Goal: Task Accomplishment & Management: Complete application form

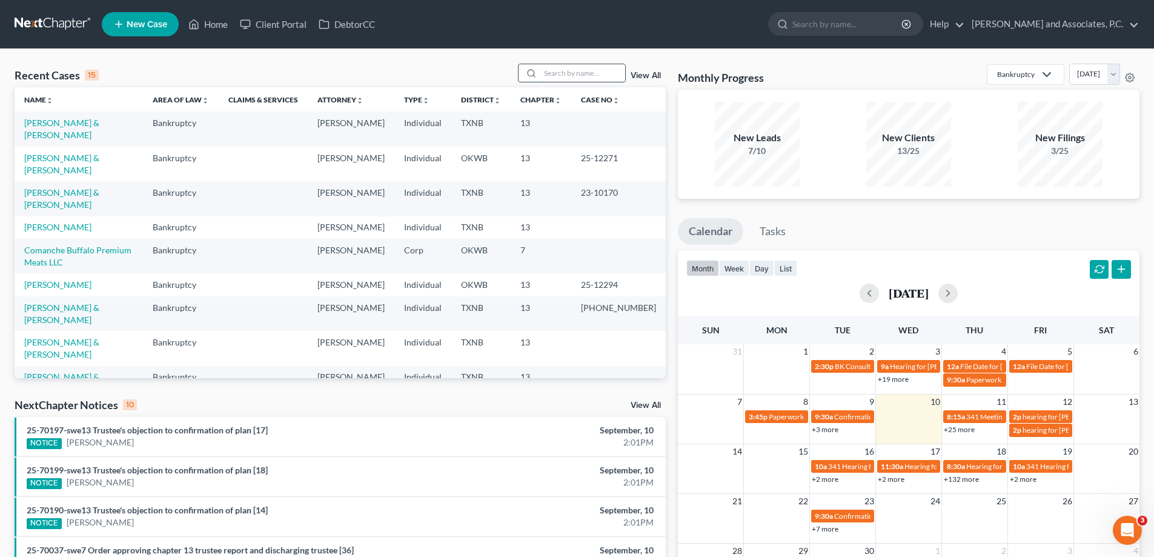
click at [561, 74] on input "search" at bounding box center [582, 73] width 85 height 18
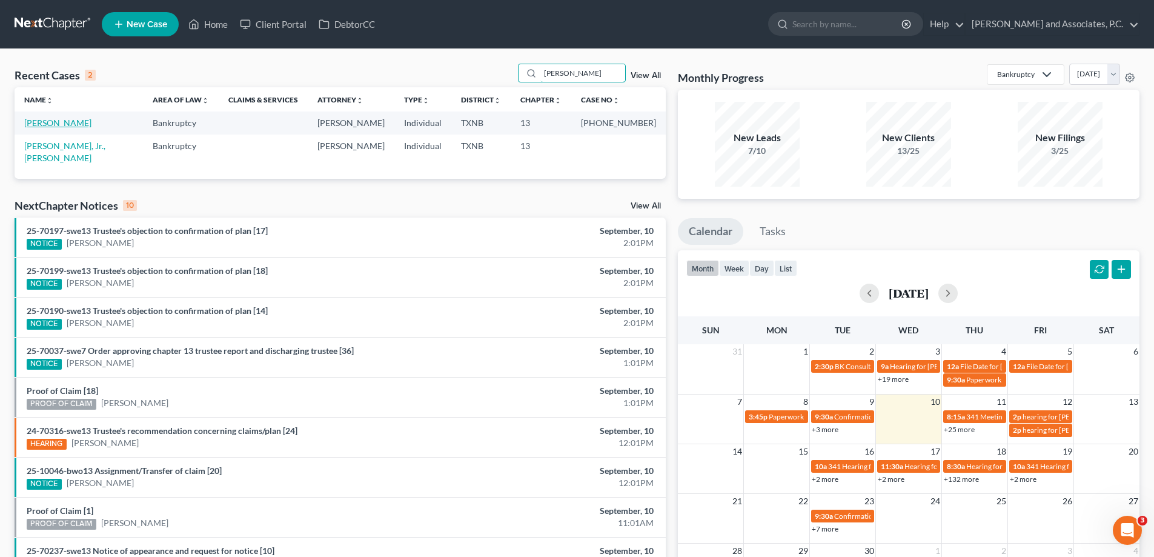
type input "aguirre"
click at [63, 124] on link "Aguirre, Mary" at bounding box center [57, 123] width 67 height 10
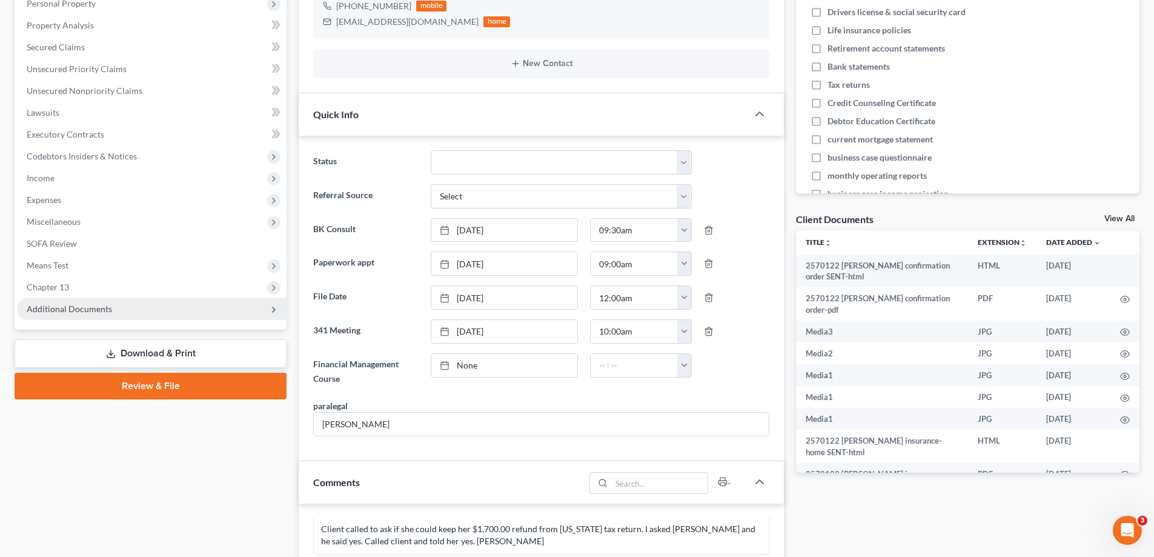
scroll to position [899, 0]
click at [69, 312] on span "Additional Documents" at bounding box center [69, 308] width 85 height 10
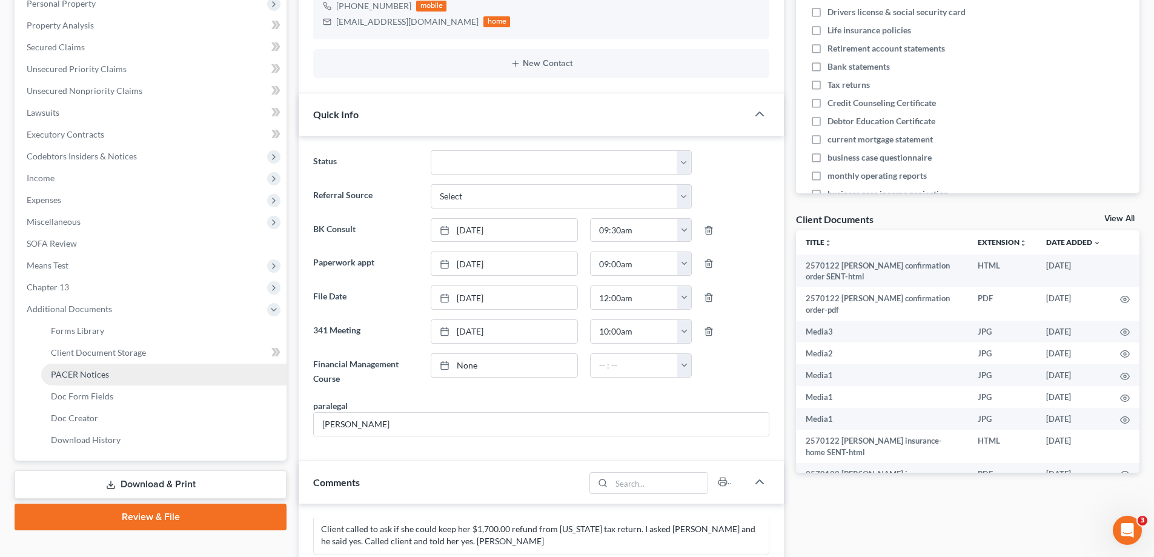
click at [66, 372] on span "PACER Notices" at bounding box center [80, 374] width 58 height 10
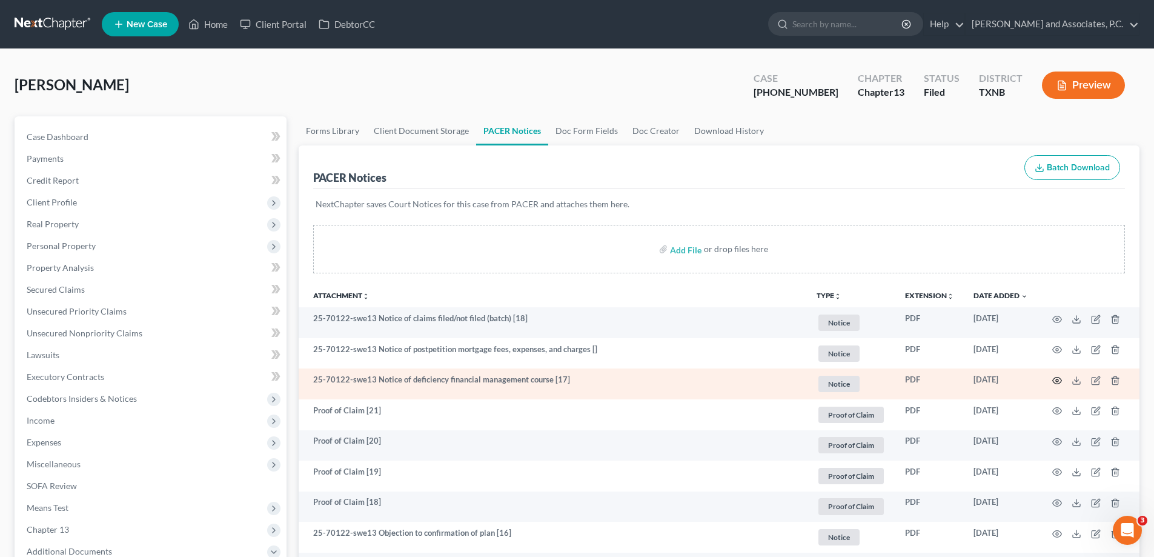
click at [1056, 380] on icon "button" at bounding box center [1057, 381] width 10 height 10
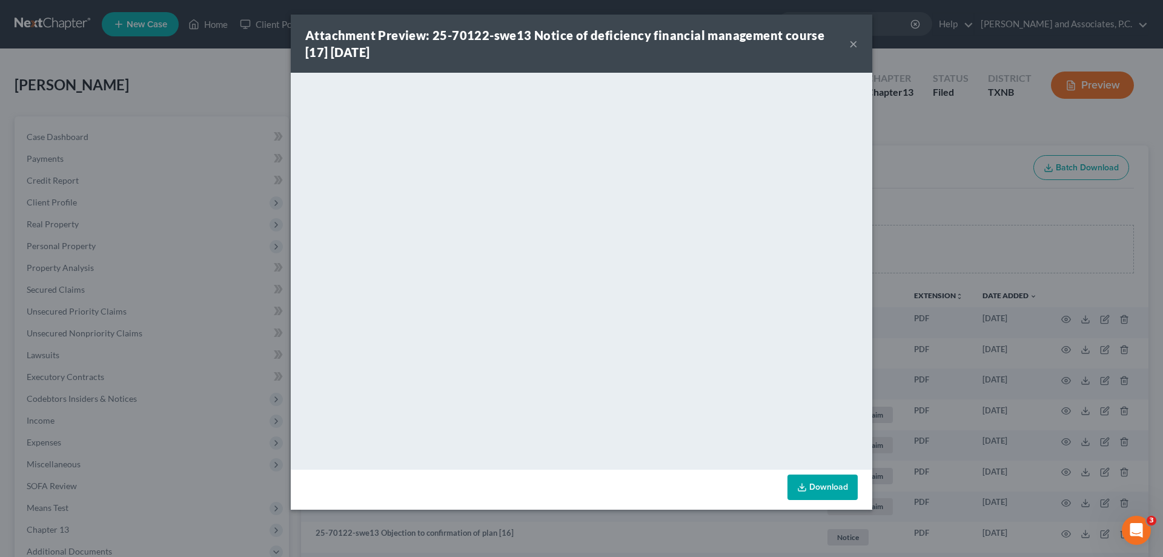
click at [854, 43] on button "×" at bounding box center [853, 43] width 8 height 15
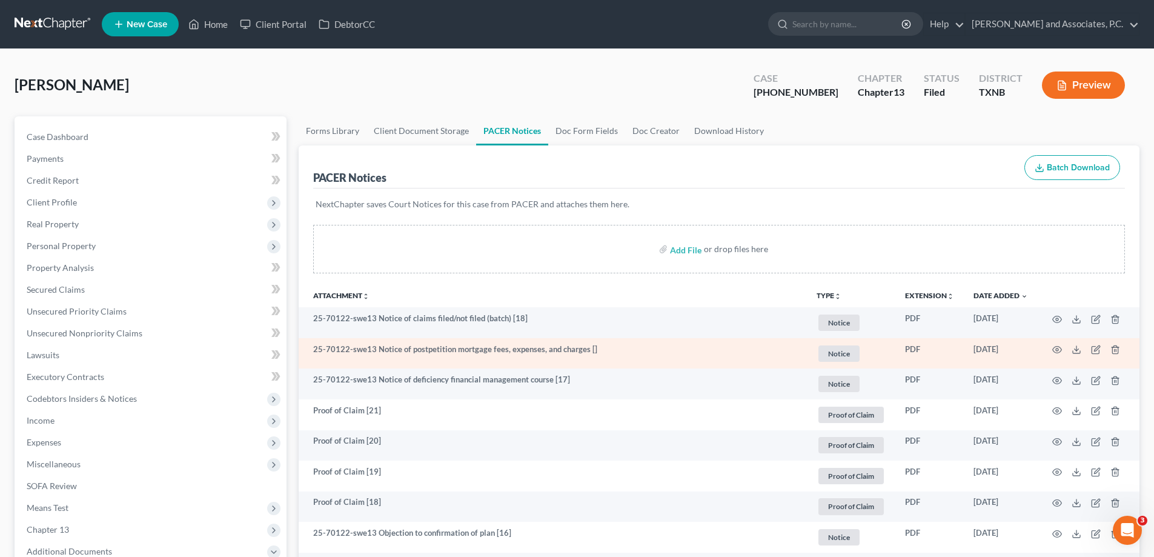
scroll to position [121, 0]
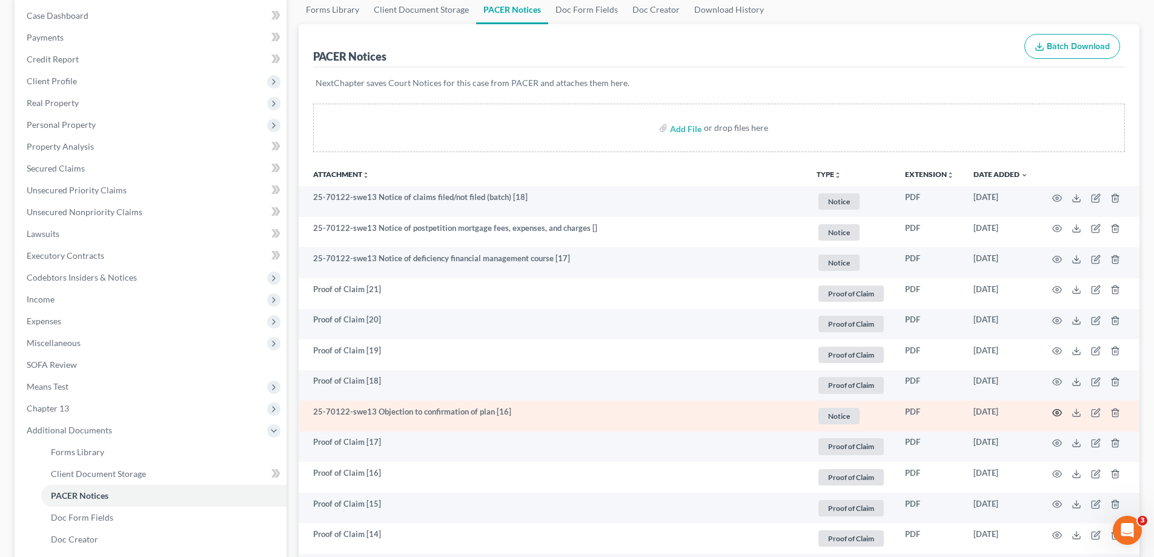
click at [1054, 413] on icon "button" at bounding box center [1057, 413] width 10 height 10
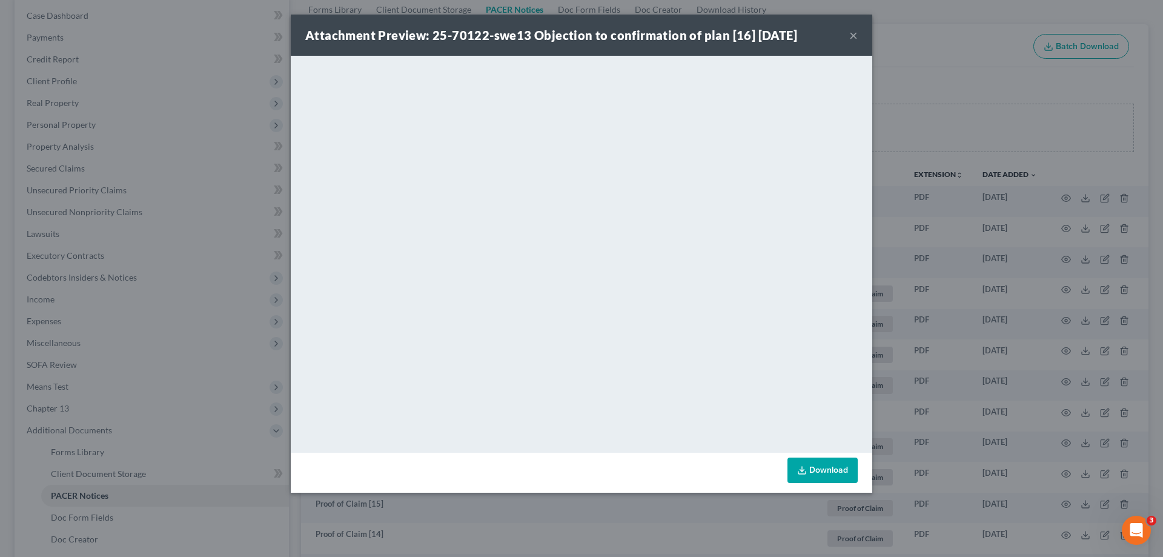
click at [852, 36] on button "×" at bounding box center [853, 35] width 8 height 15
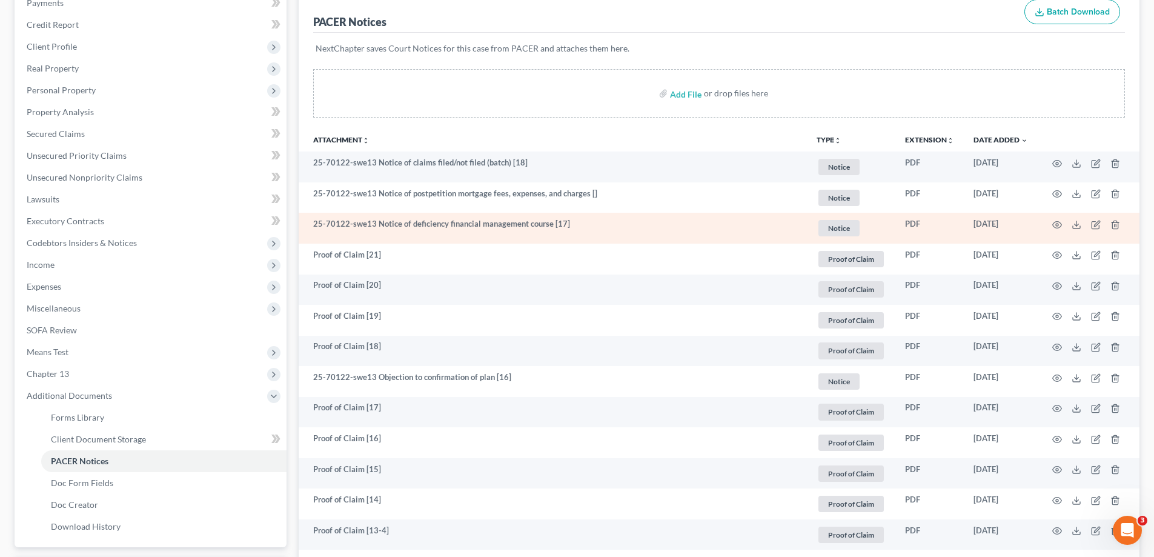
scroll to position [0, 0]
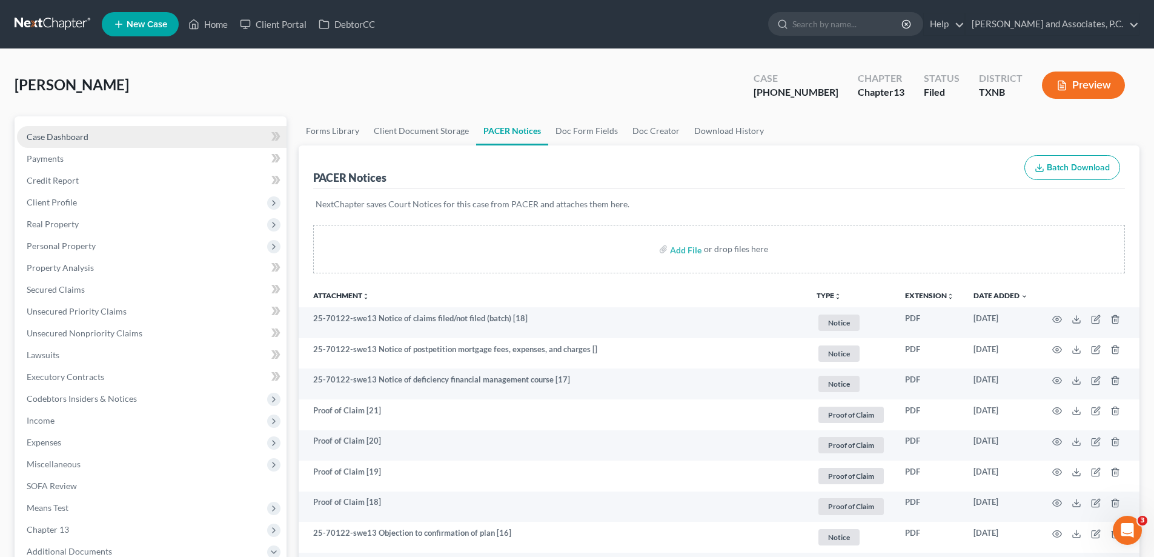
click at [84, 134] on span "Case Dashboard" at bounding box center [58, 136] width 62 height 10
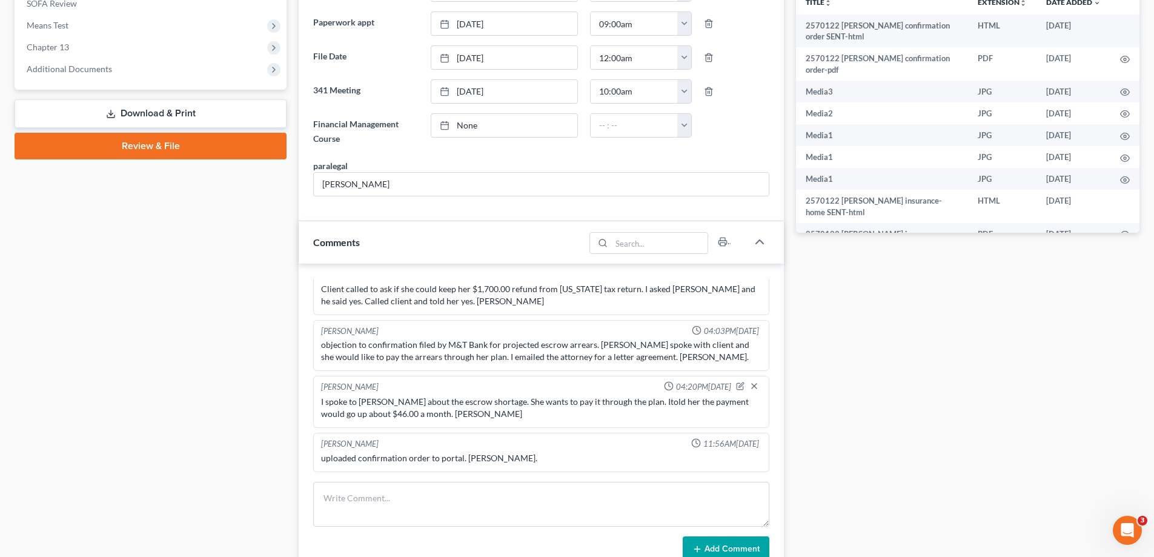
scroll to position [363, 0]
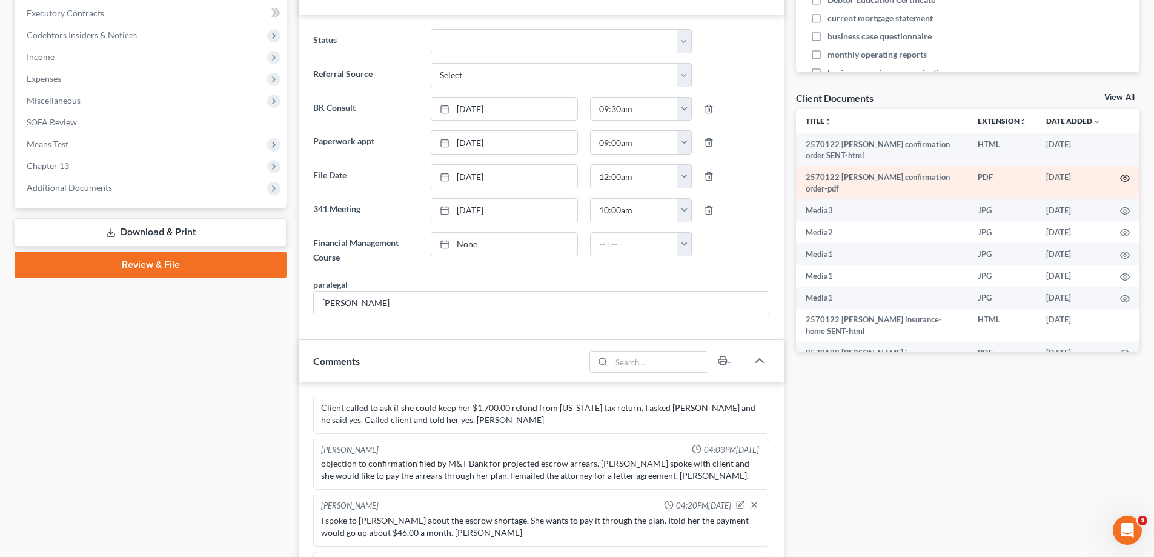
click at [1120, 177] on icon "button" at bounding box center [1125, 178] width 10 height 10
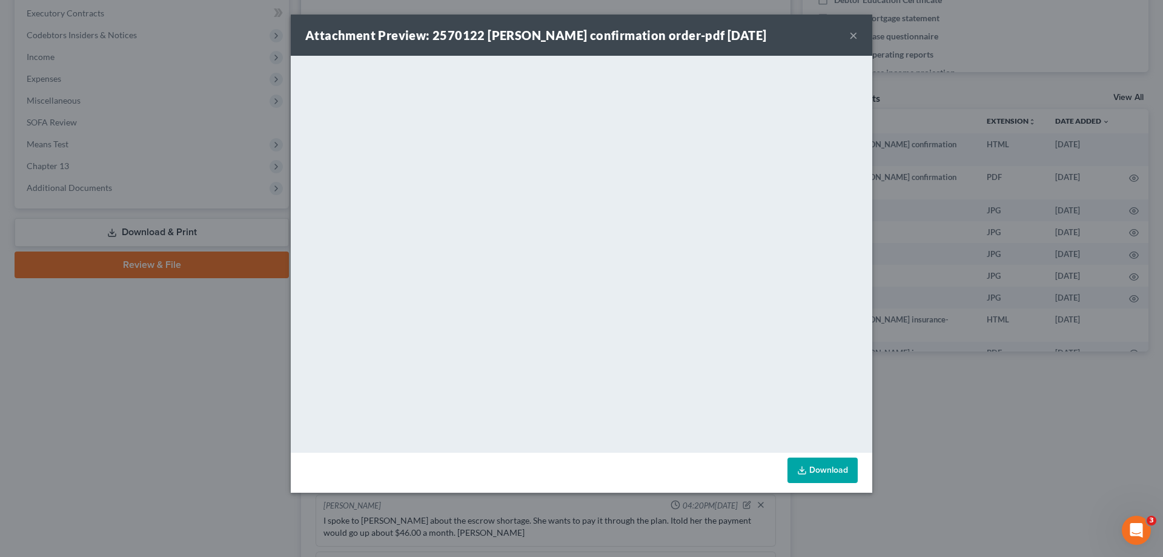
click at [853, 36] on button "×" at bounding box center [853, 35] width 8 height 15
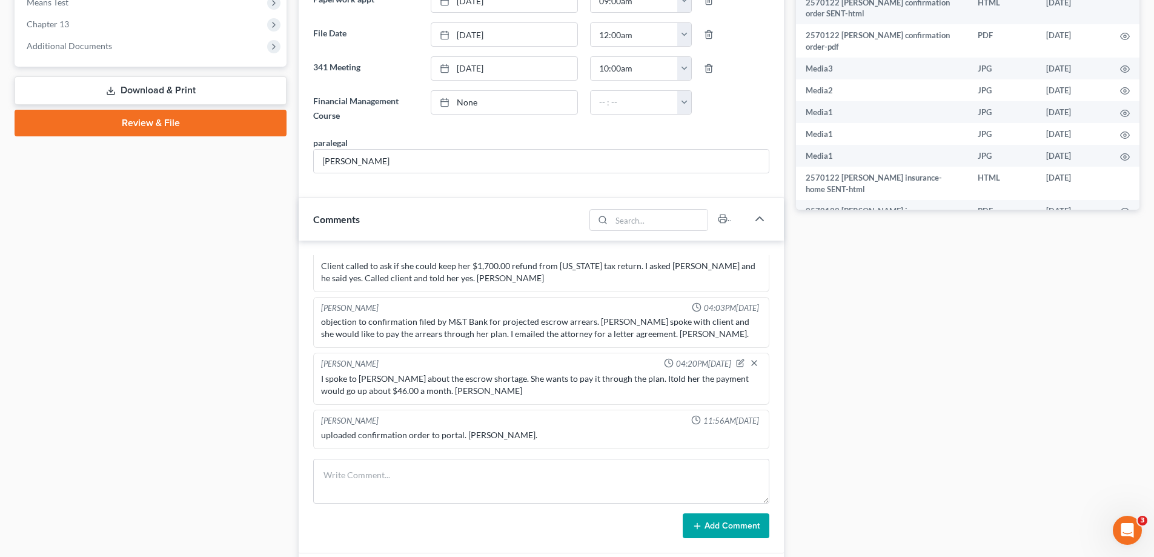
scroll to position [0, 0]
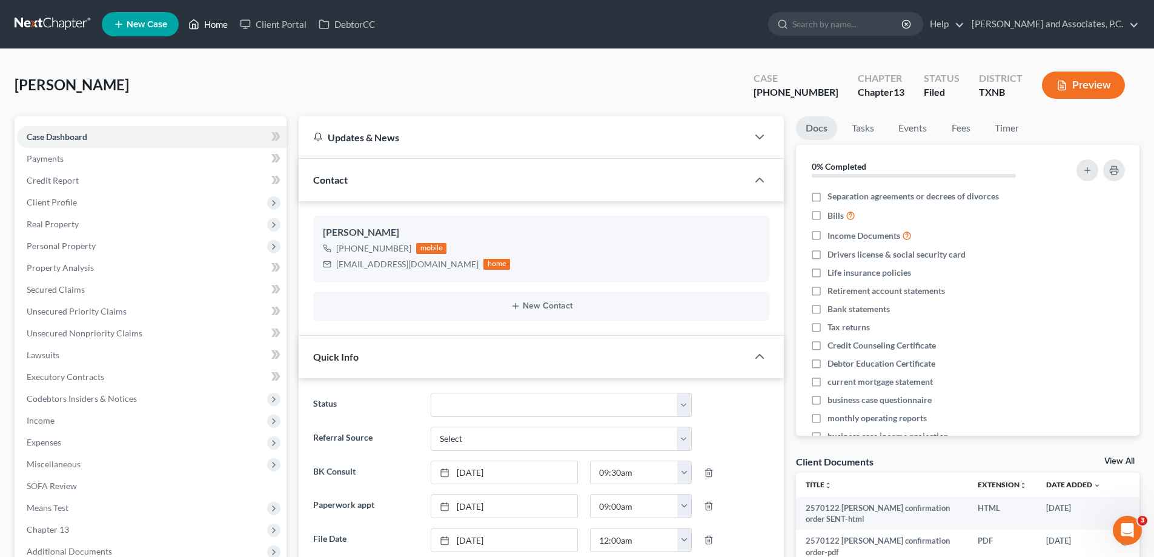
click at [211, 26] on link "Home" at bounding box center [207, 24] width 51 height 22
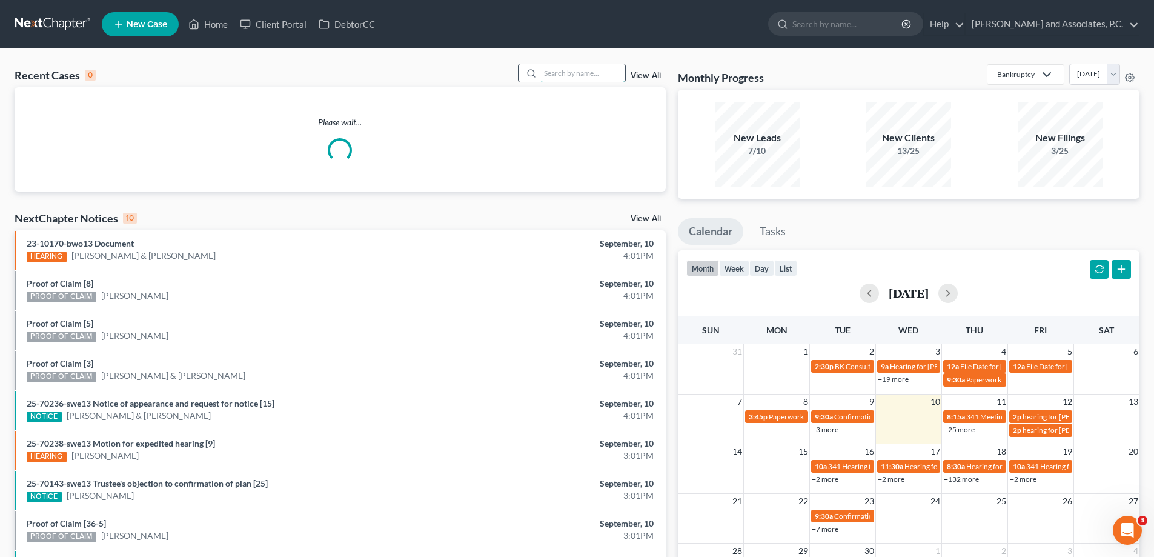
click at [543, 70] on input "search" at bounding box center [582, 73] width 85 height 18
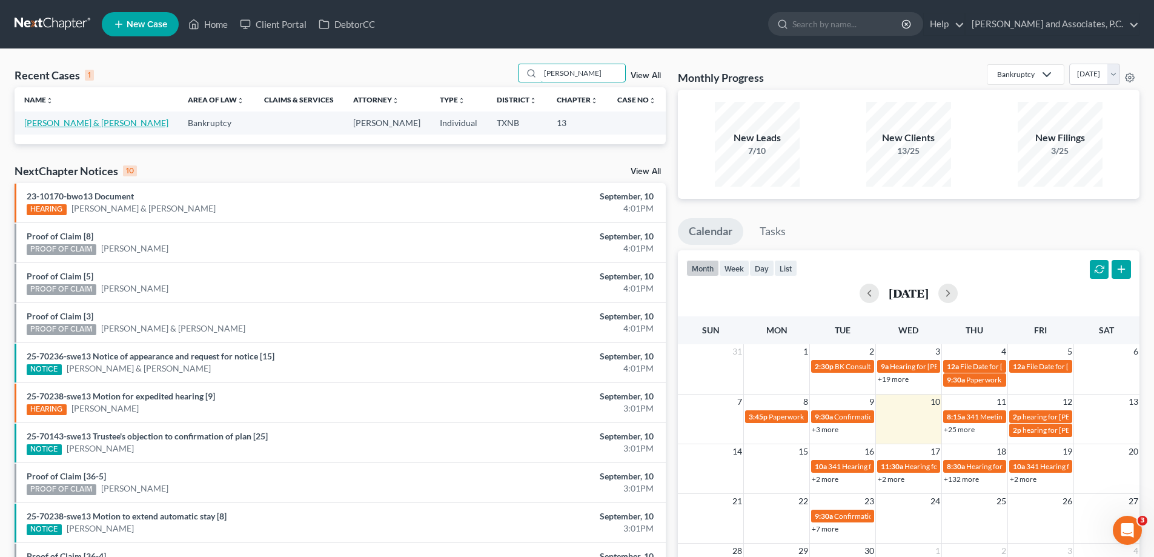
type input "graves"
click at [58, 128] on link "[PERSON_NAME] & [PERSON_NAME]" at bounding box center [96, 123] width 144 height 10
select select "7"
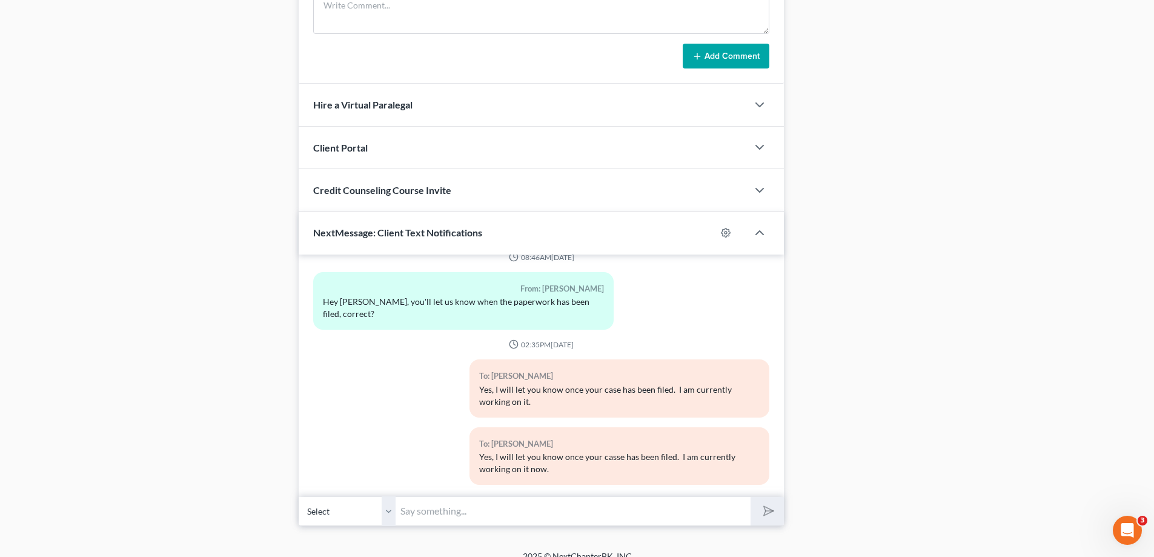
scroll to position [895, 0]
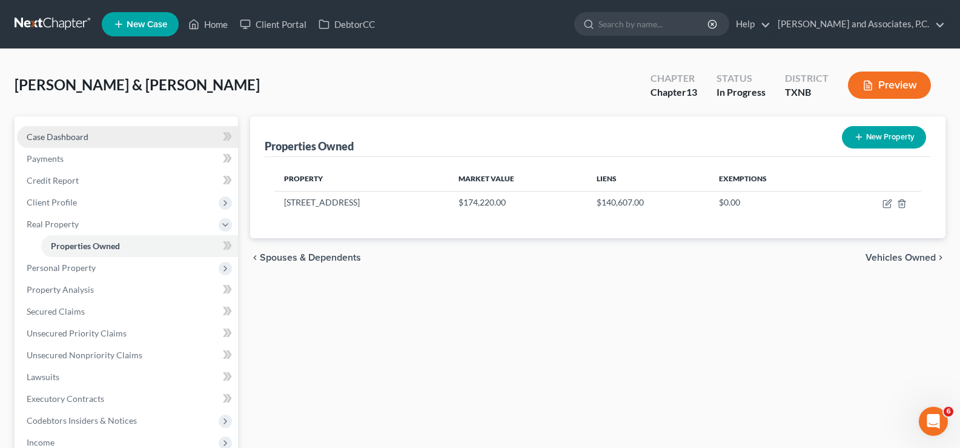
click at [48, 136] on span "Case Dashboard" at bounding box center [58, 136] width 62 height 10
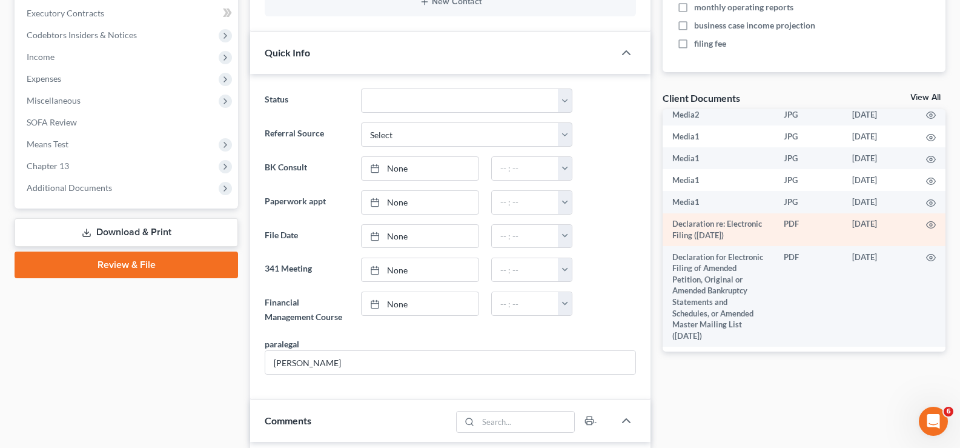
scroll to position [101, 0]
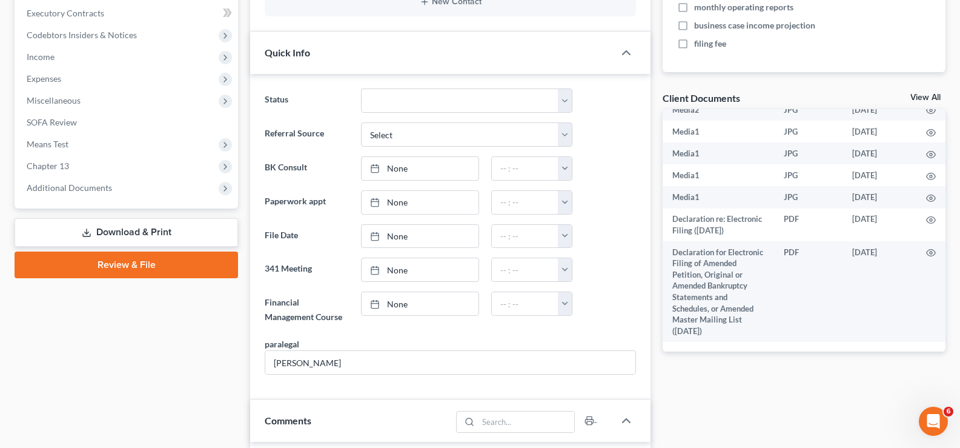
click at [919, 100] on link "View All" at bounding box center [925, 97] width 30 height 8
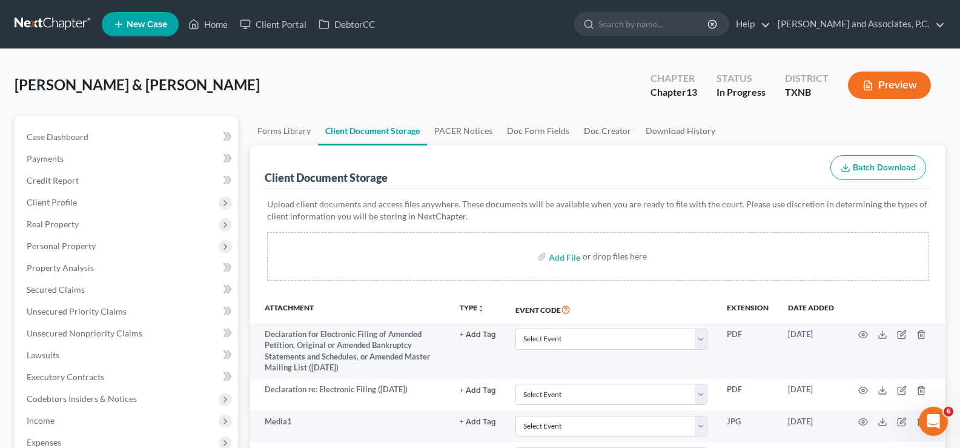
scroll to position [121, 0]
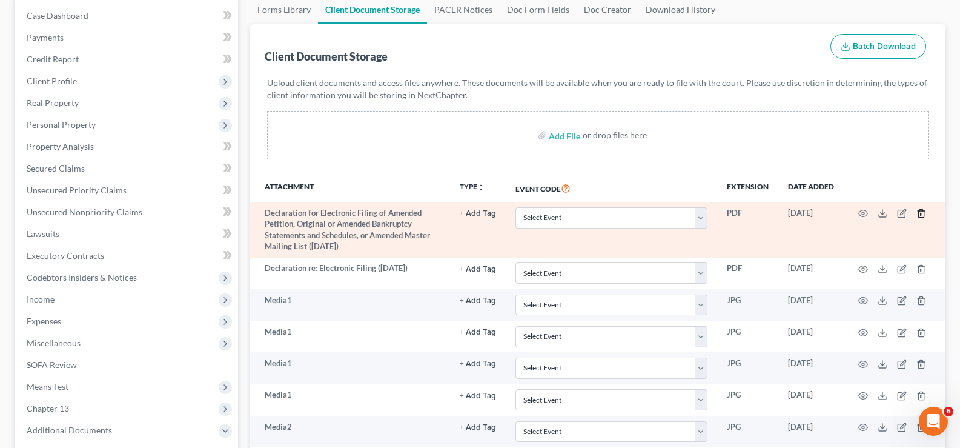
click at [922, 214] on line "button" at bounding box center [922, 214] width 0 height 2
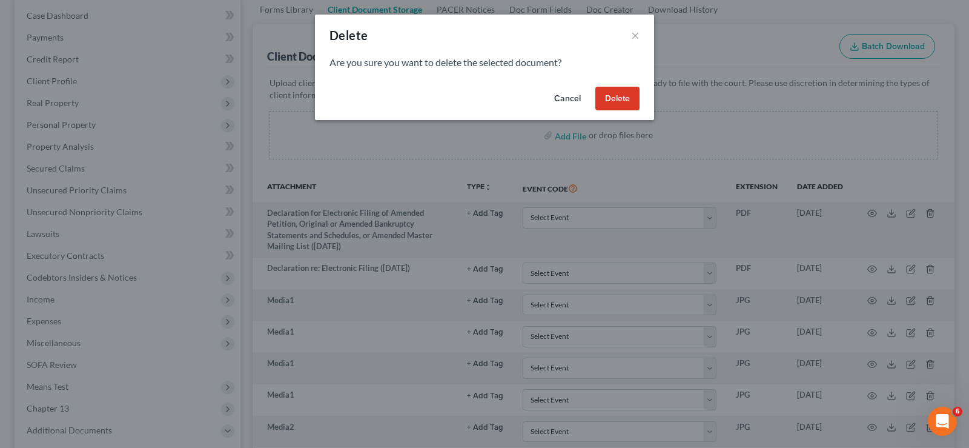
click at [617, 98] on button "Delete" at bounding box center [617, 99] width 44 height 24
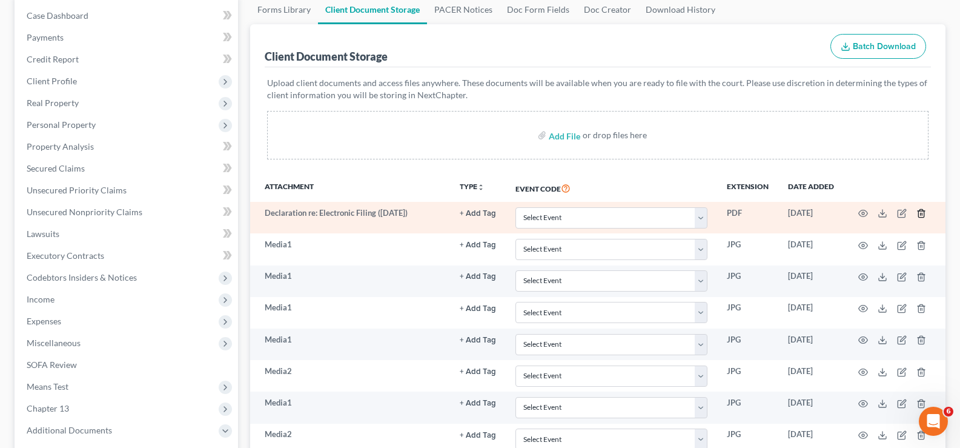
click at [921, 211] on polyline "button" at bounding box center [921, 211] width 7 height 0
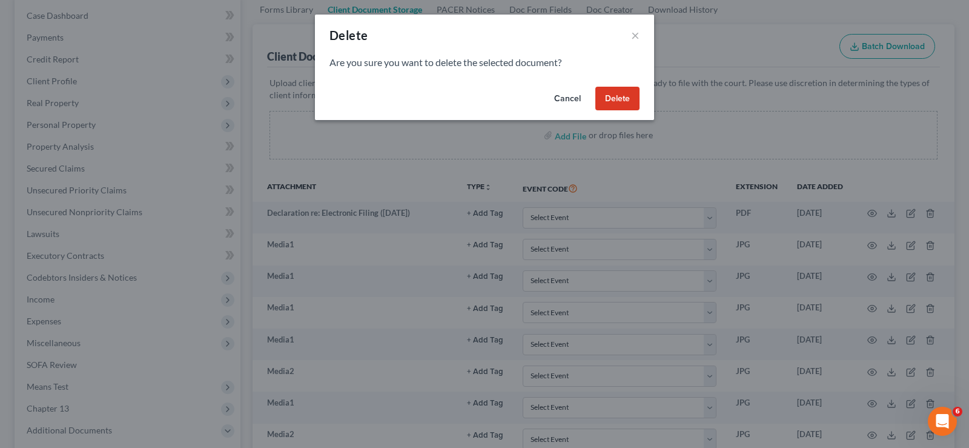
click at [620, 93] on button "Delete" at bounding box center [617, 99] width 44 height 24
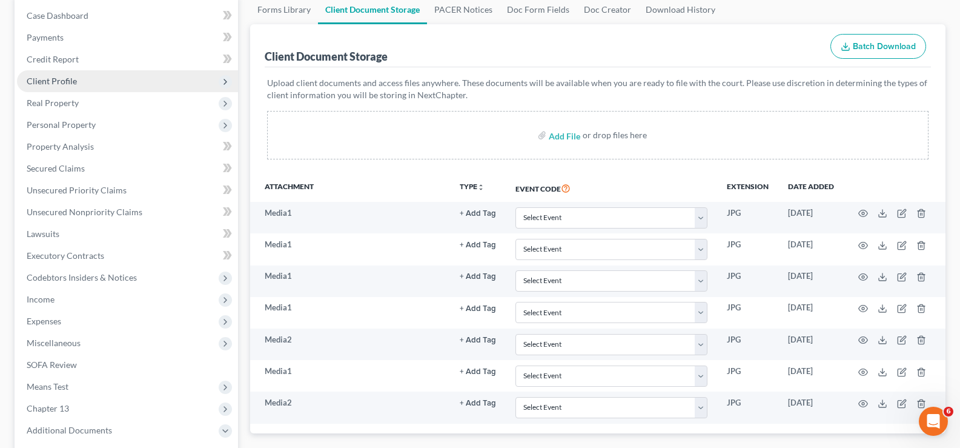
click at [95, 82] on span "Client Profile" at bounding box center [127, 81] width 221 height 22
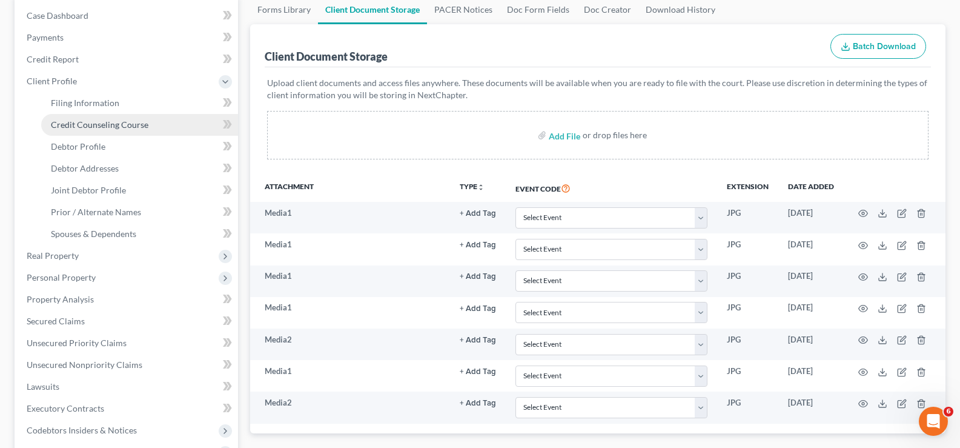
click at [107, 128] on span "Credit Counseling Course" at bounding box center [100, 124] width 98 height 10
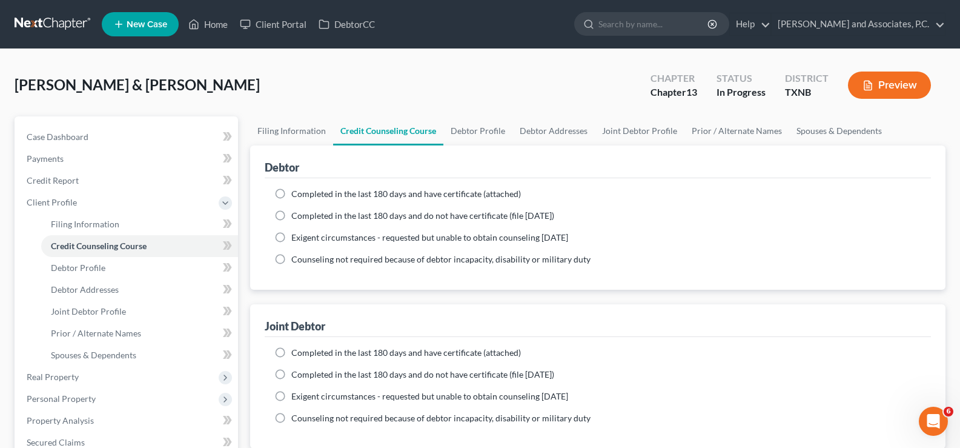
click at [291, 193] on label "Completed in the last 180 days and have certificate (attached)" at bounding box center [406, 194] width 230 height 12
click at [296, 193] on input "Completed in the last 180 days and have certificate (attached)" at bounding box center [300, 192] width 8 height 8
radio input "true"
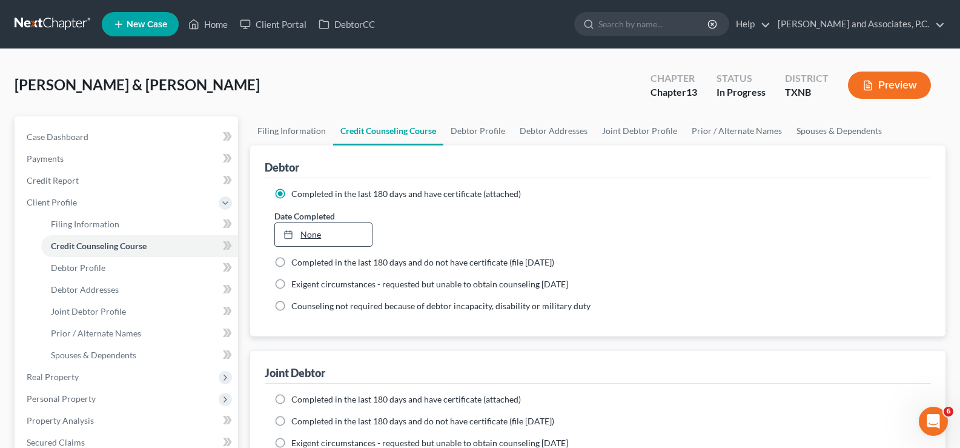
click at [306, 236] on link "None" at bounding box center [323, 234] width 96 height 23
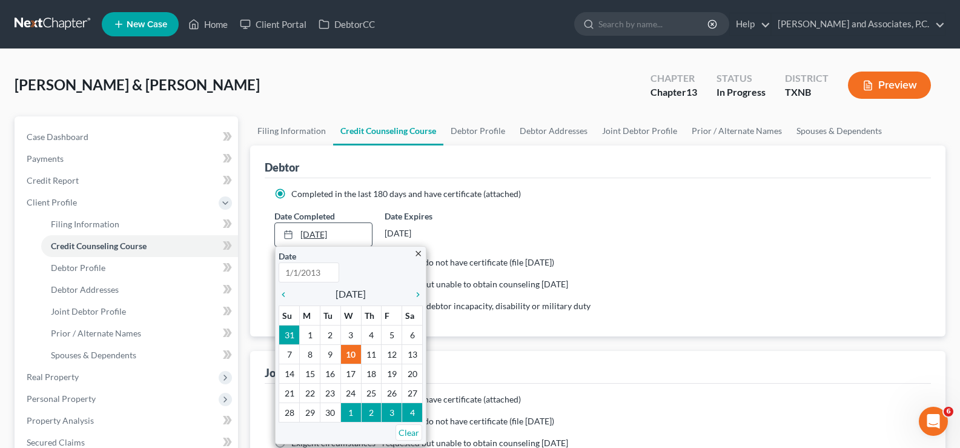
type input "[DATE]"
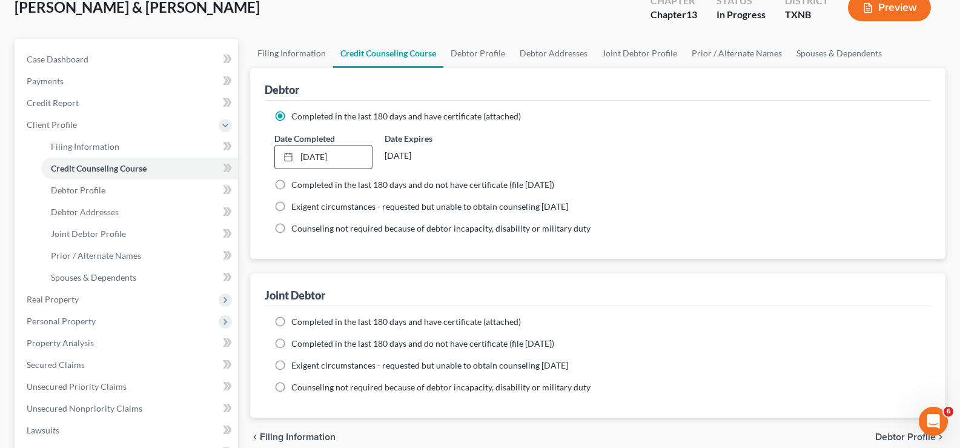
scroll to position [121, 0]
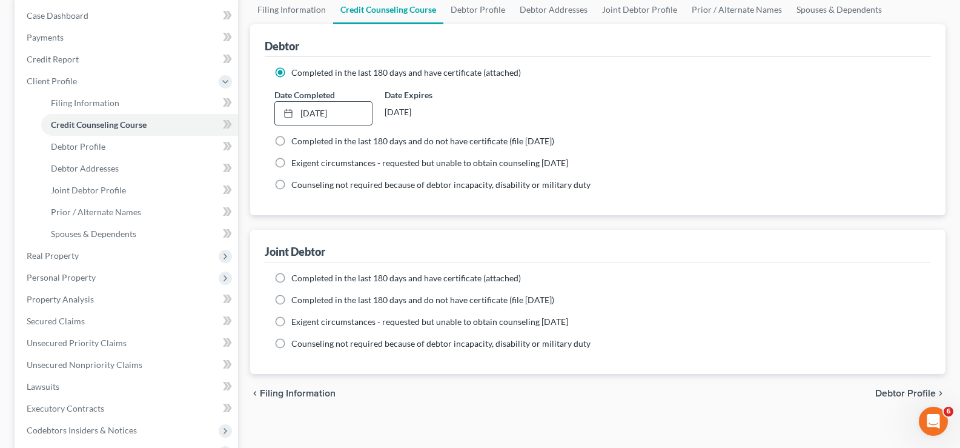
click at [291, 277] on label "Completed in the last 180 days and have certificate (attached)" at bounding box center [406, 278] width 230 height 12
click at [296, 277] on input "Completed in the last 180 days and have certificate (attached)" at bounding box center [300, 276] width 8 height 8
radio input "true"
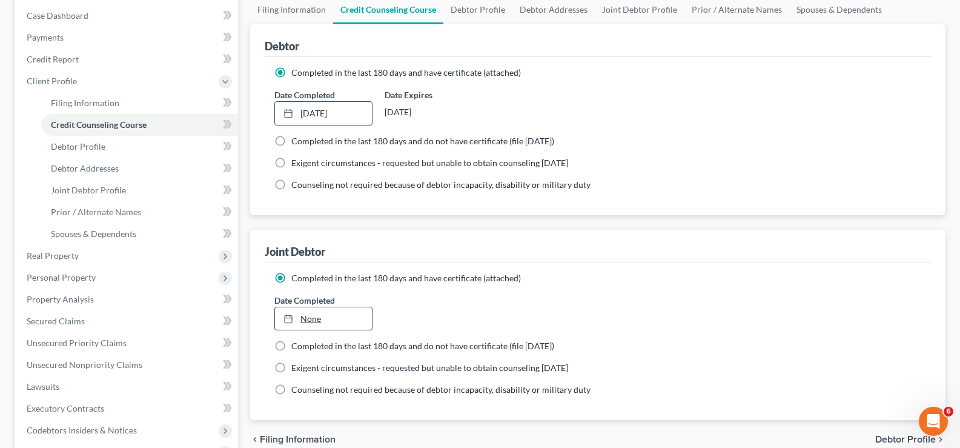
type input "[DATE]"
click at [301, 319] on link "None" at bounding box center [323, 318] width 96 height 23
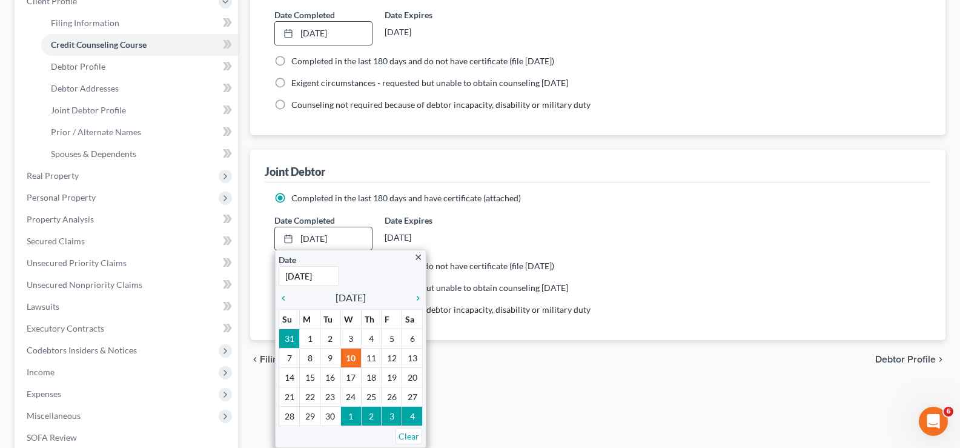
scroll to position [242, 0]
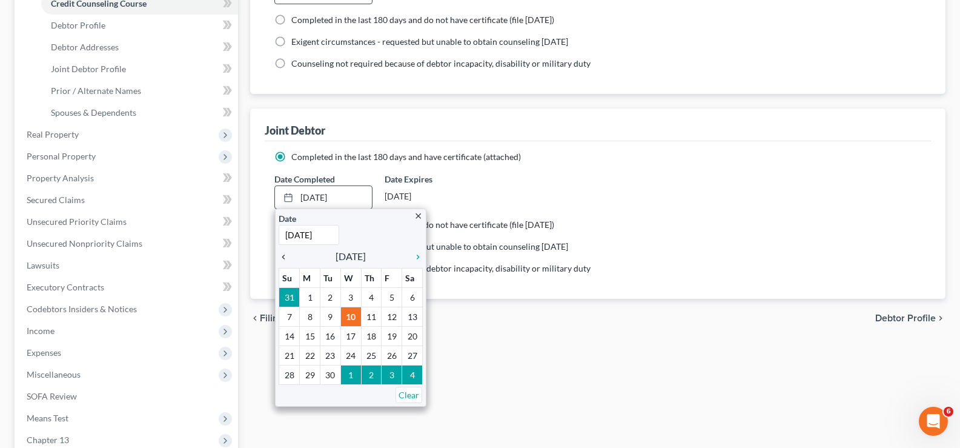
click at [286, 257] on icon "chevron_left" at bounding box center [287, 257] width 16 height 10
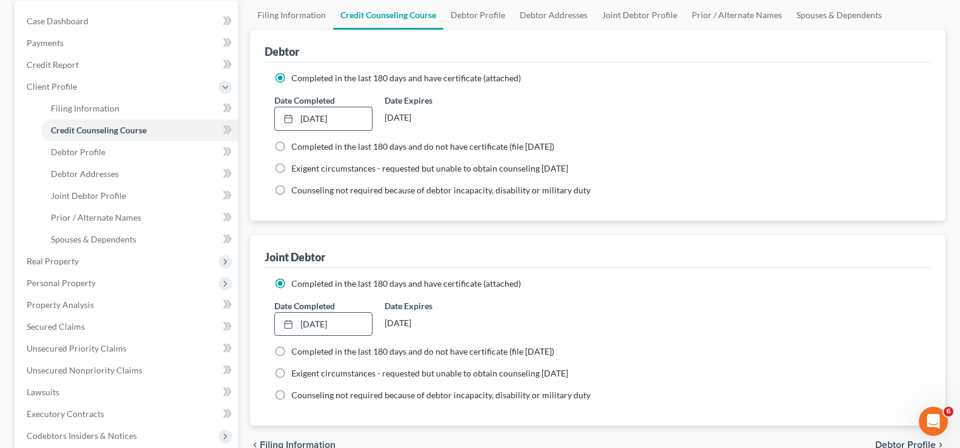
scroll to position [0, 0]
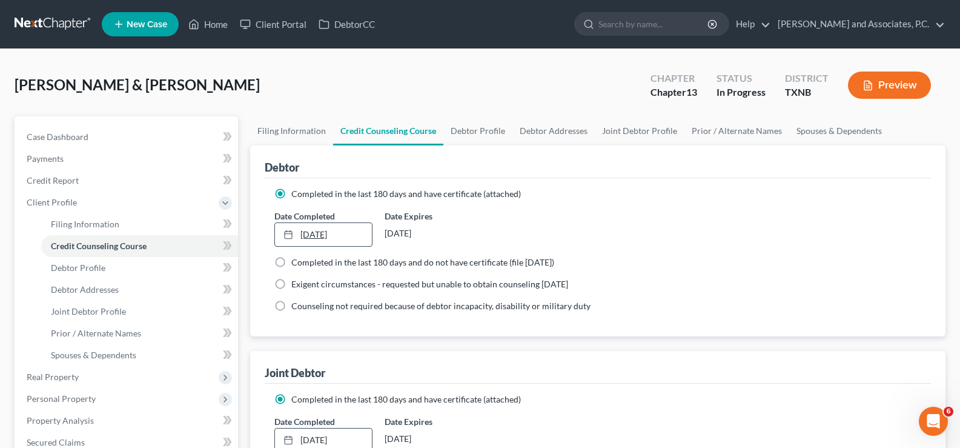
click at [316, 235] on link "[DATE]" at bounding box center [323, 234] width 96 height 23
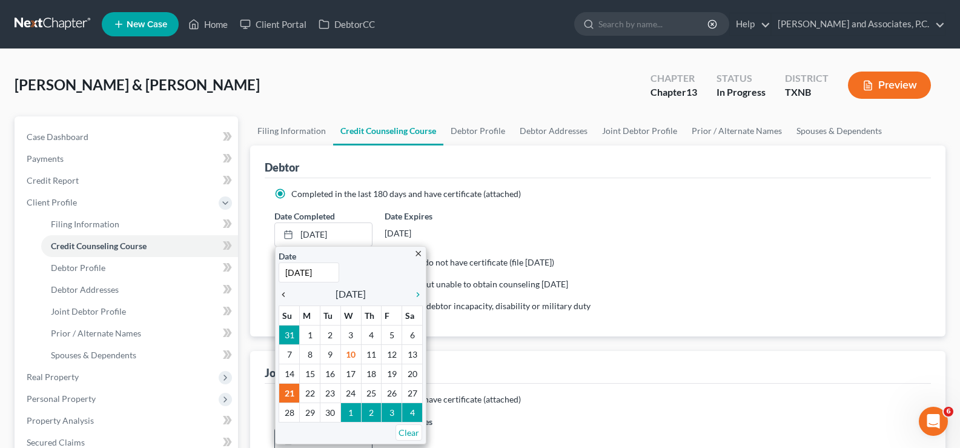
click at [285, 296] on icon "chevron_left" at bounding box center [287, 295] width 16 height 10
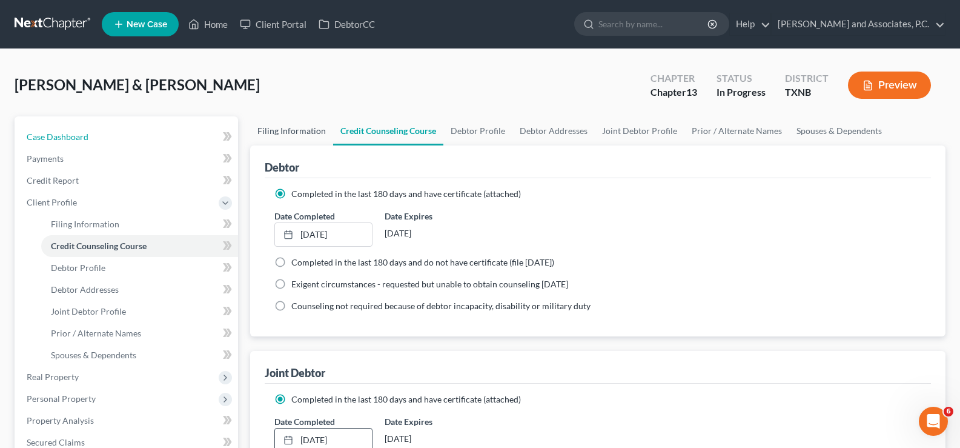
drag, startPoint x: 94, startPoint y: 134, endPoint x: 258, endPoint y: 136, distance: 164.1
click at [94, 134] on link "Case Dashboard" at bounding box center [127, 137] width 221 height 22
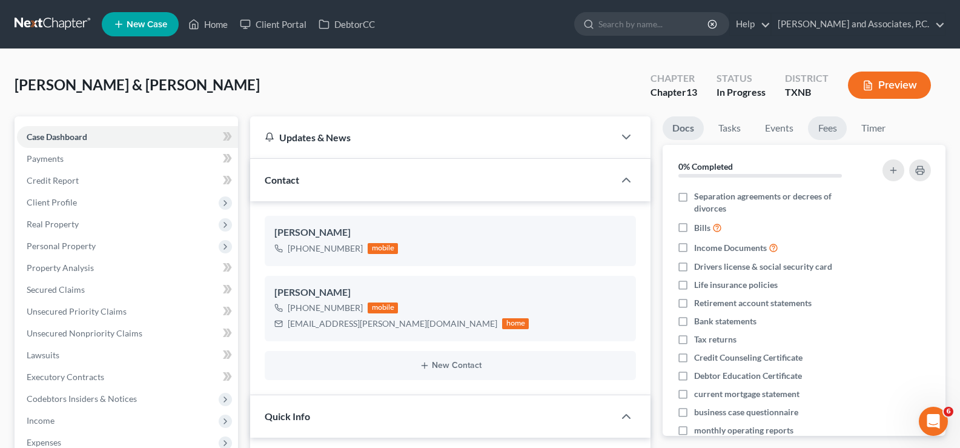
scroll to position [1214, 0]
click at [823, 125] on link "Fees" at bounding box center [827, 128] width 39 height 24
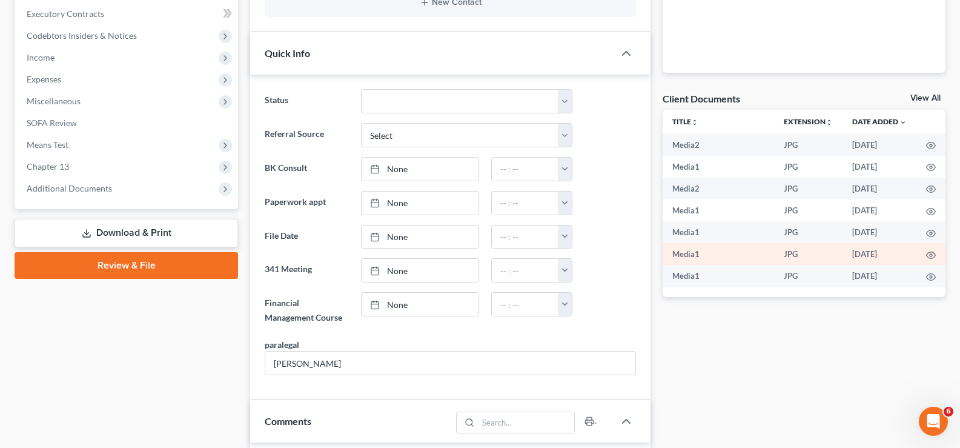
scroll to position [363, 0]
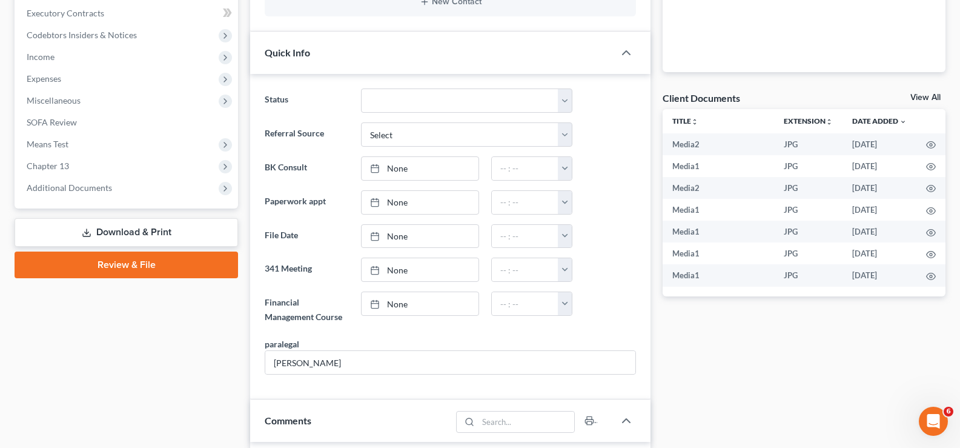
click at [921, 99] on link "View All" at bounding box center [925, 97] width 30 height 8
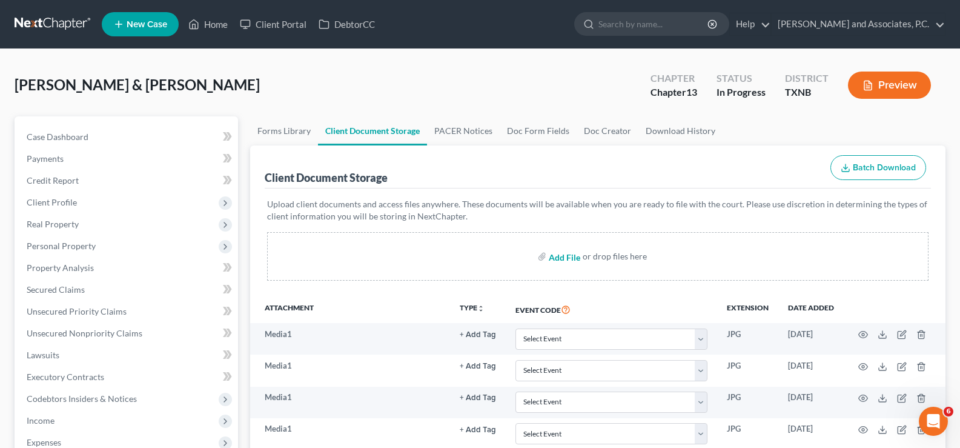
click at [564, 260] on input "file" at bounding box center [563, 256] width 29 height 22
type input "C:\fakepath\intake pw.pdf"
click at [555, 259] on input "file" at bounding box center [563, 256] width 29 height 22
type input "C:\fakepath\contract for ch. 13 bk services.pdf"
click at [565, 259] on input "file" at bounding box center [563, 256] width 29 height 22
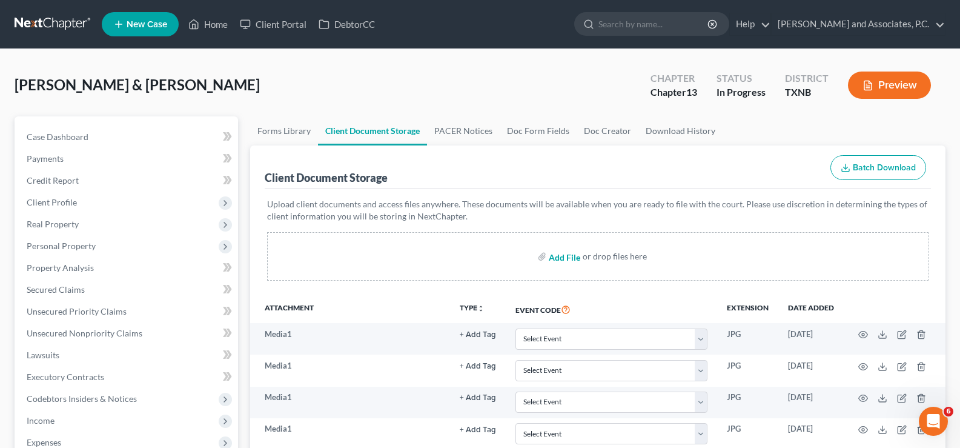
type input "C:\fakepath\credit counseling (debtor).pdf"
click at [571, 256] on input "file" at bounding box center [563, 256] width 29 height 22
type input "C:\fakepath\credit counseling (joint debtor).pdf"
click at [555, 255] on input "file" at bounding box center [563, 256] width 29 height 22
type input "C:\fakepath\ss statement.pdf"
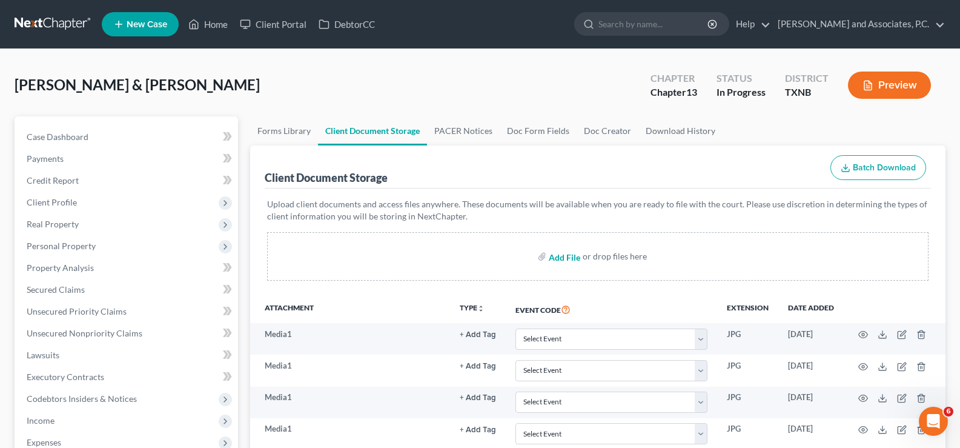
click at [558, 256] on input "file" at bounding box center [563, 256] width 29 height 22
type input "C:\fakepath\tax statement.pdf"
click at [560, 257] on input "file" at bounding box center [563, 256] width 29 height 22
type input "C:\fakepath\declaration for electronic filing-amended.pdf"
click at [572, 257] on input "file" at bounding box center [563, 256] width 29 height 22
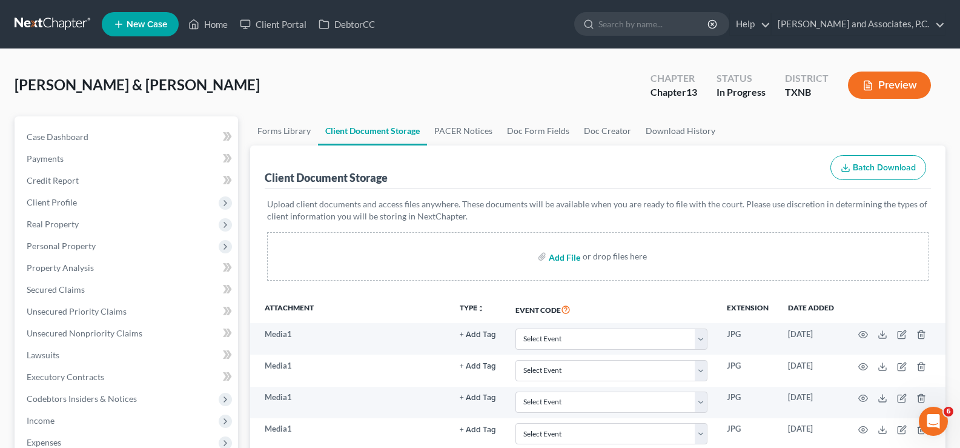
type input "C:\fakepath\declaration re electronic filing.pdf"
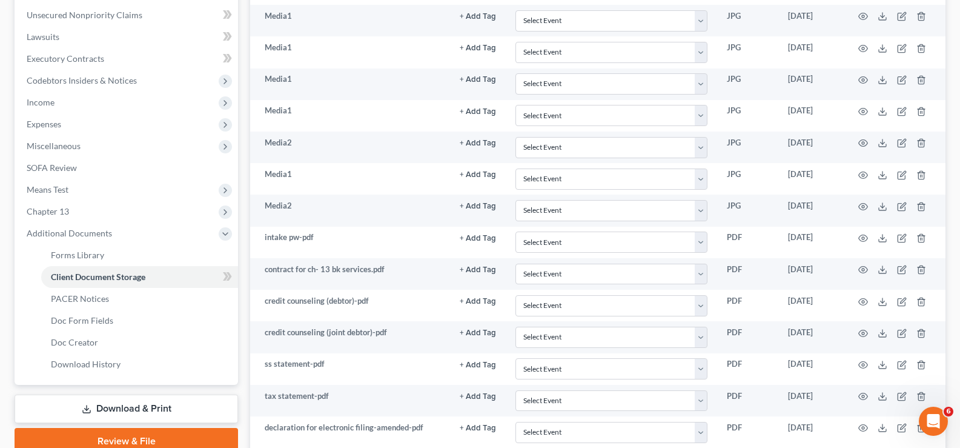
scroll to position [363, 0]
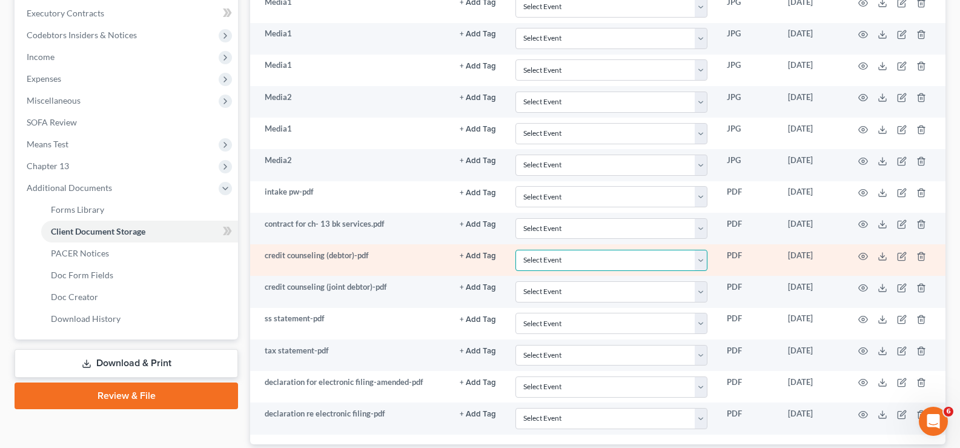
click at [700, 259] on select "Select Event 20 Largest unsecured creditors Amended petition Attachment to Volu…" at bounding box center [611, 260] width 192 height 21
select select "6"
click at [515, 250] on select "Select Event 20 Largest unsecured creditors Amended petition Attachment to Volu…" at bounding box center [611, 260] width 192 height 21
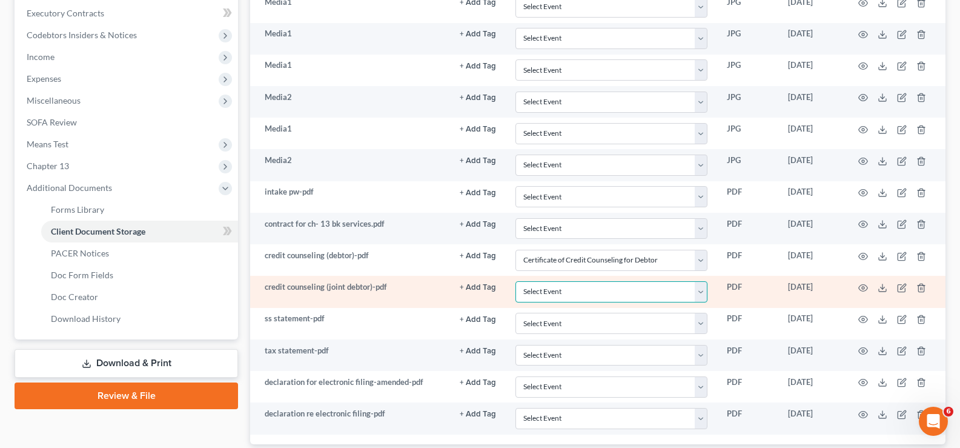
click at [700, 297] on select "Select Event 20 Largest unsecured creditors Amended petition Attachment to Volu…" at bounding box center [611, 291] width 192 height 21
select select "7"
click at [515, 281] on select "Select Event 20 Largest unsecured creditors Amended petition Attachment to Volu…" at bounding box center [611, 291] width 192 height 21
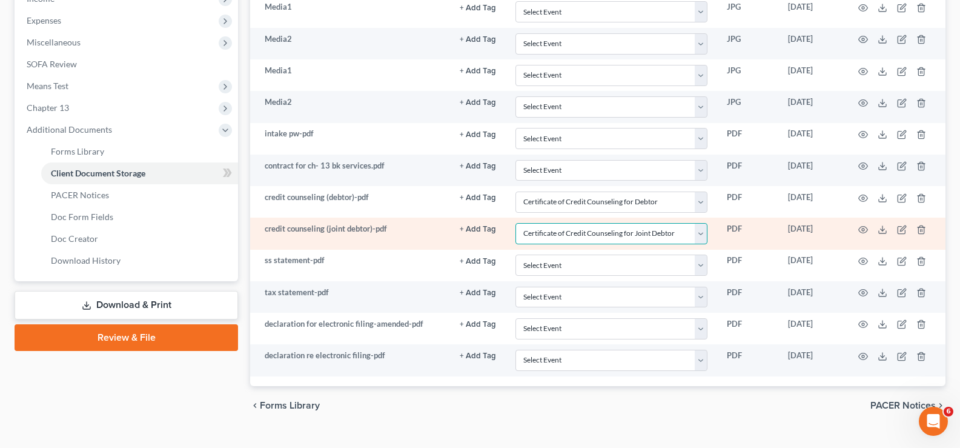
scroll to position [445, 0]
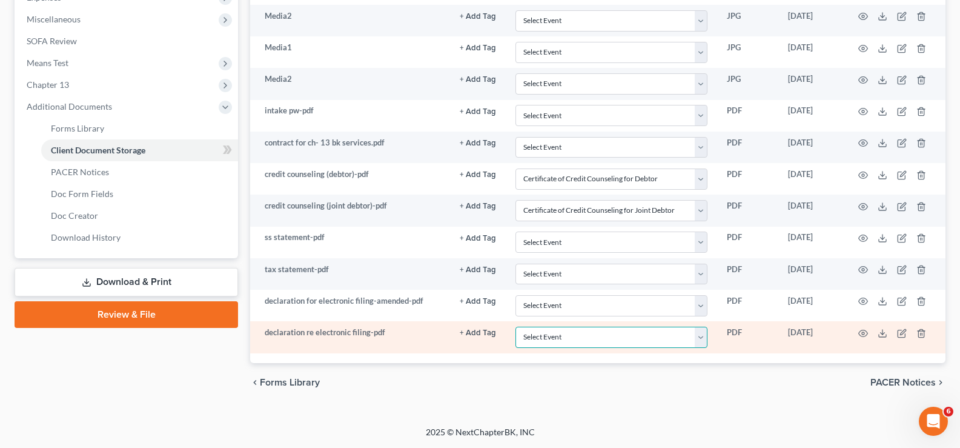
click at [703, 339] on select "Select Event 20 Largest unsecured creditors Amended petition Attachment to Volu…" at bounding box center [611, 336] width 192 height 21
select select "19"
click at [515, 326] on select "Select Event 20 Largest unsecured creditors Amended petition Attachment to Volu…" at bounding box center [611, 336] width 192 height 21
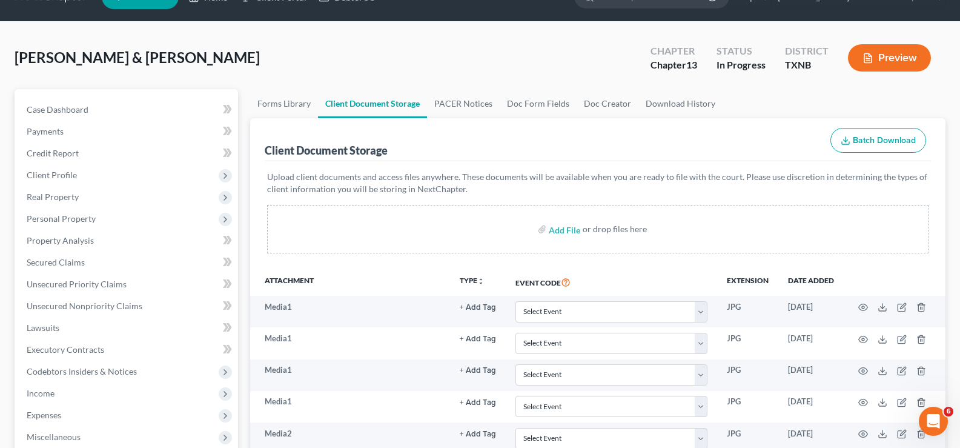
scroll to position [0, 0]
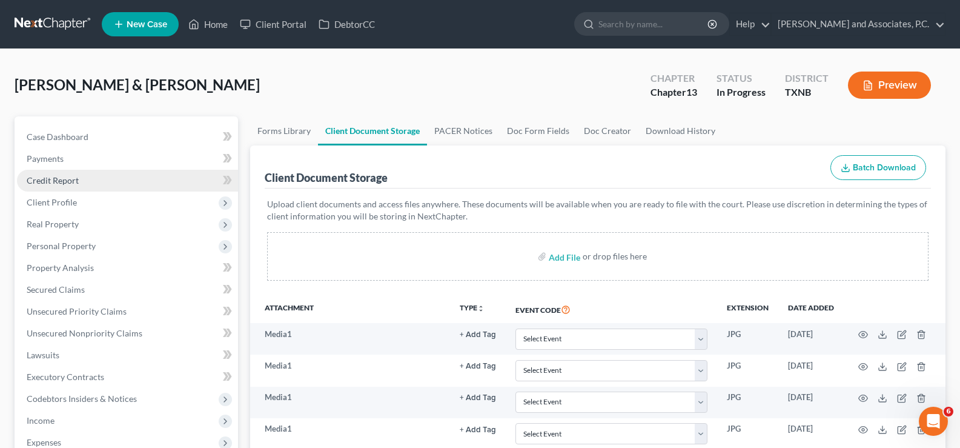
click at [73, 186] on link "Credit Report" at bounding box center [127, 181] width 221 height 22
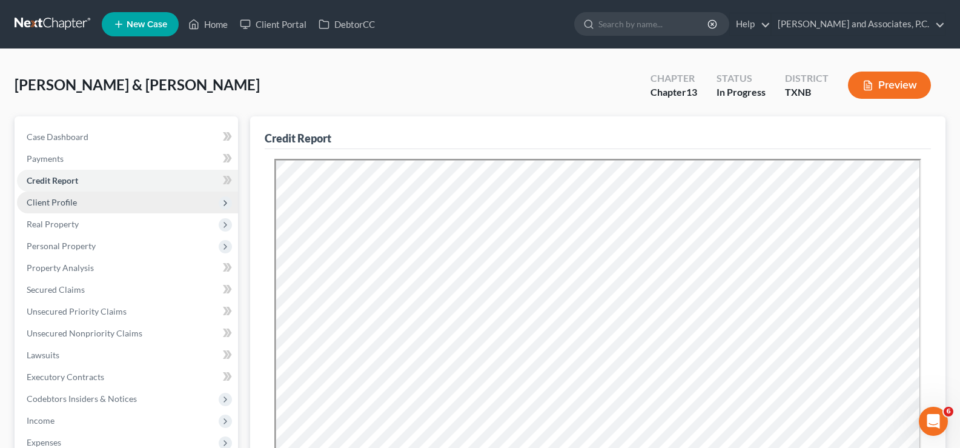
click at [110, 208] on span "Client Profile" at bounding box center [127, 202] width 221 height 22
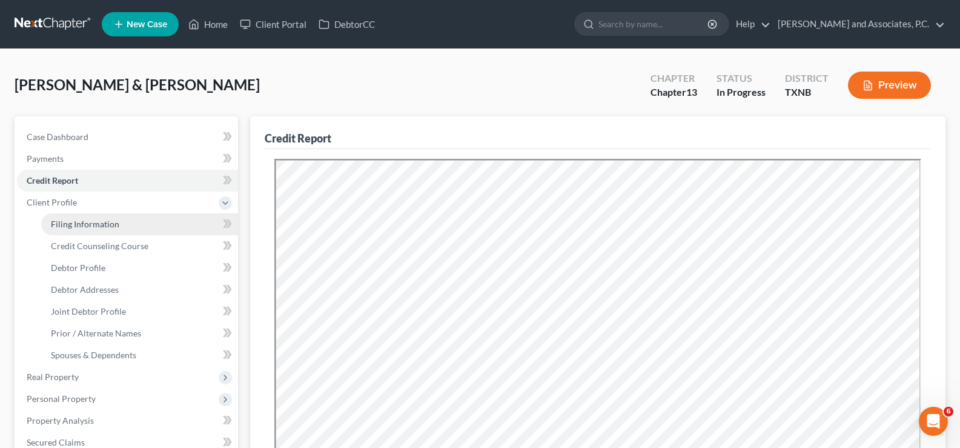
click at [110, 223] on span "Filing Information" at bounding box center [85, 224] width 68 height 10
select select "1"
select select "3"
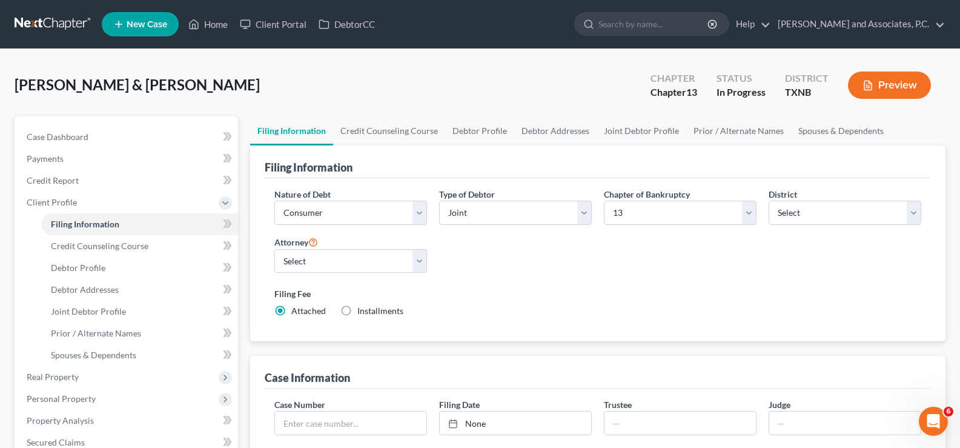
scroll to position [121, 0]
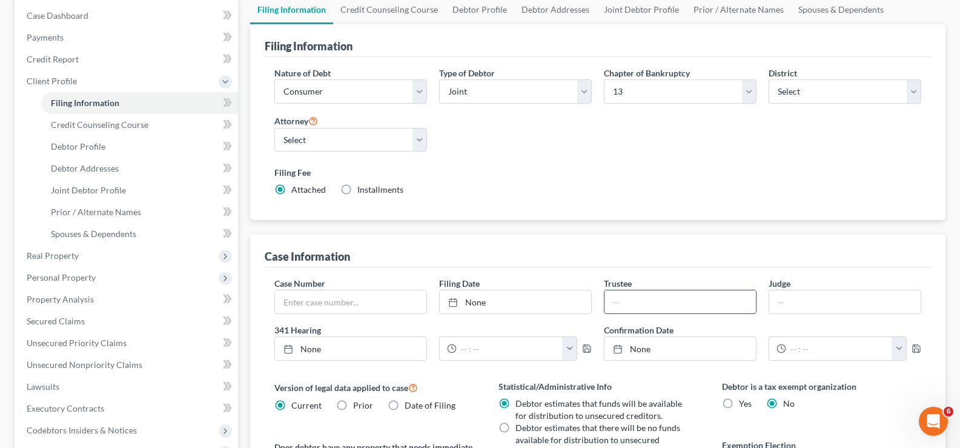
click at [634, 302] on input "text" at bounding box center [679, 301] width 151 height 23
type input "[PERSON_NAME]"
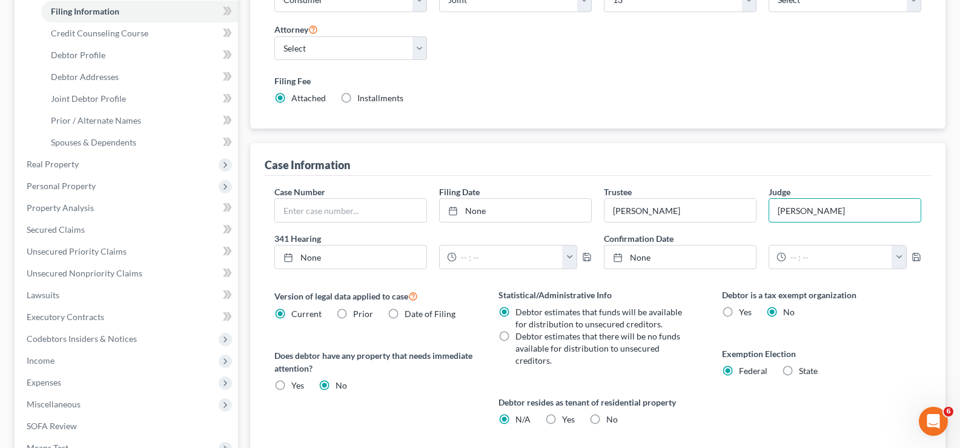
scroll to position [242, 0]
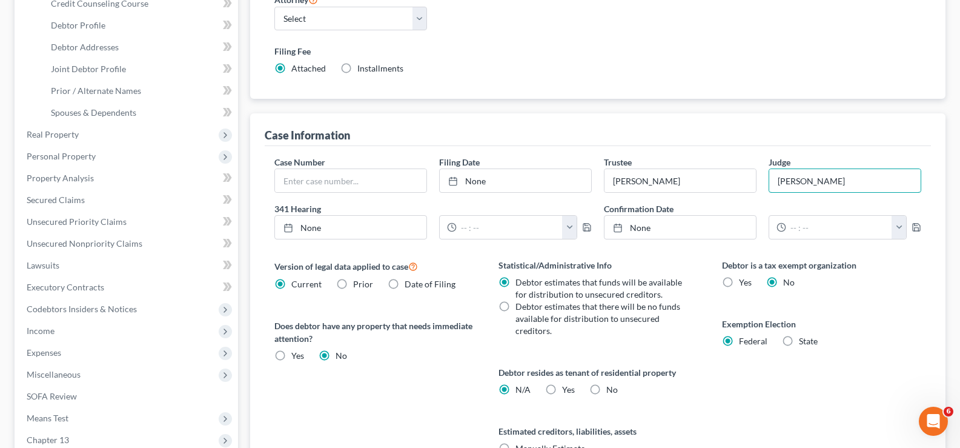
type input "[PERSON_NAME]"
click at [799, 342] on label "State" at bounding box center [808, 341] width 19 height 12
click at [804, 342] on input "State" at bounding box center [808, 339] width 8 height 8
radio input "true"
radio input "false"
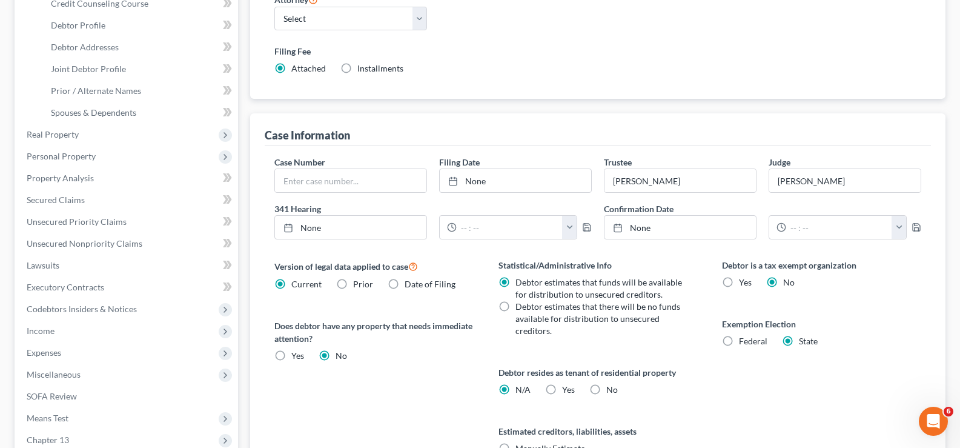
select select "45"
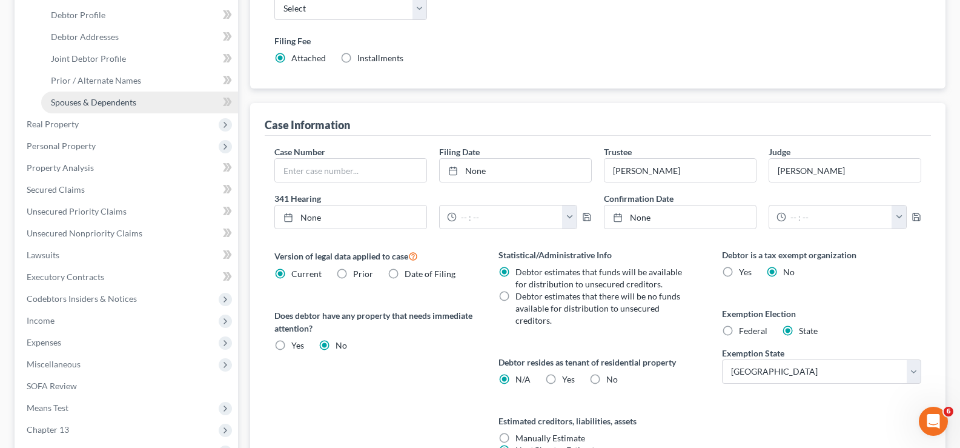
scroll to position [121, 0]
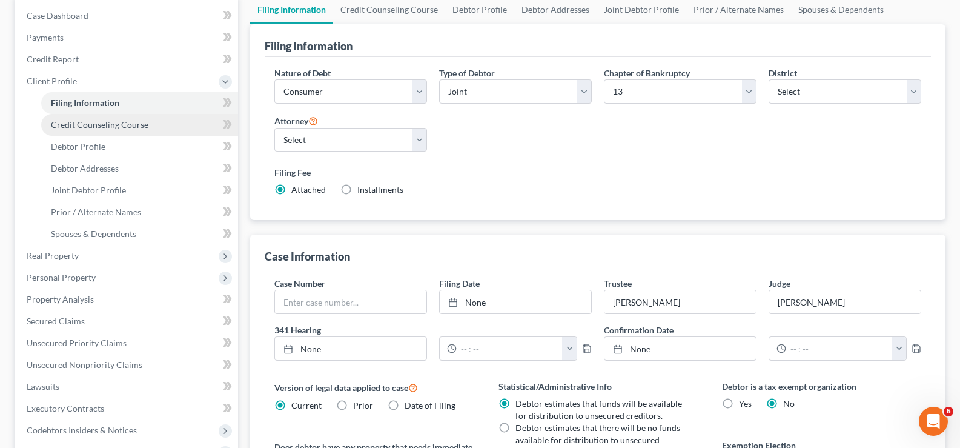
click at [116, 120] on span "Credit Counseling Course" at bounding box center [100, 124] width 98 height 10
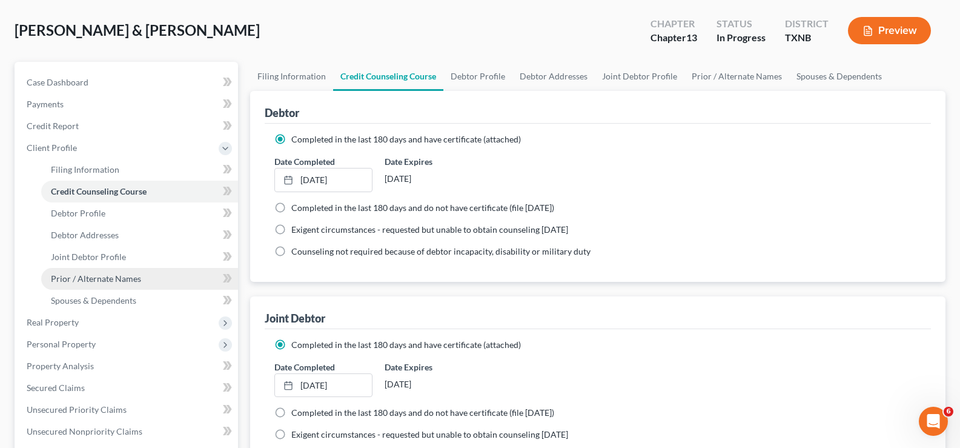
scroll to position [121, 0]
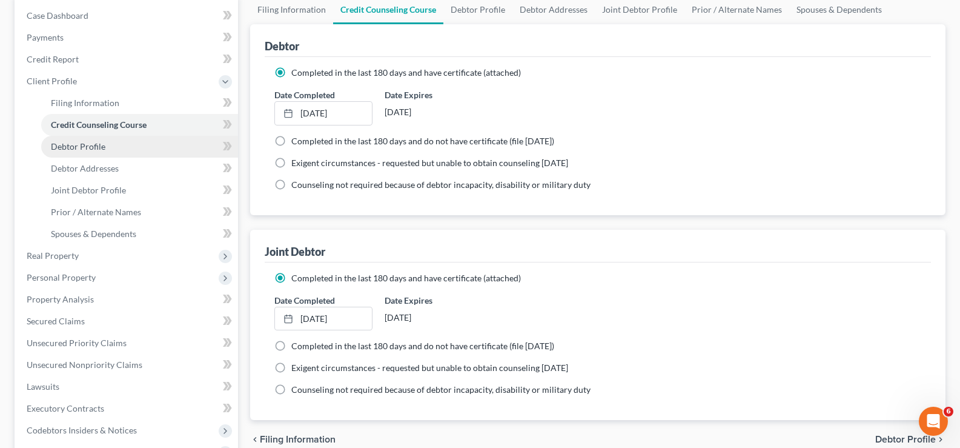
click at [87, 150] on span "Debtor Profile" at bounding box center [78, 146] width 55 height 10
select select "1"
select select "2"
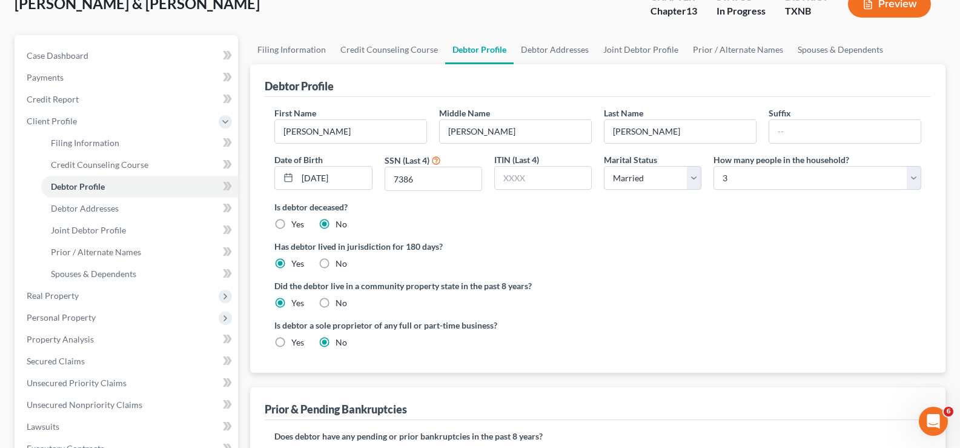
scroll to position [121, 0]
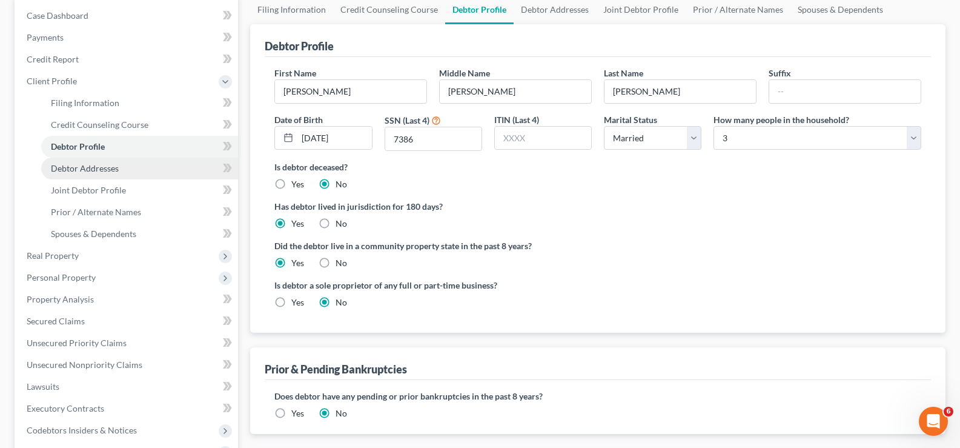
click at [87, 170] on span "Debtor Addresses" at bounding box center [85, 168] width 68 height 10
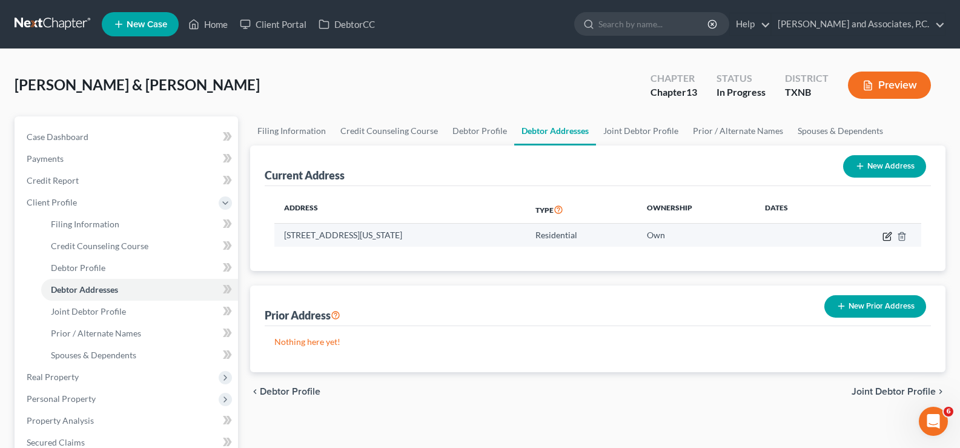
click at [886, 237] on icon "button" at bounding box center [887, 234] width 5 height 5
select select "45"
select select "242"
select select "0"
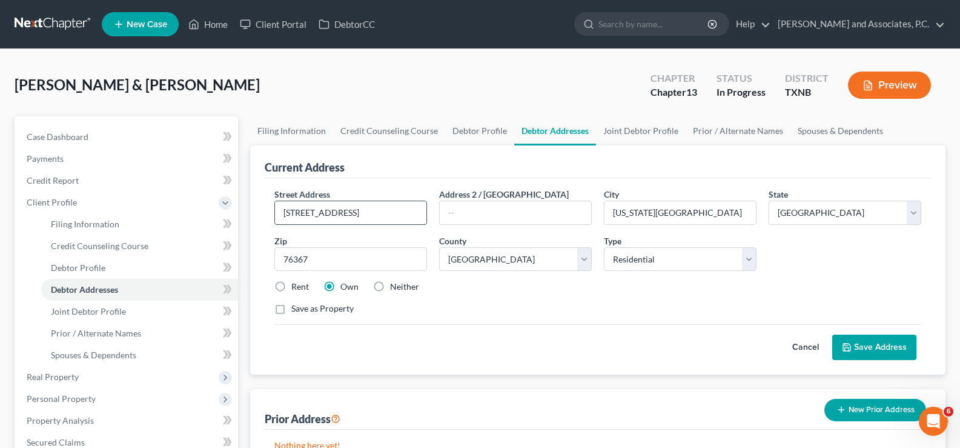
click at [306, 210] on input "[STREET_ADDRESS]" at bounding box center [350, 212] width 151 height 23
click at [852, 346] on icon at bounding box center [847, 347] width 10 height 10
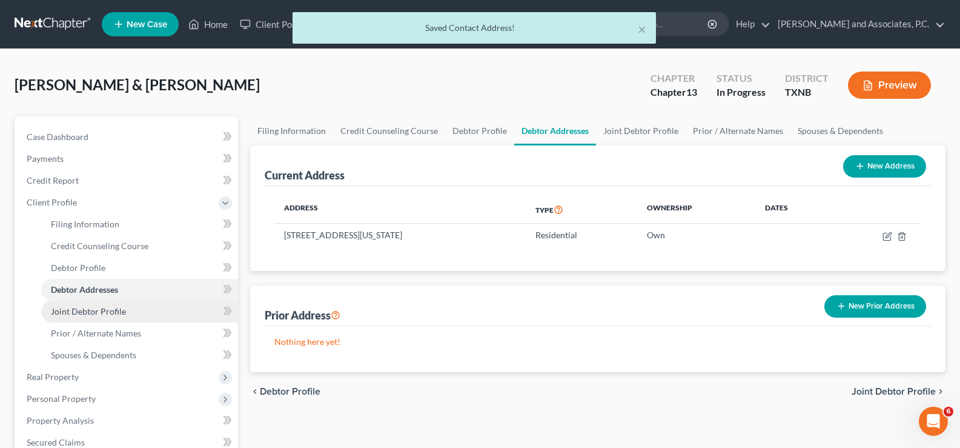
click at [79, 318] on link "Joint Debtor Profile" at bounding box center [139, 311] width 197 height 22
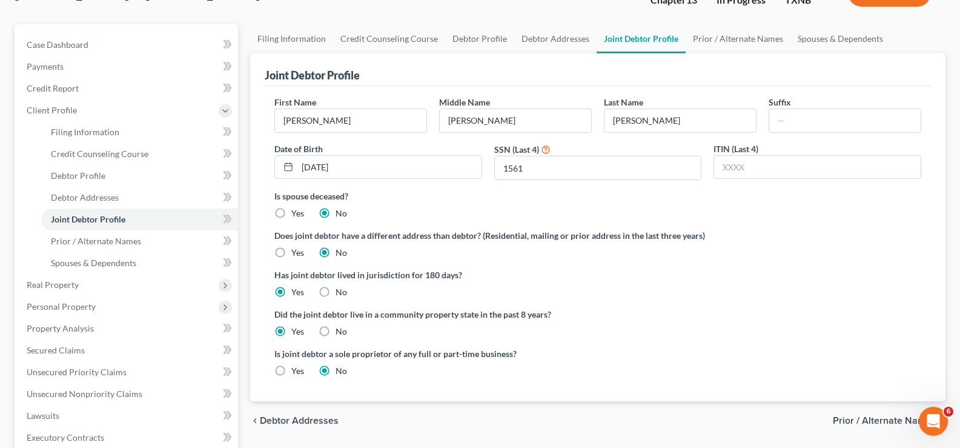
scroll to position [121, 0]
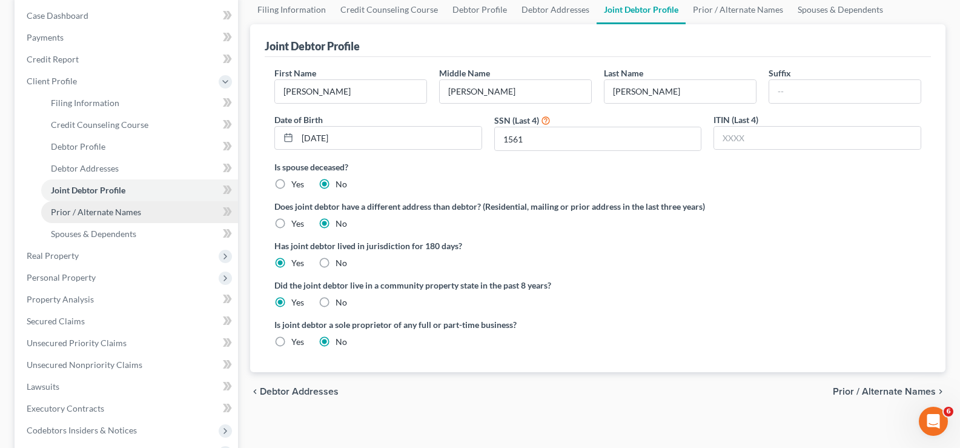
click at [88, 209] on span "Prior / Alternate Names" at bounding box center [96, 212] width 90 height 10
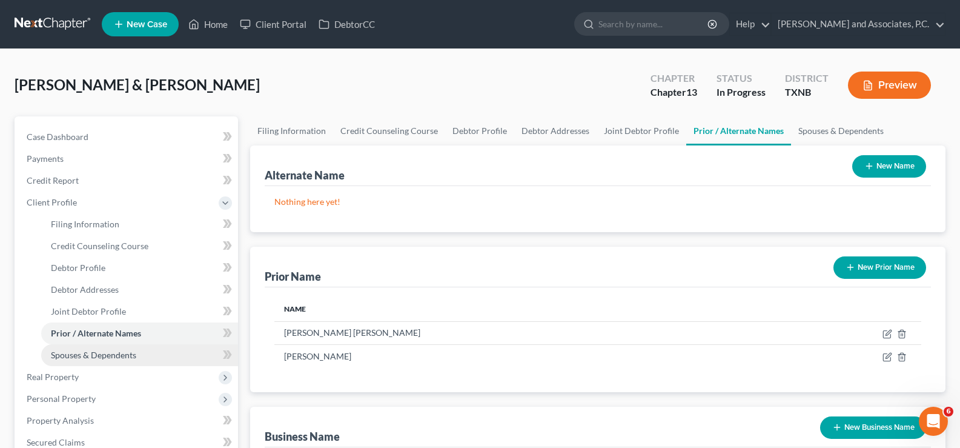
click at [98, 354] on span "Spouses & Dependents" at bounding box center [93, 354] width 85 height 10
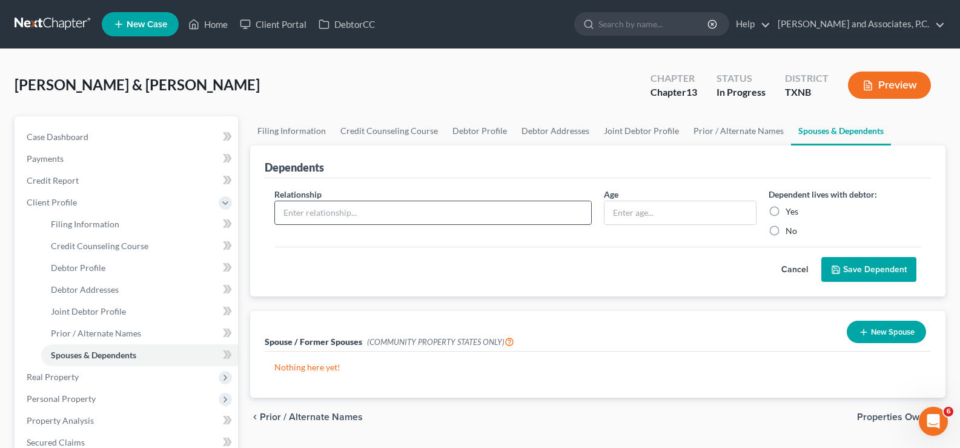
click at [381, 210] on input "text" at bounding box center [433, 212] width 316 height 23
type input "son"
type input "2"
click at [786, 209] on label "Yes" at bounding box center [792, 211] width 13 height 12
click at [790, 209] on input "Yes" at bounding box center [794, 209] width 8 height 8
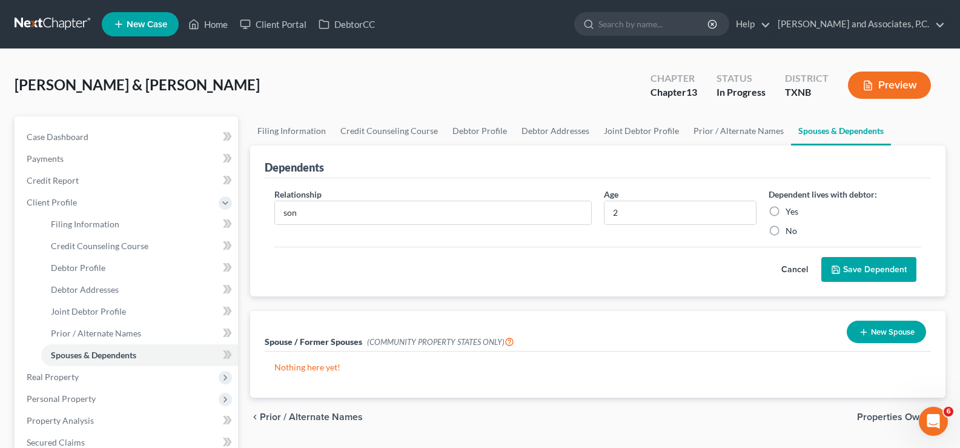
radio input "true"
click at [866, 277] on button "Save Dependent" at bounding box center [868, 269] width 95 height 25
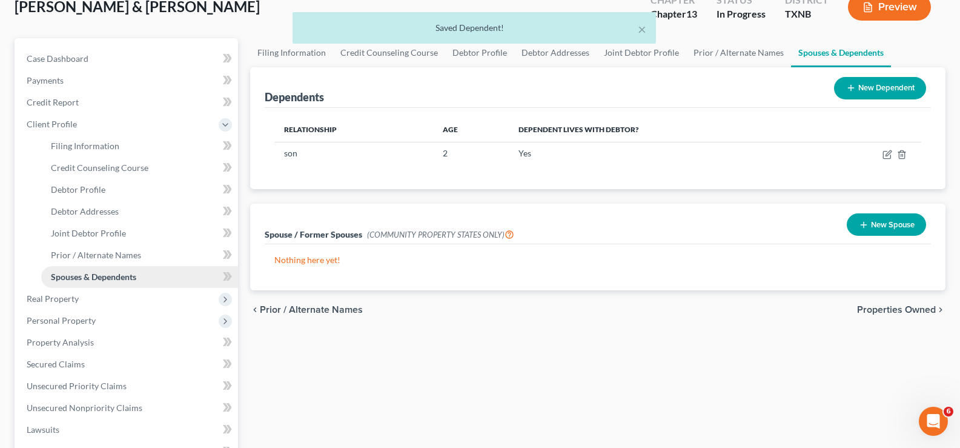
scroll to position [121, 0]
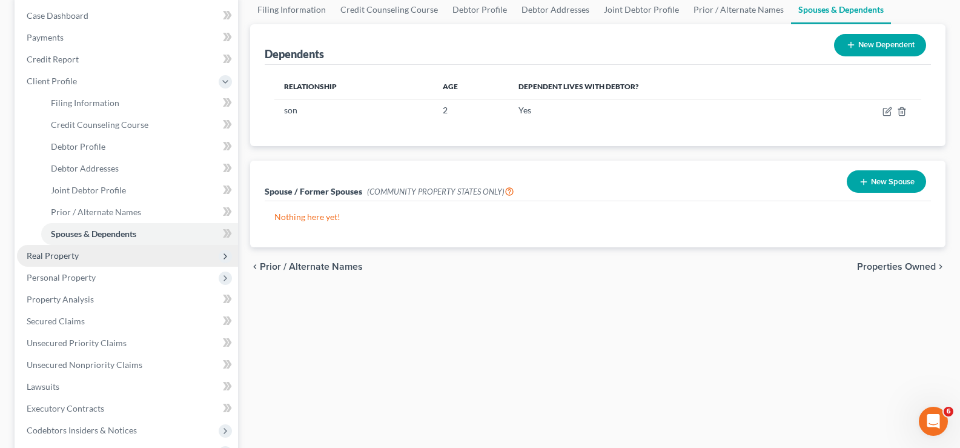
click at [98, 256] on span "Real Property" at bounding box center [127, 256] width 221 height 22
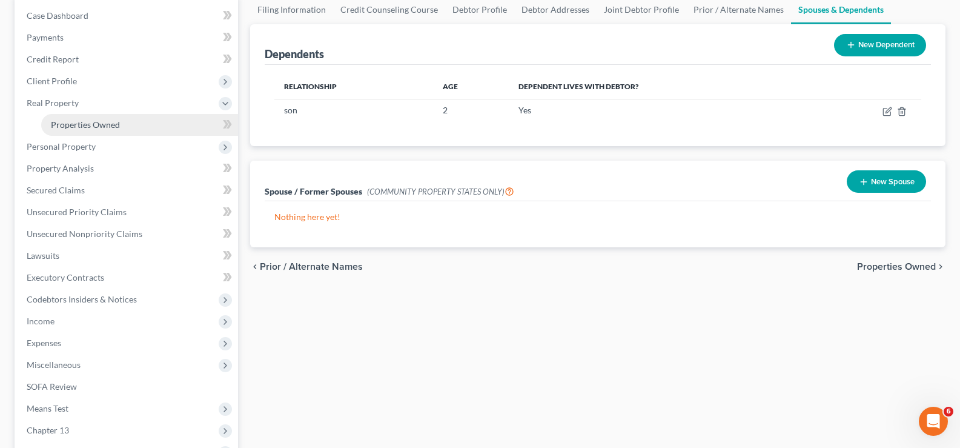
click at [105, 127] on span "Properties Owned" at bounding box center [85, 124] width 69 height 10
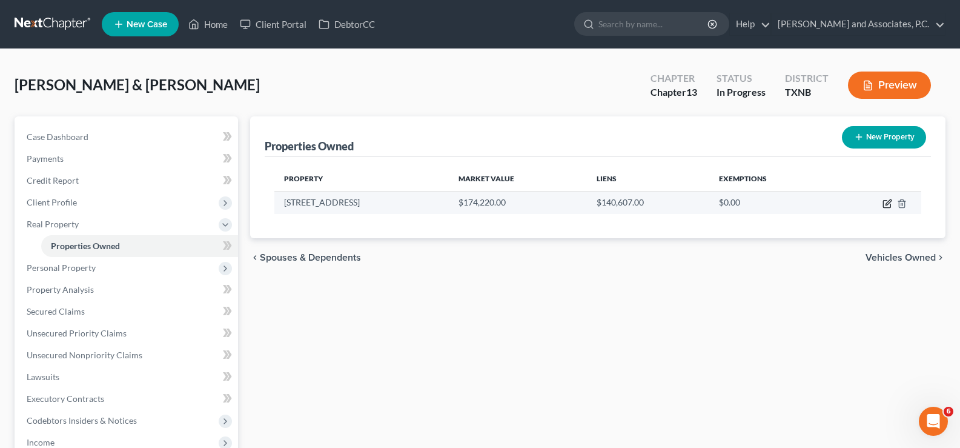
click at [884, 205] on icon "button" at bounding box center [887, 204] width 10 height 10
select select "45"
select select "242"
select select "2"
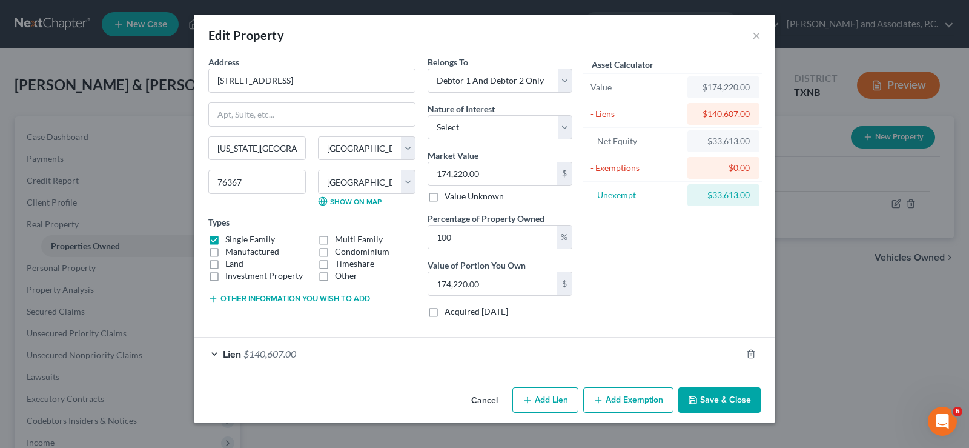
click at [533, 399] on button "Add Lien" at bounding box center [545, 399] width 66 height 25
select select "2"
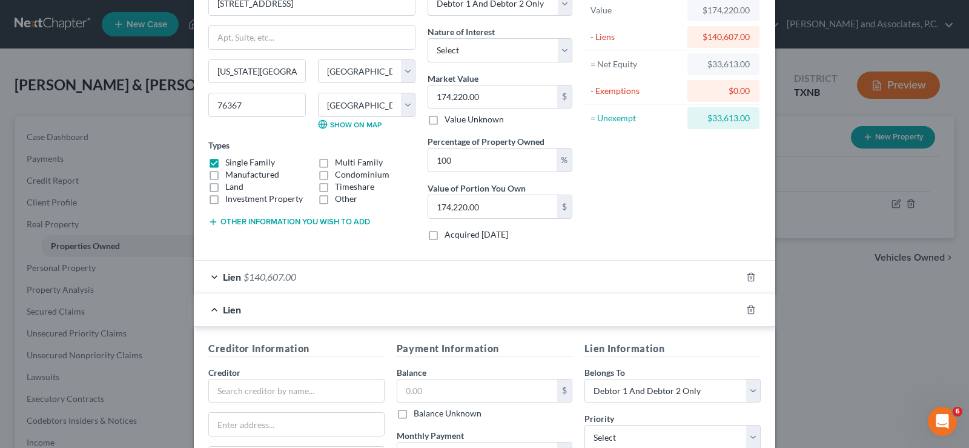
scroll to position [121, 0]
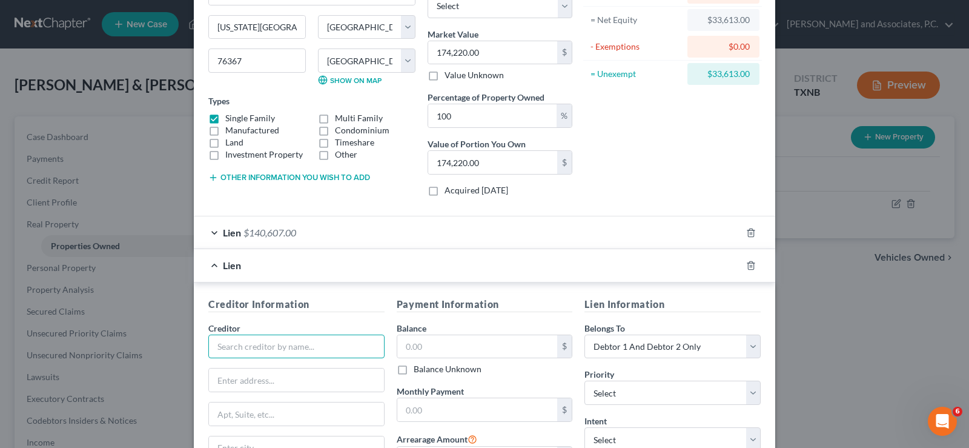
click at [279, 343] on input "text" at bounding box center [296, 346] width 176 height 24
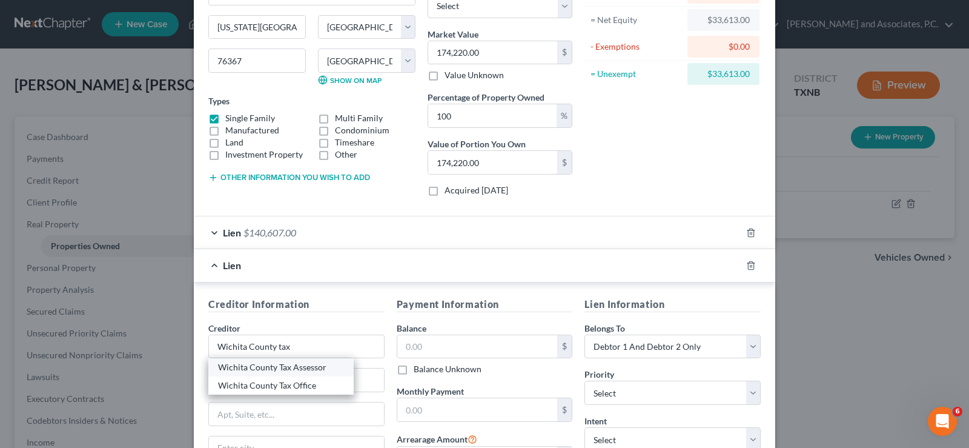
click at [265, 373] on div "Wichita County Tax Assessor" at bounding box center [281, 367] width 126 height 12
type input "Wichita County Tax Assessor"
type input "[STREET_ADDRESS][PERSON_NAME]"
type input "[GEOGRAPHIC_DATA]"
select select "45"
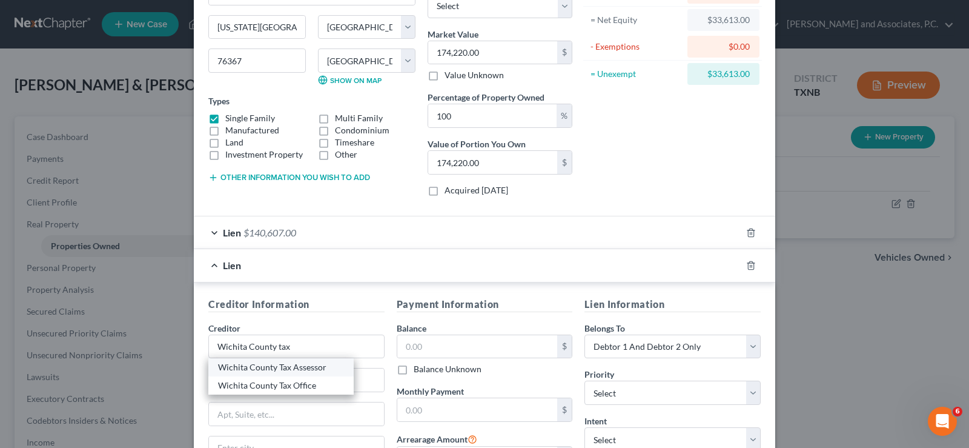
type input "76301"
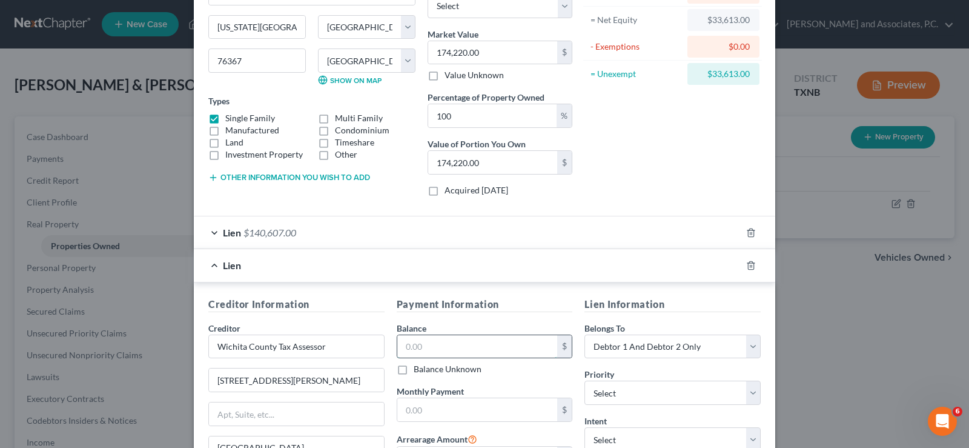
click at [432, 346] on input "text" at bounding box center [477, 346] width 161 height 23
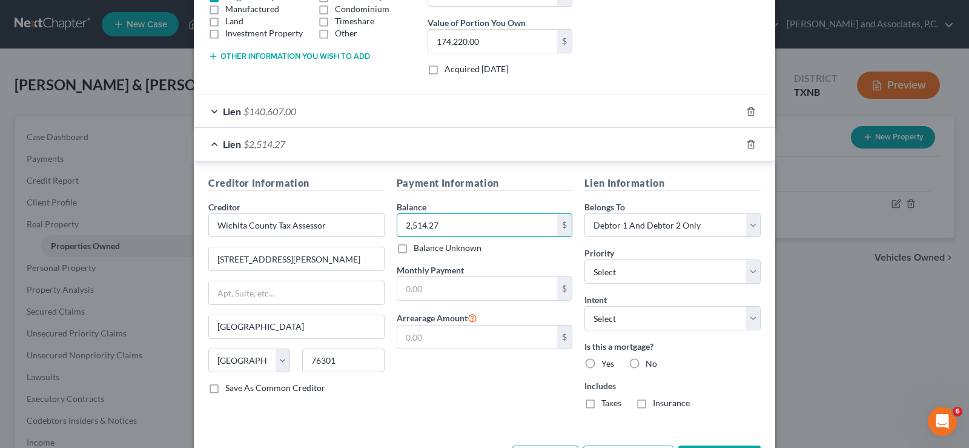
type input "2,514.27"
click at [646, 362] on label "No" at bounding box center [652, 363] width 12 height 12
click at [650, 362] on input "No" at bounding box center [654, 361] width 8 height 8
radio input "true"
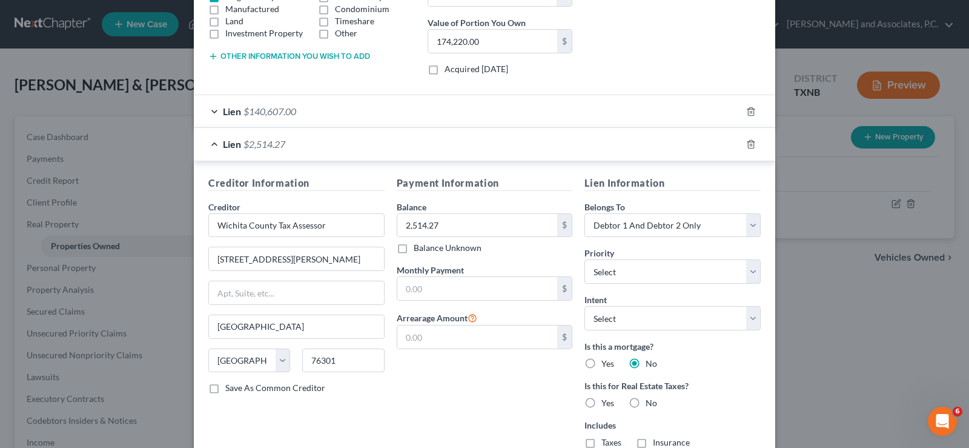
click at [601, 403] on label "Yes" at bounding box center [607, 403] width 13 height 12
click at [606, 403] on input "Yes" at bounding box center [610, 401] width 8 height 8
radio input "true"
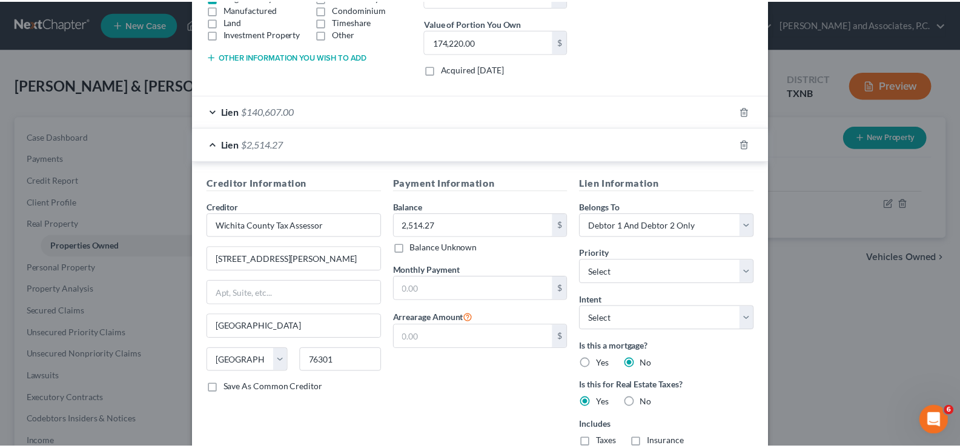
scroll to position [329, 0]
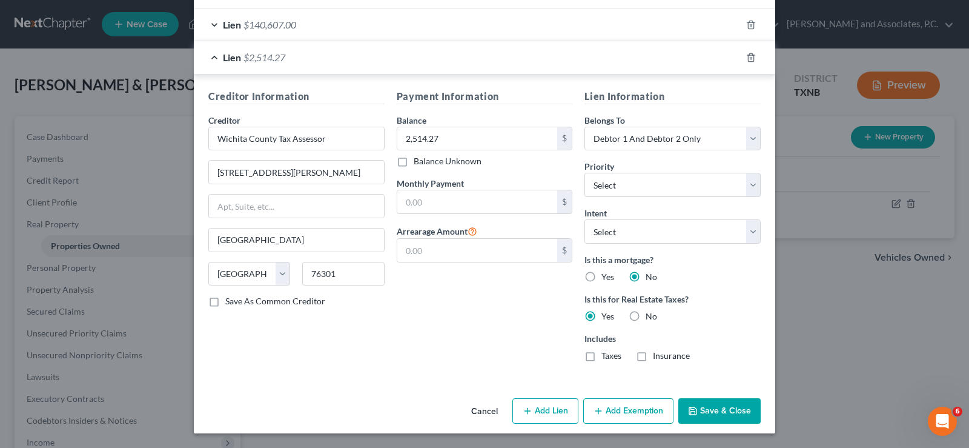
click at [713, 408] on button "Save & Close" at bounding box center [719, 410] width 82 height 25
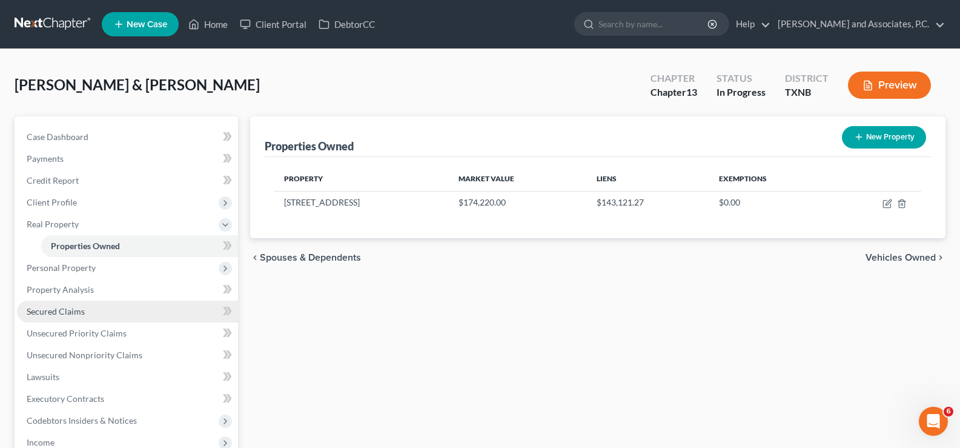
click at [110, 321] on link "Secured Claims" at bounding box center [127, 311] width 221 height 22
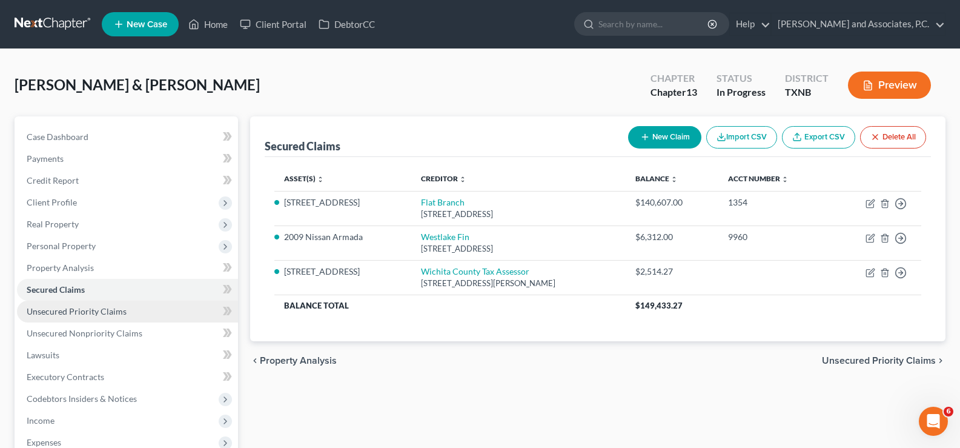
click at [68, 312] on span "Unsecured Priority Claims" at bounding box center [77, 311] width 100 height 10
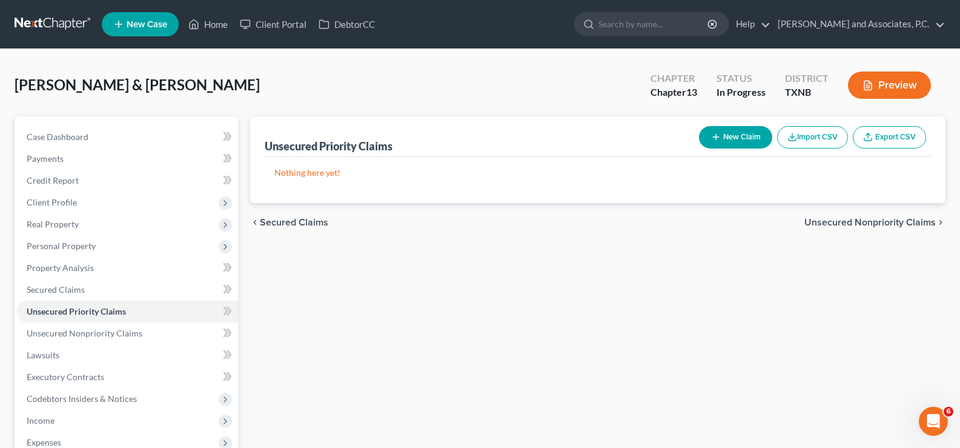
click at [732, 134] on button "New Claim" at bounding box center [735, 137] width 73 height 22
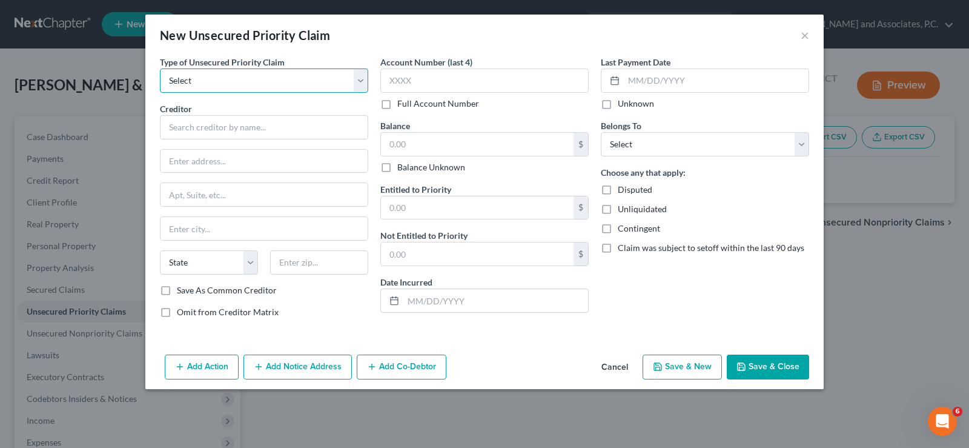
click at [335, 81] on select "Select Taxes & Other Government Units Domestic Support Obligations Extensions o…" at bounding box center [264, 80] width 208 height 24
select select "9"
click at [160, 68] on select "Select Taxes & Other Government Units Domestic Support Obligations Extensions o…" at bounding box center [264, 80] width 208 height 24
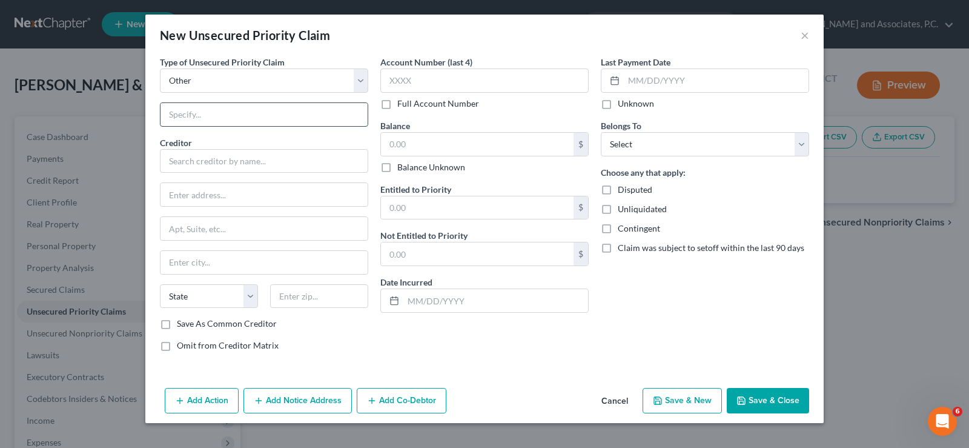
click at [266, 122] on input "text" at bounding box center [264, 114] width 207 height 23
type input "attorney's fees"
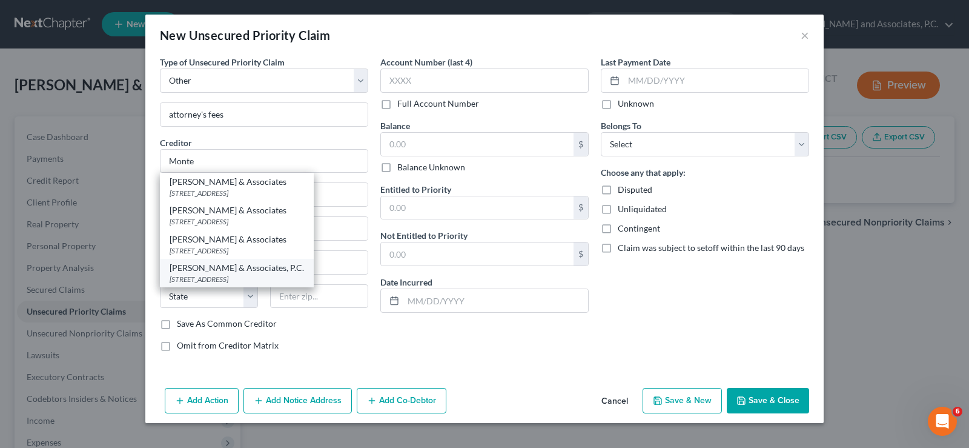
click at [268, 271] on div "[PERSON_NAME] & Associates, P.C." at bounding box center [237, 268] width 134 height 12
type input "[PERSON_NAME] & Associates, P.C."
type input "[STREET_ADDRESS]"
type input "[GEOGRAPHIC_DATA]"
select select "45"
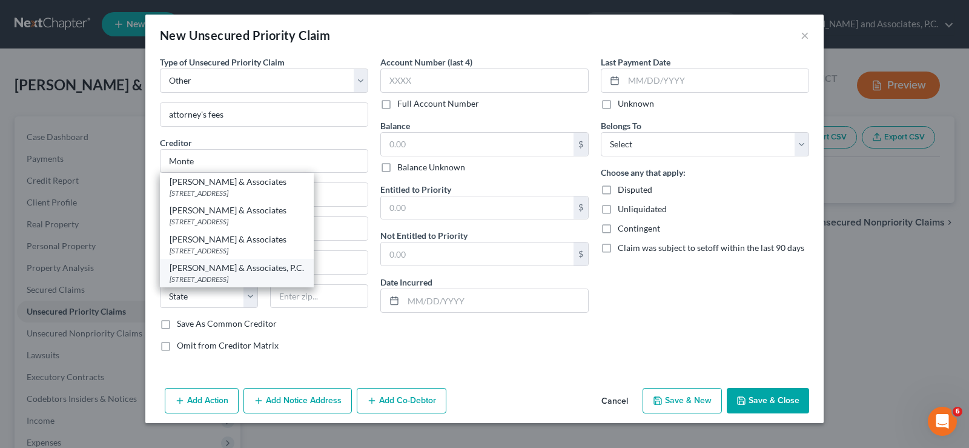
type input "76301"
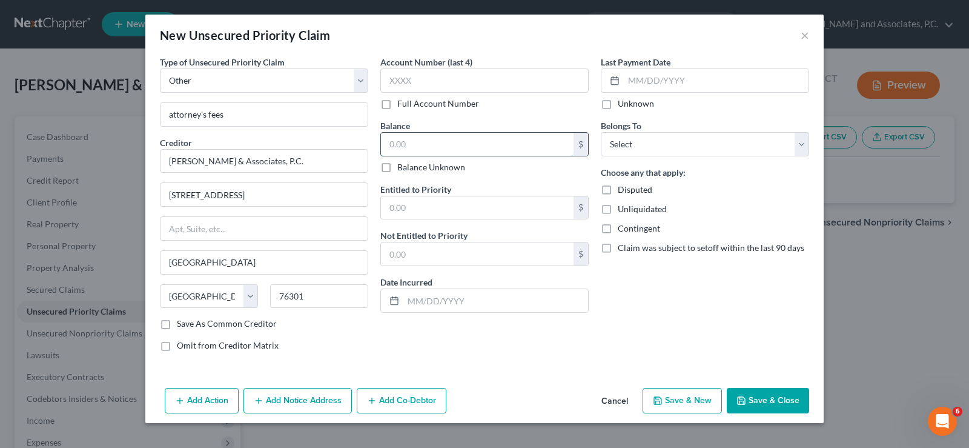
click at [424, 141] on input "text" at bounding box center [477, 144] width 193 height 23
type input "4,384.90"
click at [781, 399] on button "Save & Close" at bounding box center [768, 400] width 82 height 25
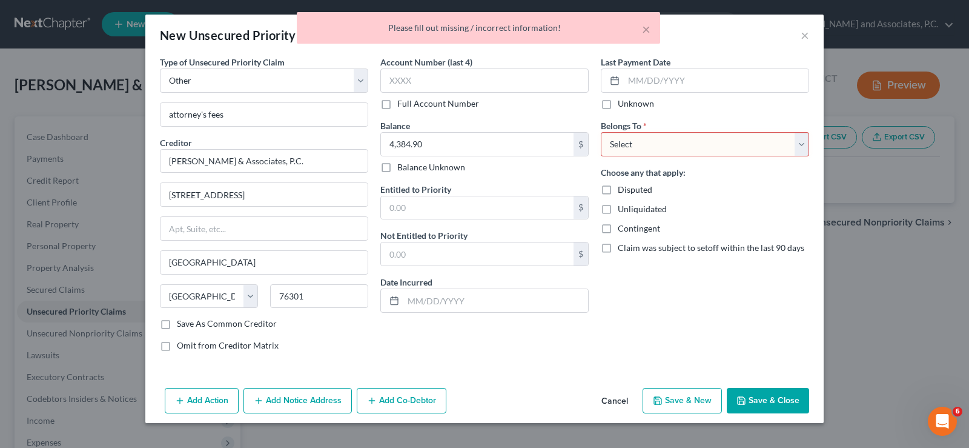
drag, startPoint x: 626, startPoint y: 142, endPoint x: 631, endPoint y: 150, distance: 9.2
click at [626, 142] on select "Select Debtor 1 Only Debtor 2 Only Debtor 1 And Debtor 2 Only At Least One Of T…" at bounding box center [705, 144] width 208 height 24
select select "2"
click at [601, 132] on select "Select Debtor 1 Only Debtor 2 Only Debtor 1 And Debtor 2 Only At Least One Of T…" at bounding box center [705, 144] width 208 height 24
click at [778, 397] on button "Save & Close" at bounding box center [768, 400] width 82 height 25
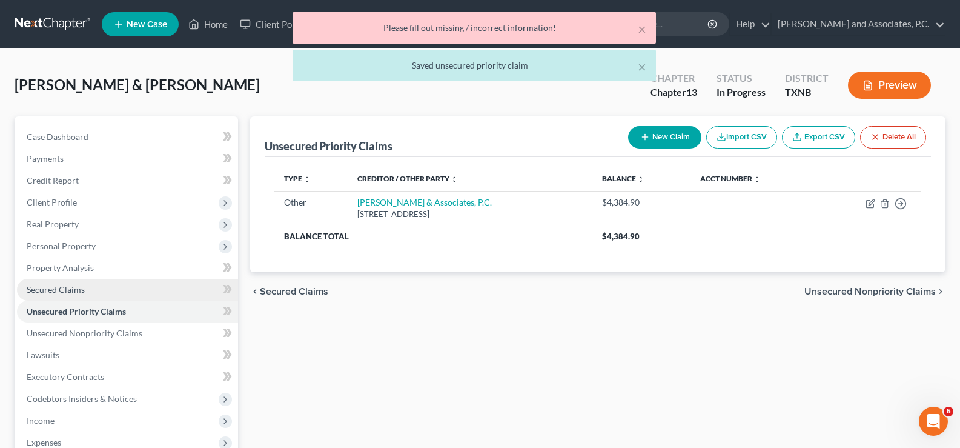
click at [74, 289] on span "Secured Claims" at bounding box center [56, 289] width 58 height 10
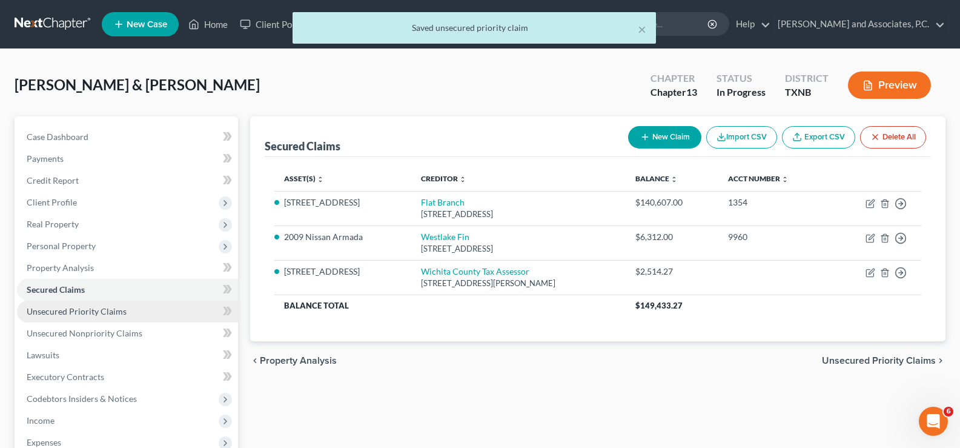
click at [81, 317] on link "Unsecured Priority Claims" at bounding box center [127, 311] width 221 height 22
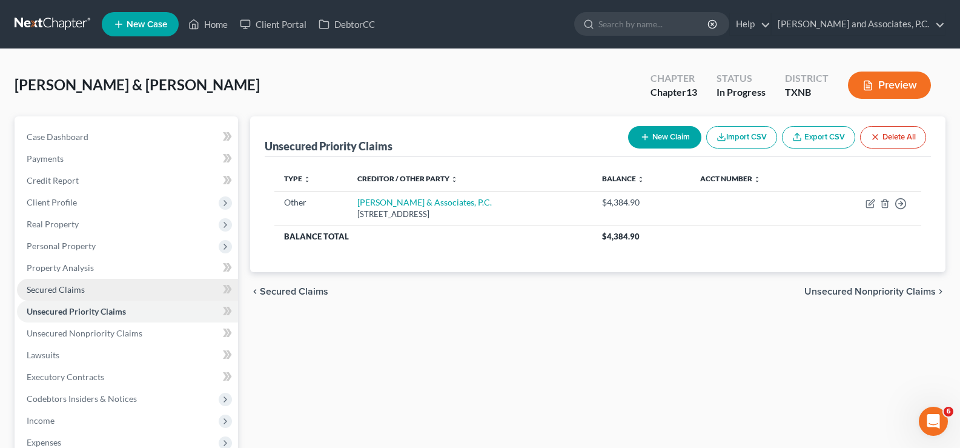
click at [82, 292] on span "Secured Claims" at bounding box center [56, 289] width 58 height 10
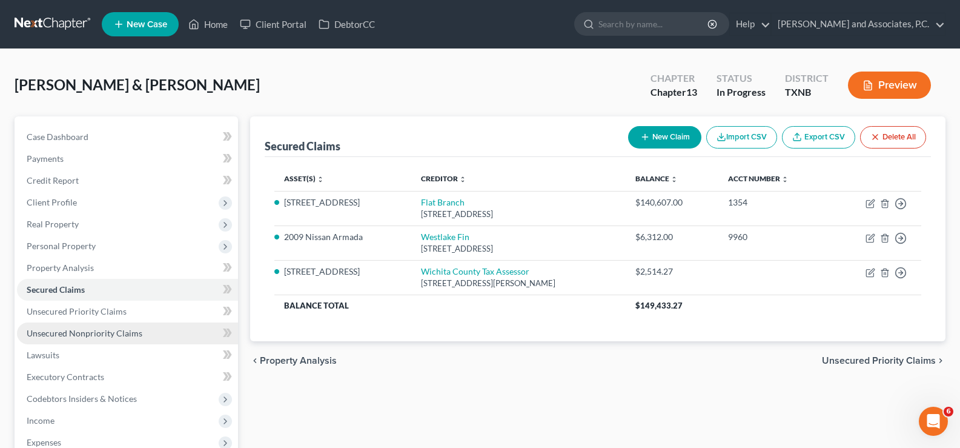
click at [87, 329] on span "Unsecured Nonpriority Claims" at bounding box center [85, 333] width 116 height 10
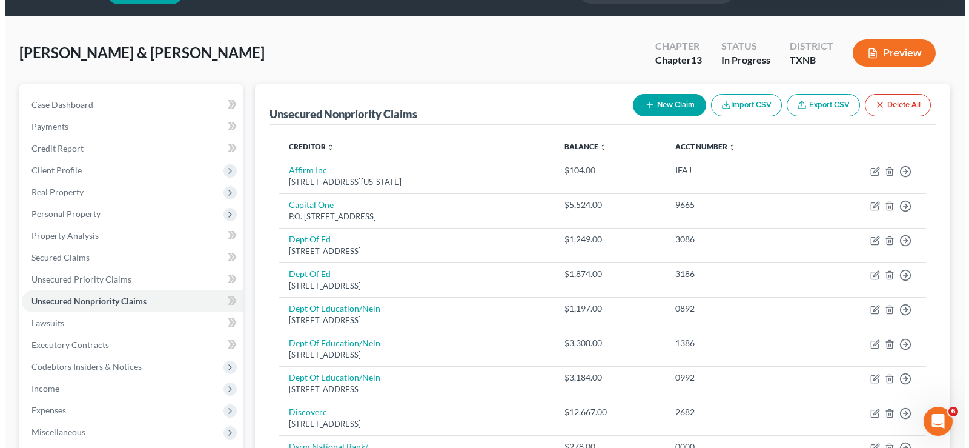
scroll to position [28, 0]
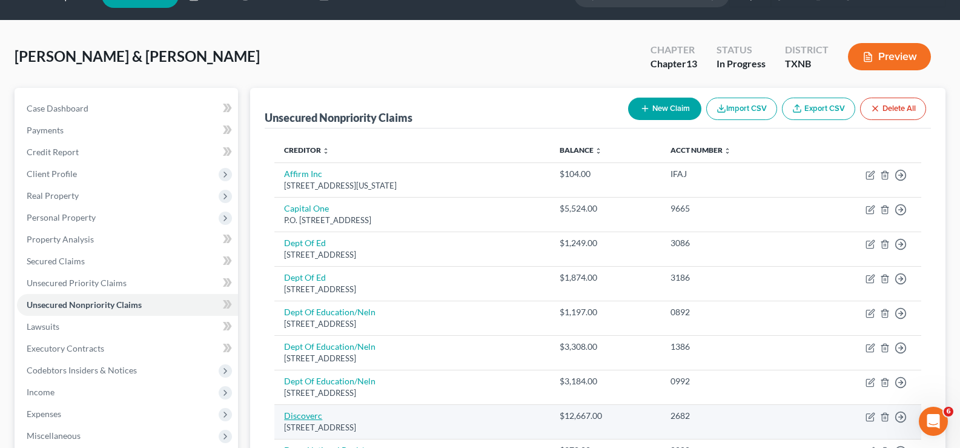
click at [296, 415] on link "Discoverc" at bounding box center [303, 415] width 38 height 10
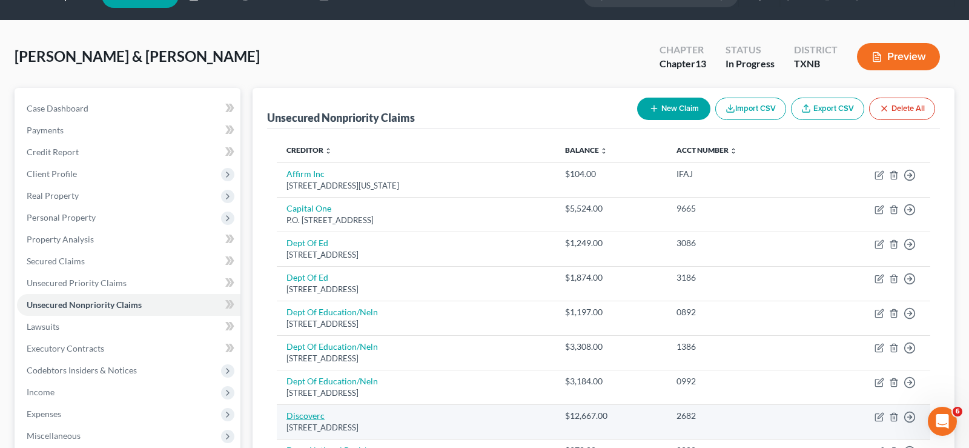
select select "46"
select select "2"
select select "0"
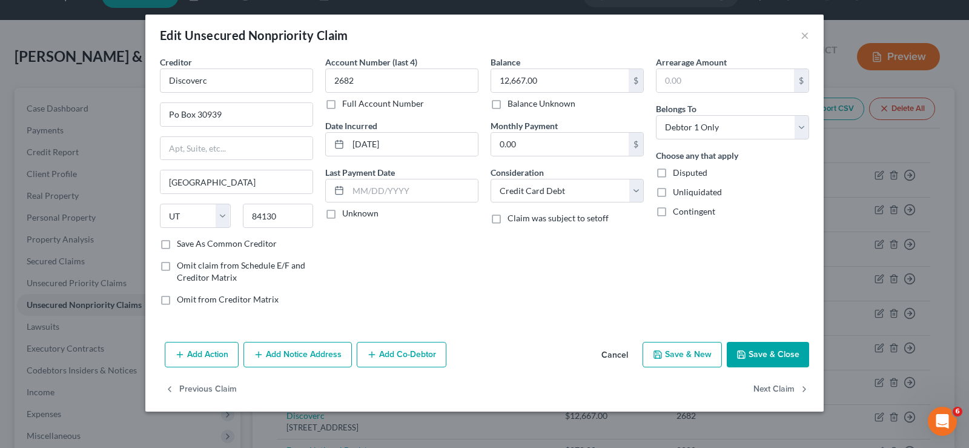
click at [322, 355] on button "Add Notice Address" at bounding box center [297, 354] width 108 height 25
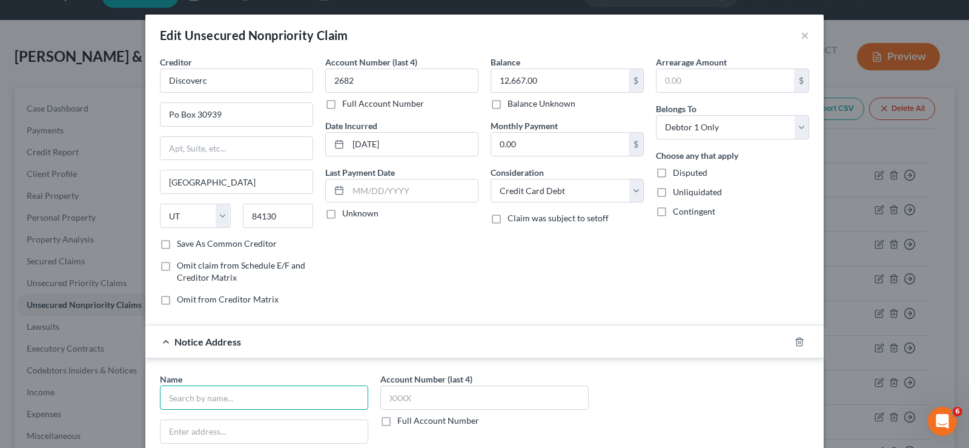
click at [288, 405] on input "text" at bounding box center [264, 397] width 208 height 24
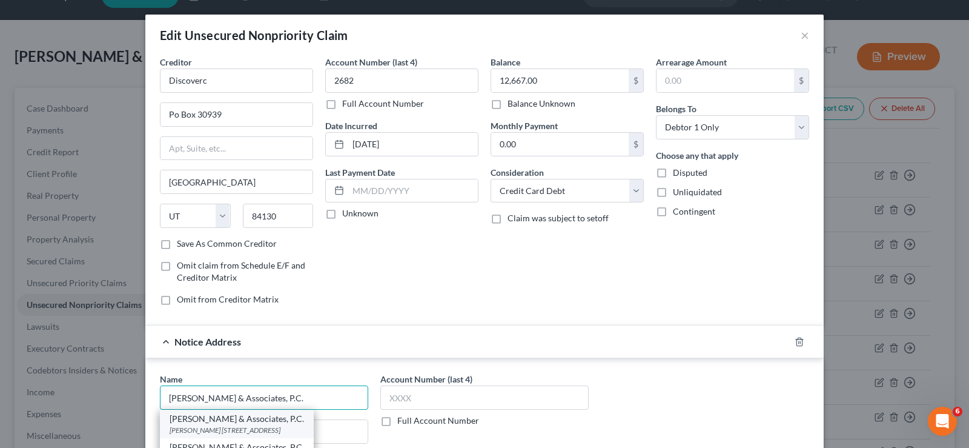
scroll to position [121, 0]
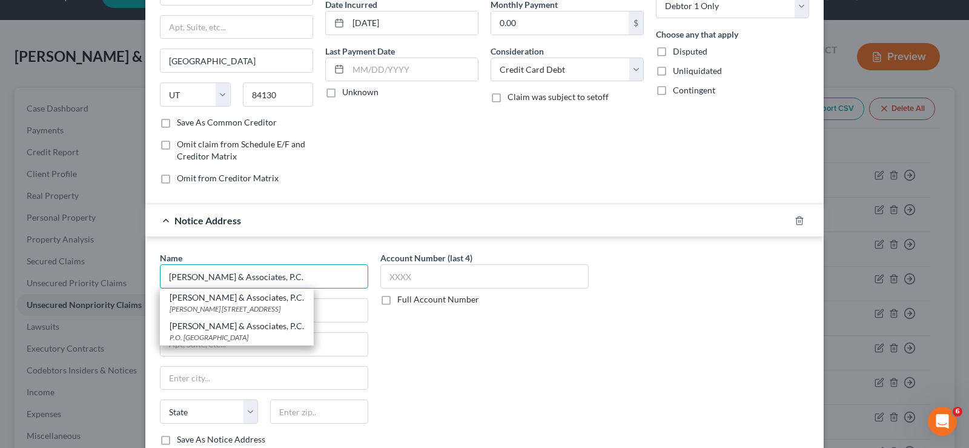
click at [291, 274] on input "[PERSON_NAME] & Associates, P.C." at bounding box center [264, 276] width 208 height 24
type input "[PERSON_NAME] & Associates, P.C."
type input "[PERSON_NAME]"
type input "[STREET_ADDRESS]"
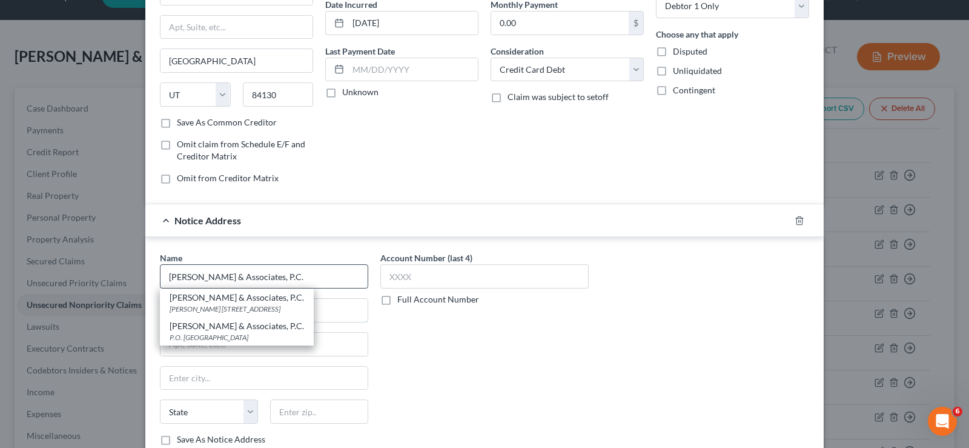
type input "Round Rock"
select select "45"
type input "78664"
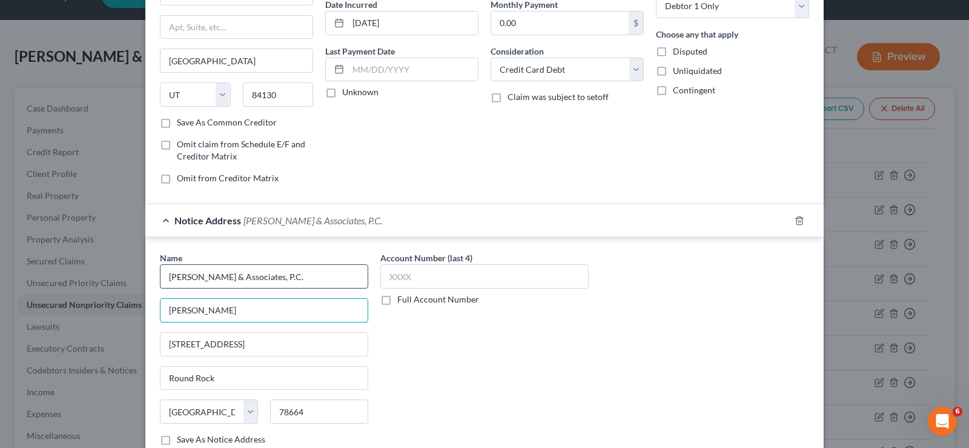
type input "[PERSON_NAME] & Associates, P.C."
click at [288, 343] on input "[STREET_ADDRESS]" at bounding box center [264, 344] width 207 height 23
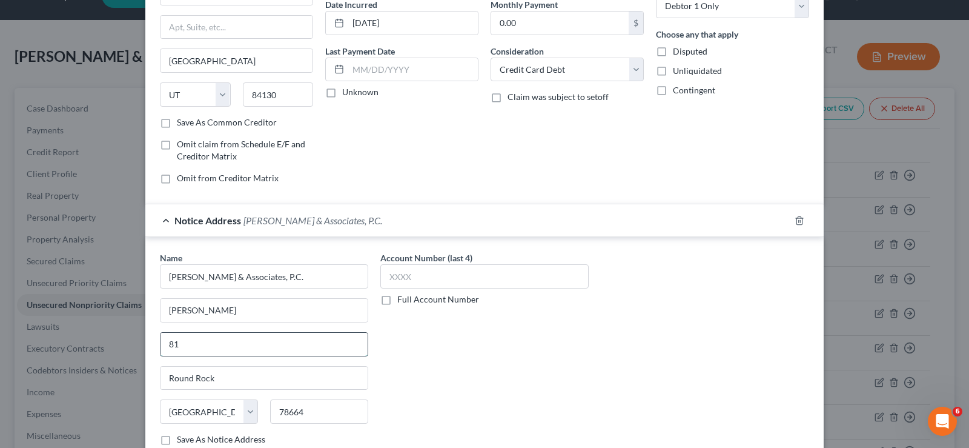
type input "8"
type input "[STREET_ADDRESS]"
type input "75252"
type input "[GEOGRAPHIC_DATA]"
click at [171, 276] on input "[PERSON_NAME] & Associates, P.C." at bounding box center [264, 276] width 208 height 24
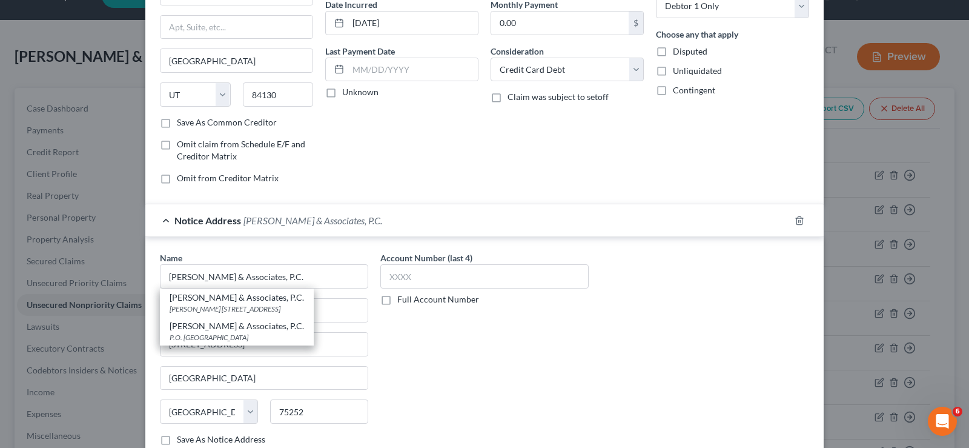
click at [486, 377] on div "Account Number (last 4) Full Account Number" at bounding box center [484, 353] width 220 height 204
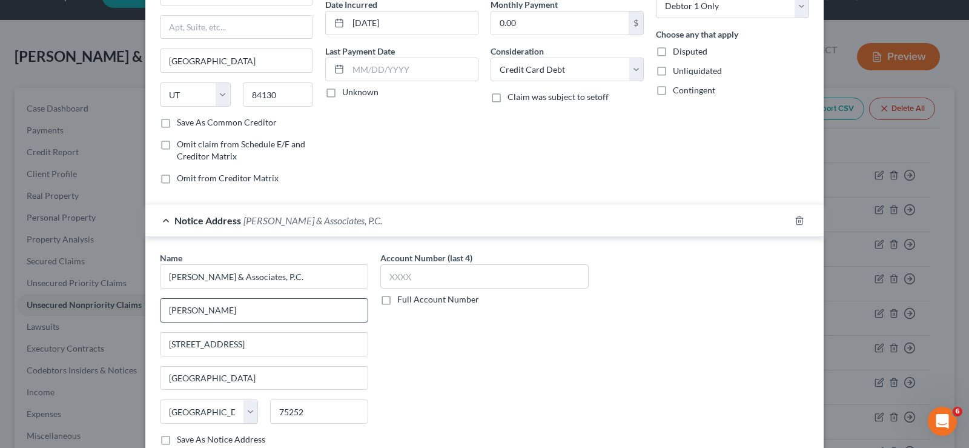
click at [227, 306] on input "[PERSON_NAME]" at bounding box center [264, 310] width 207 height 23
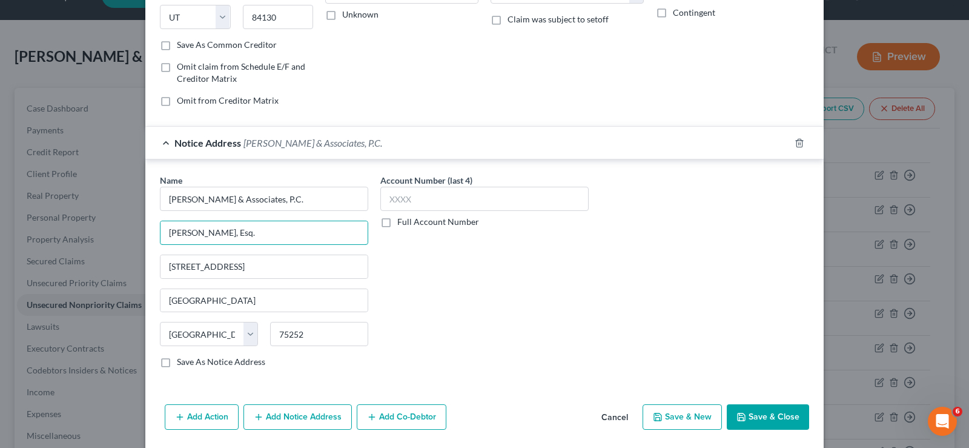
scroll to position [239, 0]
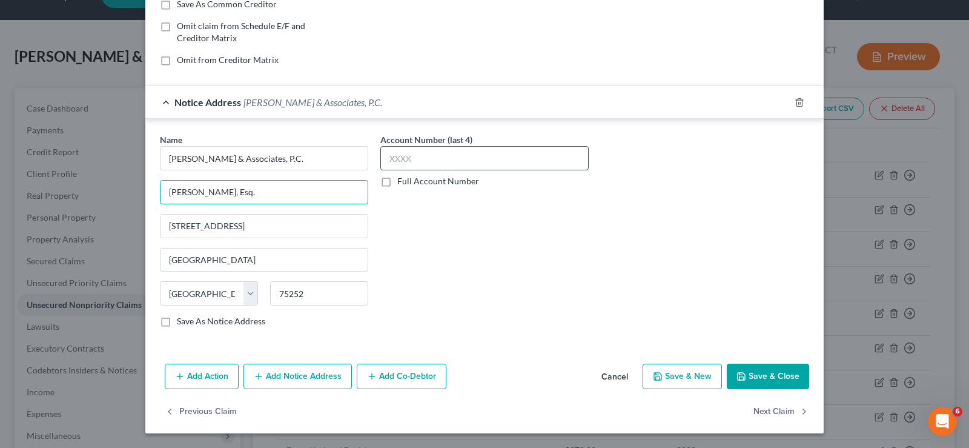
type input "[PERSON_NAME], Esq."
click at [416, 161] on input "text" at bounding box center [484, 158] width 208 height 24
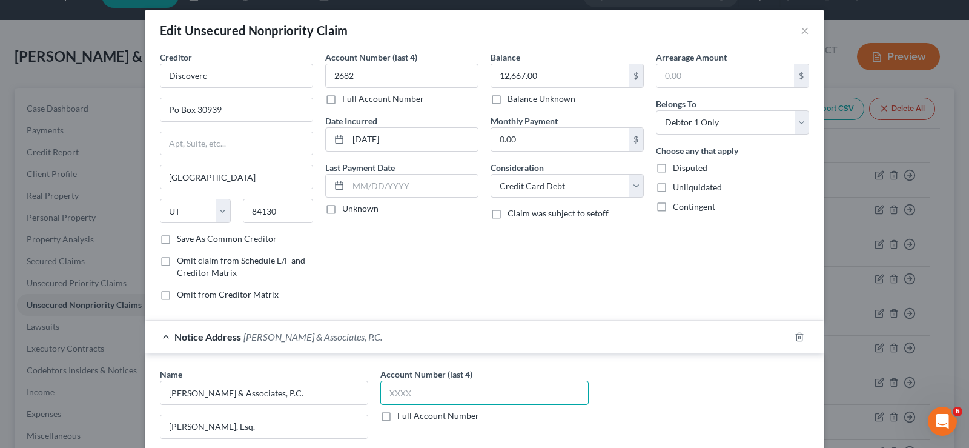
scroll to position [0, 0]
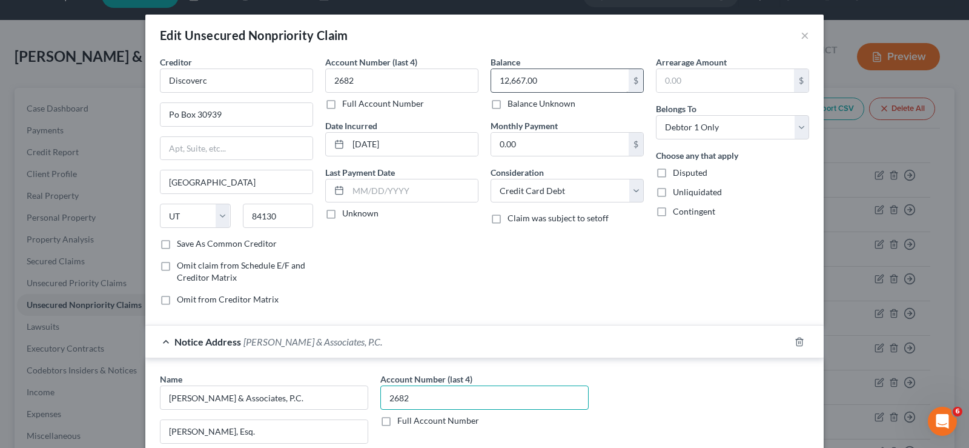
type input "2682"
click at [547, 75] on input "12,667.00" at bounding box center [559, 80] width 137 height 23
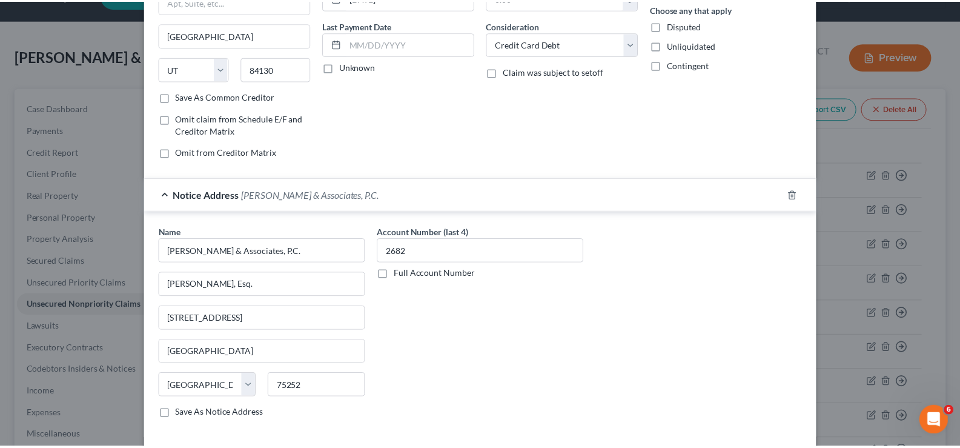
scroll to position [239, 0]
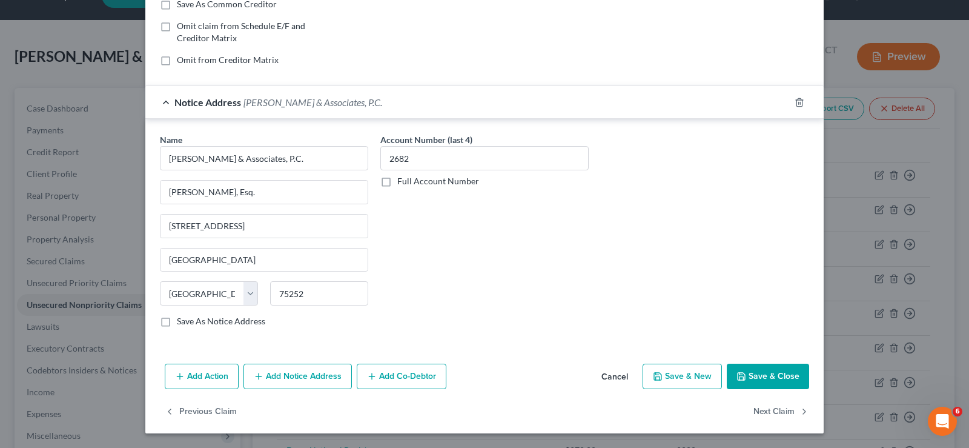
type input "12,667.30"
click at [771, 381] on button "Save & Close" at bounding box center [768, 375] width 82 height 25
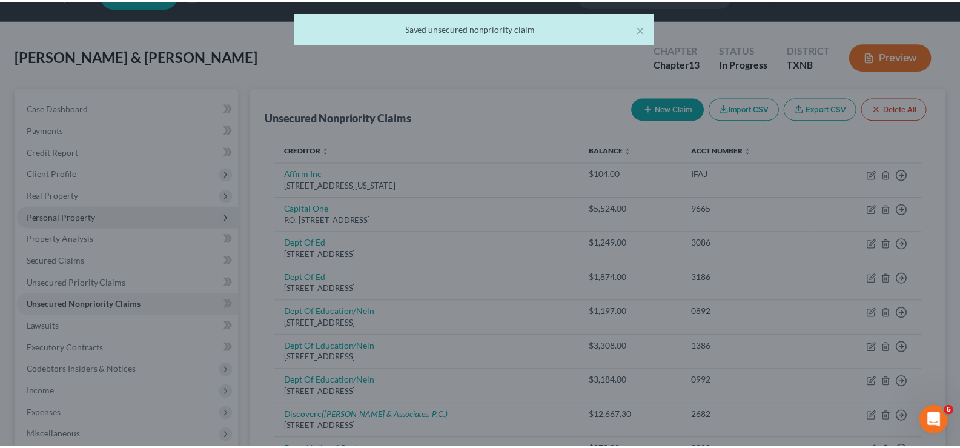
scroll to position [0, 0]
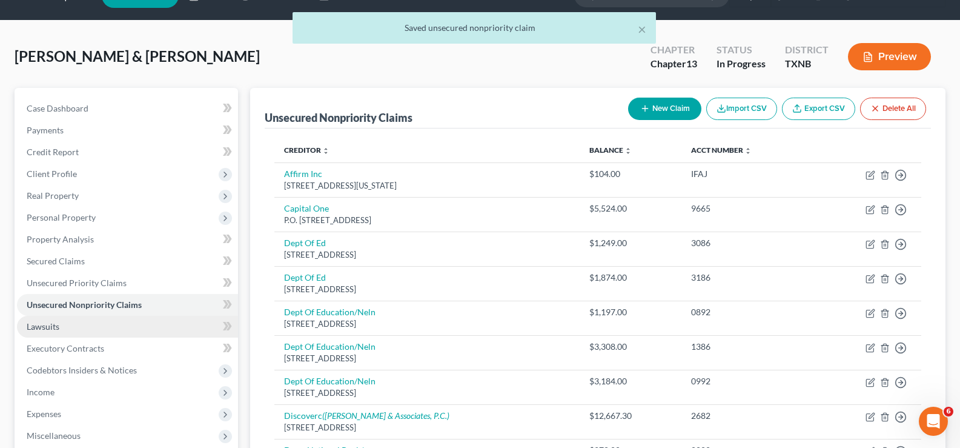
click at [73, 326] on link "Lawsuits" at bounding box center [127, 327] width 221 height 22
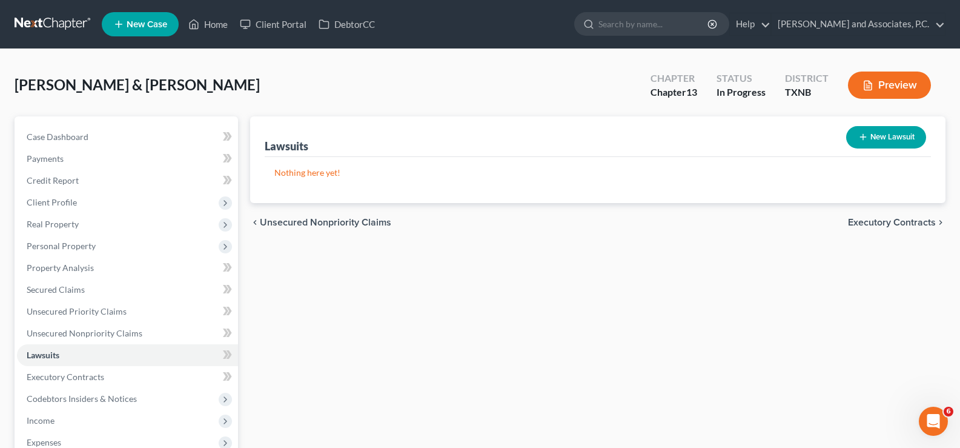
click at [893, 136] on button "New Lawsuit" at bounding box center [886, 137] width 80 height 22
select select "0"
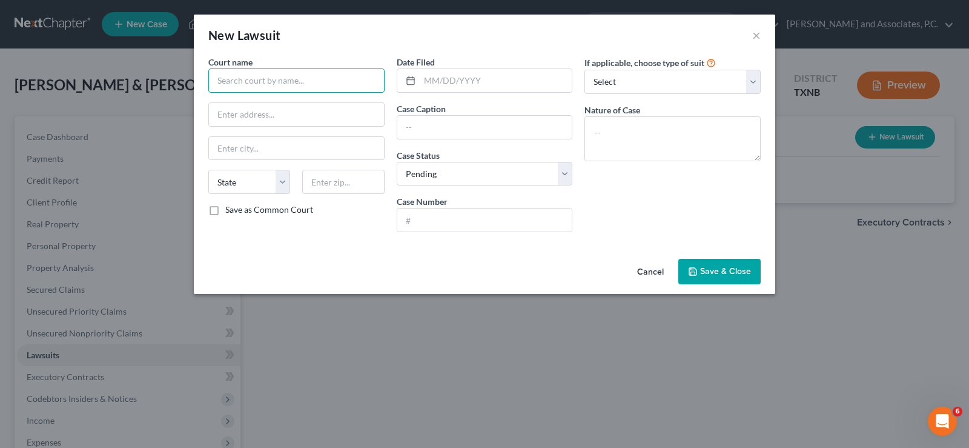
click at [294, 82] on input "text" at bounding box center [296, 80] width 176 height 24
type input "Capital One, N.A., successor by merger to Discover Bank, Plaintiff v."
click at [435, 129] on input "text" at bounding box center [484, 127] width 175 height 23
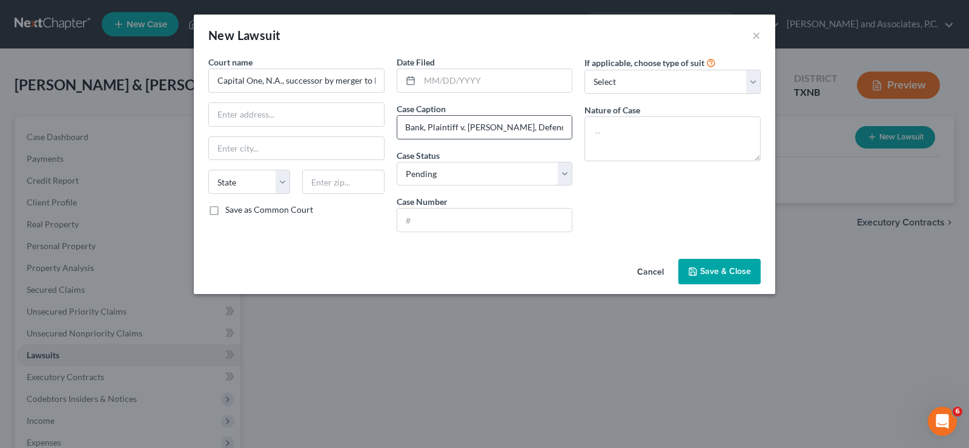
scroll to position [0, 196]
type input "Capital One, N.A., successor by merger to Discover Bank, Plaintiff v. [PERSON_N…"
click at [438, 222] on input "text" at bounding box center [484, 219] width 175 height 23
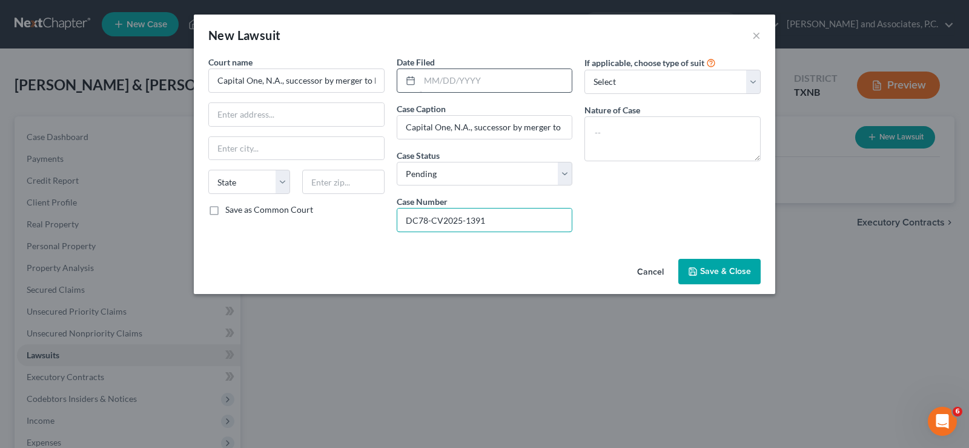
type input "DC78-CV2025-1391"
click at [511, 82] on input "text" at bounding box center [496, 80] width 153 height 23
type input "[DATE]"
click at [308, 77] on input "Capital One, N.A., successor by merger to Discover Bank, Plaintiff v." at bounding box center [296, 80] width 176 height 24
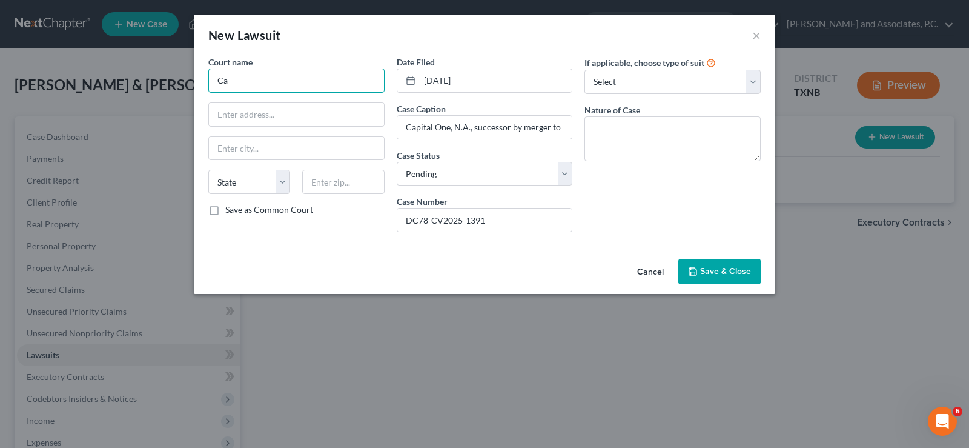
type input "C"
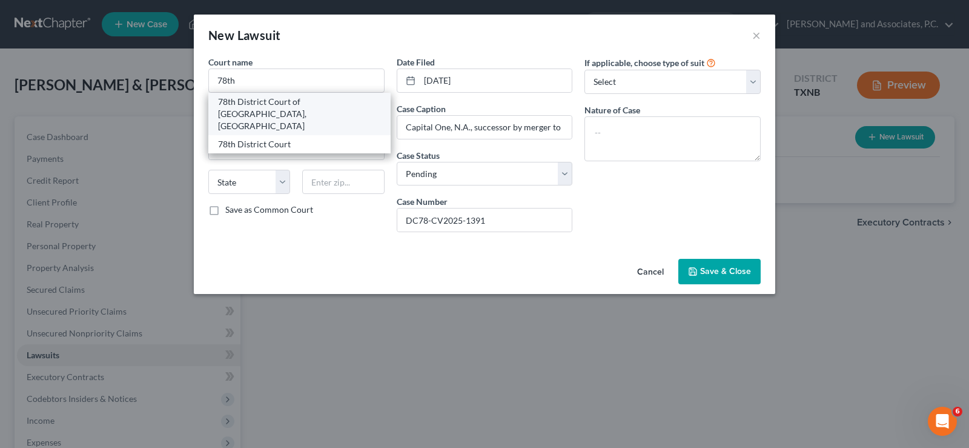
click at [319, 103] on div "78th District Court of [GEOGRAPHIC_DATA], [GEOGRAPHIC_DATA]" at bounding box center [299, 114] width 163 height 36
type input "78th District Court of [GEOGRAPHIC_DATA], [GEOGRAPHIC_DATA]"
type input "[STREET_ADDRESS]"
type input "[GEOGRAPHIC_DATA]"
select select "45"
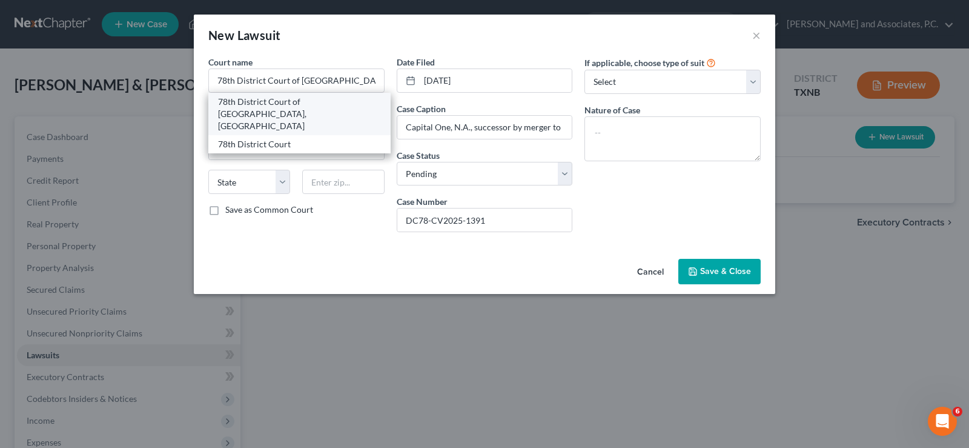
type input "76301"
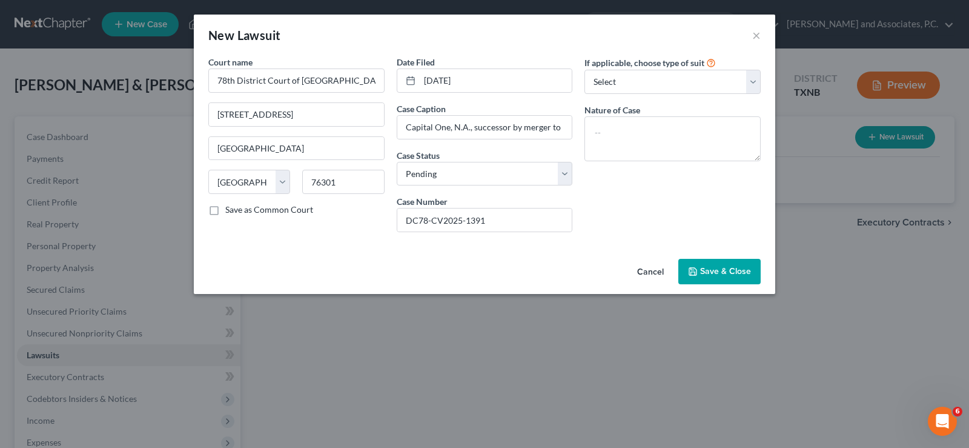
click at [711, 277] on button "Save & Close" at bounding box center [719, 271] width 82 height 25
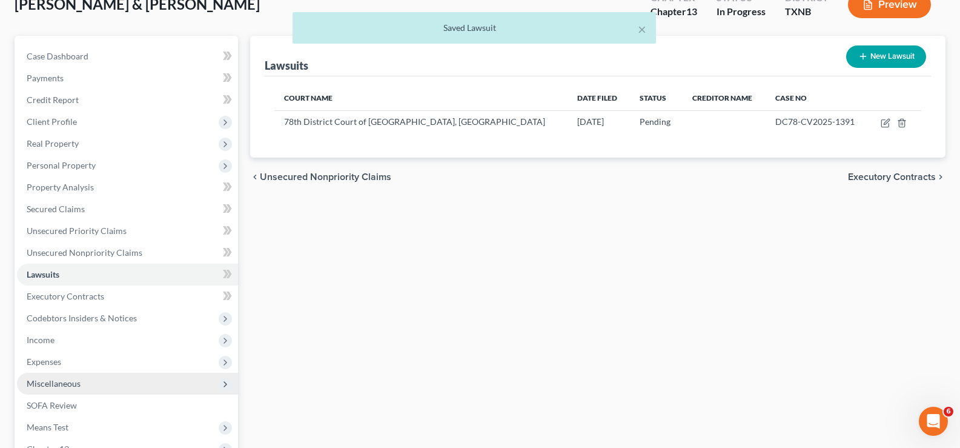
scroll to position [121, 0]
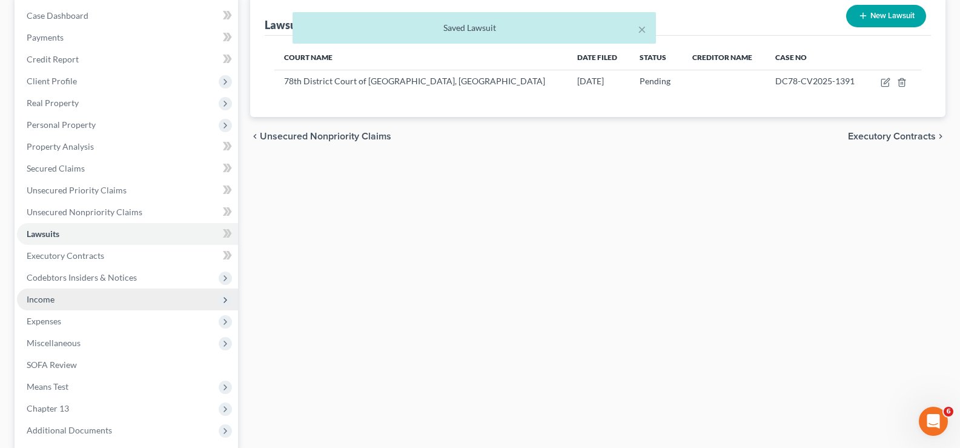
click at [85, 303] on span "Income" at bounding box center [127, 299] width 221 height 22
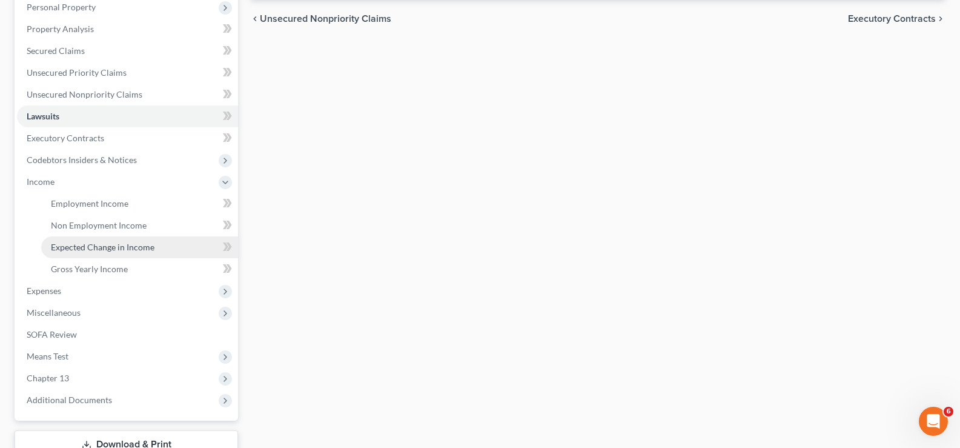
scroll to position [242, 0]
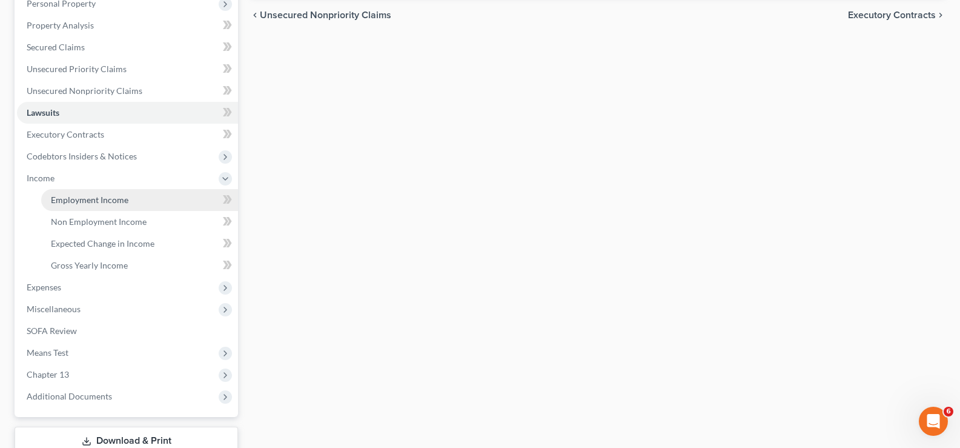
click at [104, 204] on span "Employment Income" at bounding box center [90, 199] width 78 height 10
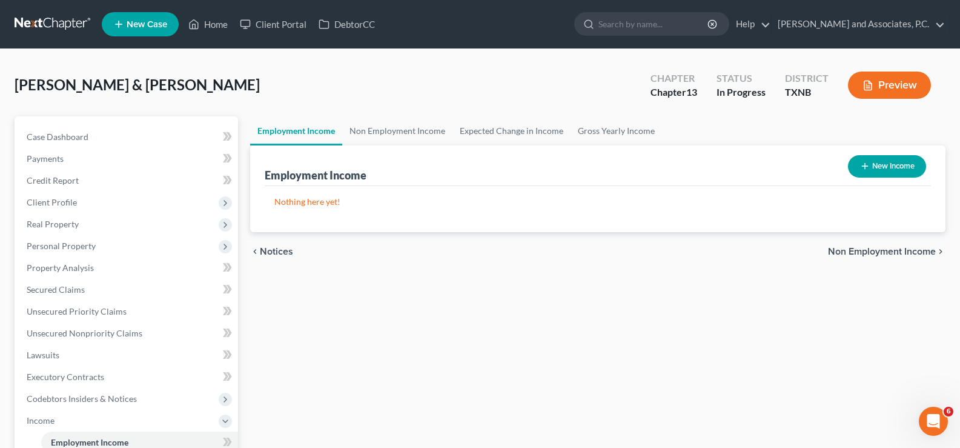
click at [877, 165] on button "New Income" at bounding box center [887, 166] width 78 height 22
select select "0"
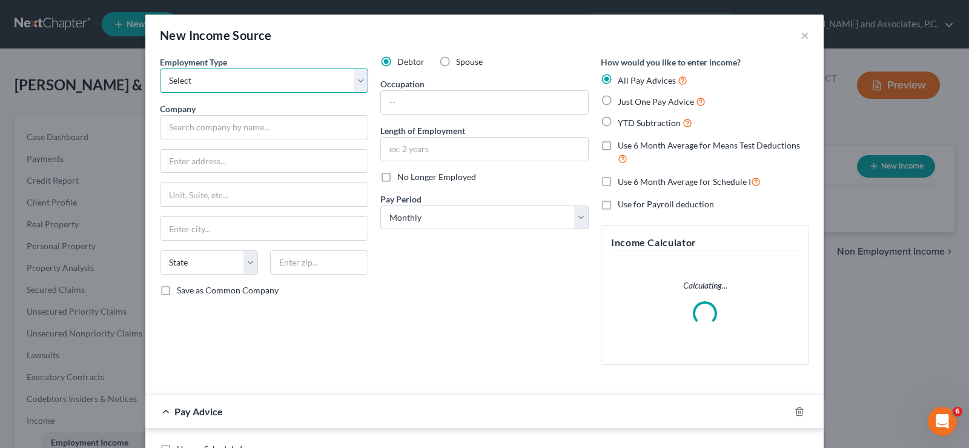
click at [310, 84] on select "Select Full or [DEMOGRAPHIC_DATA] Employment Self Employment" at bounding box center [264, 80] width 208 height 24
select select "0"
click at [160, 68] on select "Select Full or [DEMOGRAPHIC_DATA] Employment Self Employment" at bounding box center [264, 80] width 208 height 24
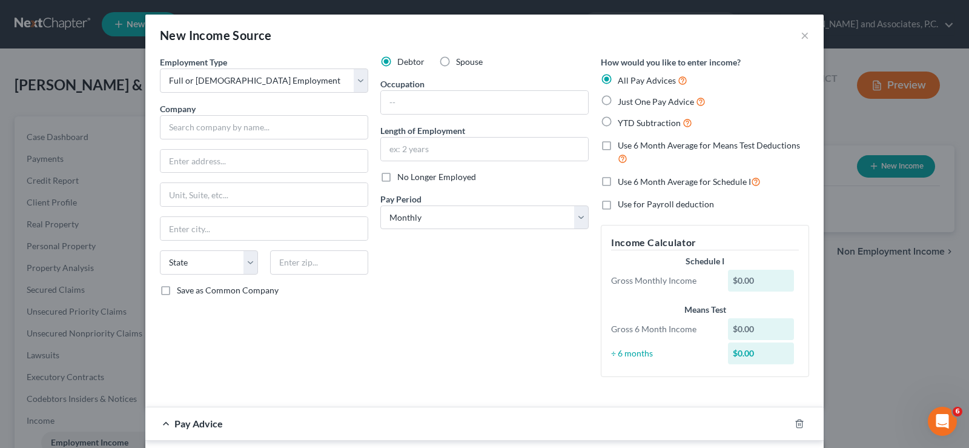
click at [432, 86] on div "Occupation" at bounding box center [484, 96] width 208 height 37
click at [443, 102] on input "text" at bounding box center [484, 102] width 207 height 23
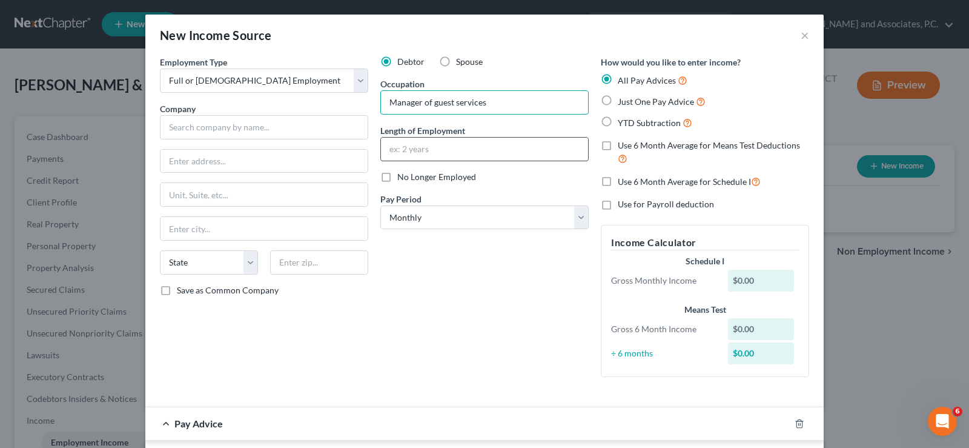
type input "Manager of guest services"
click at [447, 149] on input "text" at bounding box center [484, 148] width 207 height 23
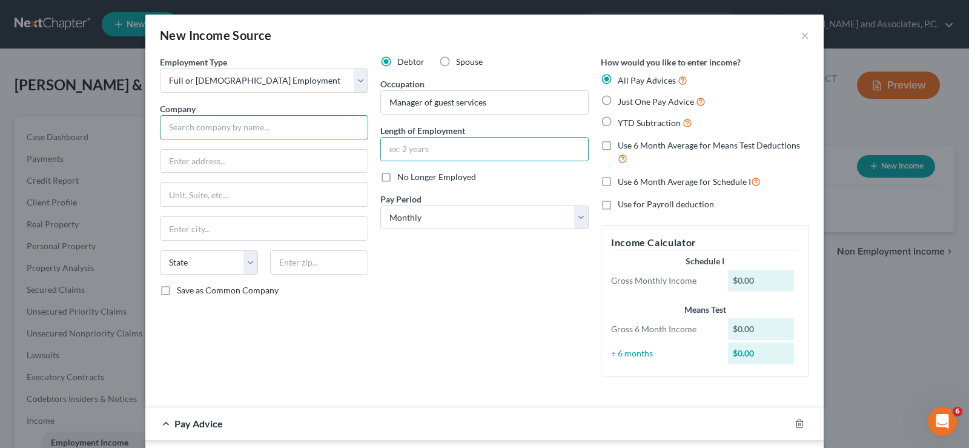
click at [221, 122] on input "text" at bounding box center [264, 127] width 208 height 24
click at [221, 124] on input "text" at bounding box center [264, 127] width 208 height 24
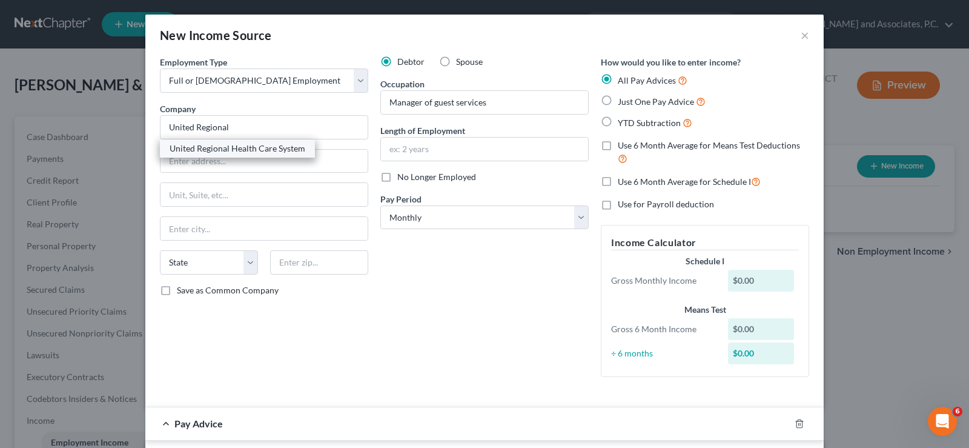
click at [242, 154] on div "United Regional Health Care System" at bounding box center [237, 148] width 155 height 18
type input "United Regional Health Care System"
type input "[STREET_ADDRESS]"
type input "[GEOGRAPHIC_DATA]"
select select "45"
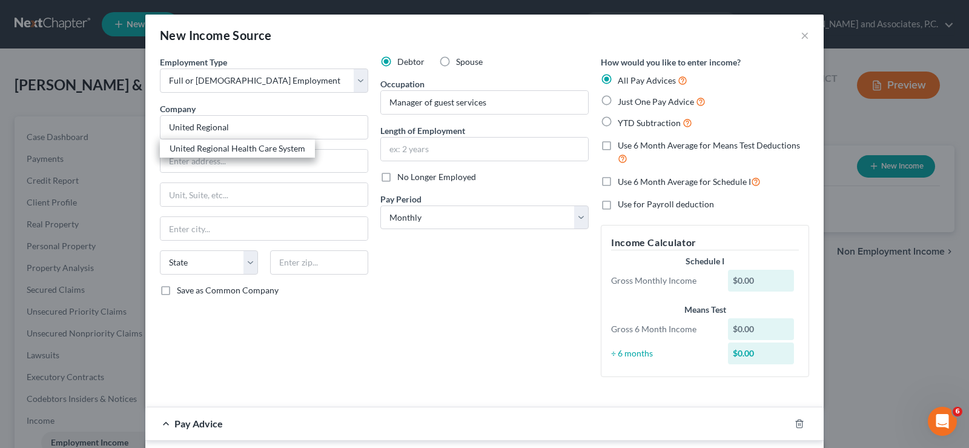
type input "76301"
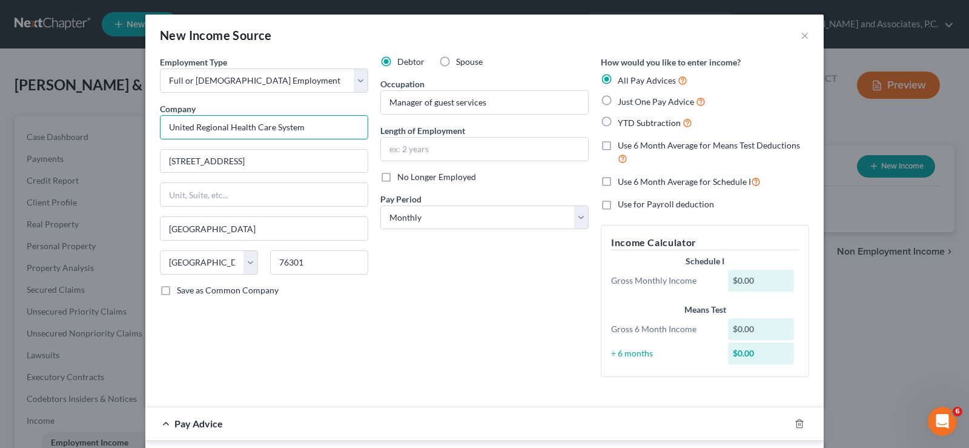
click at [310, 122] on input "United Regional Health Care System" at bounding box center [264, 127] width 208 height 24
type input "United Regional Health Care System, Inc."
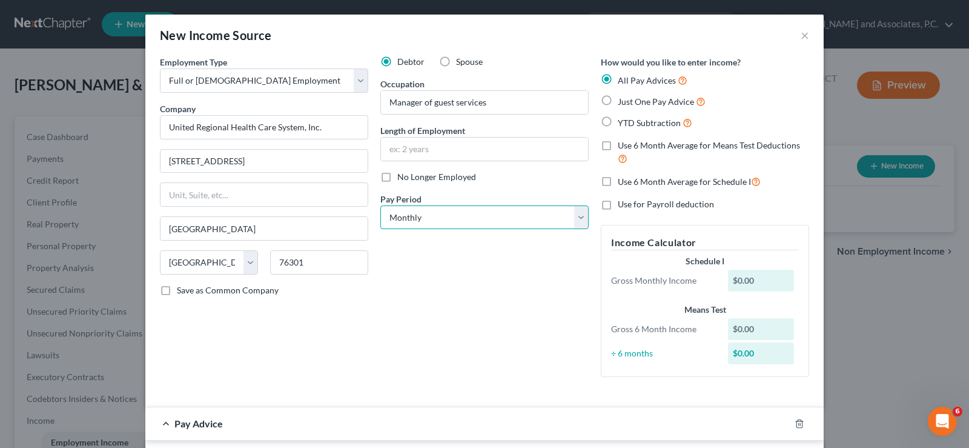
click at [572, 215] on select "Select Monthly Twice Monthly Every Other Week Weekly" at bounding box center [484, 217] width 208 height 24
select select "2"
click at [380, 205] on select "Select Monthly Twice Monthly Every Other Week Weekly" at bounding box center [484, 217] width 208 height 24
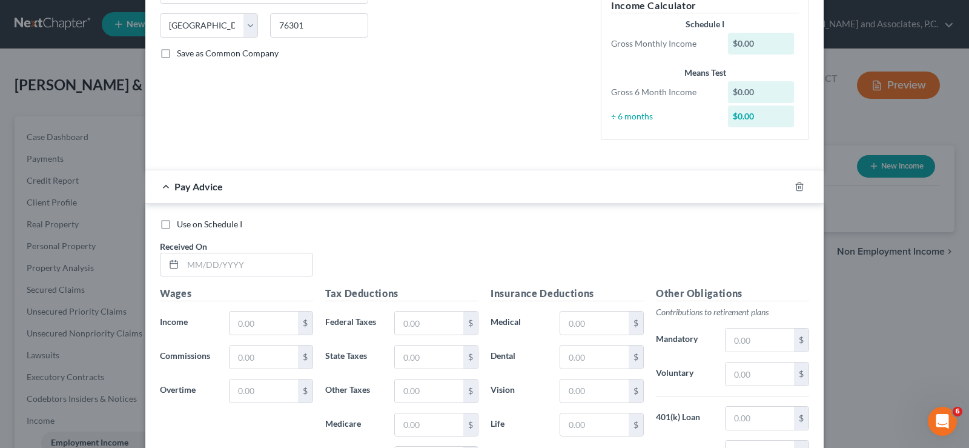
scroll to position [242, 0]
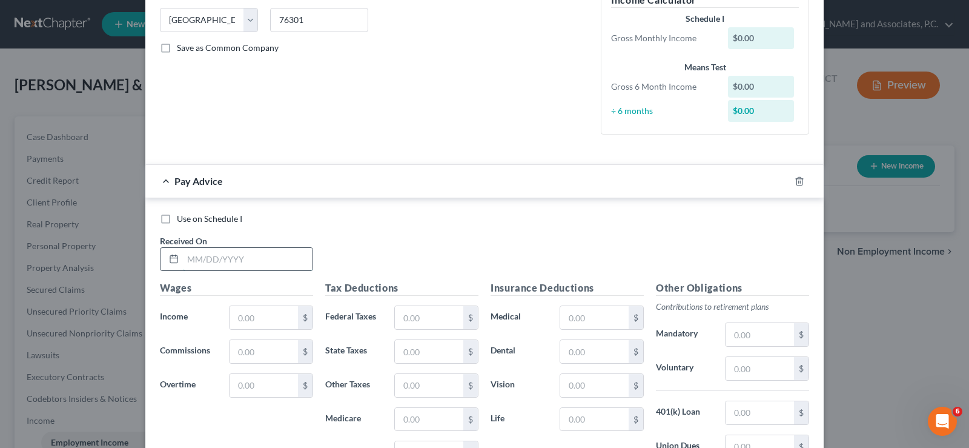
click at [233, 266] on input "text" at bounding box center [248, 259] width 130 height 23
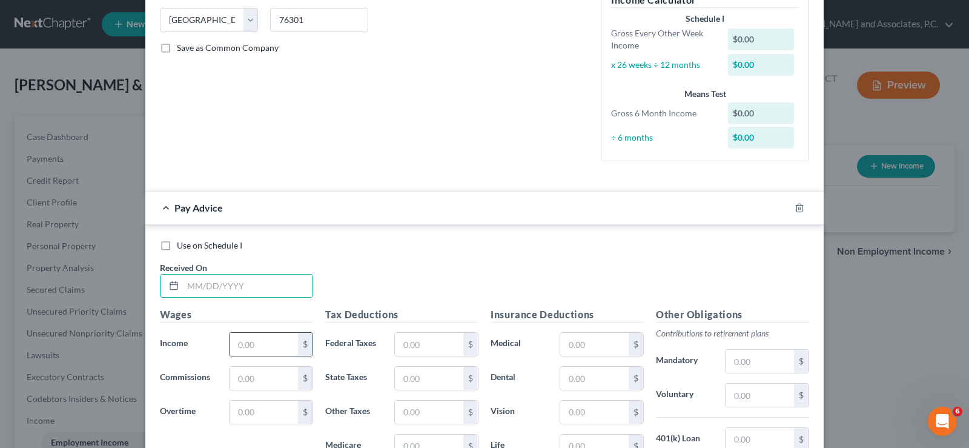
click at [256, 349] on input "text" at bounding box center [264, 344] width 68 height 23
type input "2,657.12"
click at [443, 351] on input "text" at bounding box center [429, 344] width 68 height 23
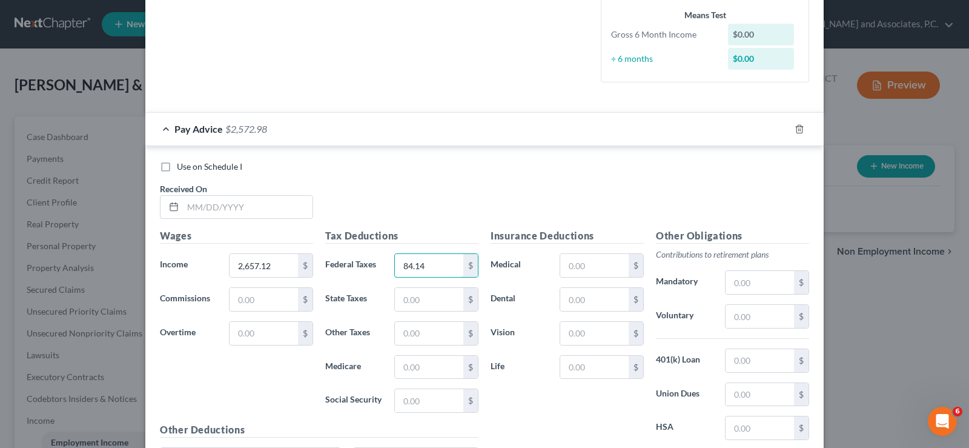
scroll to position [363, 0]
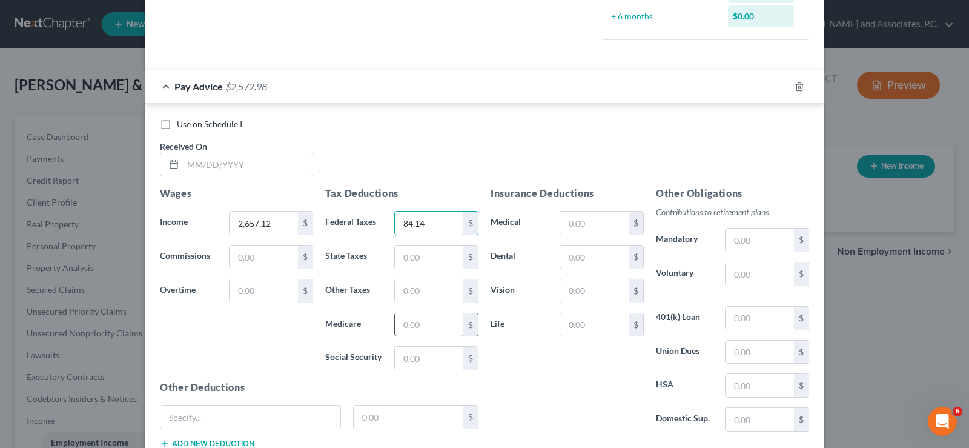
type input "84.14"
click at [424, 328] on input "text" at bounding box center [429, 324] width 68 height 23
type input "0"
type input "33.59"
type input "143.62"
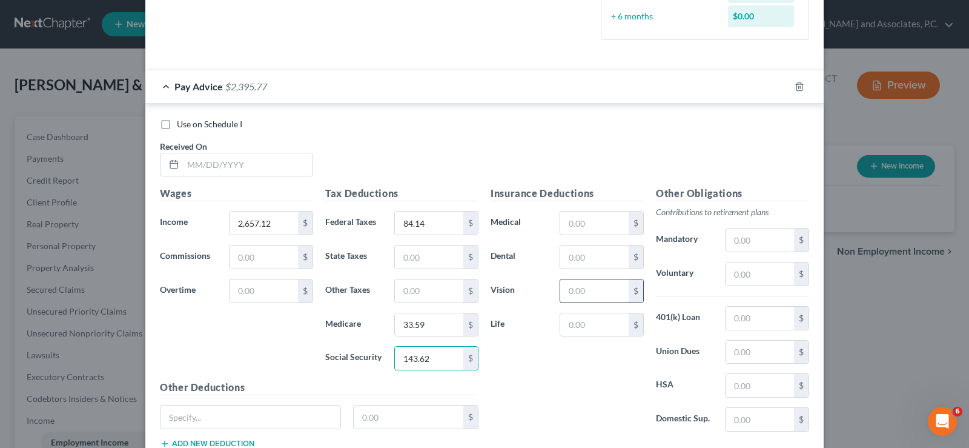
click at [581, 285] on input "text" at bounding box center [594, 290] width 68 height 23
type input "7.62"
click at [581, 228] on input "text" at bounding box center [594, 222] width 68 height 23
type input "310.00"
click at [583, 259] on input "text" at bounding box center [594, 256] width 68 height 23
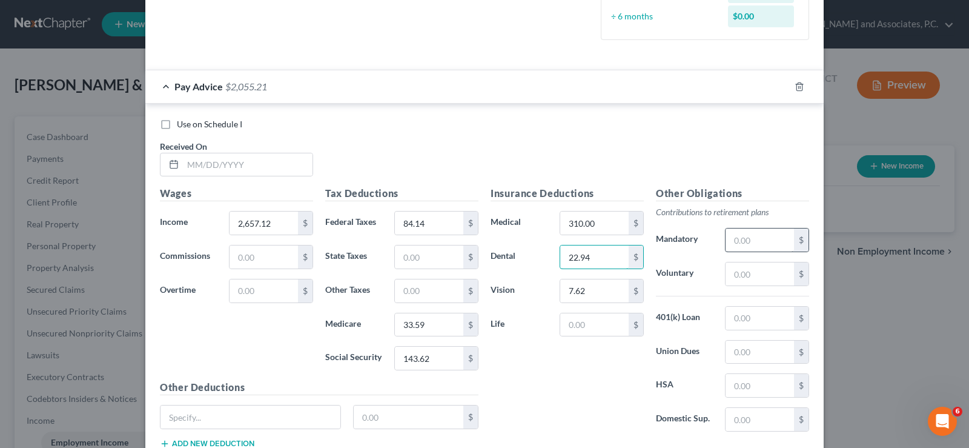
type input "22.94"
click at [746, 241] on input "text" at bounding box center [760, 239] width 68 height 23
type input "1,063.28"
click at [566, 329] on input "text" at bounding box center [594, 324] width 68 height 23
type input "2.24"
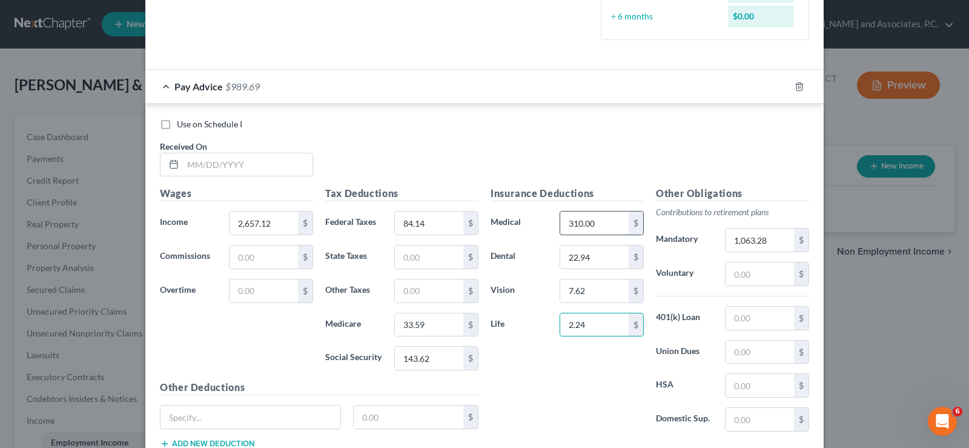
click at [603, 219] on input "310.00" at bounding box center [594, 222] width 68 height 23
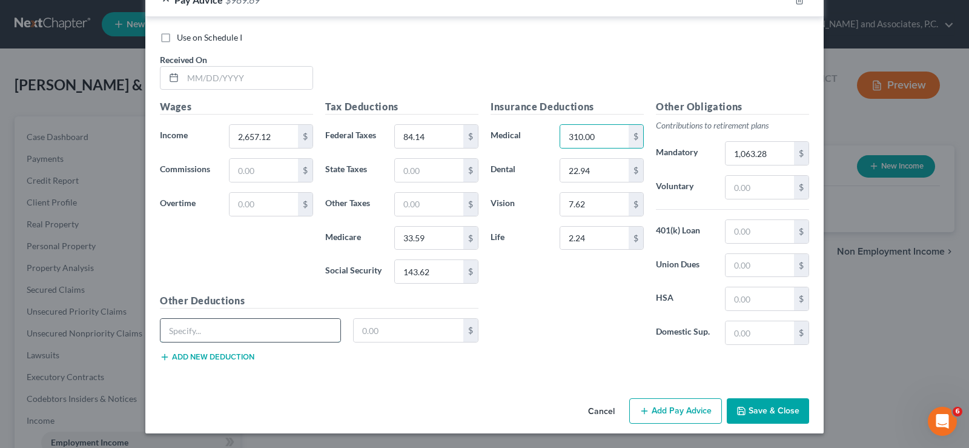
click at [270, 331] on input "text" at bounding box center [251, 330] width 180 height 23
type input "ADD ER"
type input "0.61"
click at [204, 354] on button "Add new deduction" at bounding box center [207, 357] width 94 height 10
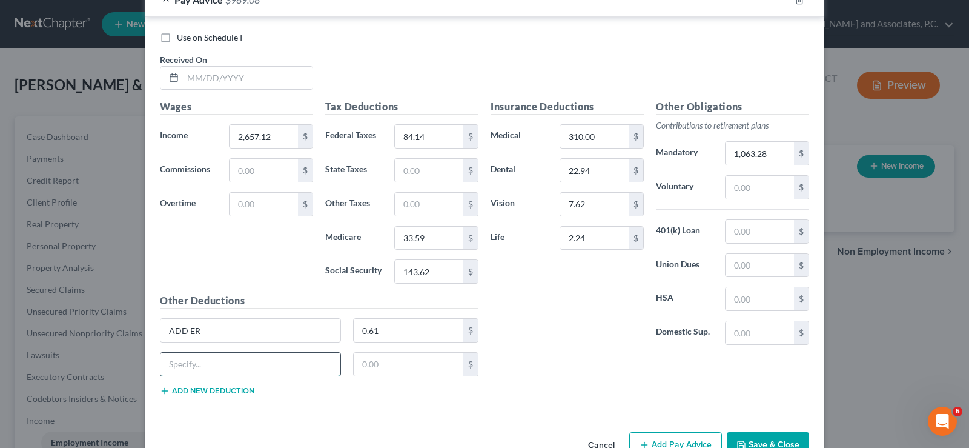
click at [211, 362] on input "text" at bounding box center [251, 364] width 180 height 23
type input "Lont Term Dis"
type input "8.54"
click at [216, 388] on button "Add new deduction" at bounding box center [207, 391] width 94 height 10
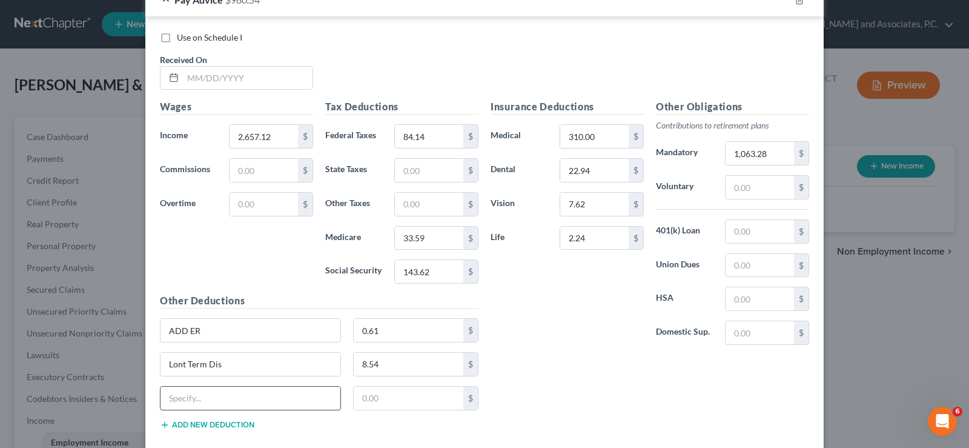
click at [216, 399] on input "text" at bounding box center [251, 397] width 180 height 23
type input "Medical ER"
click at [236, 362] on input "Lont Term Dis" at bounding box center [251, 364] width 180 height 23
type input "Lont Term Dis ER"
click at [382, 399] on input "text" at bounding box center [409, 397] width 110 height 23
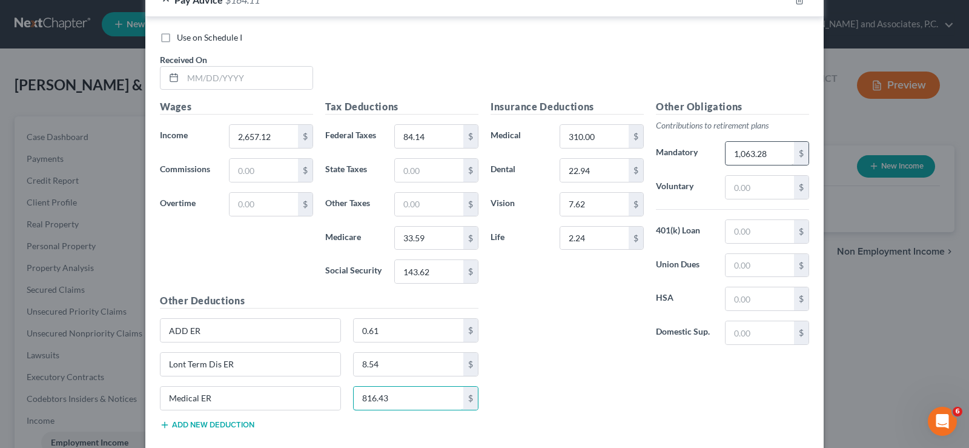
type input "816.43"
click at [779, 146] on input "1,063.28" at bounding box center [760, 153] width 68 height 23
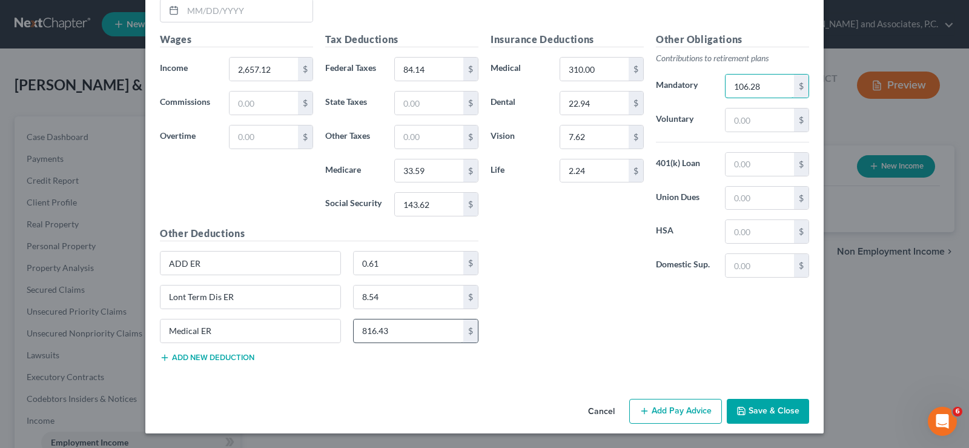
type input "106.28"
click at [408, 331] on input "816.43" at bounding box center [409, 330] width 110 height 23
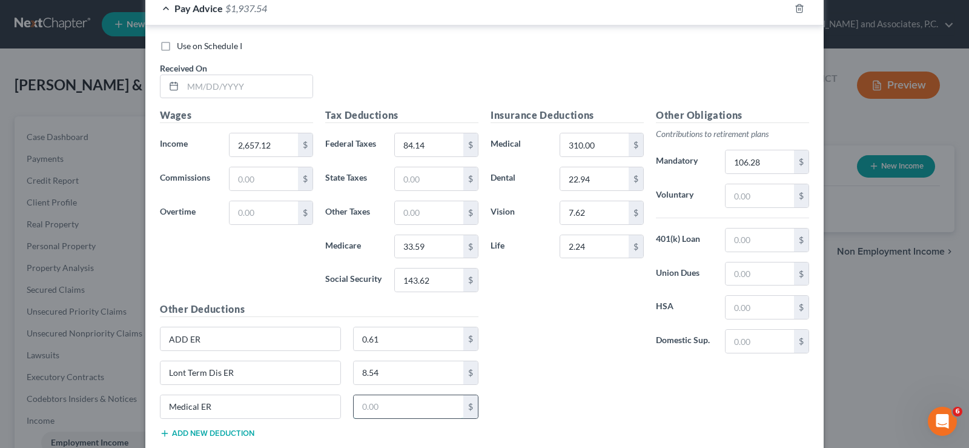
scroll to position [396, 0]
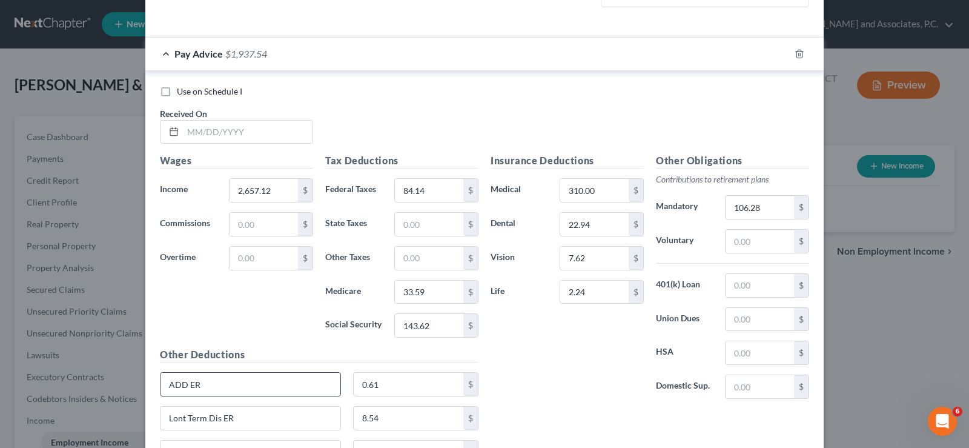
click at [259, 381] on input "ADD ER" at bounding box center [251, 383] width 180 height 23
type input "ADD"
click at [401, 387] on input "0.61" at bounding box center [409, 383] width 110 height 23
type input "1.79"
click at [396, 411] on input "8.54" at bounding box center [409, 417] width 110 height 23
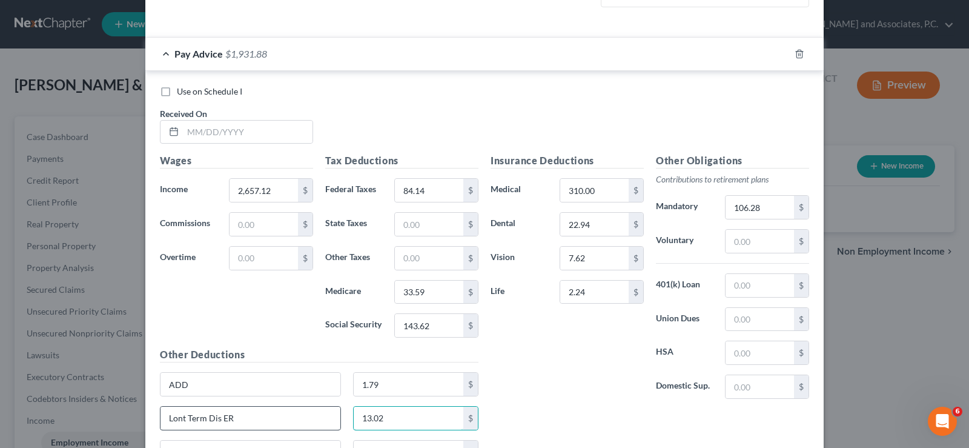
type input "13.02"
click at [277, 420] on input "Lont Term Dis ER" at bounding box center [251, 417] width 180 height 23
type input "L"
type input "Critical Illness"
click at [594, 298] on input "2.24" at bounding box center [594, 291] width 68 height 23
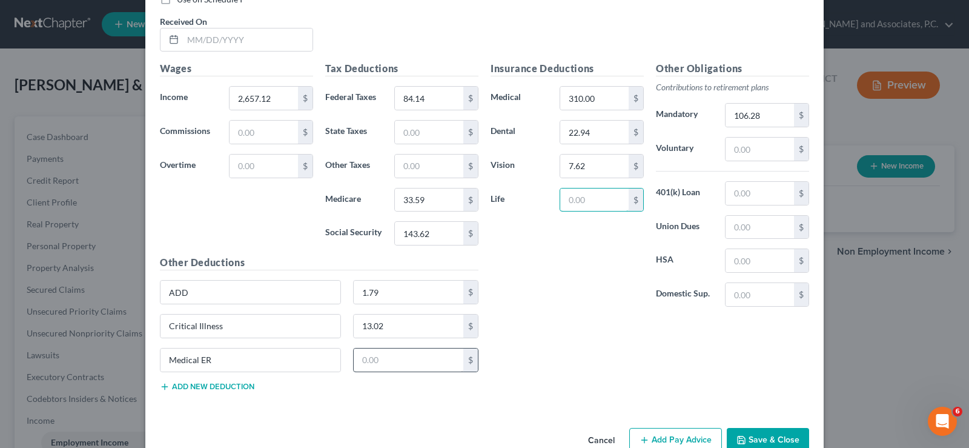
scroll to position [517, 0]
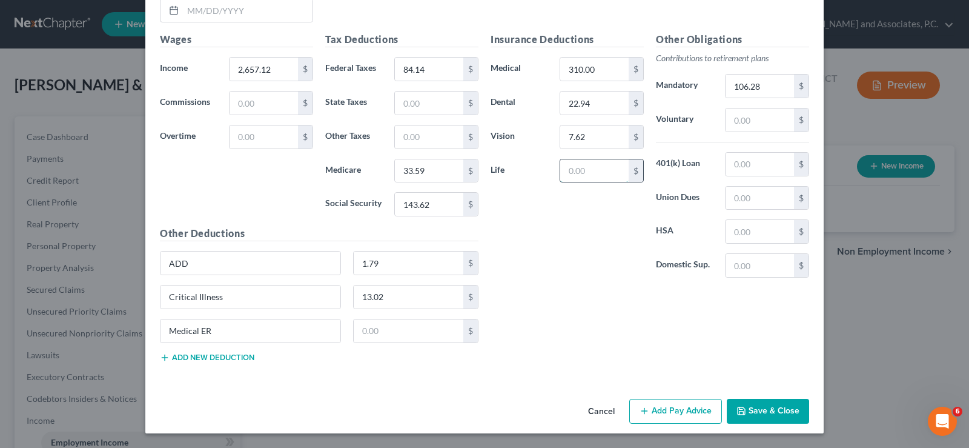
click at [580, 170] on input "text" at bounding box center [594, 170] width 68 height 23
type input "8.16"
click at [214, 356] on button "Add new deduction" at bounding box center [207, 358] width 94 height 10
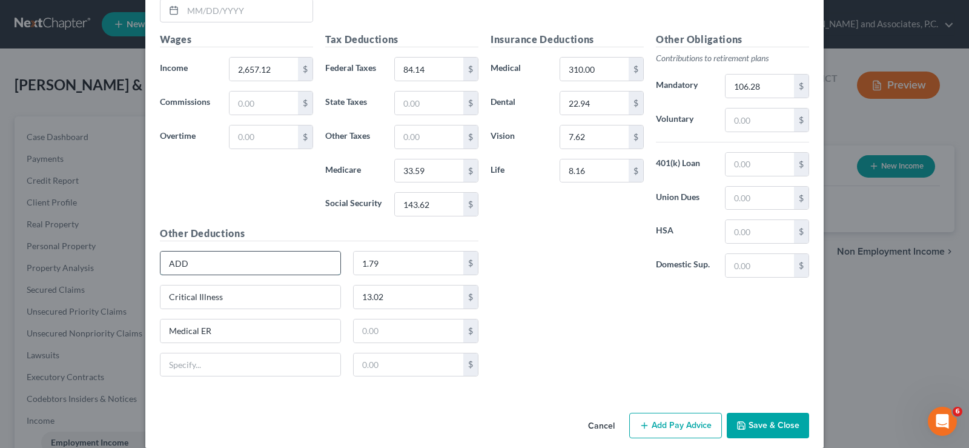
click at [220, 261] on input "ADD" at bounding box center [251, 262] width 180 height 23
click at [249, 307] on input "Critical Illness" at bounding box center [251, 296] width 180 height 23
click at [245, 333] on input "Medical ER" at bounding box center [251, 330] width 180 height 23
type input "M"
type input "STD"
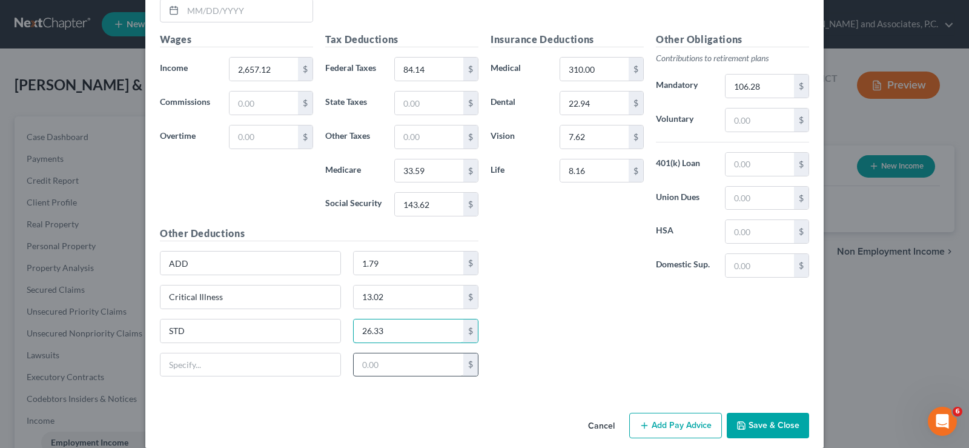
type input "26.33"
click at [383, 365] on input "text" at bounding box center [409, 364] width 110 height 23
type input "40.00"
click at [230, 362] on input "text" at bounding box center [251, 364] width 180 height 23
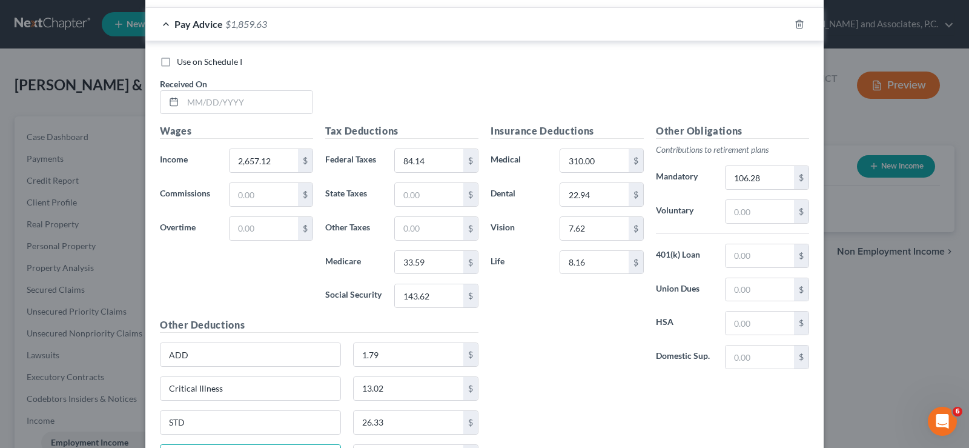
scroll to position [396, 0]
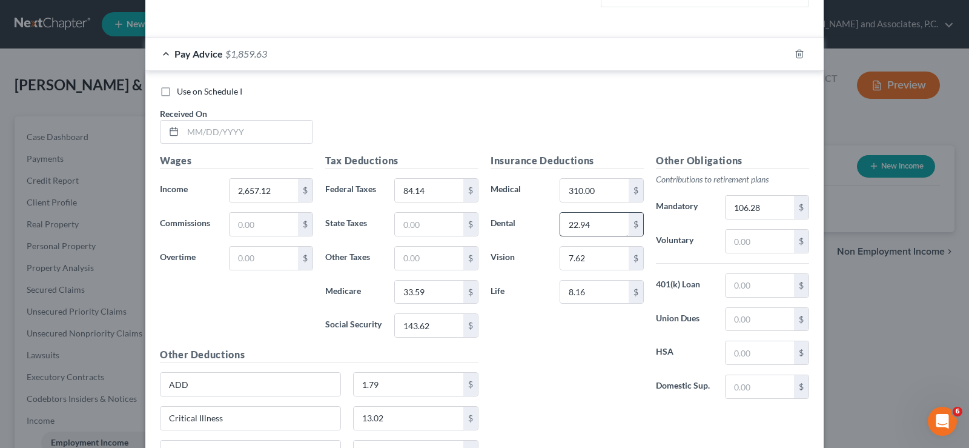
type input "Holiday Savings Plan"
click at [604, 219] on input "22.94" at bounding box center [594, 224] width 68 height 23
click at [604, 181] on input "310.00" at bounding box center [594, 190] width 68 height 23
click at [603, 265] on input "7.62" at bounding box center [594, 258] width 68 height 23
click at [279, 190] on input "2,657.12" at bounding box center [264, 190] width 68 height 23
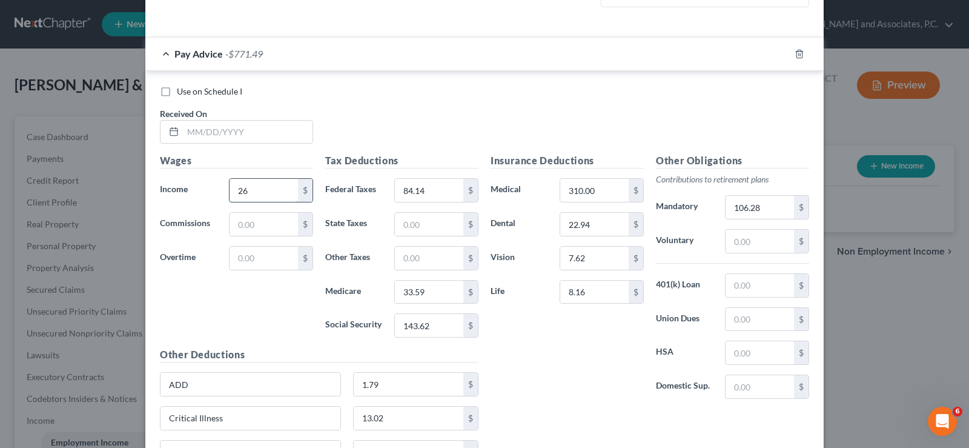
type input "2"
type input "2,655.20"
click at [251, 131] on input "text" at bounding box center [248, 132] width 130 height 23
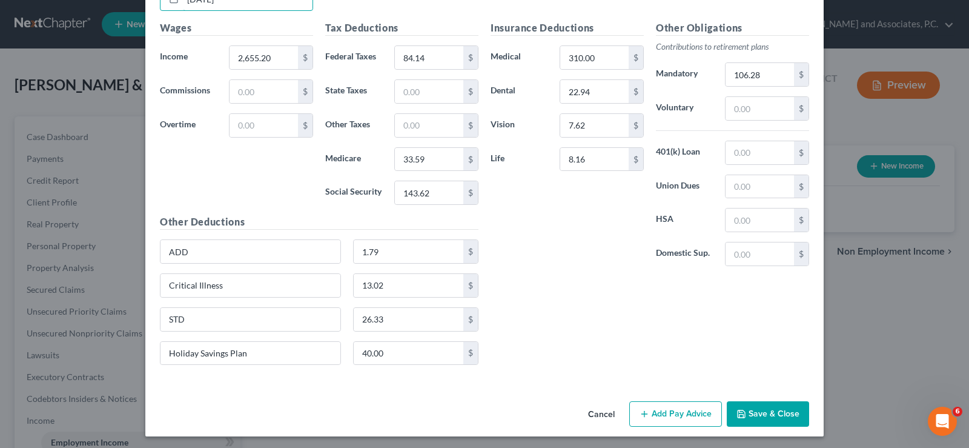
scroll to position [532, 0]
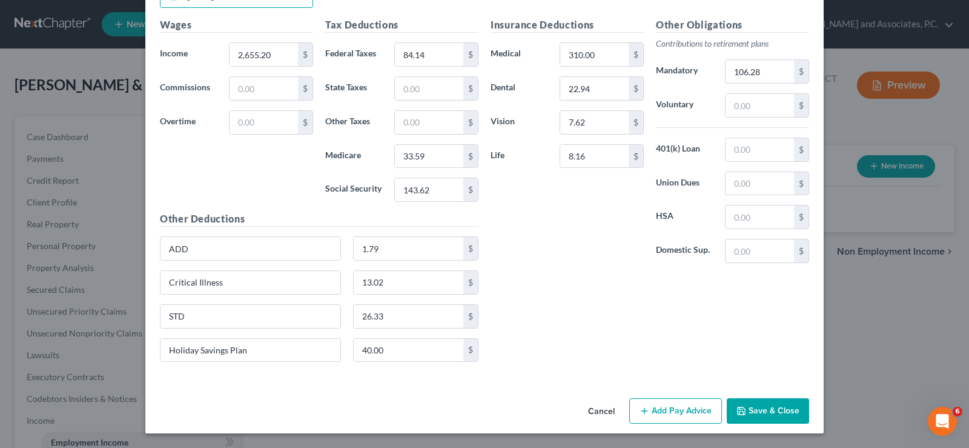
type input "[DATE]"
click at [674, 405] on button "Add Pay Advice" at bounding box center [675, 410] width 93 height 25
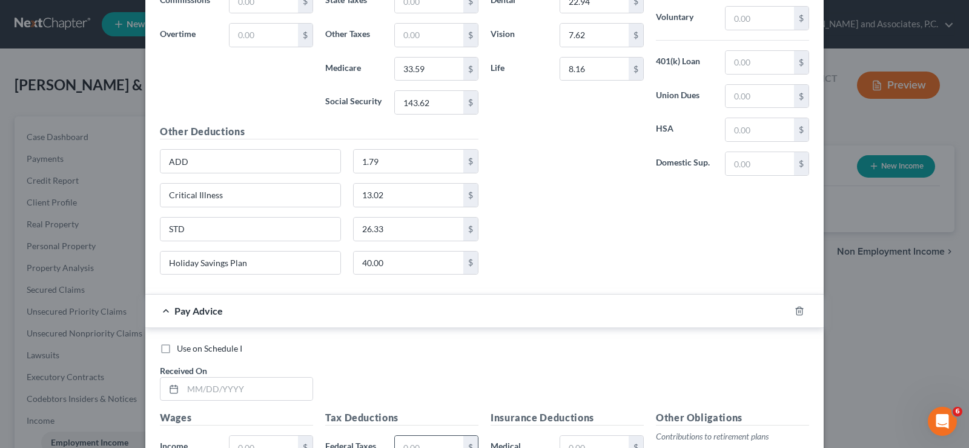
scroll to position [774, 0]
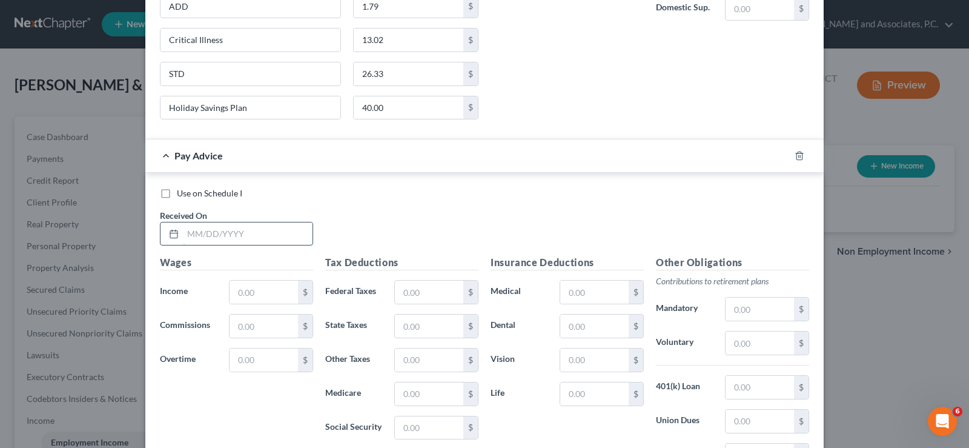
click at [254, 233] on input "text" at bounding box center [248, 233] width 130 height 23
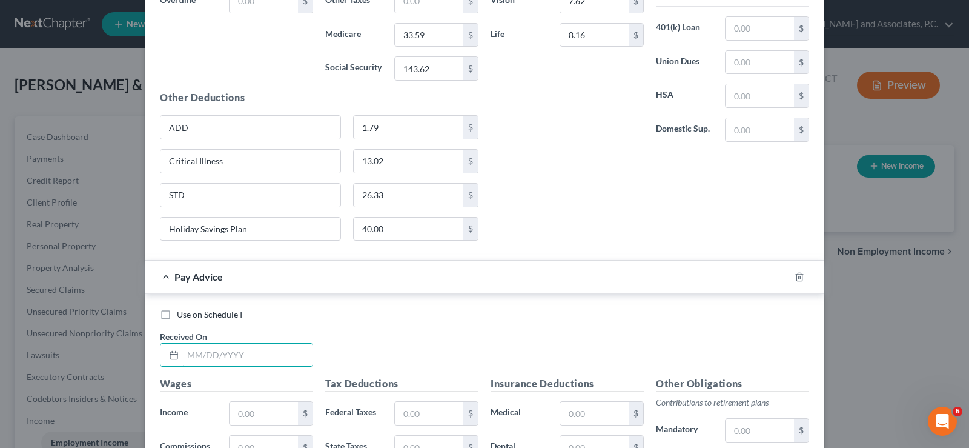
scroll to position [895, 0]
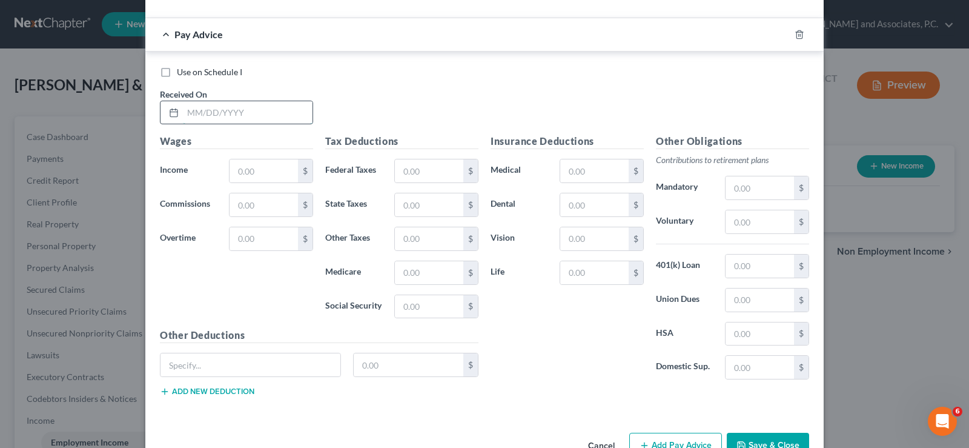
click at [247, 117] on input "text" at bounding box center [248, 112] width 130 height 23
type input "[DATE]"
click at [234, 164] on input "text" at bounding box center [264, 170] width 68 height 23
type input "2,655.20"
click at [414, 168] on input "text" at bounding box center [429, 170] width 68 height 23
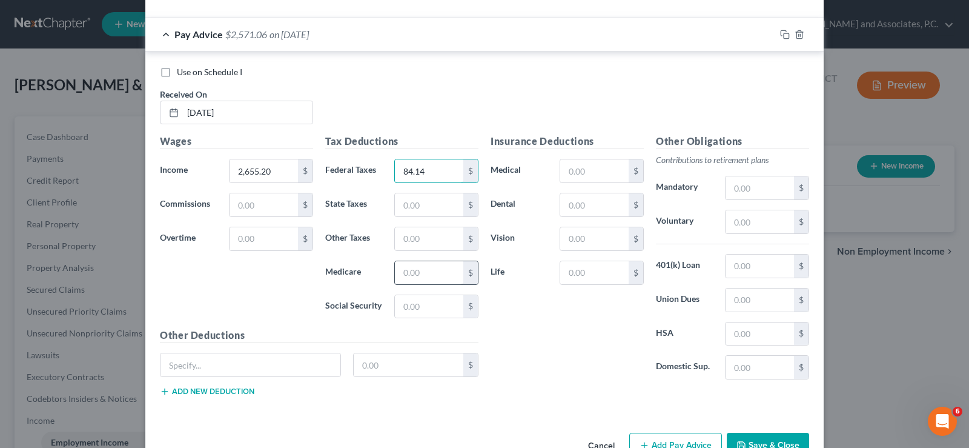
type input "84.14"
click at [411, 271] on input "text" at bounding box center [429, 272] width 68 height 23
type input "33.59"
type input "143.63"
click at [575, 174] on input "text" at bounding box center [594, 170] width 68 height 23
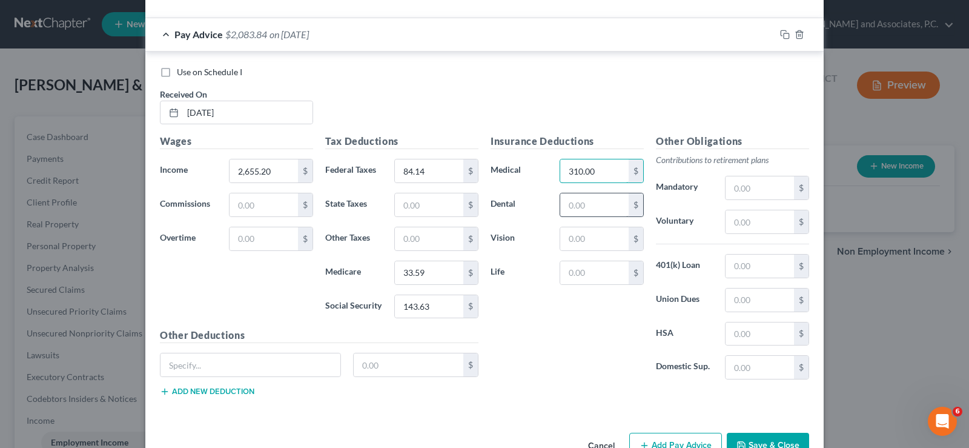
type input "310.00"
click at [581, 208] on input "text" at bounding box center [594, 204] width 68 height 23
type input "22.94"
click at [596, 254] on div "Insurance Deductions Medical 310.00 $ Dental 22.94 $ Vision $ Life $" at bounding box center [567, 261] width 165 height 255
click at [596, 244] on input "text" at bounding box center [594, 238] width 68 height 23
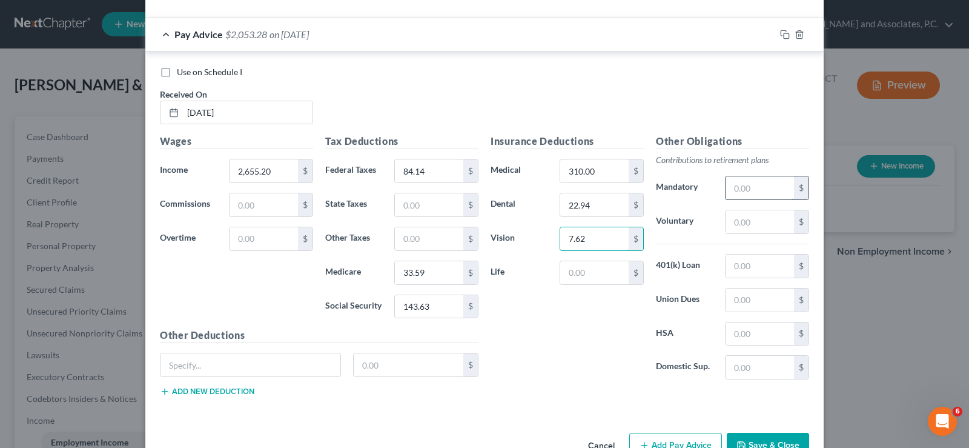
type input "7.62"
click at [753, 187] on input "text" at bounding box center [760, 187] width 68 height 23
type input "106.28"
click at [240, 367] on input "text" at bounding box center [251, 364] width 180 height 23
type input "ADD"
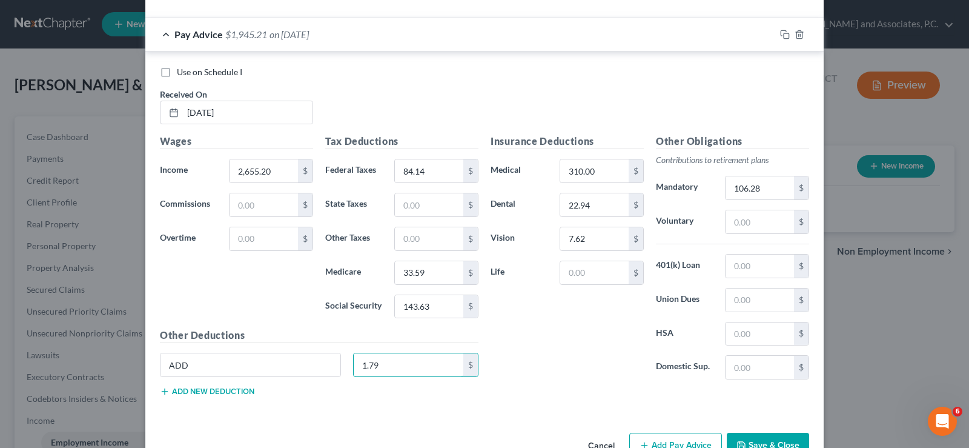
type input "1.79"
click at [225, 389] on button "Add new deduction" at bounding box center [207, 391] width 94 height 10
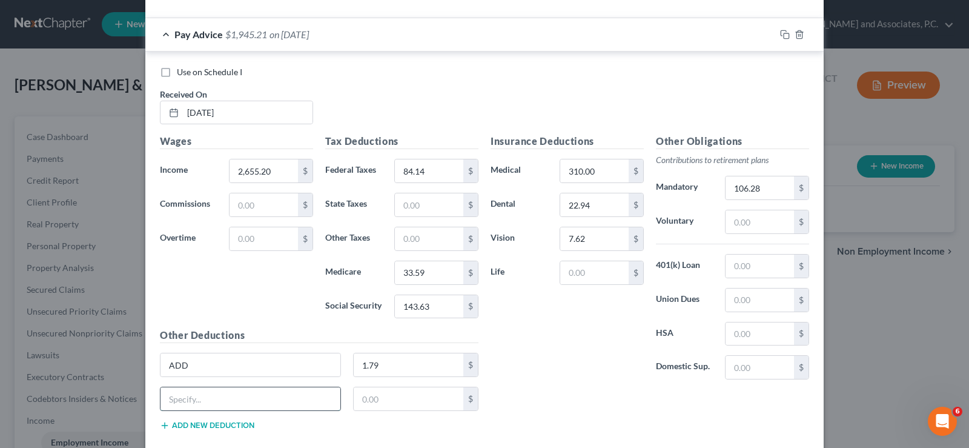
click at [221, 400] on input "text" at bounding box center [251, 398] width 180 height 23
type input "Critical Illness"
click at [362, 397] on input "text" at bounding box center [409, 398] width 110 height 23
type input "13.02"
click at [201, 427] on button "Add new deduction" at bounding box center [207, 425] width 94 height 10
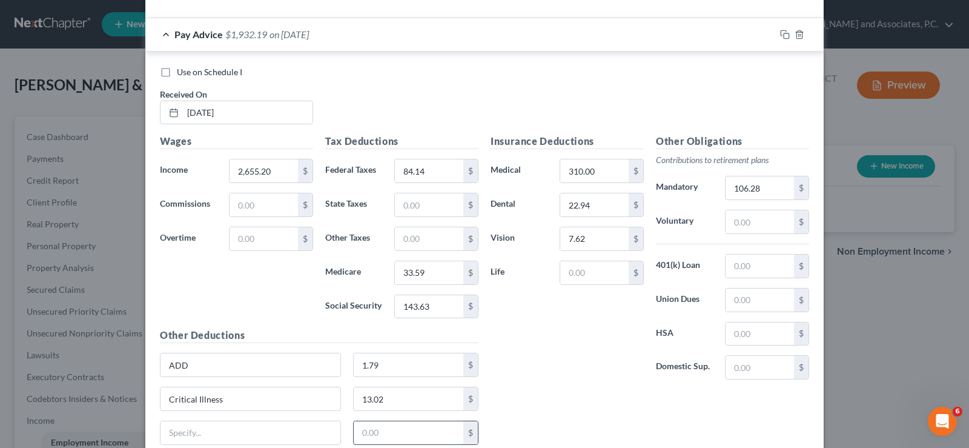
click at [367, 432] on input "text" at bounding box center [409, 432] width 110 height 23
type input "26.33"
click at [205, 428] on input "text" at bounding box center [251, 432] width 180 height 23
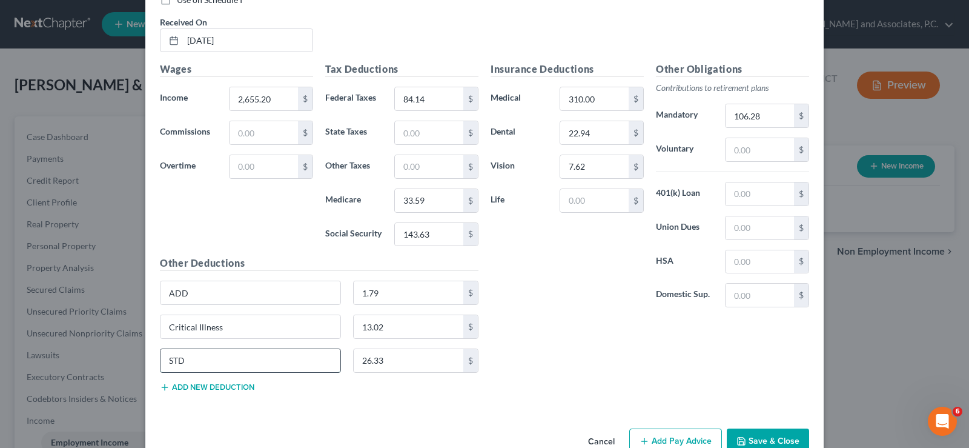
scroll to position [997, 0]
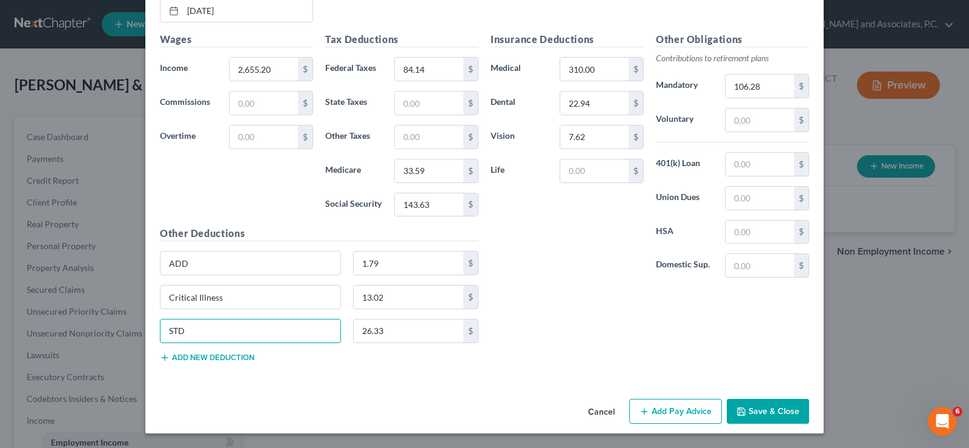
type input "STD"
click at [178, 359] on button "Add new deduction" at bounding box center [207, 358] width 94 height 10
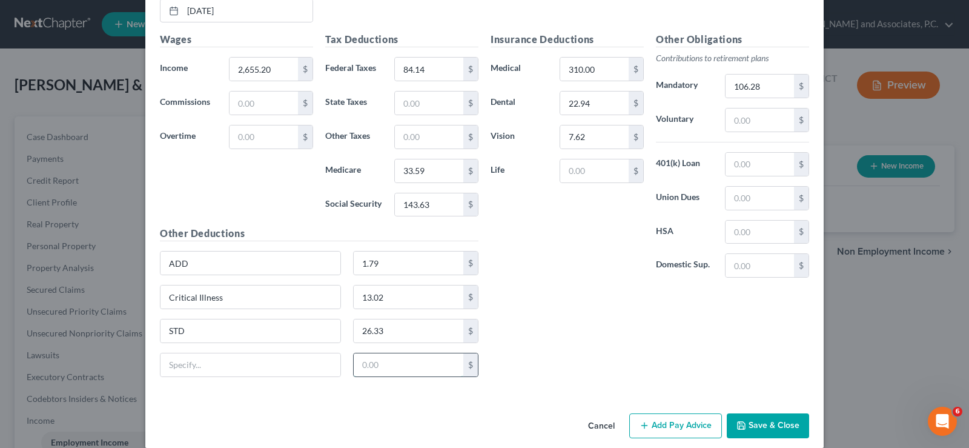
click at [366, 359] on input "text" at bounding box center [409, 364] width 110 height 23
type input "40.00"
click at [266, 369] on input "text" at bounding box center [251, 364] width 180 height 23
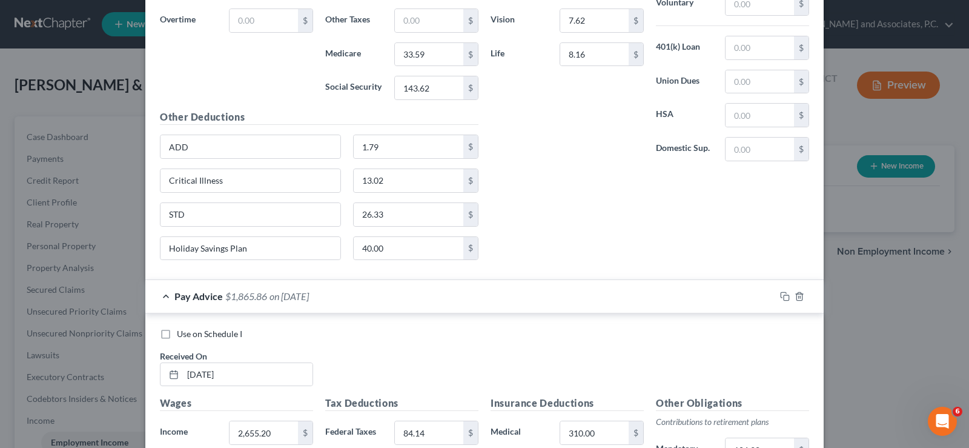
scroll to position [876, 0]
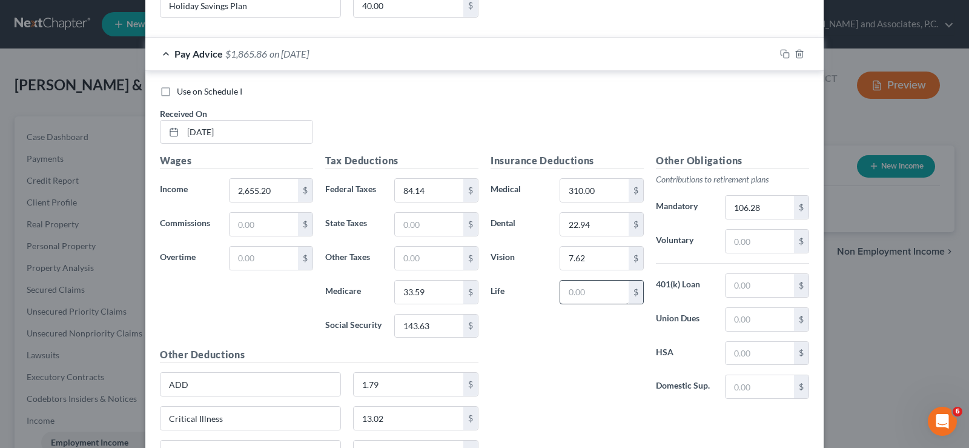
type input "Holiday Savings Plan"
click at [578, 300] on input "text" at bounding box center [594, 291] width 68 height 23
type input "8.16"
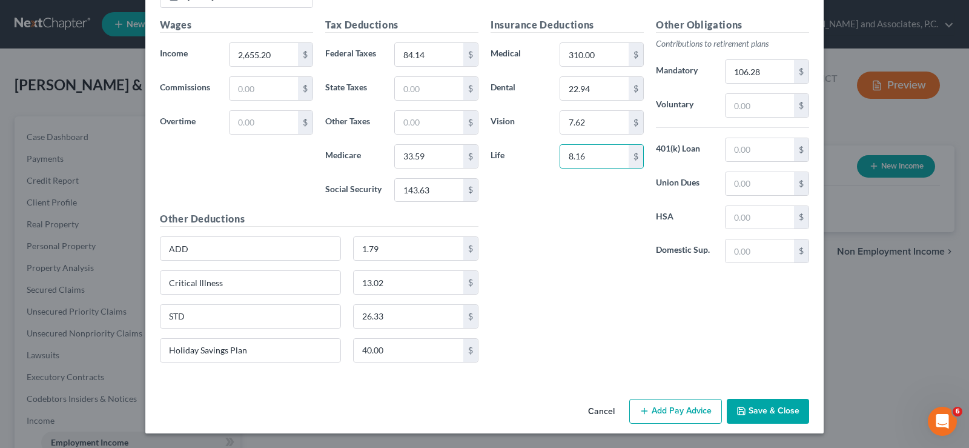
click at [786, 407] on button "Save & Close" at bounding box center [768, 411] width 82 height 25
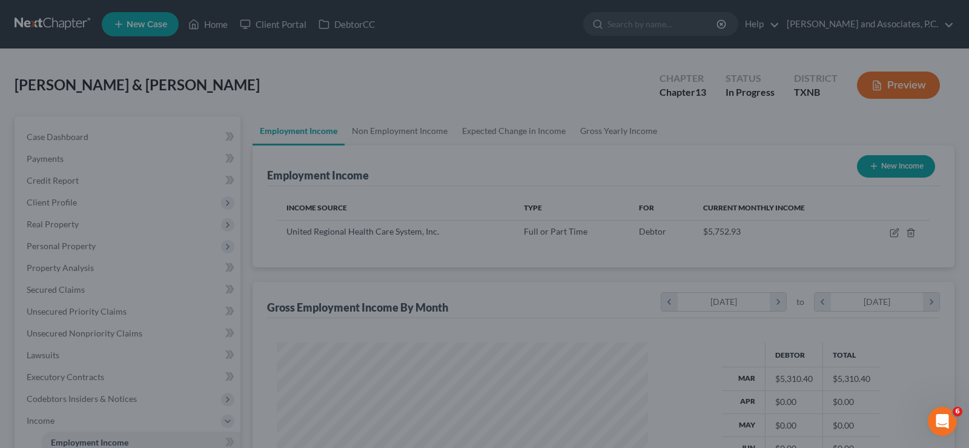
scroll to position [217, 391]
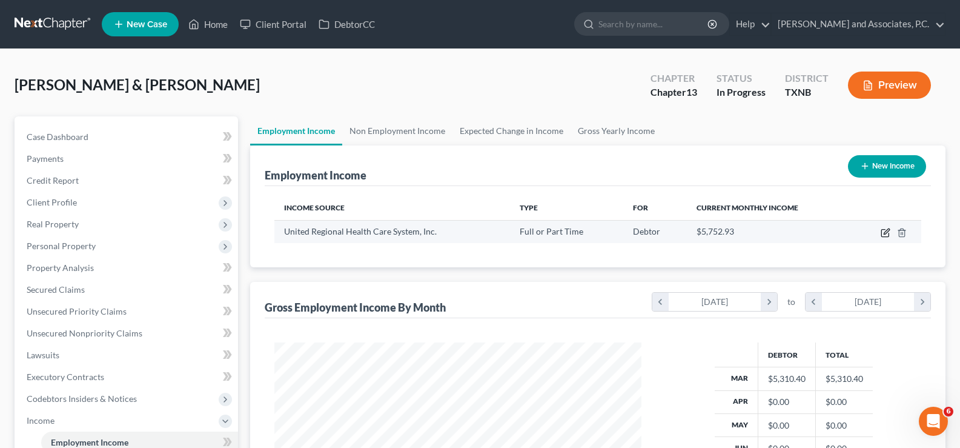
click at [884, 230] on icon "button" at bounding box center [884, 233] width 7 height 7
select select "0"
select select "45"
select select "2"
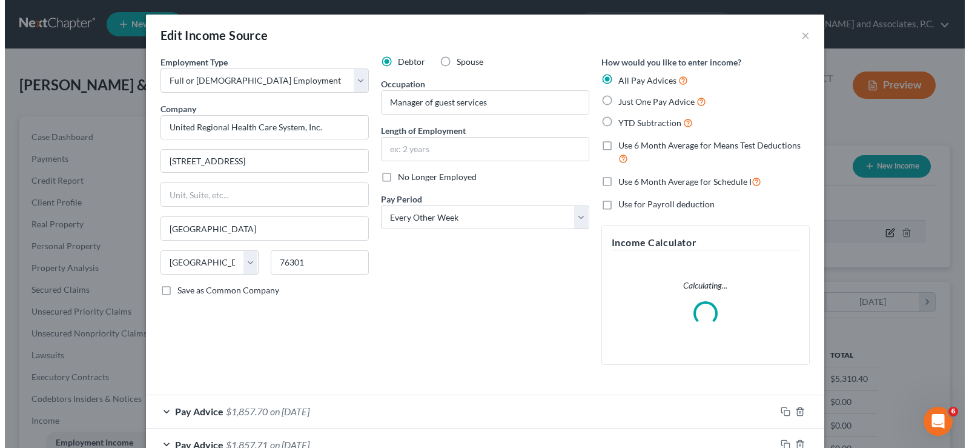
scroll to position [217, 396]
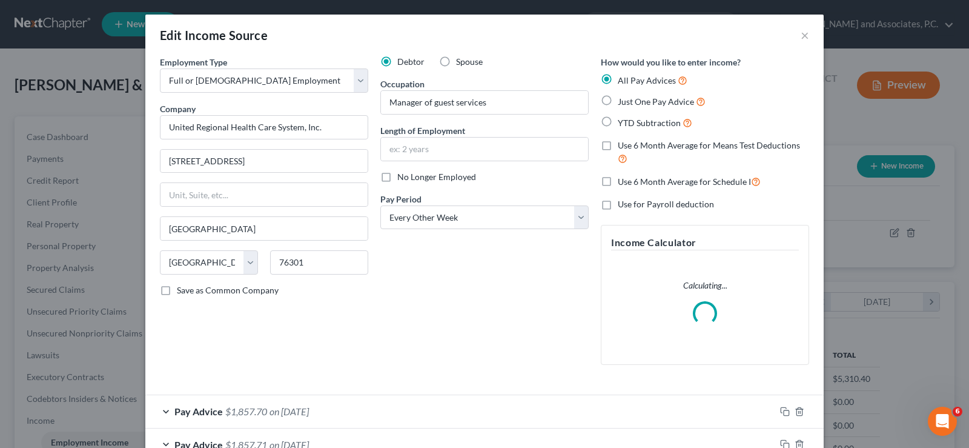
click at [618, 147] on label "Use 6 Month Average for Means Test Deductions" at bounding box center [713, 152] width 191 height 26
click at [623, 147] on input "Use 6 Month Average for Means Test Deductions" at bounding box center [627, 143] width 8 height 8
checkbox input "true"
click at [618, 185] on label "Use 6 Month Average for Schedule I" at bounding box center [689, 181] width 143 height 14
click at [623, 182] on input "Use 6 Month Average for Schedule I" at bounding box center [627, 178] width 8 height 8
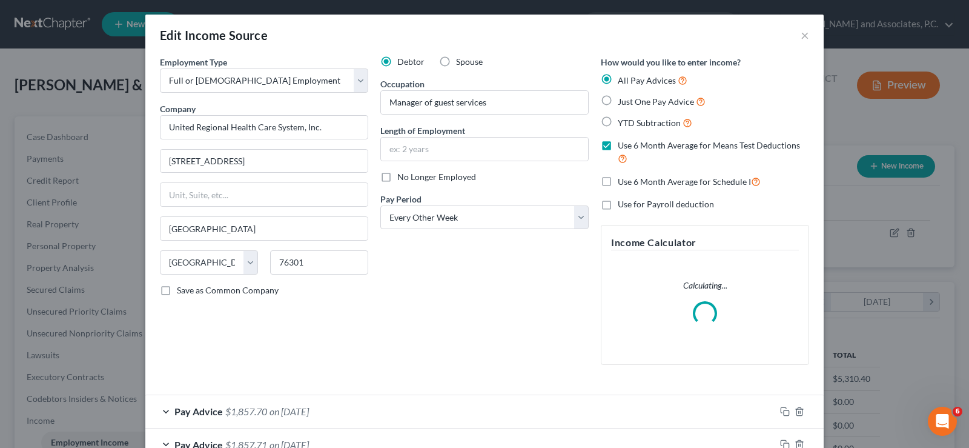
checkbox input "true"
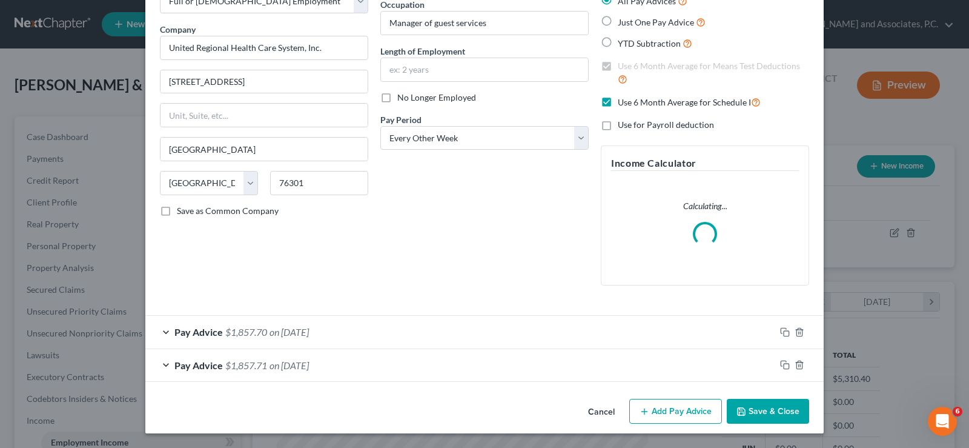
click at [667, 411] on button "Add Pay Advice" at bounding box center [675, 411] width 93 height 25
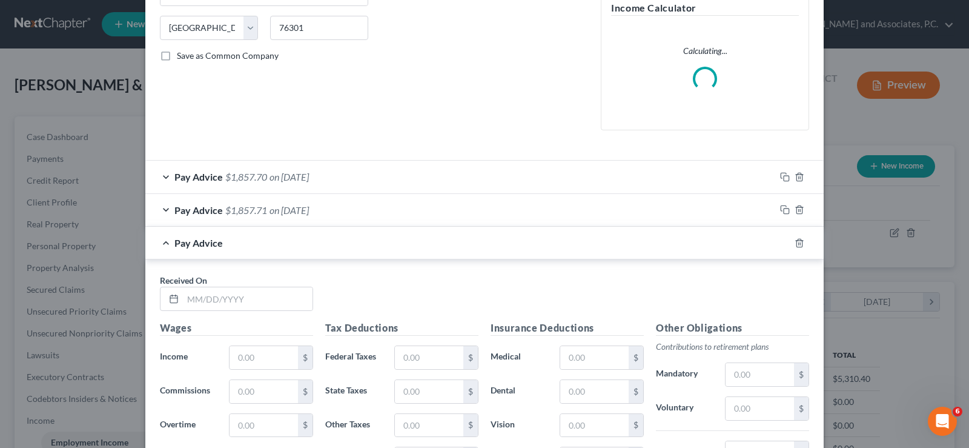
scroll to position [322, 0]
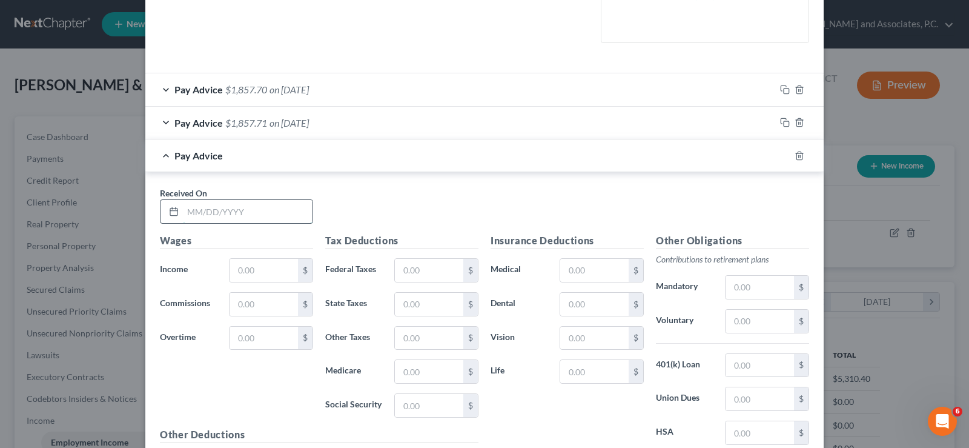
click at [259, 211] on input "text" at bounding box center [248, 211] width 130 height 23
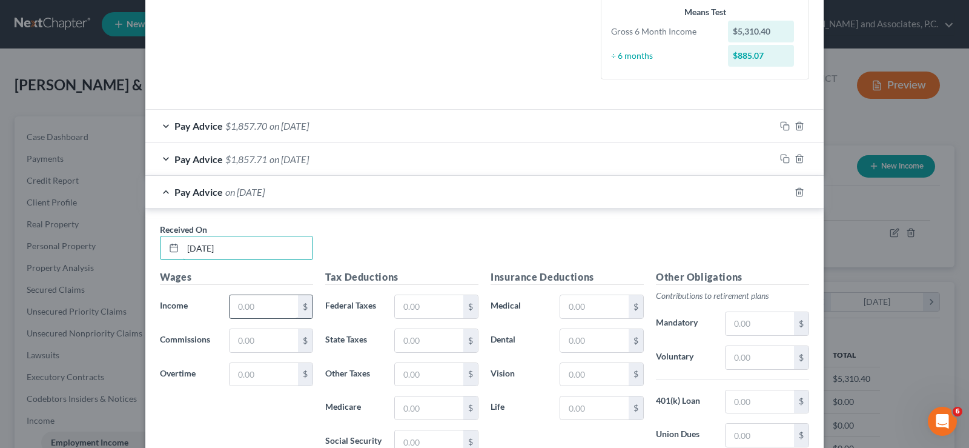
type input "[DATE]"
click at [246, 308] on input "text" at bounding box center [264, 306] width 68 height 23
type input "2,389.68"
click at [431, 311] on input "text" at bounding box center [429, 306] width 68 height 23
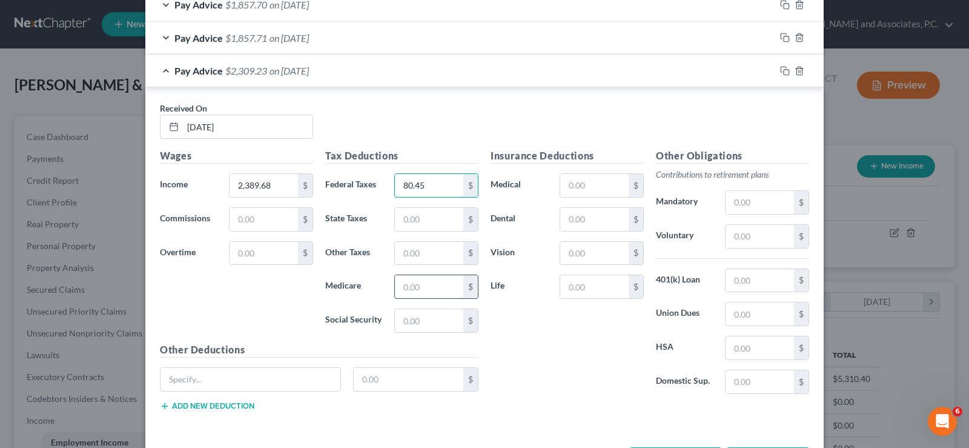
type input "80.45"
click at [414, 290] on input "text" at bounding box center [429, 286] width 68 height 23
type input "33.14"
click at [412, 328] on input "text" at bounding box center [429, 320] width 68 height 23
type input "141.72"
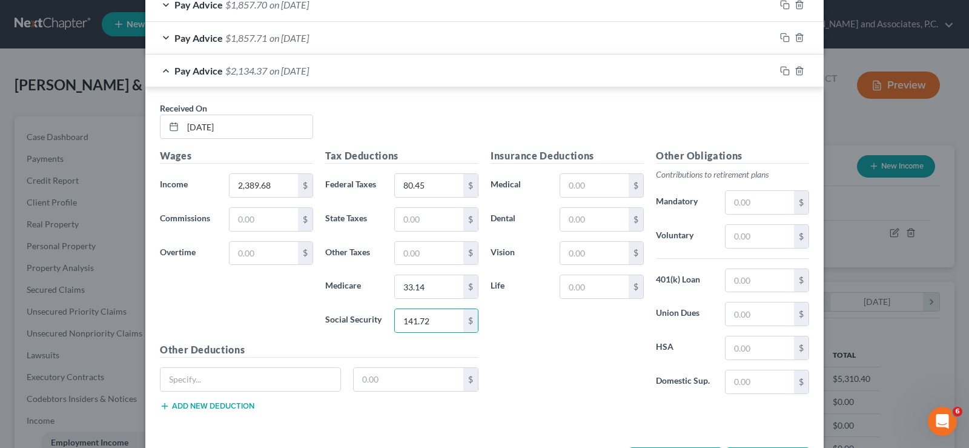
click at [163, 42] on div "Pay Advice $1,857.71 on [DATE]" at bounding box center [460, 38] width 630 height 32
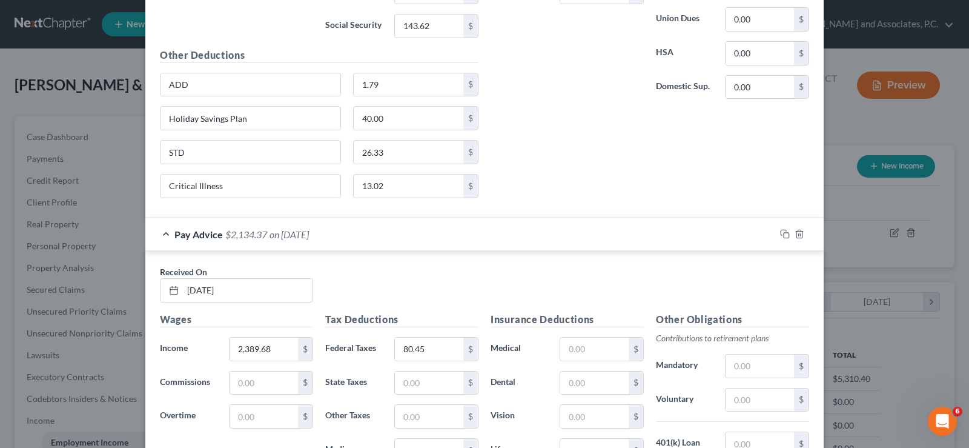
scroll to position [806, 0]
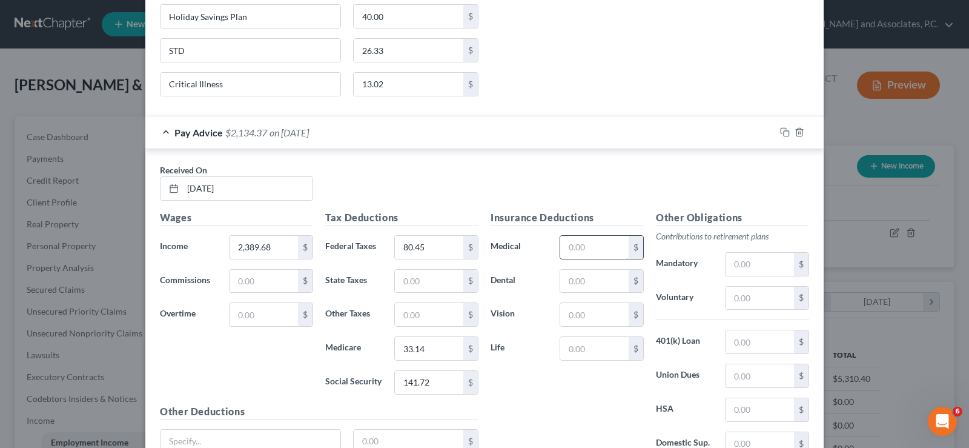
click at [595, 243] on input "text" at bounding box center [594, 247] width 68 height 23
type input "326.00"
click at [563, 318] on input "text" at bounding box center [594, 314] width 68 height 23
type input "7.62"
click at [578, 283] on input "text" at bounding box center [594, 281] width 68 height 23
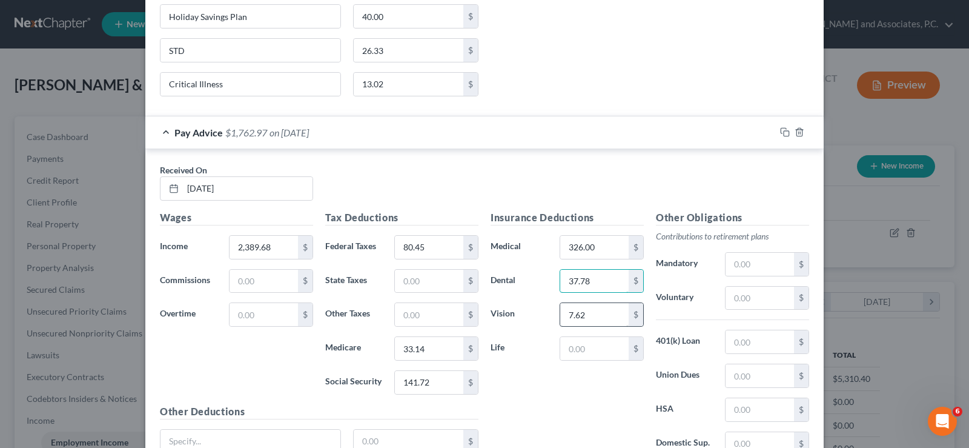
type input "37.78"
click at [604, 321] on input "7.62" at bounding box center [594, 314] width 68 height 23
click at [602, 285] on input "37.78" at bounding box center [594, 281] width 68 height 23
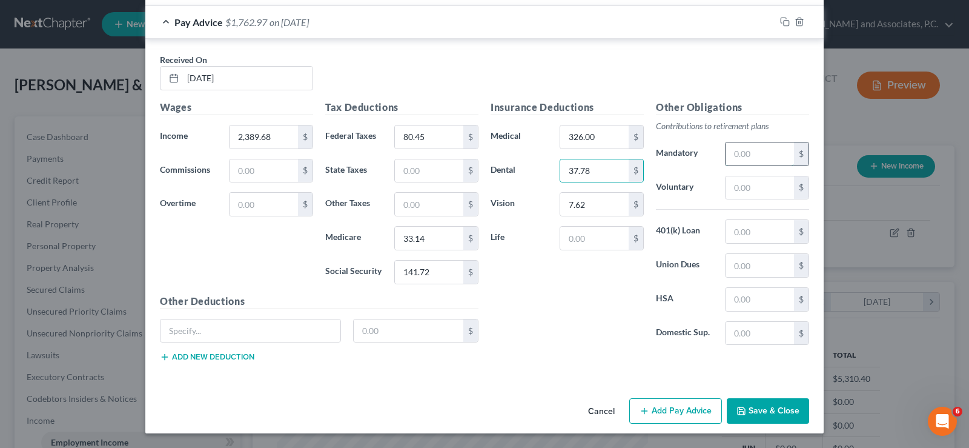
click at [756, 155] on input "text" at bounding box center [760, 153] width 68 height 23
type input "106.29"
click at [594, 239] on input "text" at bounding box center [594, 238] width 68 height 23
type input "8.16"
click at [382, 334] on input "text" at bounding box center [409, 330] width 110 height 23
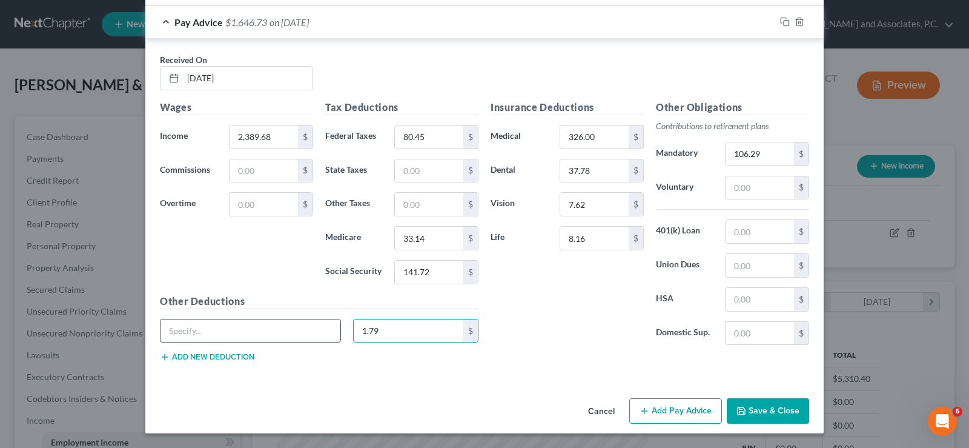
type input "1.79"
click at [218, 333] on input "text" at bounding box center [251, 330] width 180 height 23
type input "ADD"
click at [200, 354] on button "Add new deduction" at bounding box center [207, 357] width 94 height 10
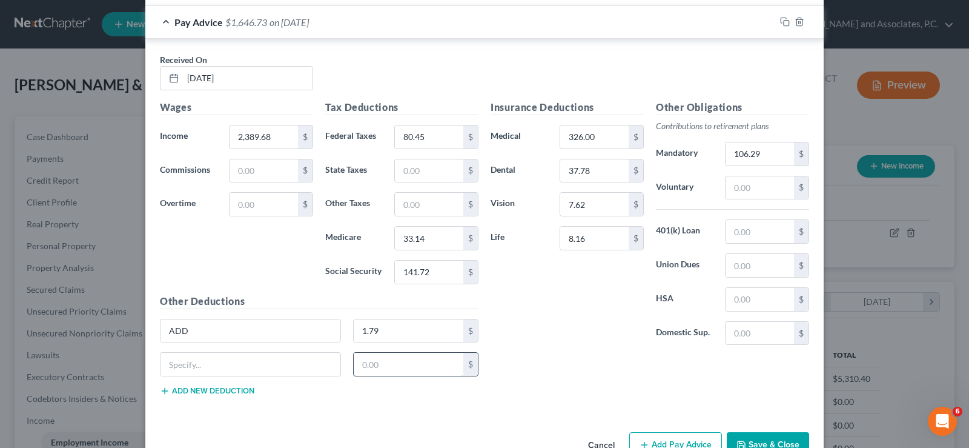
click at [372, 369] on input "text" at bounding box center [409, 364] width 110 height 23
type input "40.00"
click at [250, 368] on input "text" at bounding box center [251, 364] width 180 height 23
type input "Holiday Savings Plan"
click at [217, 388] on button "Add new deduction" at bounding box center [207, 391] width 94 height 10
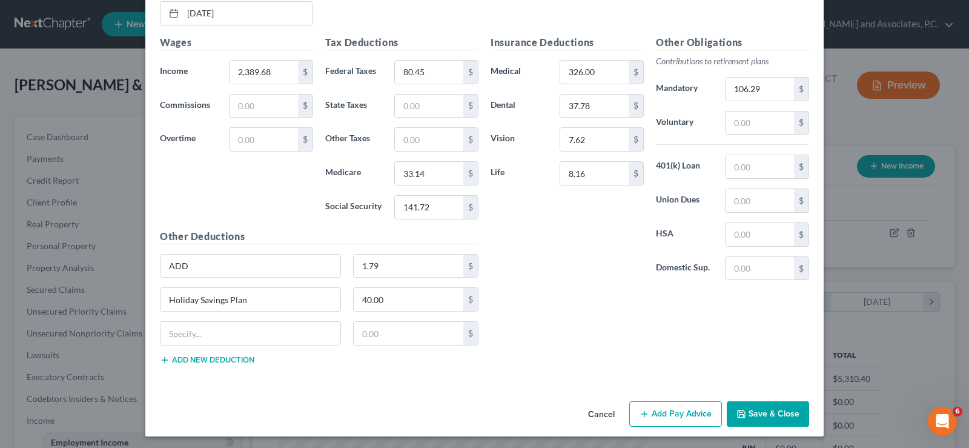
scroll to position [984, 0]
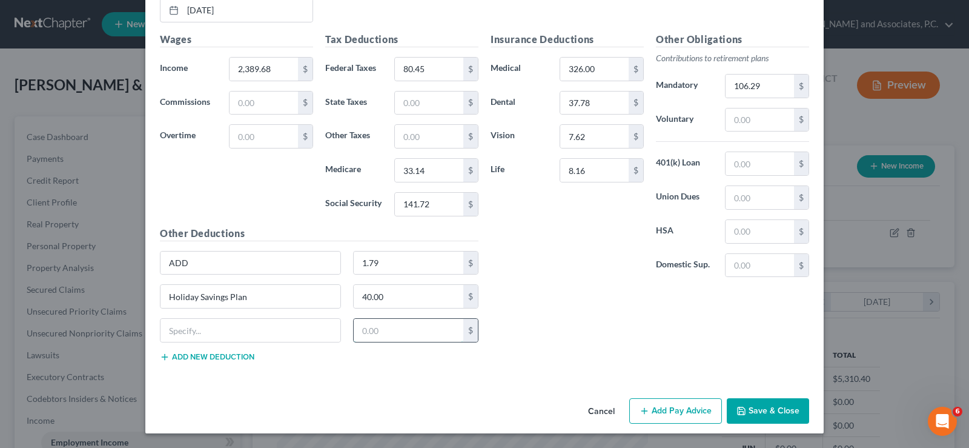
click at [382, 335] on input "text" at bounding box center [409, 330] width 110 height 23
type input "26.33"
click at [195, 333] on input "text" at bounding box center [251, 330] width 180 height 23
type input "STD"
click at [200, 354] on button "Add new deduction" at bounding box center [207, 357] width 94 height 10
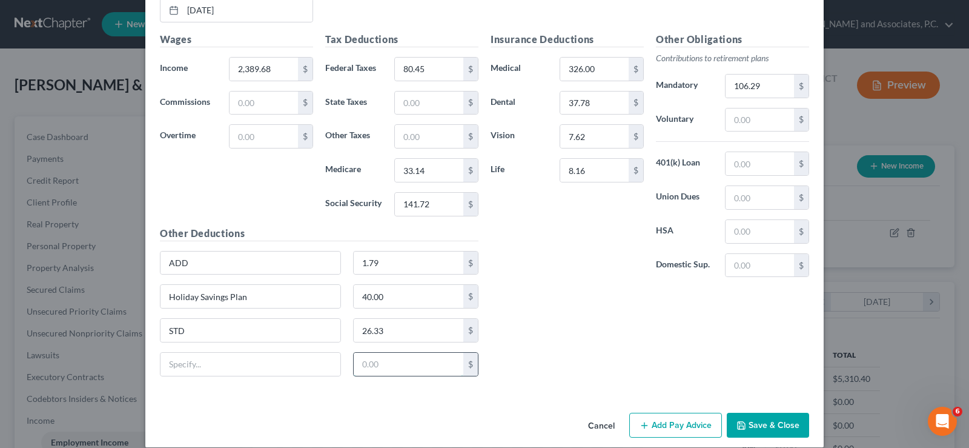
click at [389, 366] on input "text" at bounding box center [409, 364] width 110 height 23
type input "13.02"
click at [197, 358] on input "text" at bounding box center [251, 364] width 180 height 23
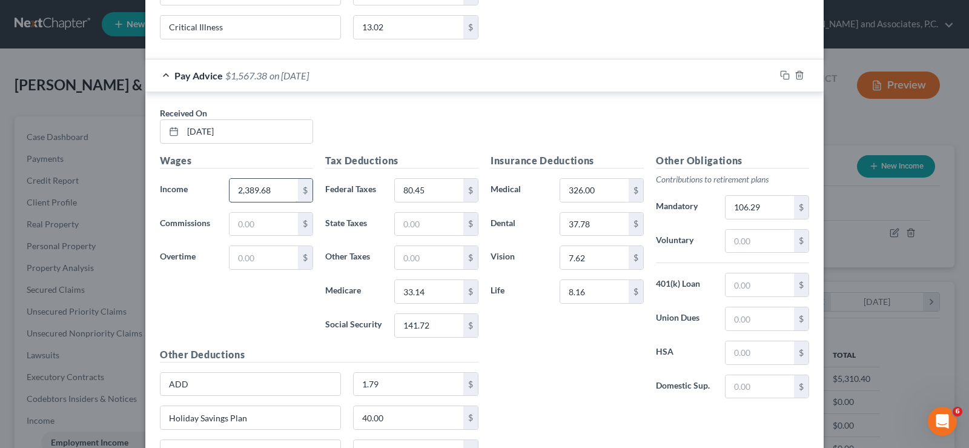
type input "Critical Illness"
click at [283, 187] on input "2,389.68" at bounding box center [264, 190] width 68 height 23
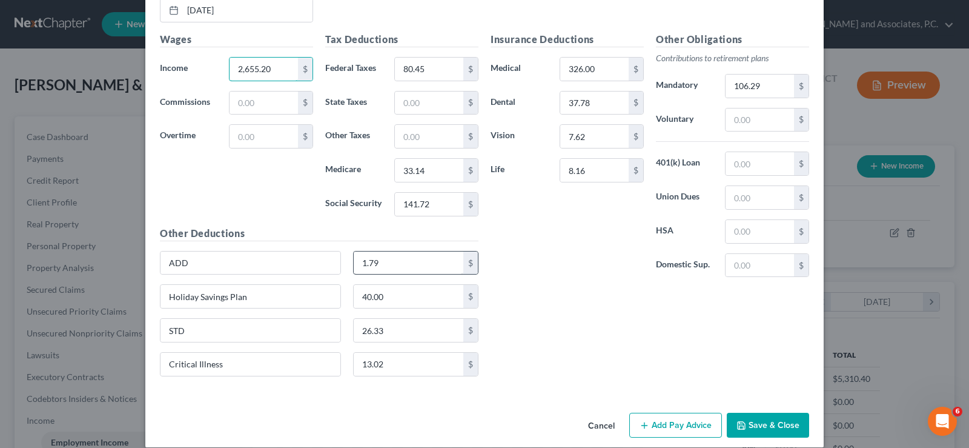
type input "2,655.20"
click at [405, 254] on input "1.79" at bounding box center [409, 262] width 110 height 23
type input "1.82"
click at [390, 323] on input "26.33" at bounding box center [409, 330] width 110 height 23
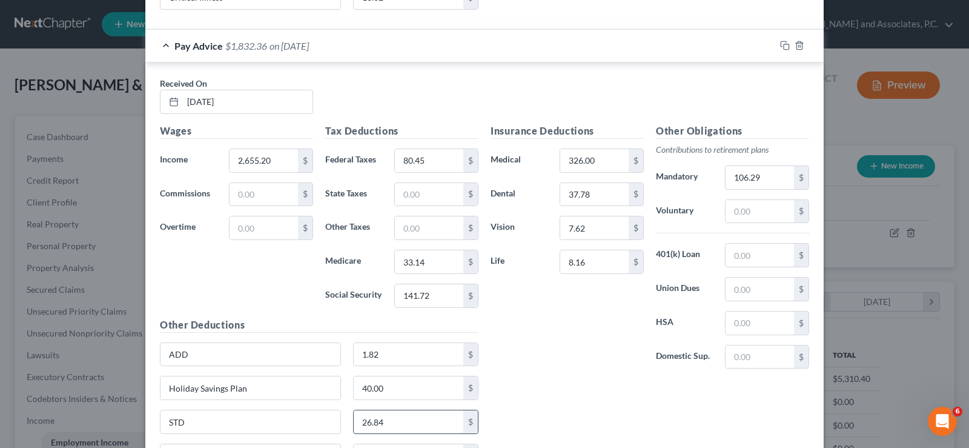
scroll to position [863, 0]
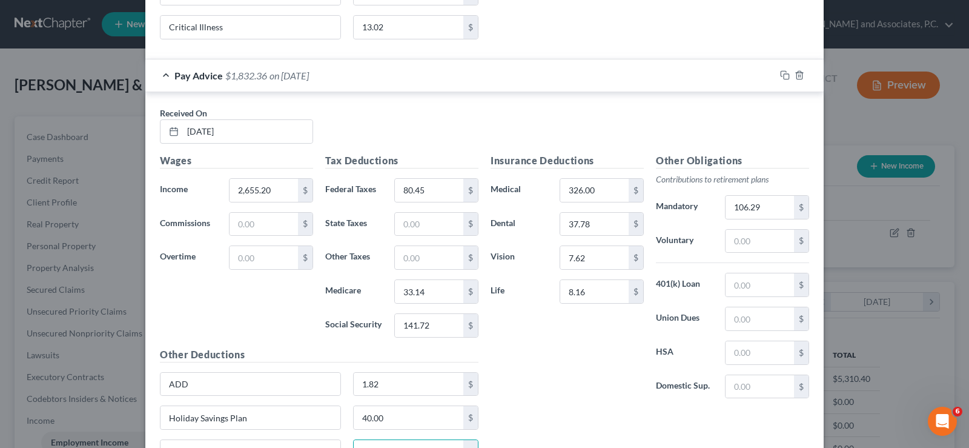
type input "26.84"
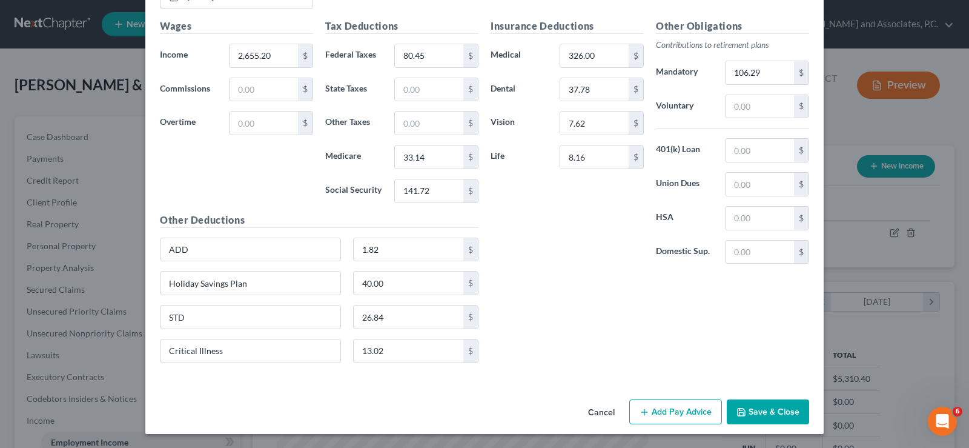
scroll to position [998, 0]
click at [658, 415] on button "Add Pay Advice" at bounding box center [675, 411] width 93 height 25
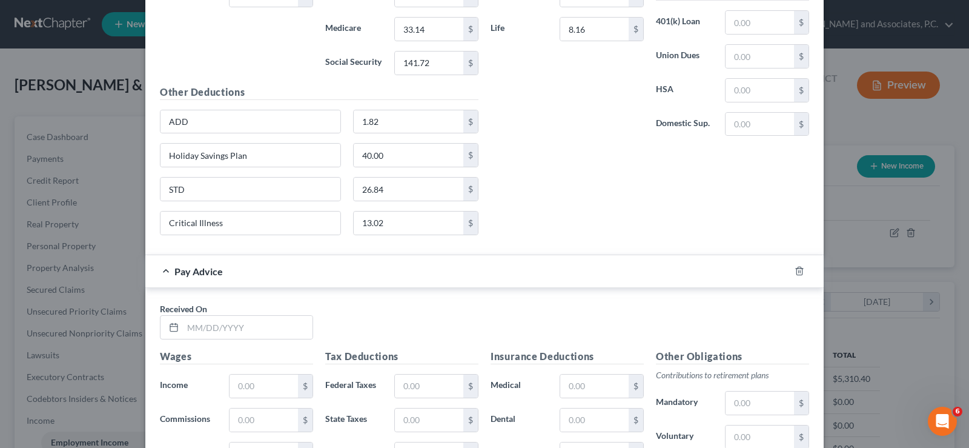
scroll to position [1240, 0]
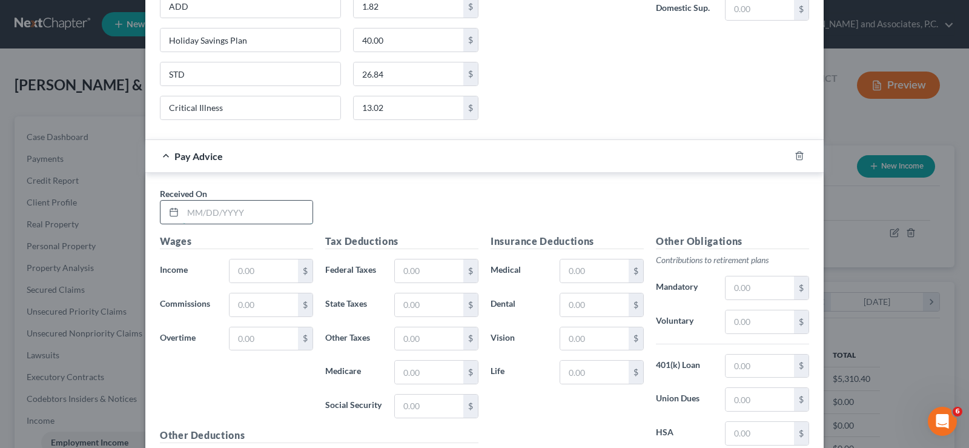
click at [192, 217] on input "text" at bounding box center [248, 211] width 130 height 23
type input "[DATE]"
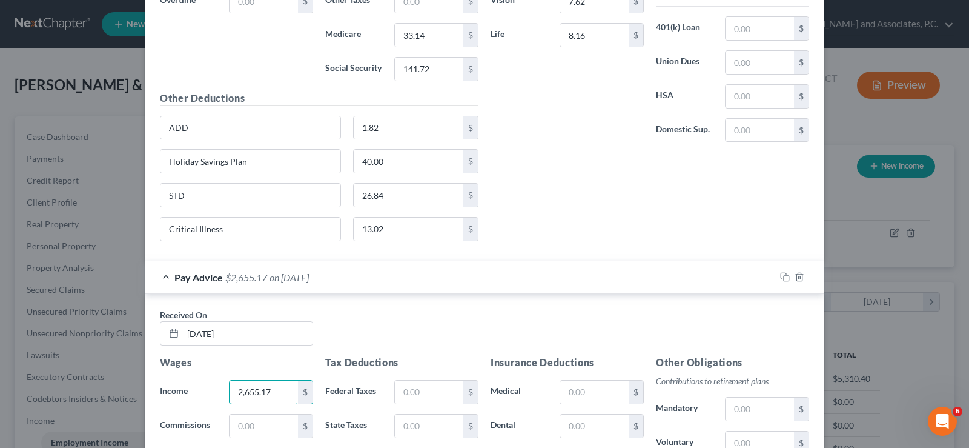
scroll to position [1362, 0]
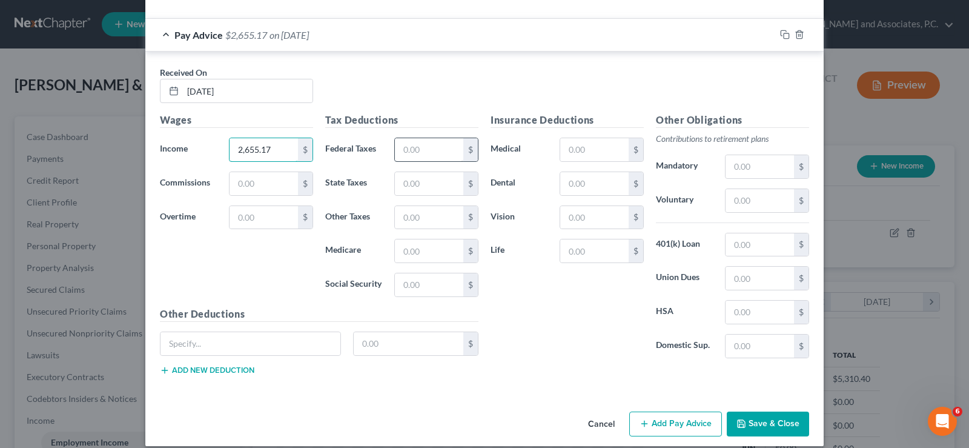
type input "2,655.17"
click at [415, 151] on input "text" at bounding box center [429, 149] width 68 height 23
type input "80.45"
click at [443, 257] on input "text" at bounding box center [429, 250] width 68 height 23
type input "33.15"
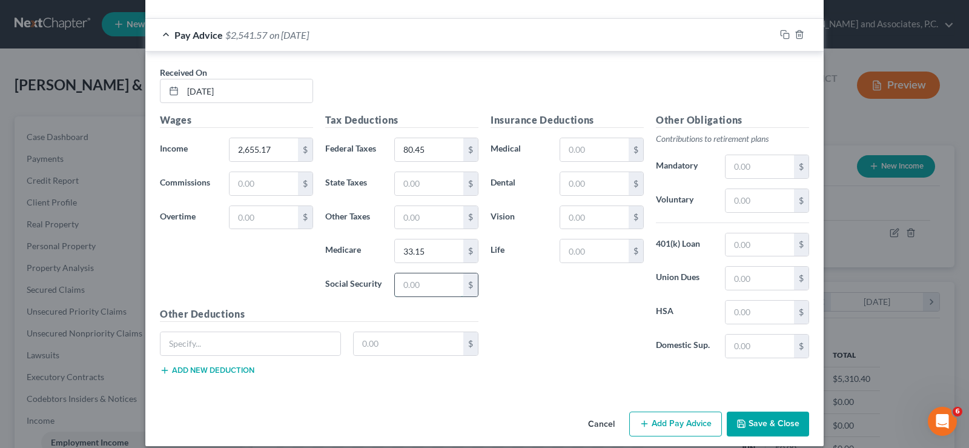
click at [426, 290] on input "text" at bounding box center [429, 284] width 68 height 23
type input "141.72"
click at [568, 152] on input "text" at bounding box center [594, 149] width 68 height 23
type input "326.00"
click at [581, 185] on input "text" at bounding box center [594, 183] width 68 height 23
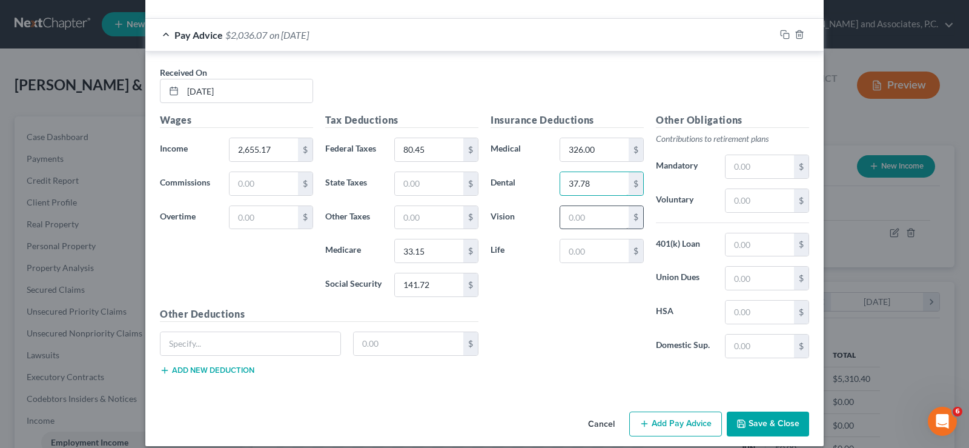
type input "37.78"
click at [581, 216] on input "text" at bounding box center [594, 217] width 68 height 23
type input "7.62"
click at [778, 162] on input "text" at bounding box center [760, 166] width 68 height 23
type input "106.29"
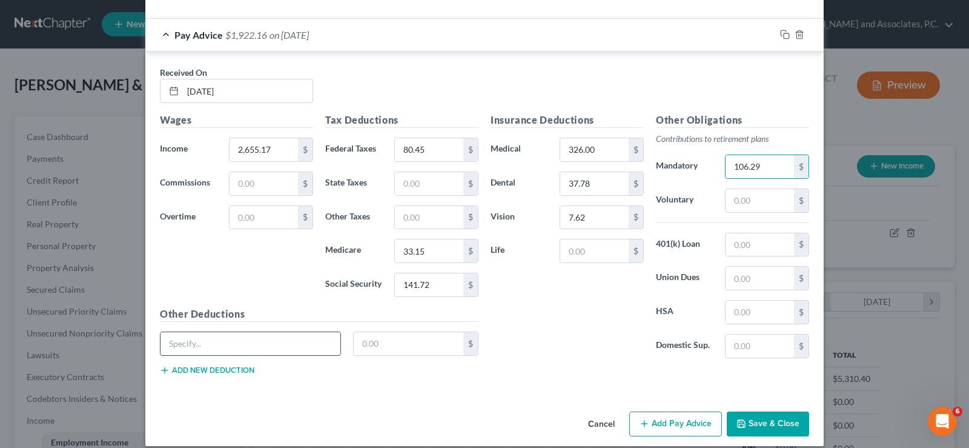
click at [228, 347] on input "text" at bounding box center [251, 343] width 180 height 23
type input "ADD"
type input "1.82"
click at [211, 366] on button "Add new deduction" at bounding box center [207, 370] width 94 height 10
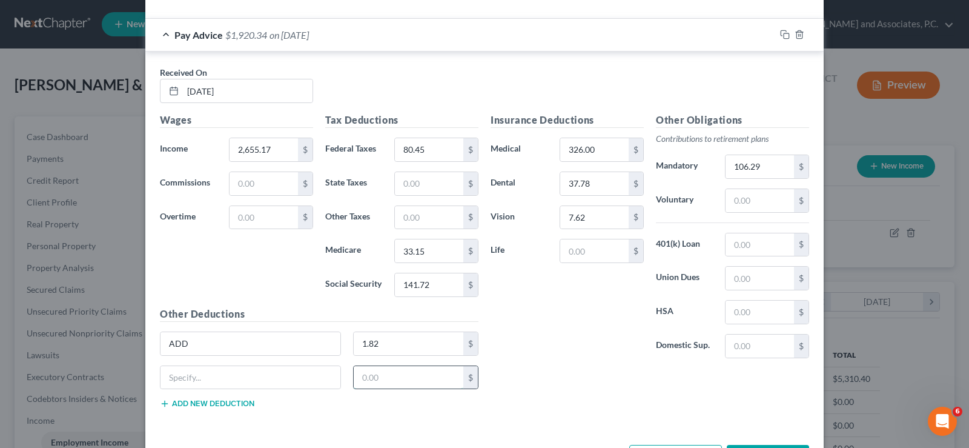
click at [363, 380] on input "text" at bounding box center [409, 377] width 110 height 23
type input "40.00"
click at [276, 376] on input "text" at bounding box center [251, 377] width 180 height 23
type input "Holiday Savings Plan"
click at [198, 401] on button "Add new deduction" at bounding box center [207, 404] width 94 height 10
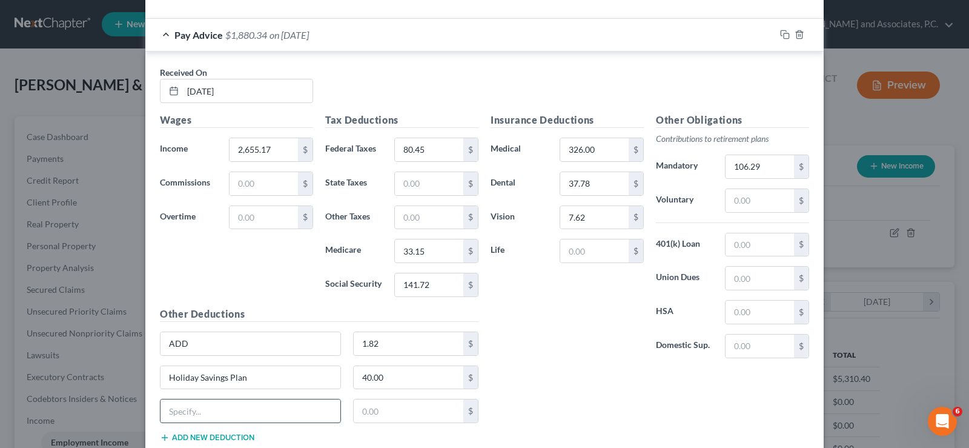
click at [206, 411] on input "text" at bounding box center [251, 410] width 180 height 23
type input "STD"
type input "26.84"
click at [192, 438] on button "Add new deduction" at bounding box center [207, 437] width 94 height 10
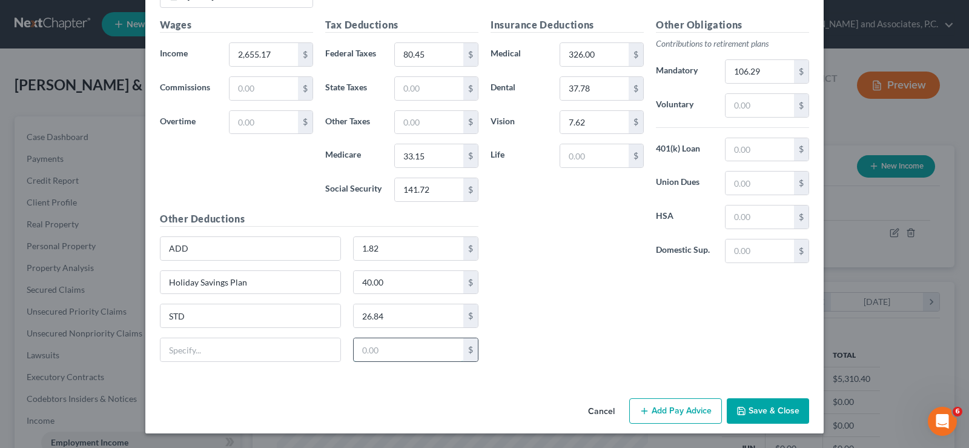
click at [374, 346] on input "text" at bounding box center [409, 349] width 110 height 23
type input "13.02"
click at [245, 353] on input "text" at bounding box center [251, 349] width 180 height 23
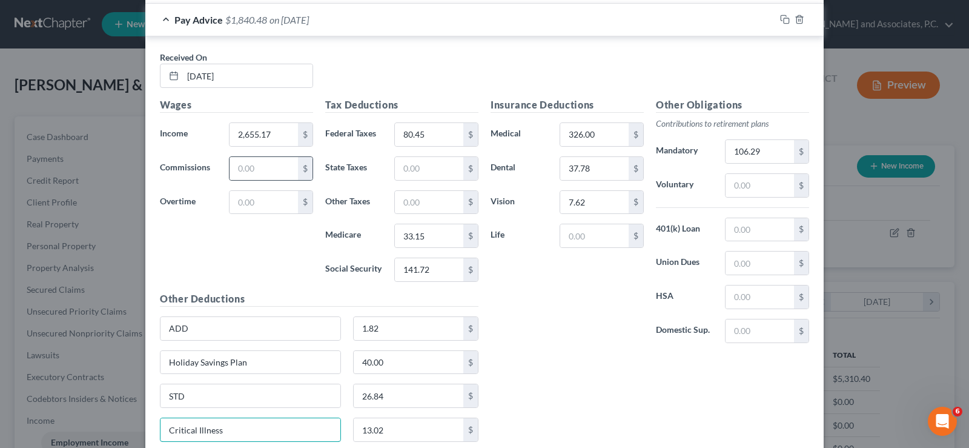
scroll to position [1336, 0]
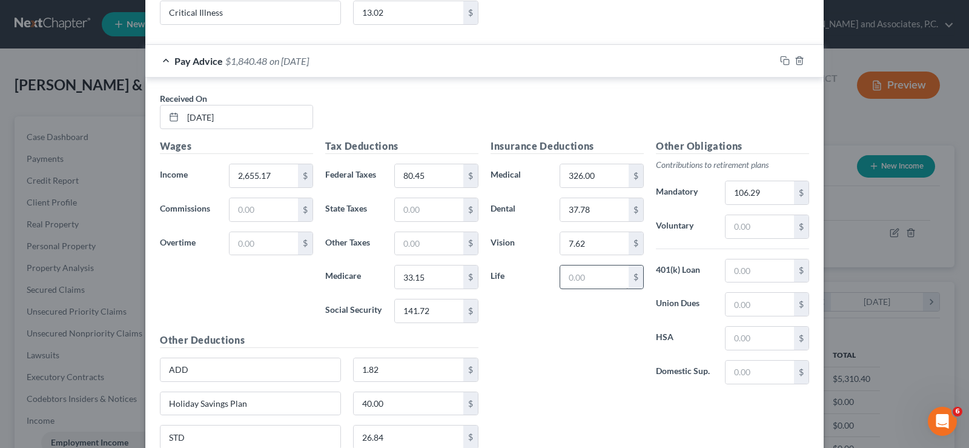
type input "Critical Illness"
click at [567, 269] on input "text" at bounding box center [594, 276] width 68 height 23
type input "8.16"
click at [283, 178] on input "2,655.17" at bounding box center [264, 175] width 68 height 23
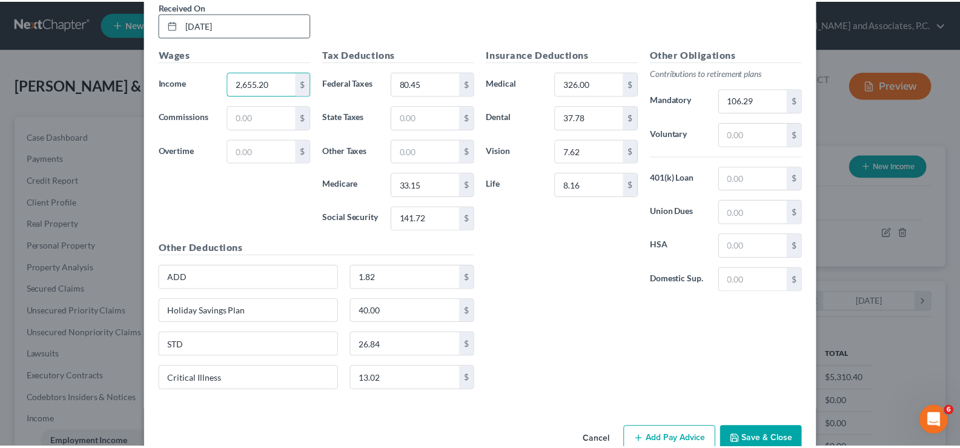
scroll to position [1457, 0]
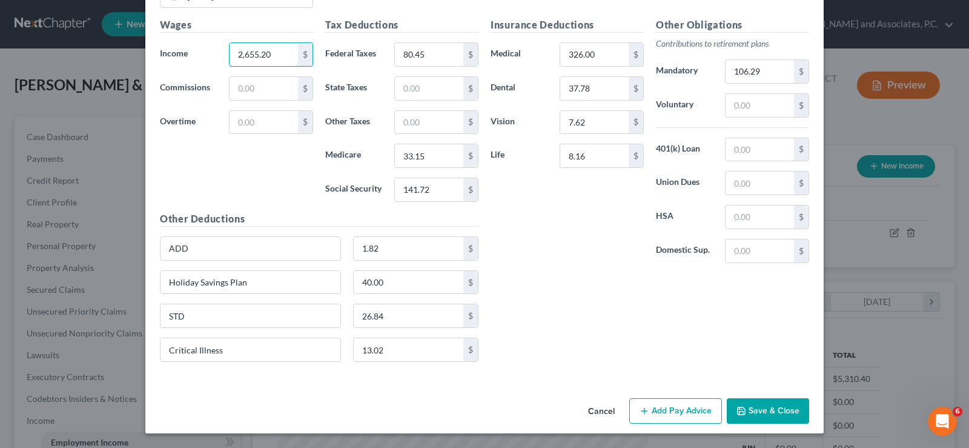
type input "2,655.20"
click at [758, 409] on button "Save & Close" at bounding box center [768, 410] width 82 height 25
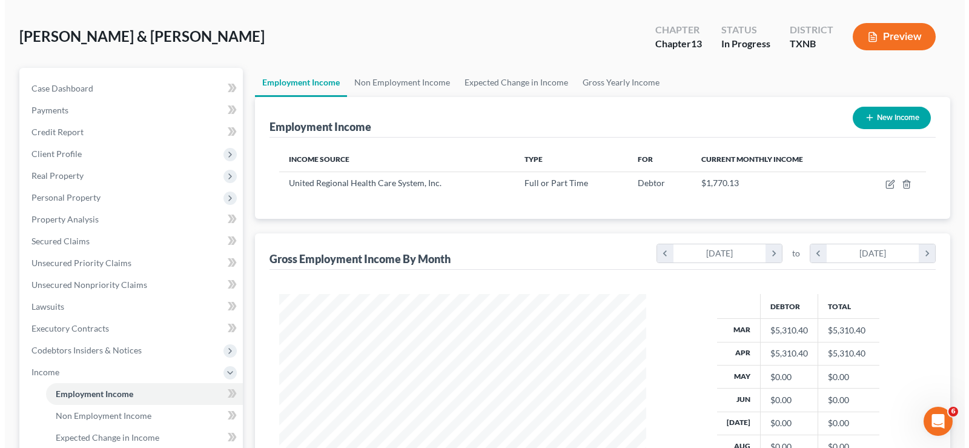
scroll to position [0, 0]
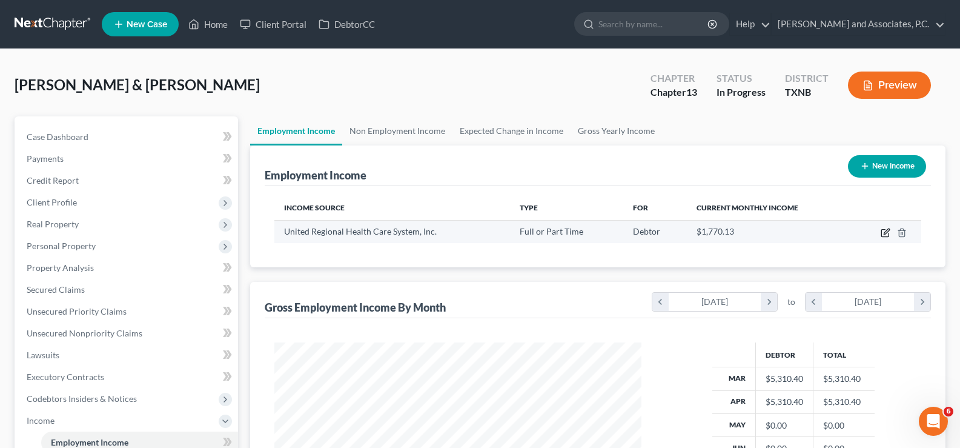
click at [887, 231] on icon "button" at bounding box center [886, 233] width 10 height 10
select select "0"
select select "45"
select select "2"
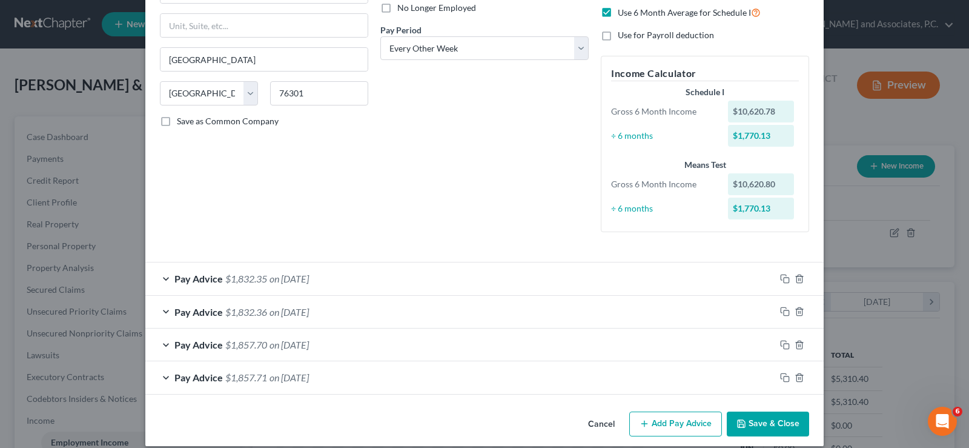
scroll to position [182, 0]
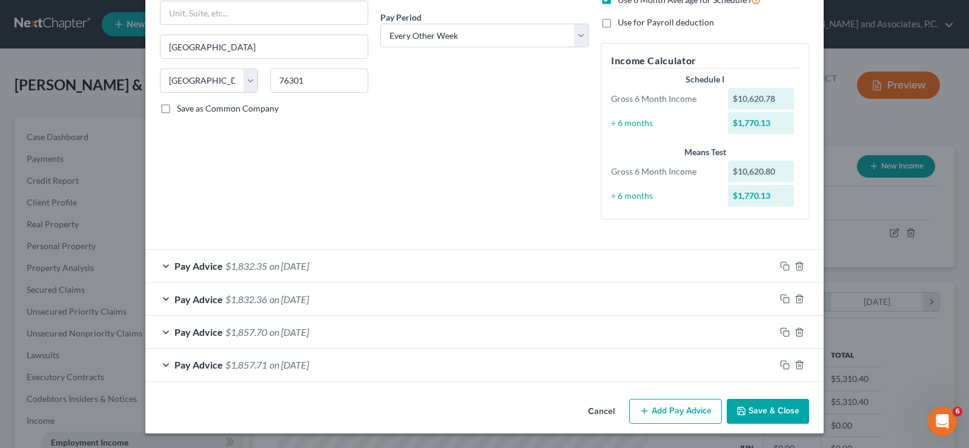
click at [669, 409] on button "Add Pay Advice" at bounding box center [675, 411] width 93 height 25
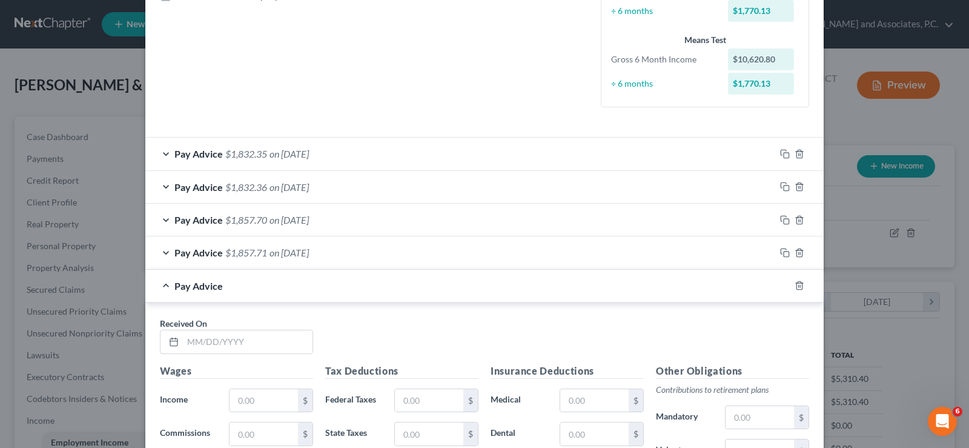
scroll to position [424, 0]
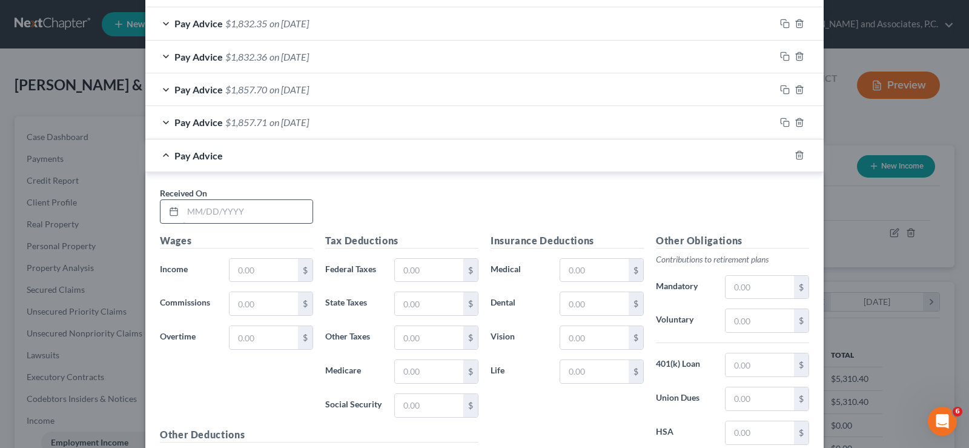
click at [239, 211] on input "text" at bounding box center [248, 211] width 130 height 23
type input "[DATE]"
type input "2,655.20"
click at [422, 269] on input "text" at bounding box center [429, 270] width 68 height 23
type input "80.45"
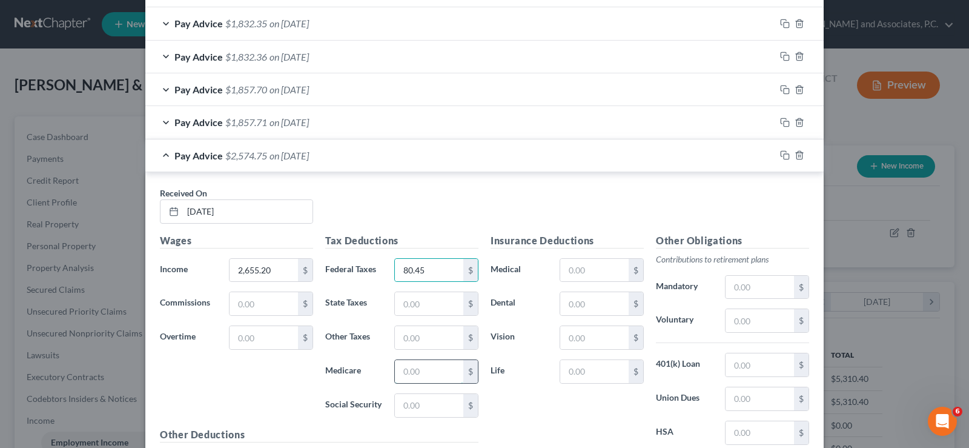
click at [425, 371] on input "text" at bounding box center [429, 371] width 68 height 23
type input "33.14"
click at [415, 408] on input "text" at bounding box center [429, 405] width 68 height 23
type input "141.72"
click at [581, 271] on input "text" at bounding box center [594, 270] width 68 height 23
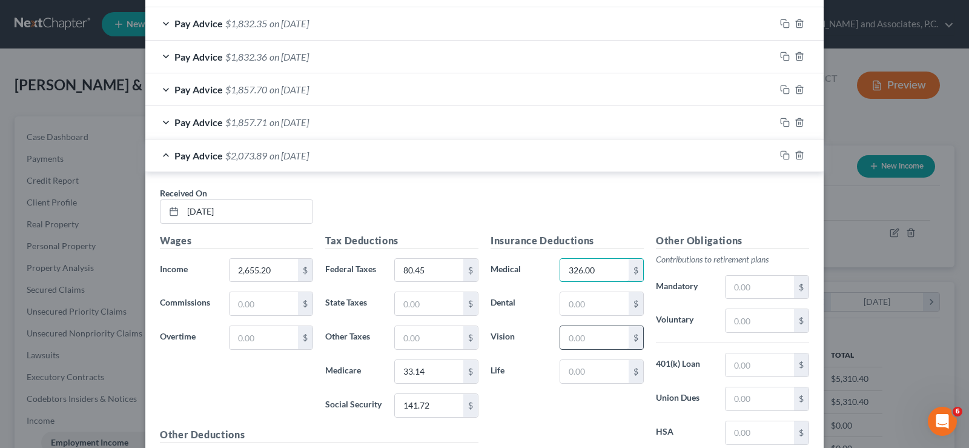
type input "326.00"
drag, startPoint x: 594, startPoint y: 345, endPoint x: 607, endPoint y: 339, distance: 14.9
click at [595, 345] on input "text" at bounding box center [594, 337] width 68 height 23
type input "7.62"
click at [595, 308] on input "text" at bounding box center [594, 303] width 68 height 23
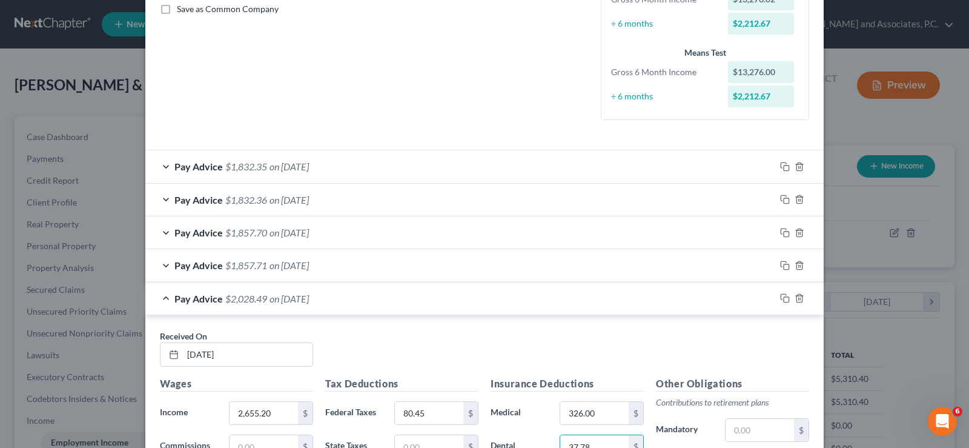
scroll to position [182, 0]
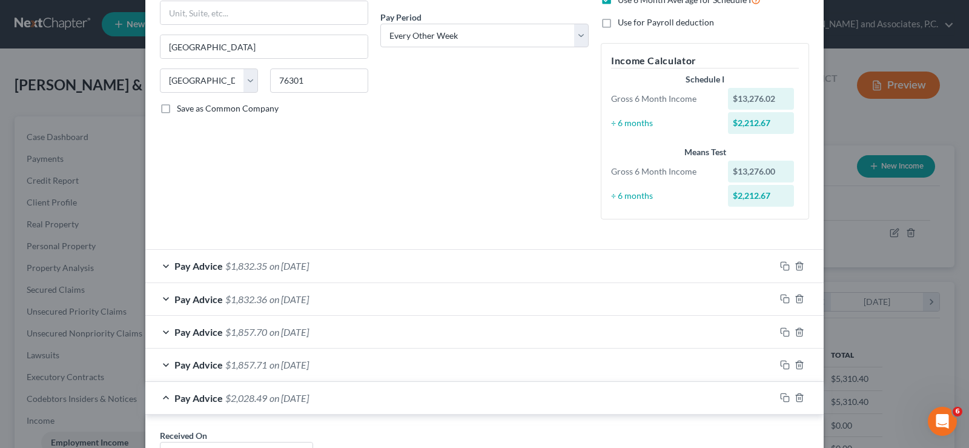
type input "37.78"
click at [164, 363] on div "Pay Advice $1,857.71 on [DATE]" at bounding box center [460, 364] width 630 height 32
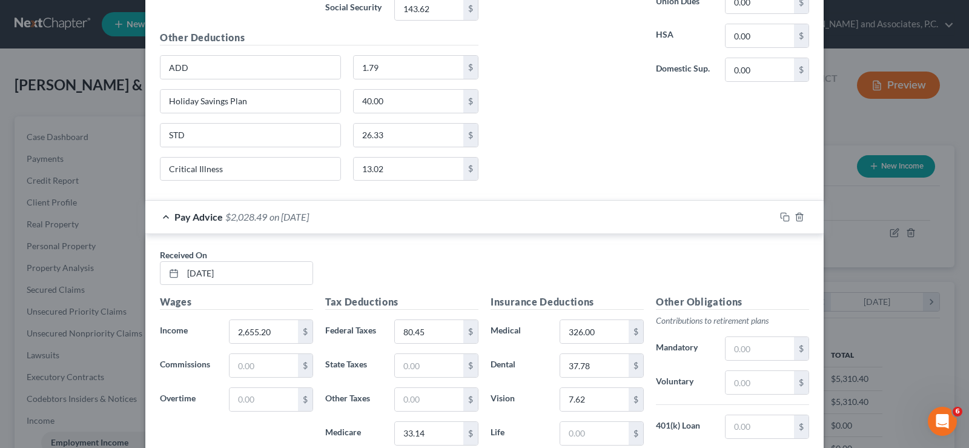
scroll to position [982, 0]
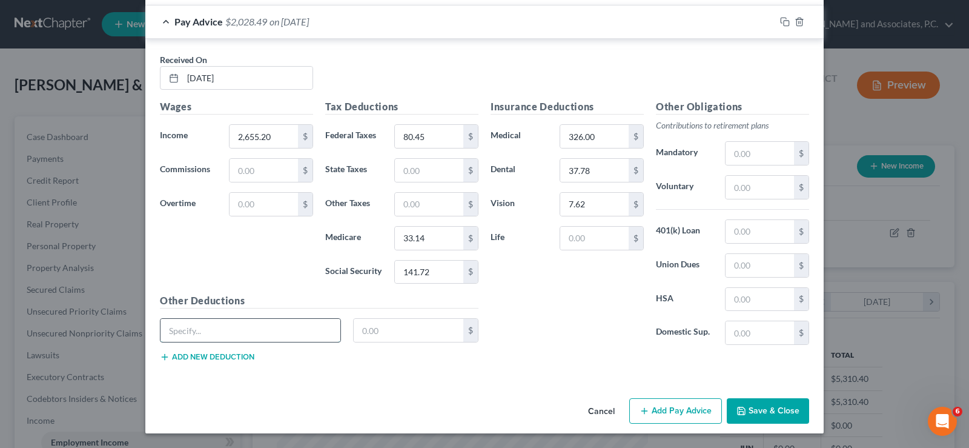
click at [207, 334] on input "text" at bounding box center [251, 330] width 180 height 23
type input "ADD"
click at [391, 335] on input "text" at bounding box center [409, 330] width 110 height 23
type input "1.82"
click at [214, 360] on button "Add new deduction" at bounding box center [207, 357] width 94 height 10
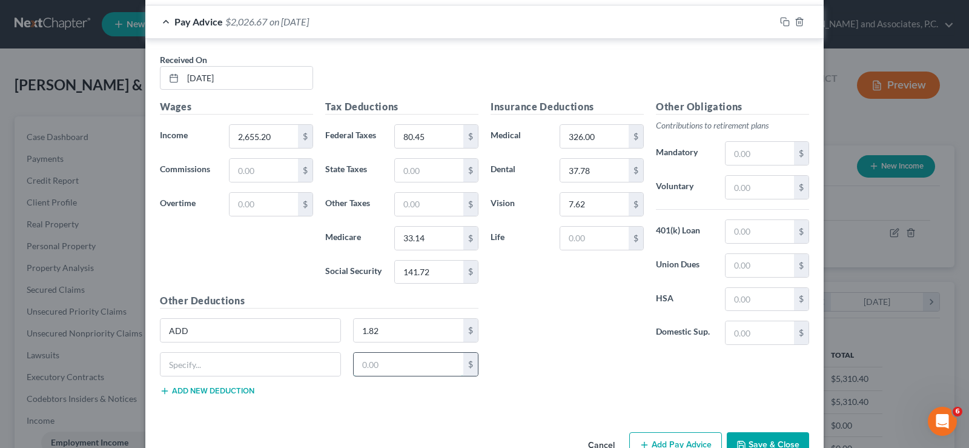
click at [381, 367] on input "text" at bounding box center [409, 364] width 110 height 23
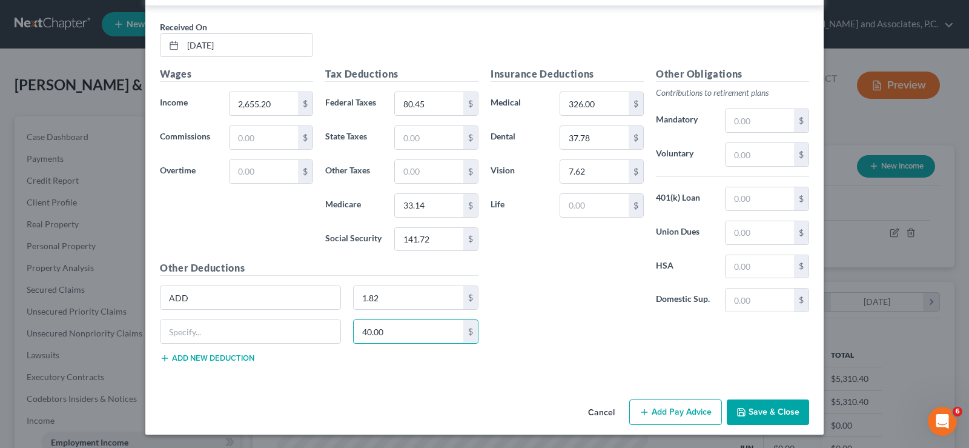
scroll to position [1016, 0]
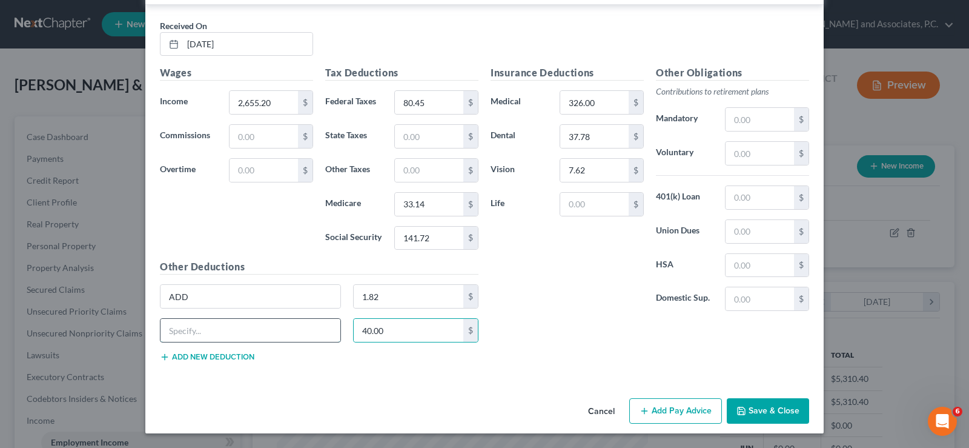
click at [251, 337] on input "text" at bounding box center [251, 330] width 180 height 23
click at [216, 354] on button "Add new deduction" at bounding box center [207, 357] width 94 height 10
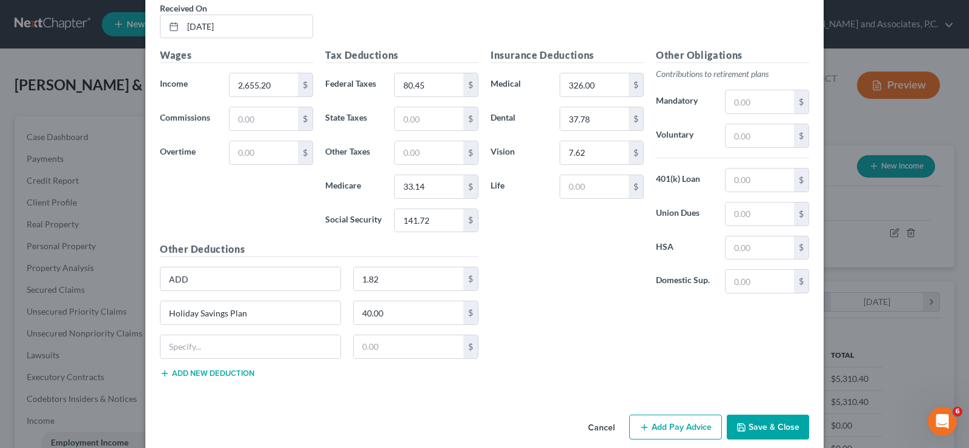
scroll to position [1050, 0]
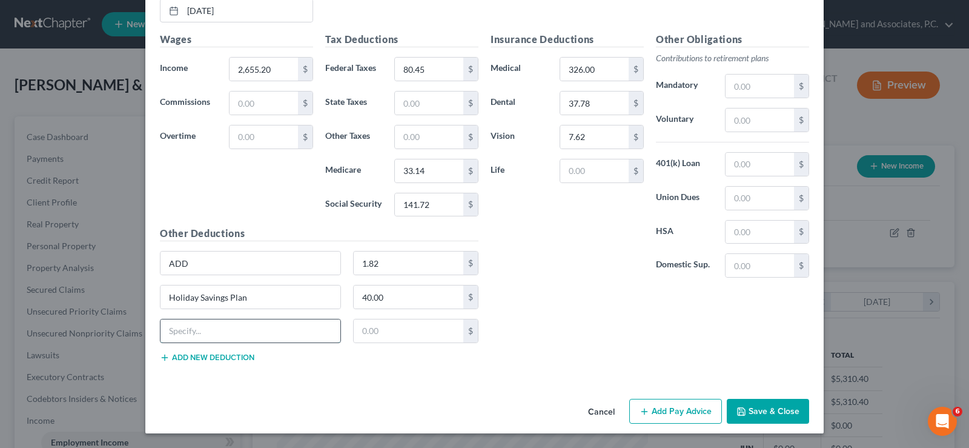
click at [210, 331] on input "text" at bounding box center [251, 330] width 180 height 23
click at [194, 355] on button "Add new deduction" at bounding box center [207, 358] width 94 height 10
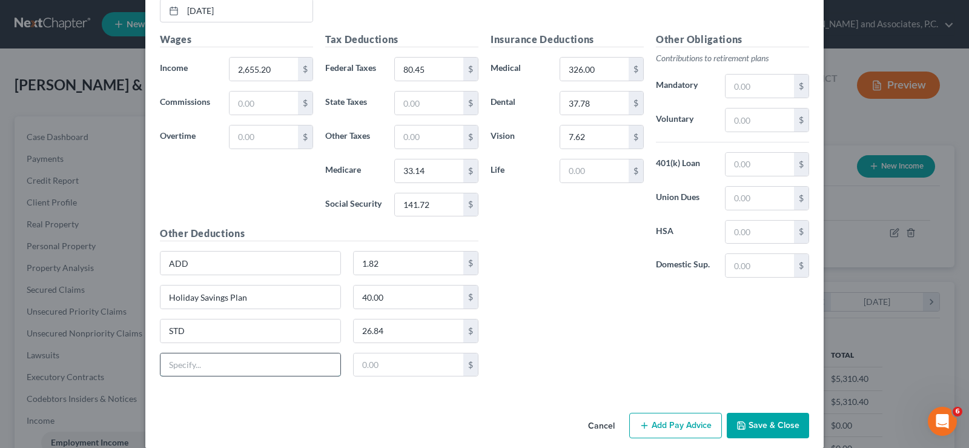
click at [202, 362] on input "text" at bounding box center [251, 364] width 180 height 23
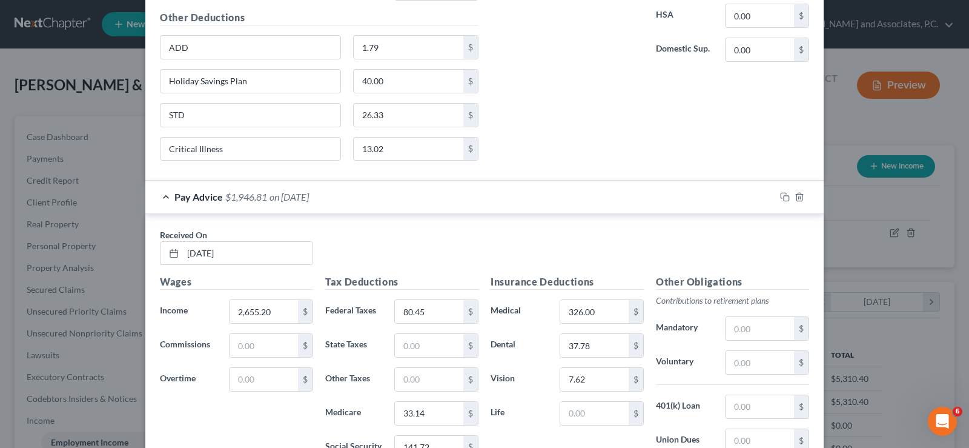
scroll to position [929, 0]
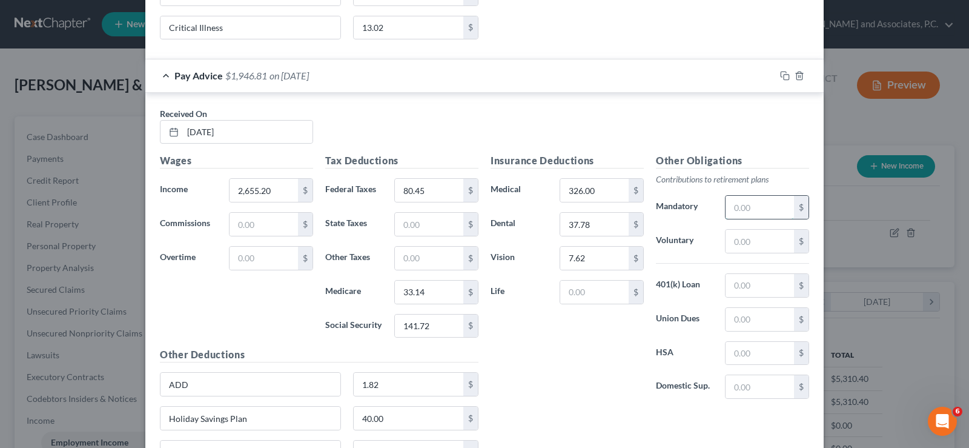
click at [735, 212] on input "text" at bounding box center [760, 207] width 68 height 23
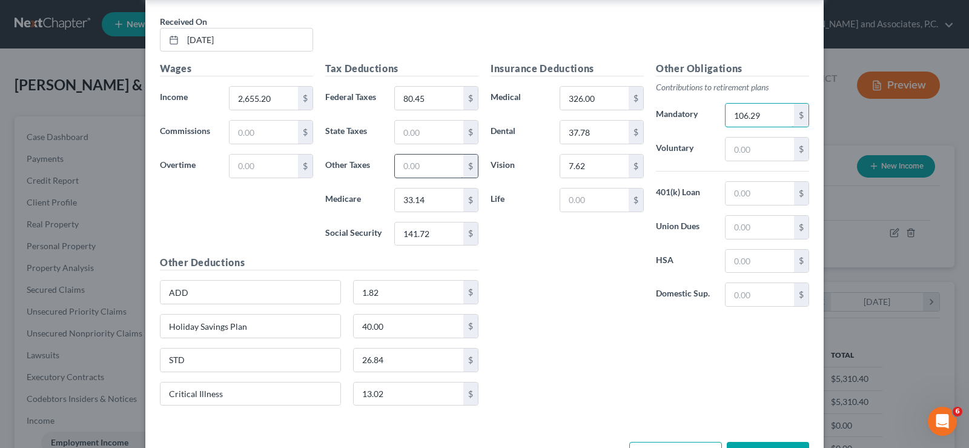
scroll to position [1050, 0]
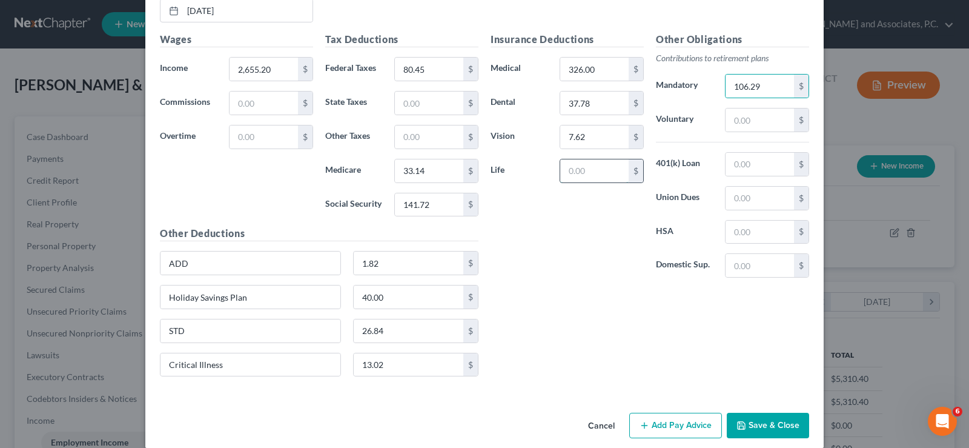
click at [575, 173] on input "text" at bounding box center [594, 170] width 68 height 23
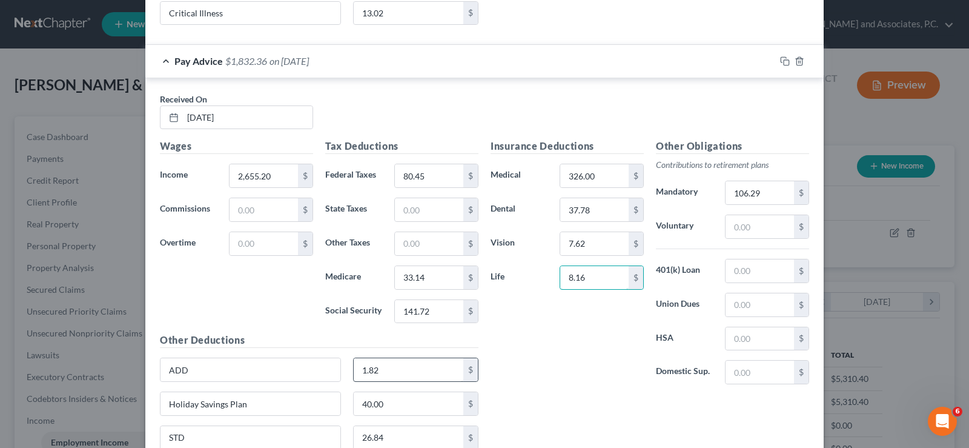
scroll to position [1064, 0]
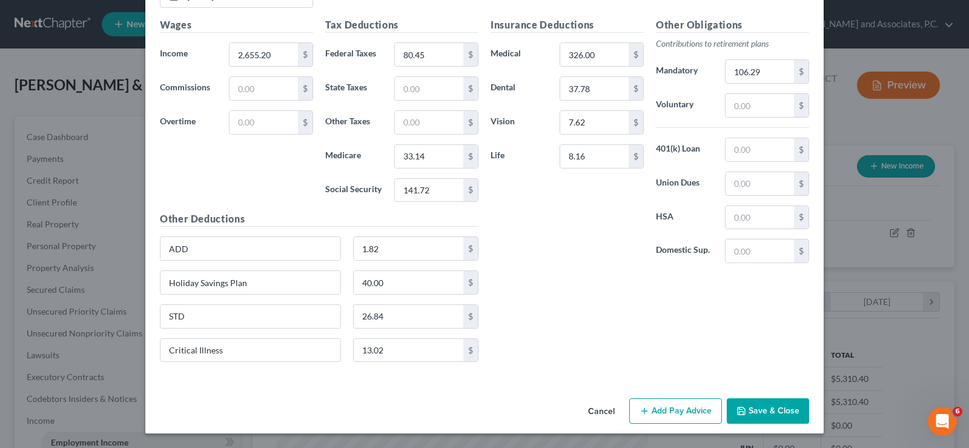
click at [663, 412] on button "Add Pay Advice" at bounding box center [675, 410] width 93 height 25
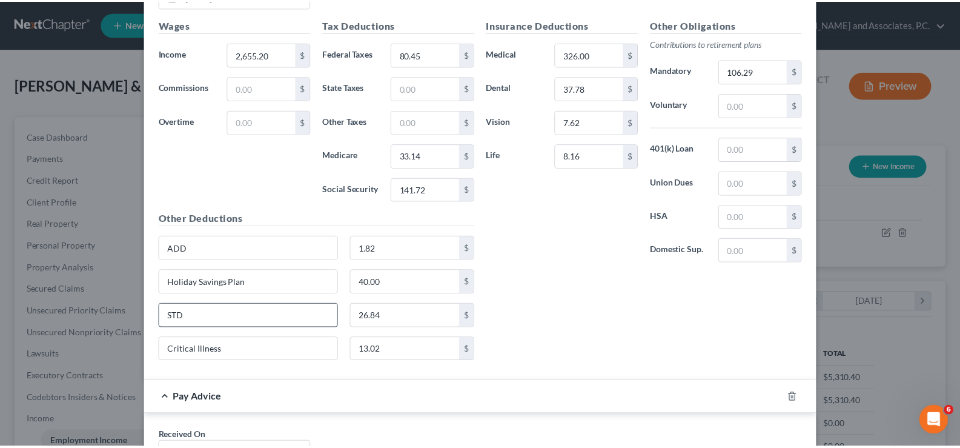
scroll to position [1428, 0]
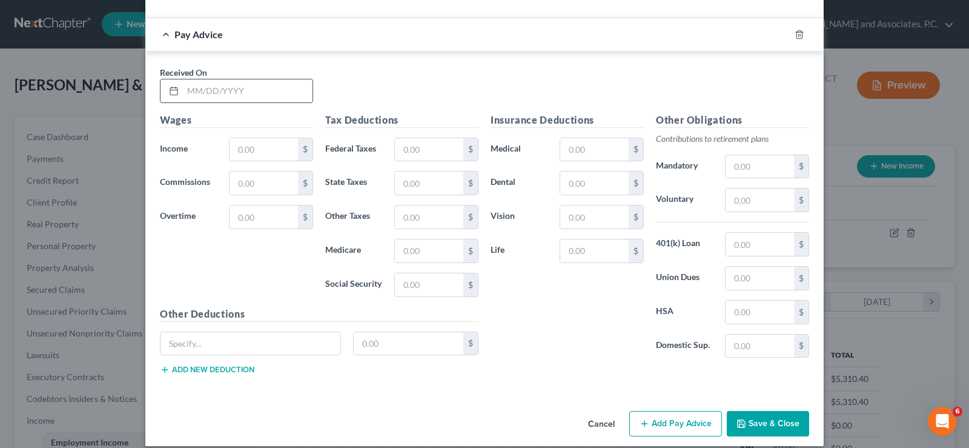
click at [204, 93] on input "text" at bounding box center [248, 90] width 130 height 23
click at [248, 148] on input "text" at bounding box center [264, 149] width 68 height 23
click at [408, 148] on input "text" at bounding box center [429, 149] width 68 height 23
click at [405, 253] on input "text" at bounding box center [429, 250] width 68 height 23
click at [421, 294] on input "text" at bounding box center [429, 284] width 68 height 23
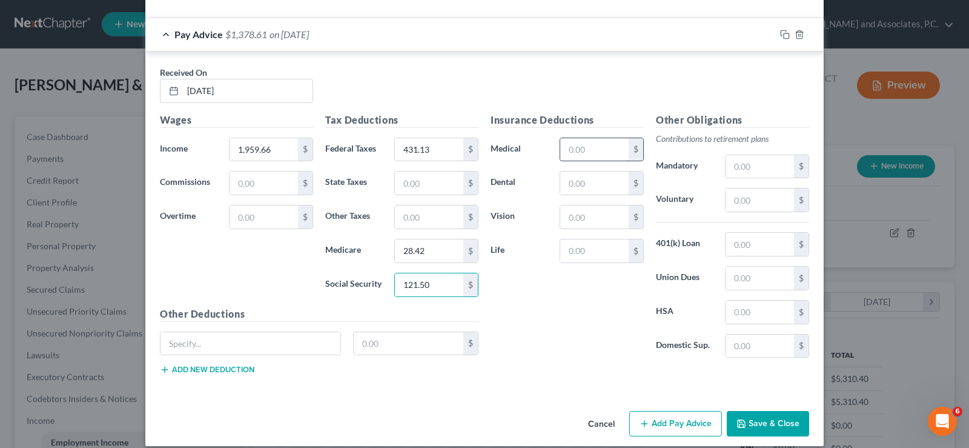
click at [584, 141] on input "text" at bounding box center [594, 149] width 68 height 23
click at [762, 431] on button "Save & Close" at bounding box center [768, 423] width 82 height 25
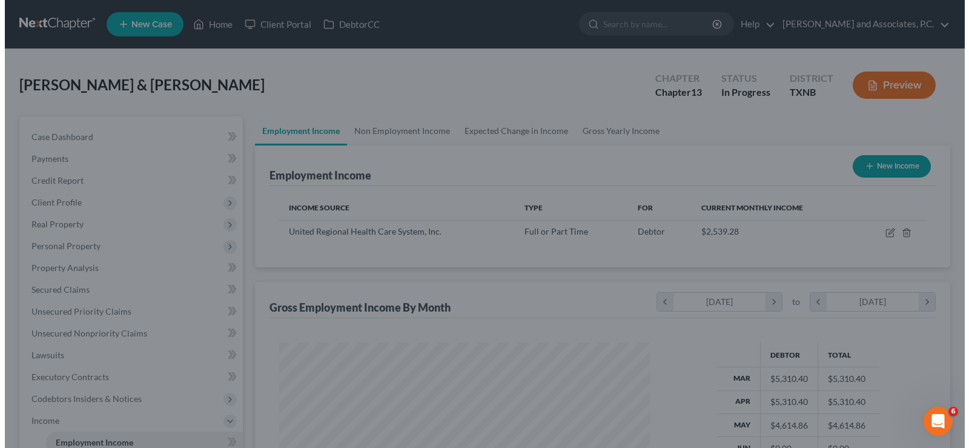
scroll to position [605459, 605284]
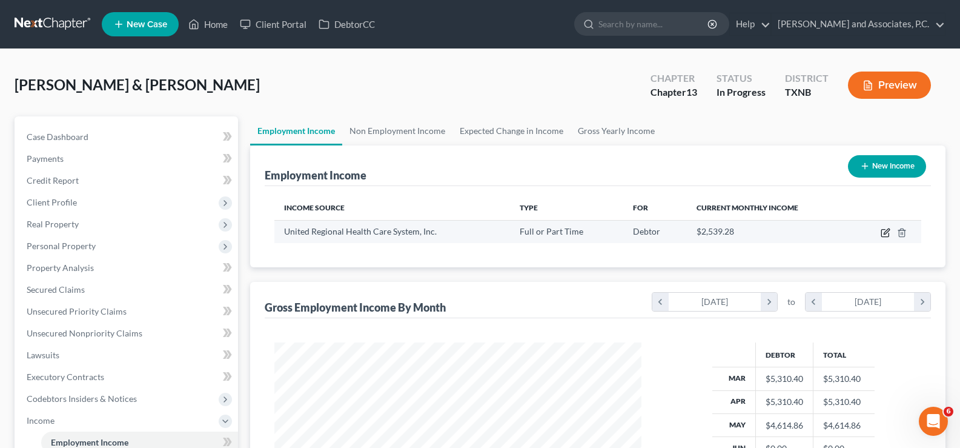
click at [887, 230] on icon "button" at bounding box center [886, 230] width 5 height 5
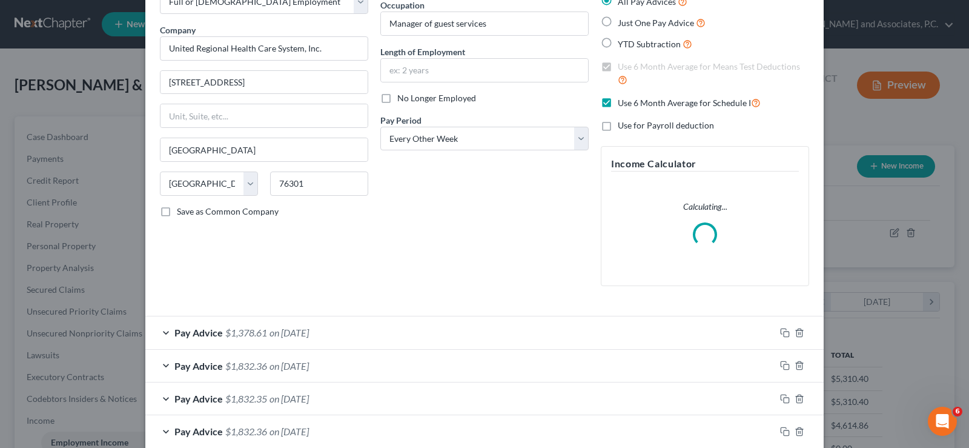
scroll to position [211, 0]
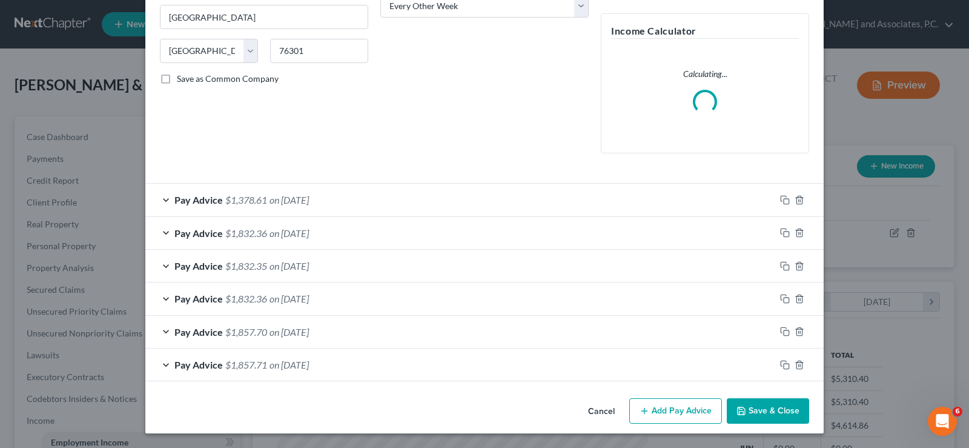
click at [646, 409] on button "Add Pay Advice" at bounding box center [675, 410] width 93 height 25
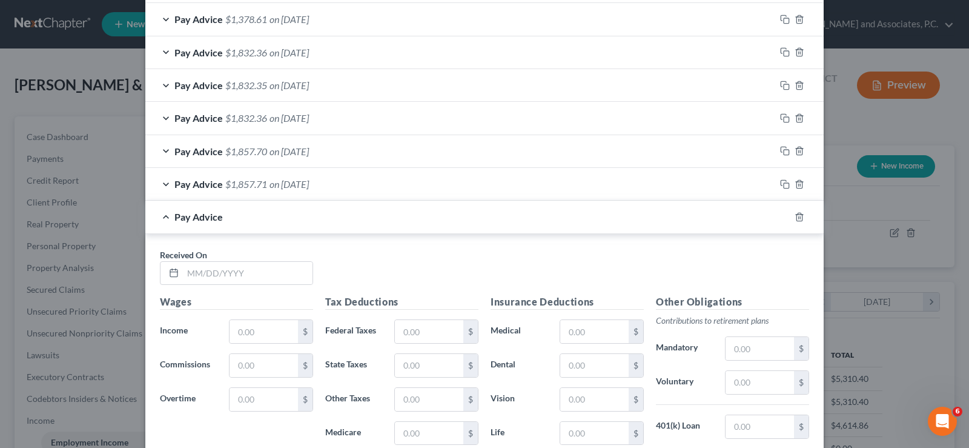
scroll to position [454, 0]
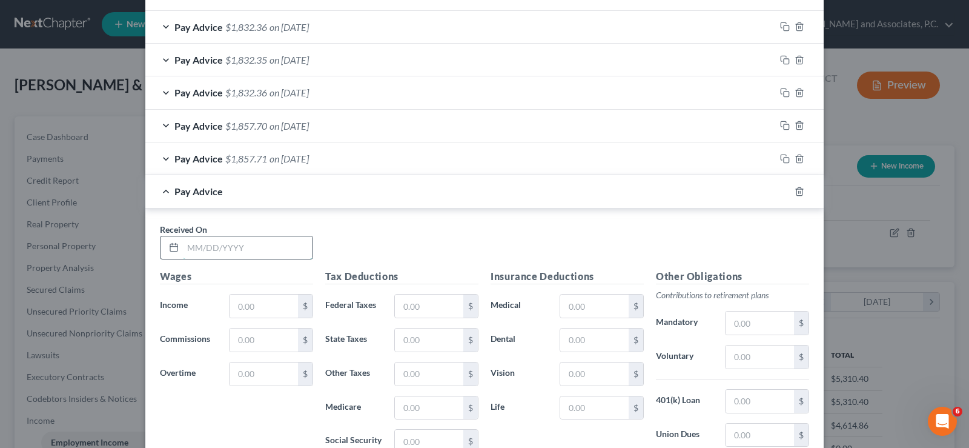
click at [237, 252] on input "text" at bounding box center [248, 247] width 130 height 23
click at [239, 310] on input "text" at bounding box center [264, 305] width 68 height 23
click at [403, 305] on input "text" at bounding box center [429, 305] width 68 height 23
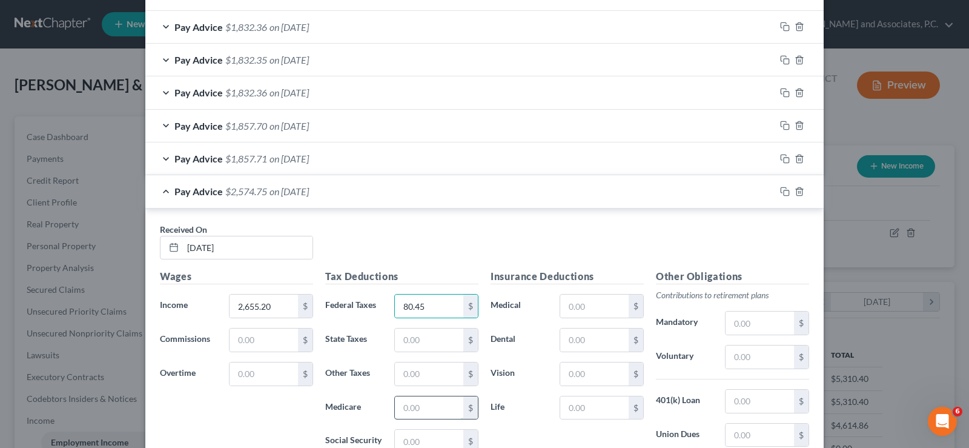
click at [416, 411] on input "text" at bounding box center [429, 407] width 68 height 23
click at [419, 439] on input "text" at bounding box center [429, 440] width 68 height 23
click at [571, 302] on input "text" at bounding box center [594, 305] width 68 height 23
click at [595, 347] on input "text" at bounding box center [594, 339] width 68 height 23
click at [590, 375] on input "text" at bounding box center [594, 373] width 68 height 23
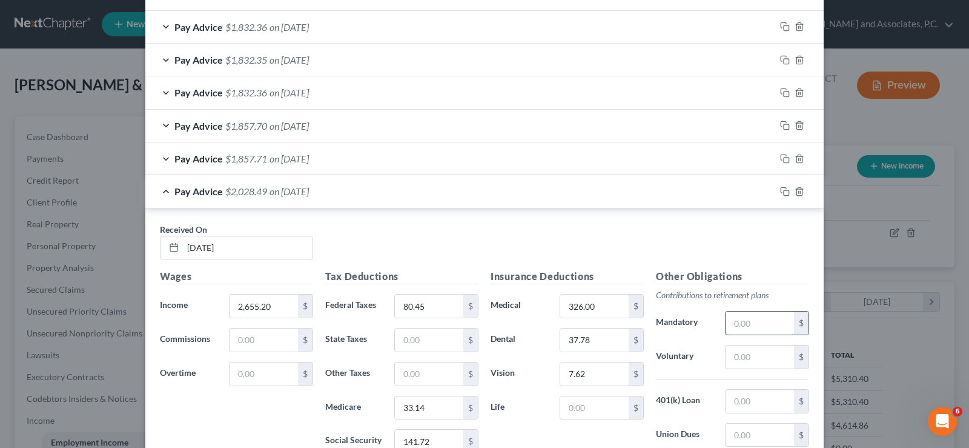
click at [741, 326] on input "text" at bounding box center [760, 322] width 68 height 23
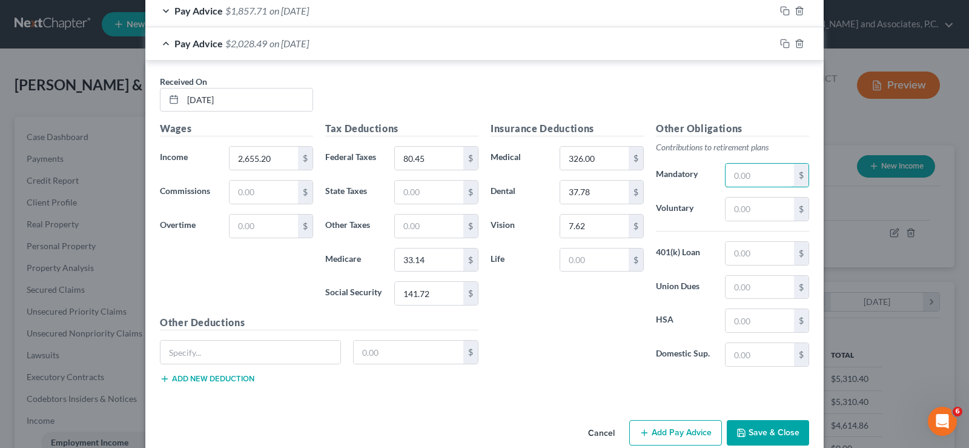
scroll to position [623, 0]
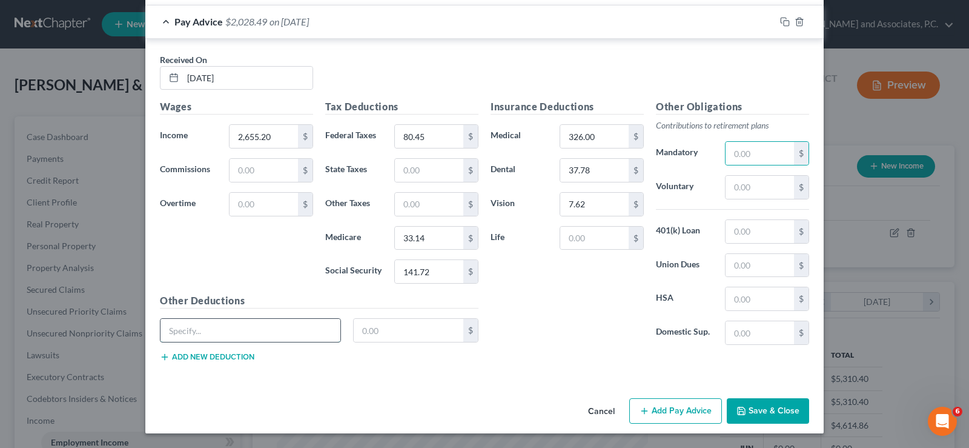
click at [314, 329] on input "text" at bounding box center [251, 330] width 180 height 23
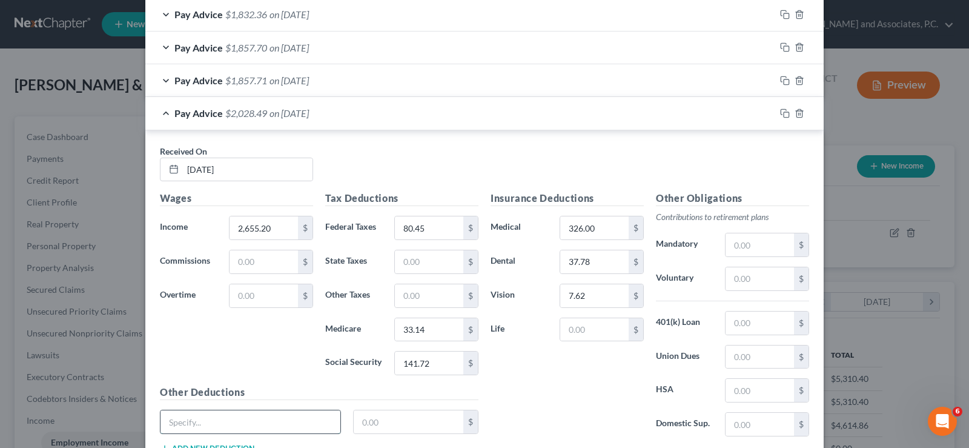
scroll to position [502, 0]
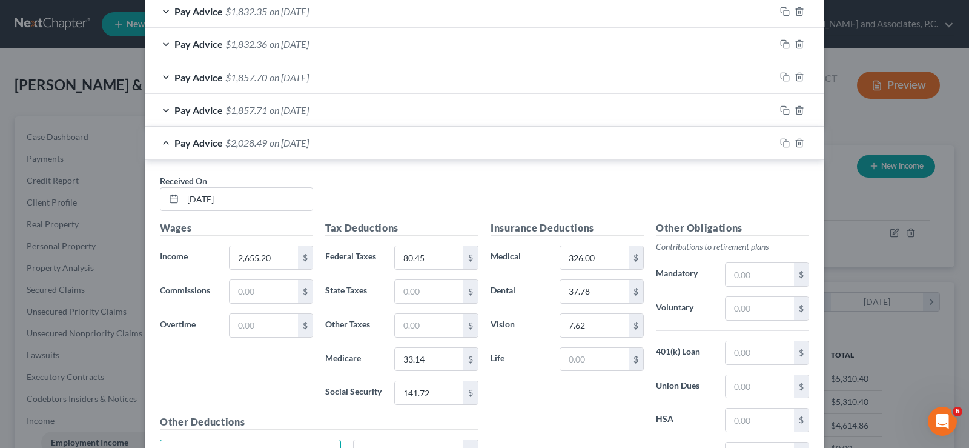
click at [161, 107] on div "Pay Advice $1,857.71 on [DATE]" at bounding box center [460, 110] width 630 height 32
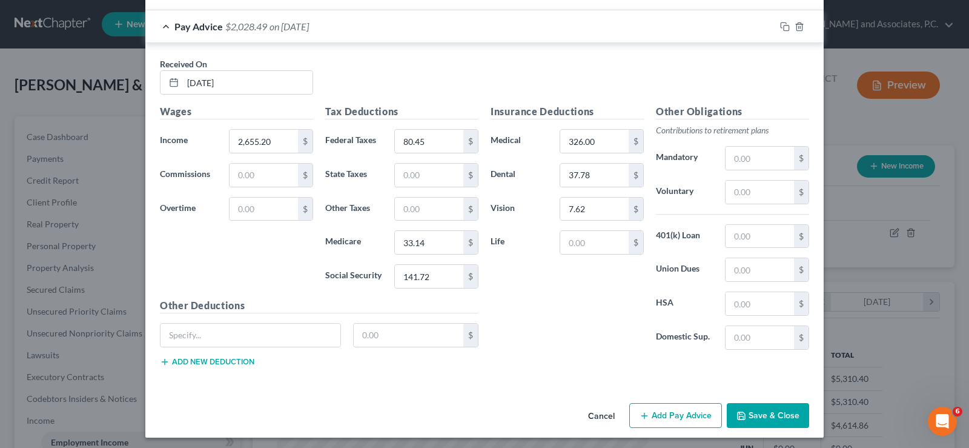
scroll to position [1048, 0]
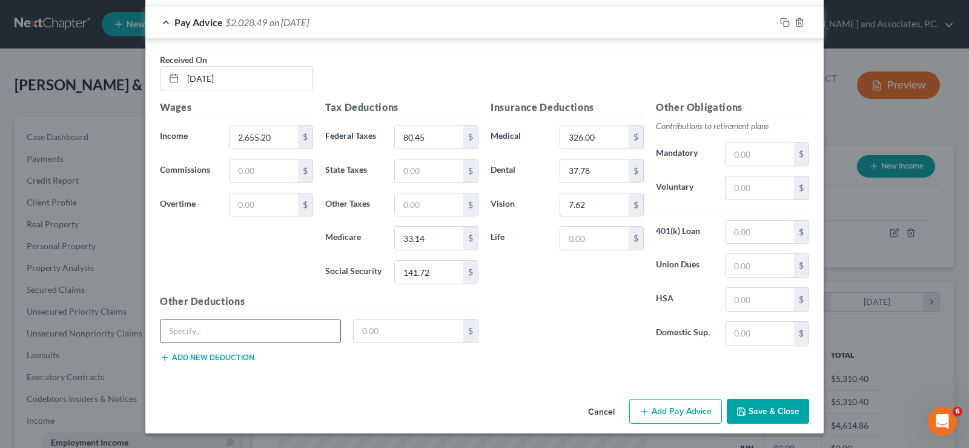
click at [216, 330] on input "text" at bounding box center [251, 330] width 180 height 23
click at [185, 360] on button "Add new deduction" at bounding box center [207, 358] width 94 height 10
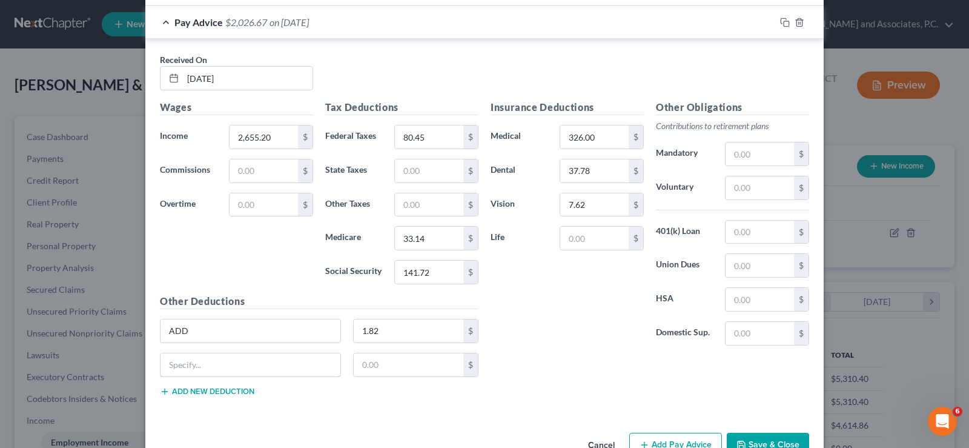
click at [185, 360] on input "text" at bounding box center [251, 364] width 180 height 23
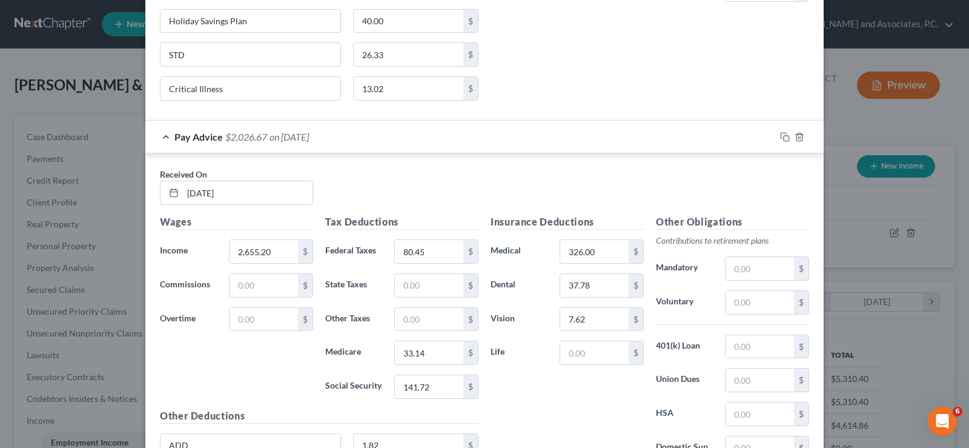
scroll to position [1082, 0]
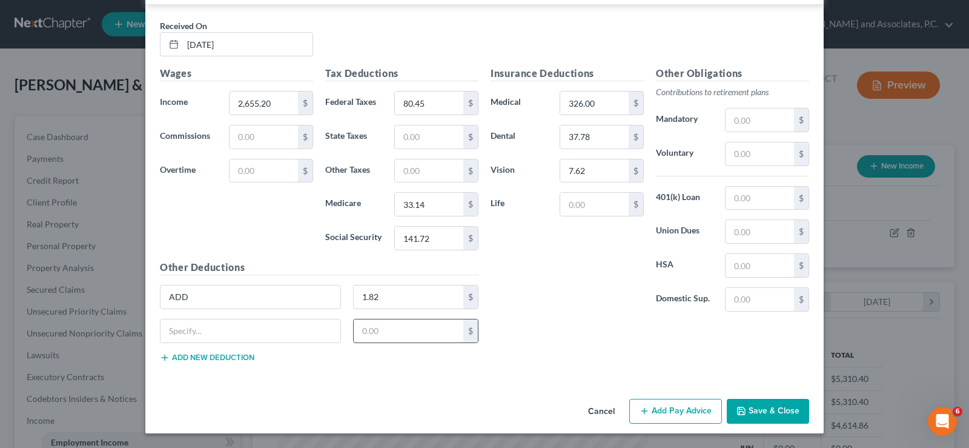
click at [380, 340] on input "text" at bounding box center [409, 330] width 110 height 23
click at [282, 338] on input "text" at bounding box center [251, 330] width 180 height 23
click at [211, 359] on button "Add new deduction" at bounding box center [207, 358] width 94 height 10
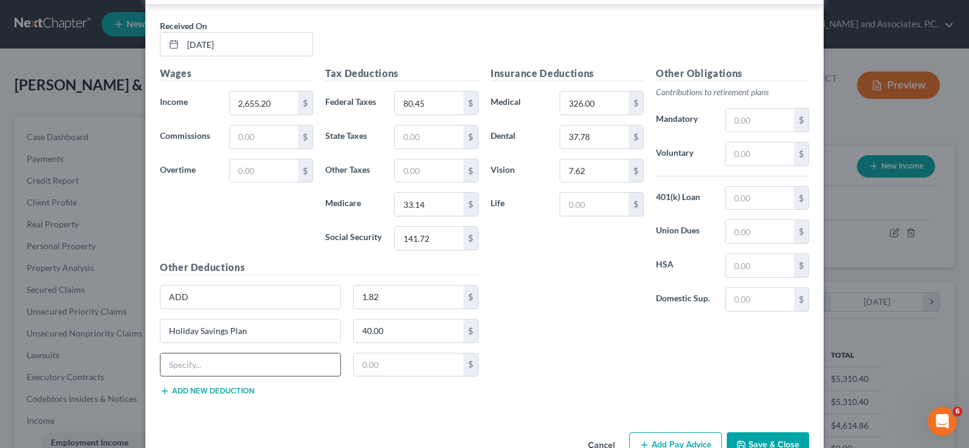
click at [230, 363] on input "text" at bounding box center [251, 364] width 180 height 23
click at [175, 391] on button "Add new deduction" at bounding box center [207, 391] width 94 height 10
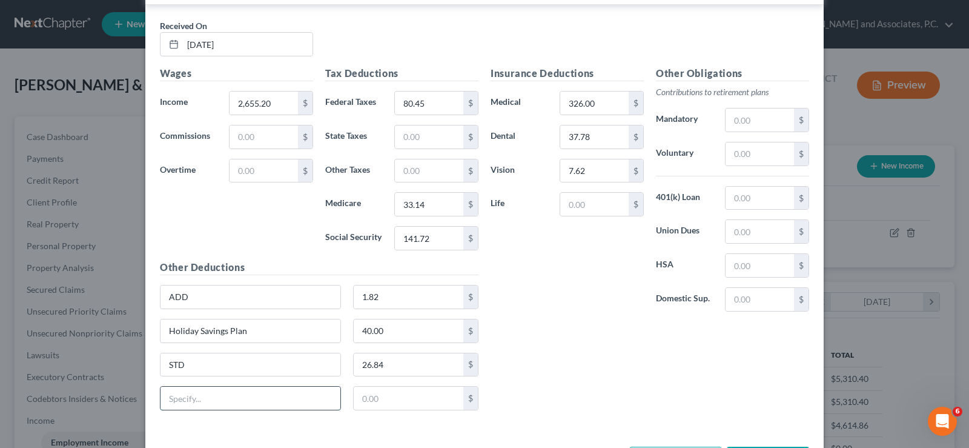
click at [179, 396] on input "text" at bounding box center [251, 397] width 180 height 23
click at [366, 397] on input "text" at bounding box center [409, 397] width 110 height 23
click at [246, 402] on input "text" at bounding box center [251, 397] width 180 height 23
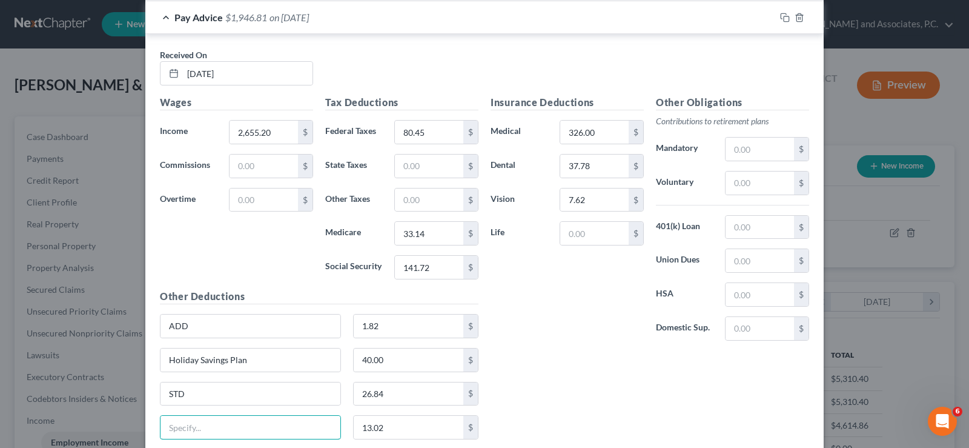
scroll to position [1130, 0]
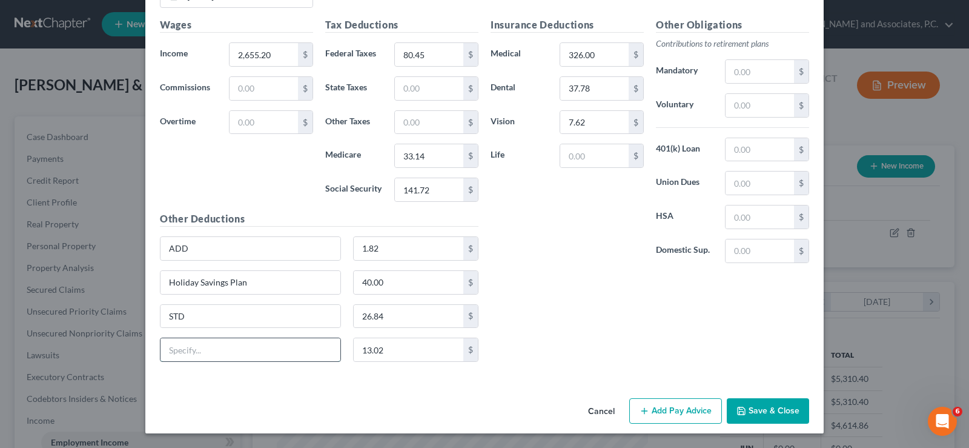
click at [218, 354] on input "text" at bounding box center [251, 349] width 180 height 23
click at [577, 157] on input "text" at bounding box center [594, 155] width 68 height 23
click at [663, 407] on button "Add Pay Advice" at bounding box center [675, 410] width 93 height 25
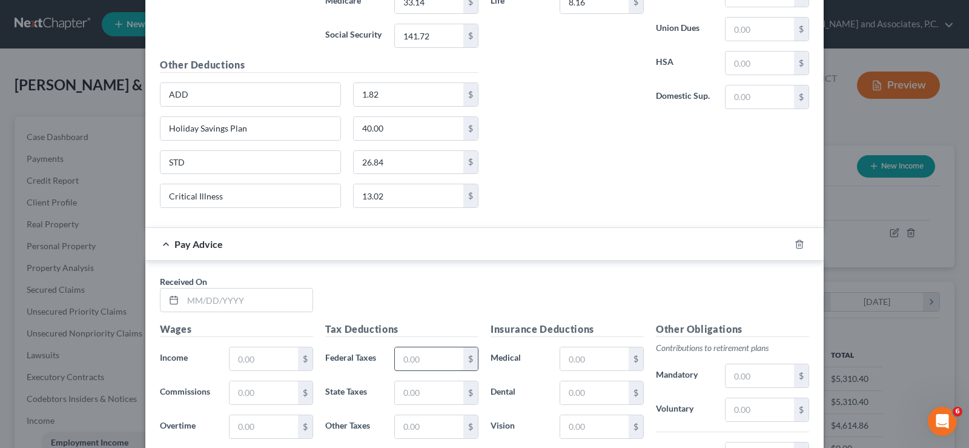
scroll to position [1372, 0]
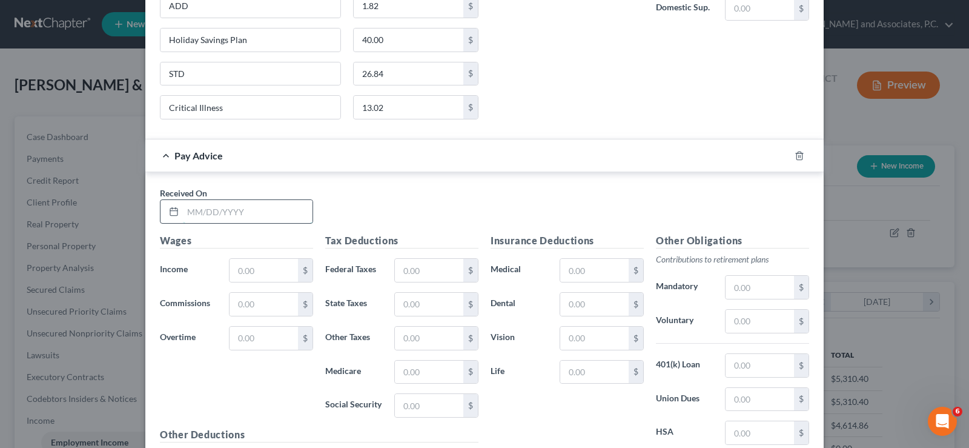
click at [202, 204] on input "text" at bounding box center [248, 211] width 130 height 23
click at [262, 274] on input "text" at bounding box center [264, 270] width 68 height 23
click at [436, 268] on input "text" at bounding box center [429, 270] width 68 height 23
click at [437, 377] on input "text" at bounding box center [429, 371] width 68 height 23
click at [429, 402] on input "text" at bounding box center [429, 405] width 68 height 23
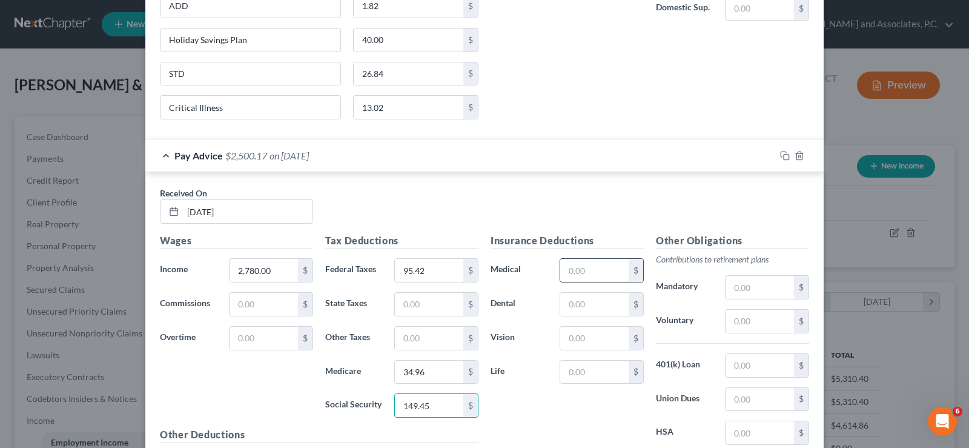
click at [573, 279] on input "text" at bounding box center [594, 270] width 68 height 23
click at [573, 303] on input "text" at bounding box center [594, 304] width 68 height 23
click at [568, 339] on input "text" at bounding box center [594, 337] width 68 height 23
click at [588, 366] on input "text" at bounding box center [594, 371] width 68 height 23
click at [753, 282] on input "text" at bounding box center [760, 287] width 68 height 23
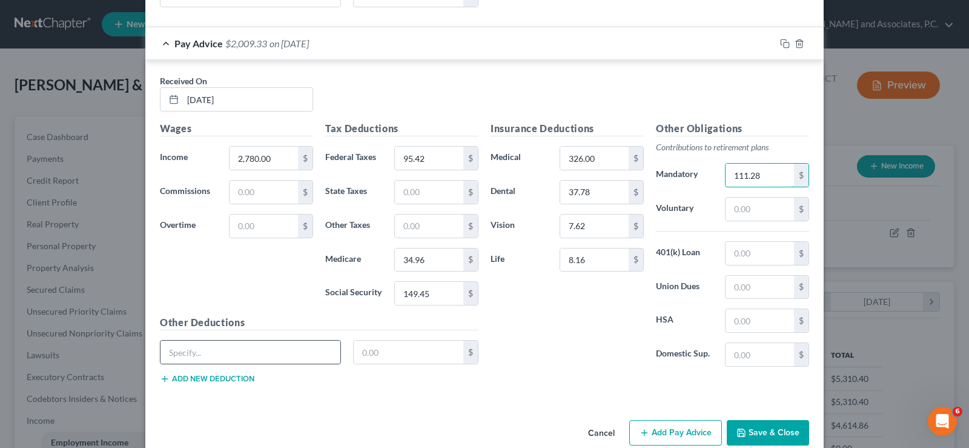
scroll to position [1506, 0]
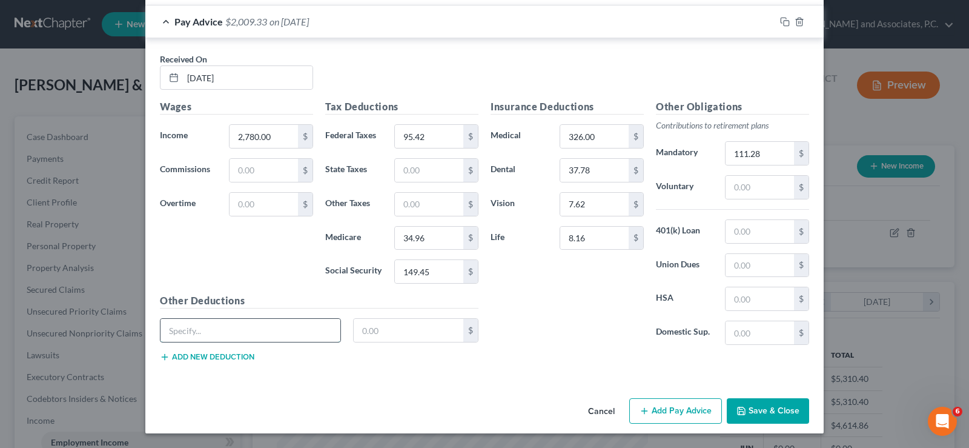
click at [228, 330] on input "text" at bounding box center [251, 330] width 180 height 23
click at [213, 357] on button "Add new deduction" at bounding box center [207, 357] width 94 height 10
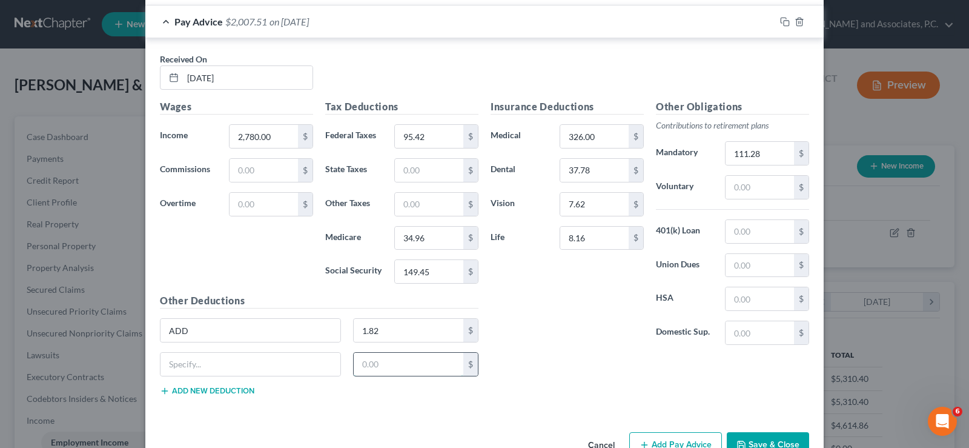
click at [378, 367] on input "text" at bounding box center [409, 364] width 110 height 23
click at [234, 387] on button "Add new deduction" at bounding box center [207, 391] width 94 height 10
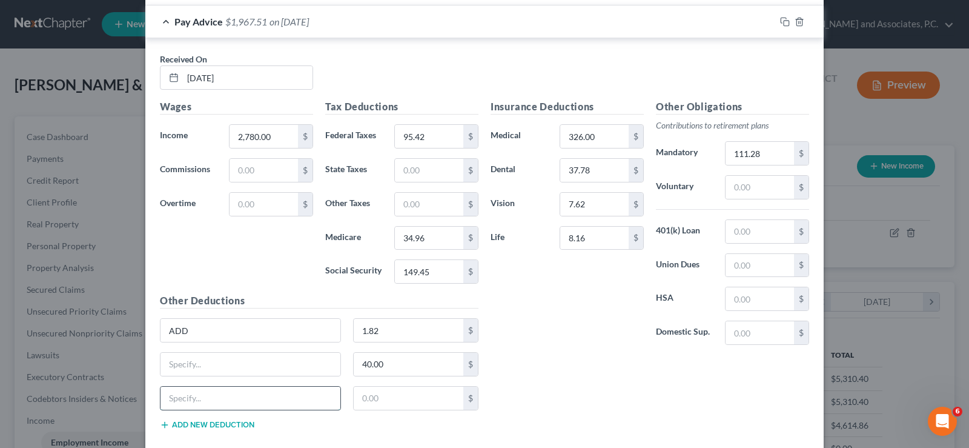
click at [223, 402] on input "text" at bounding box center [251, 397] width 180 height 23
click at [185, 420] on button "Add new deduction" at bounding box center [207, 425] width 94 height 10
click at [181, 360] on input "text" at bounding box center [251, 364] width 180 height 23
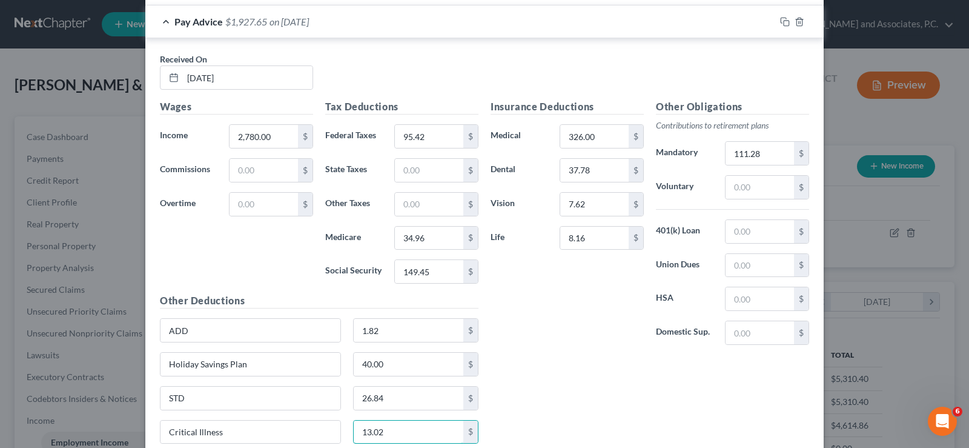
scroll to position [1588, 0]
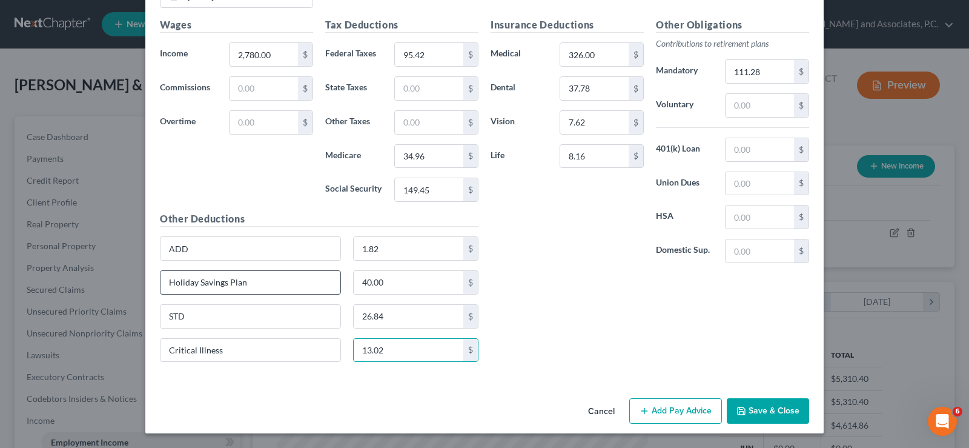
click at [325, 283] on input "Holiday Savings Plan" at bounding box center [251, 282] width 180 height 23
click at [764, 405] on button "Save & Close" at bounding box center [768, 410] width 82 height 25
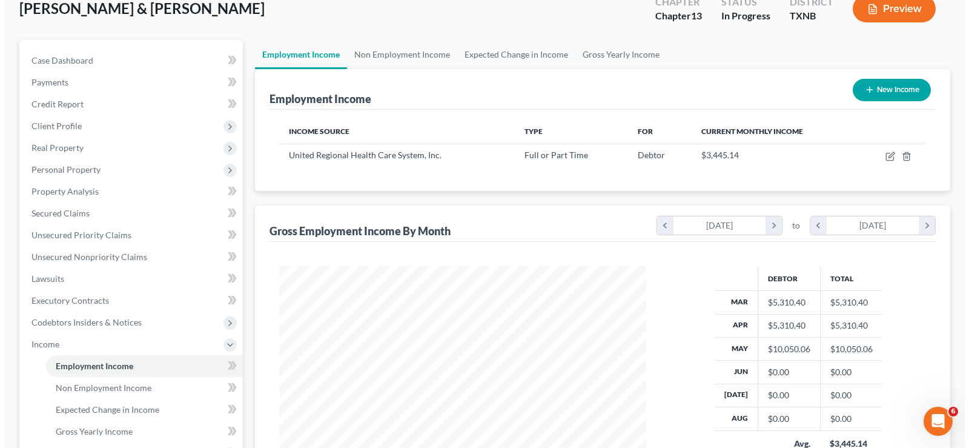
scroll to position [121, 0]
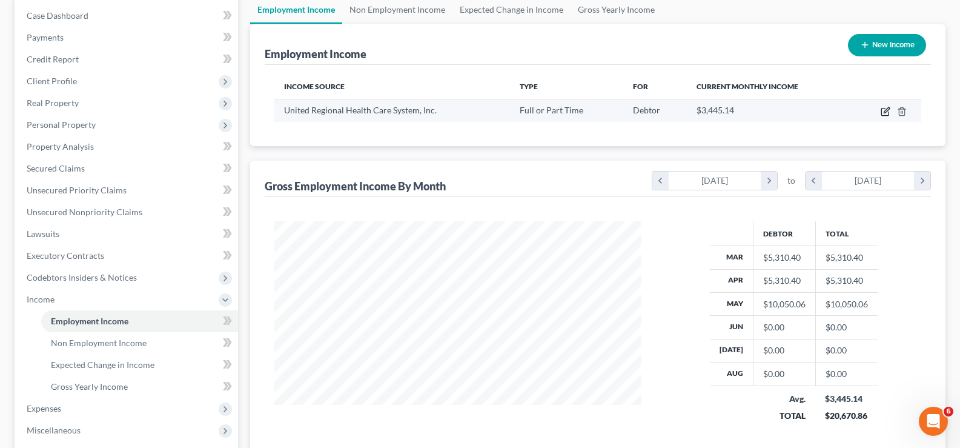
click at [884, 114] on icon "button" at bounding box center [886, 112] width 10 height 10
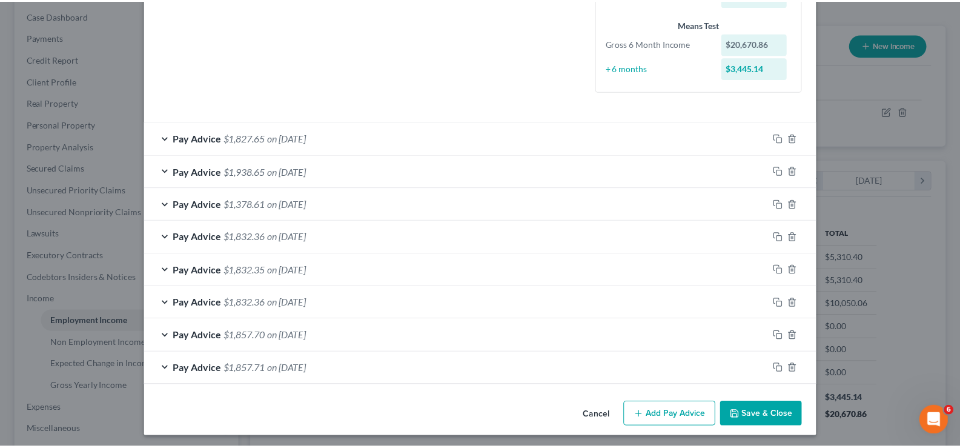
scroll to position [313, 0]
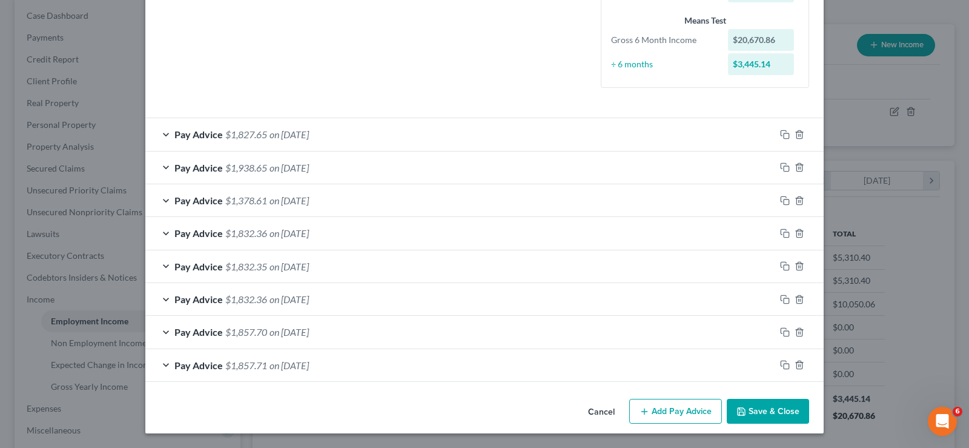
click at [747, 408] on button "Save & Close" at bounding box center [768, 411] width 82 height 25
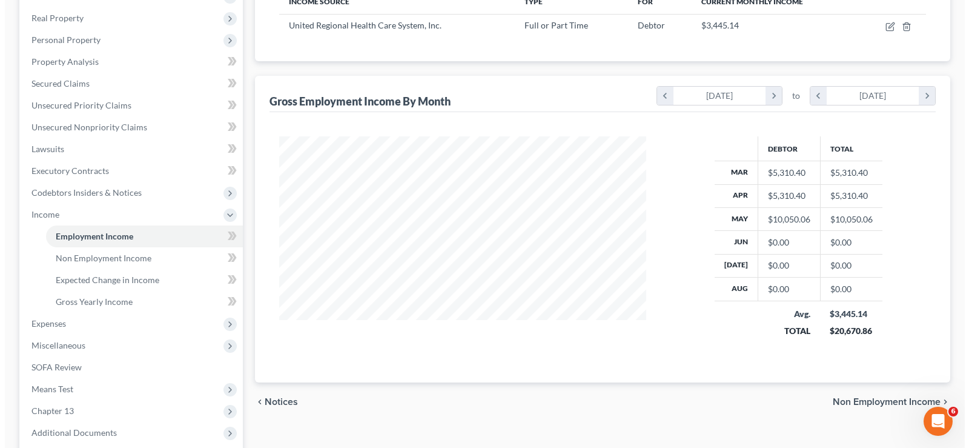
scroll to position [0, 0]
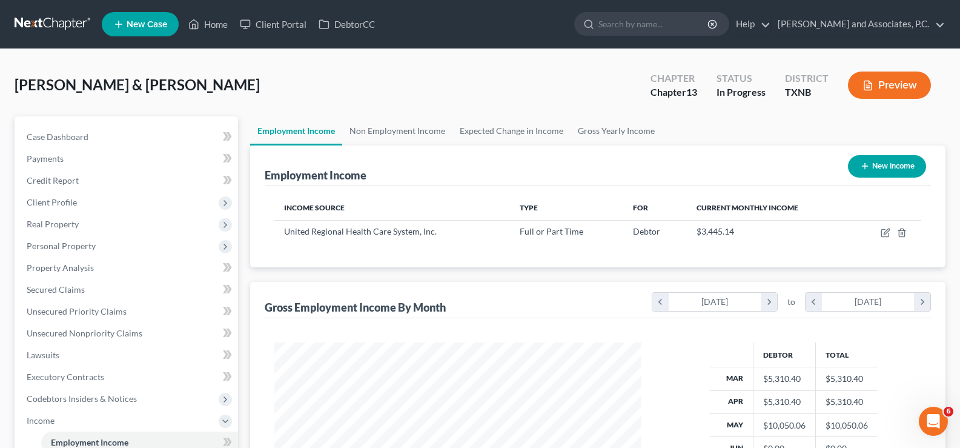
click at [882, 166] on button "New Income" at bounding box center [887, 166] width 78 height 22
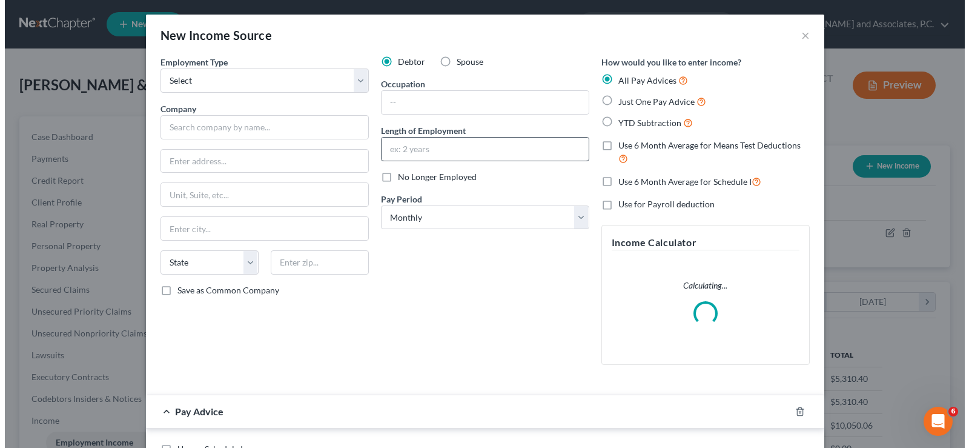
scroll to position [217, 396]
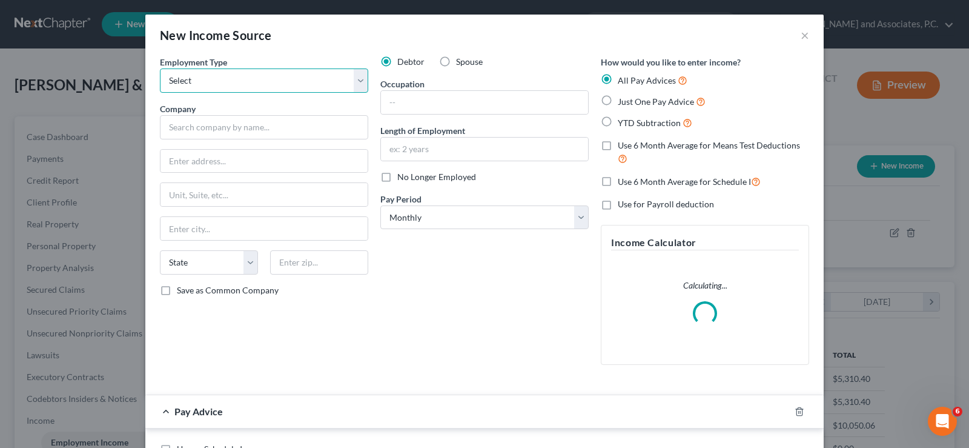
click at [360, 85] on select "Select Full or [DEMOGRAPHIC_DATA] Employment Self Employment" at bounding box center [264, 80] width 208 height 24
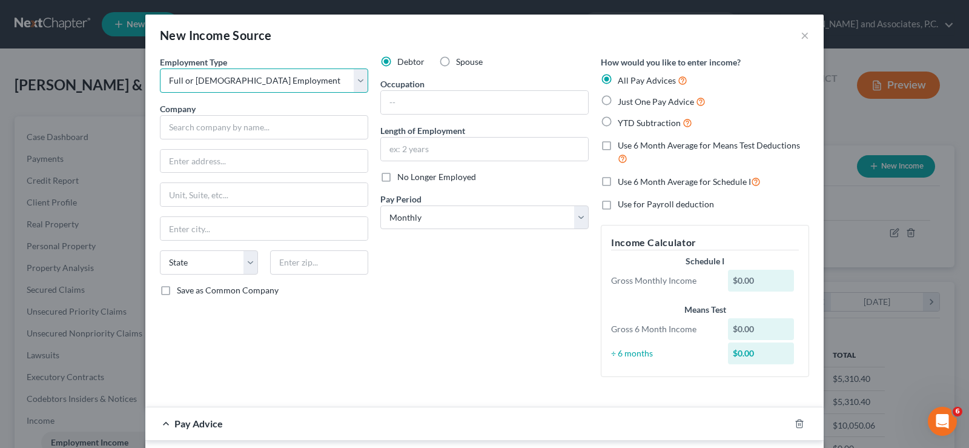
click at [160, 68] on select "Select Full or [DEMOGRAPHIC_DATA] Employment Self Employment" at bounding box center [264, 80] width 208 height 24
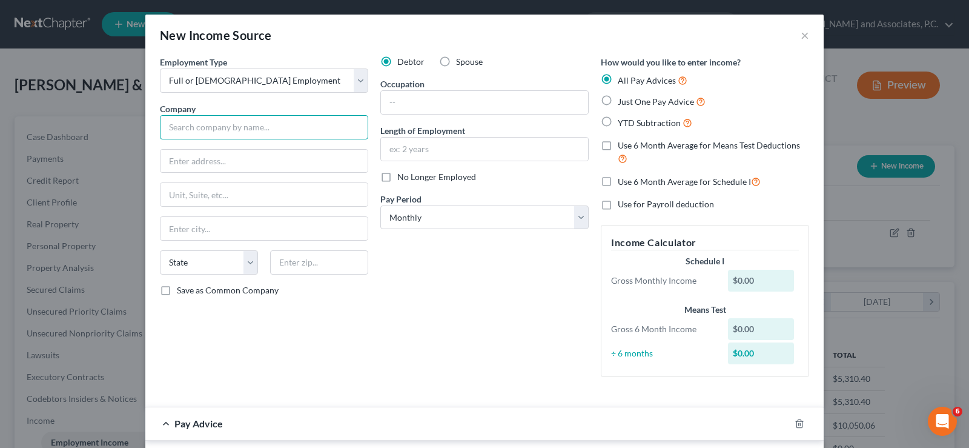
click at [294, 127] on input "text" at bounding box center [264, 127] width 208 height 24
click at [420, 101] on input "text" at bounding box center [484, 102] width 207 height 23
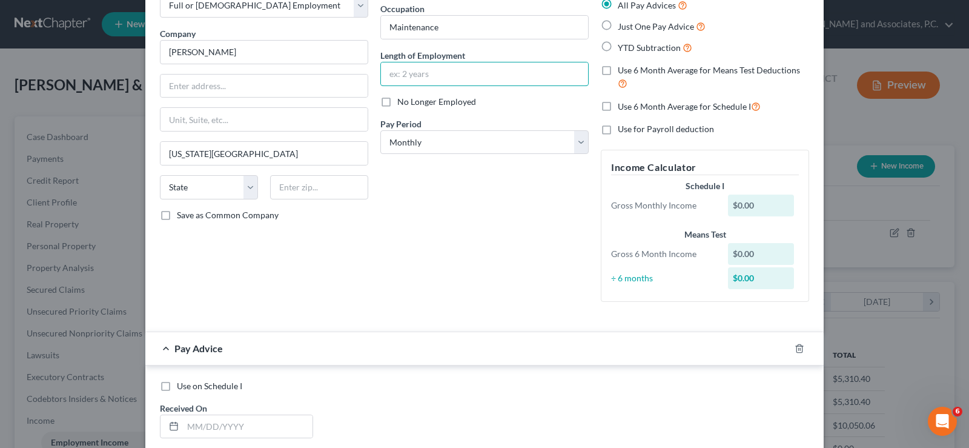
scroll to position [242, 0]
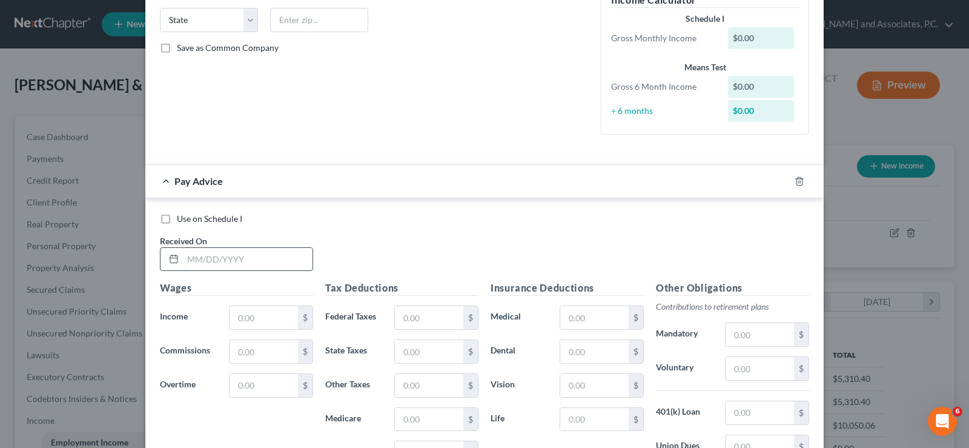
click at [266, 265] on input "text" at bounding box center [248, 259] width 130 height 23
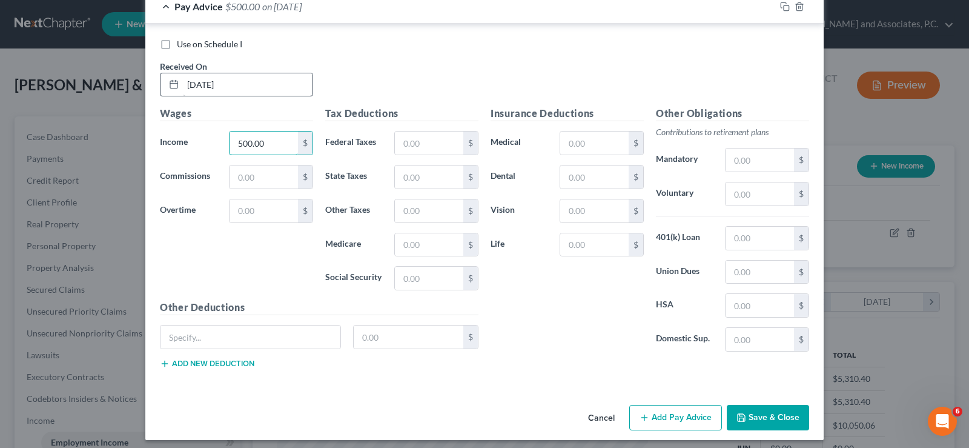
scroll to position [423, 0]
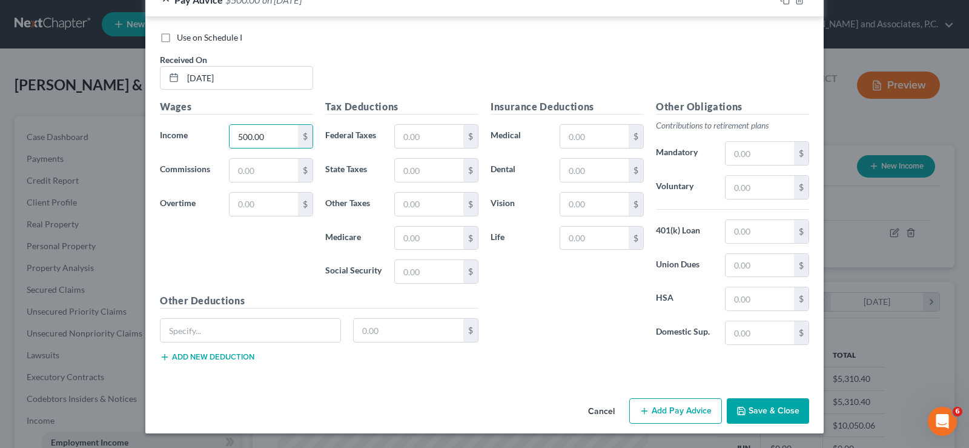
click at [647, 408] on button "Add Pay Advice" at bounding box center [675, 410] width 93 height 25
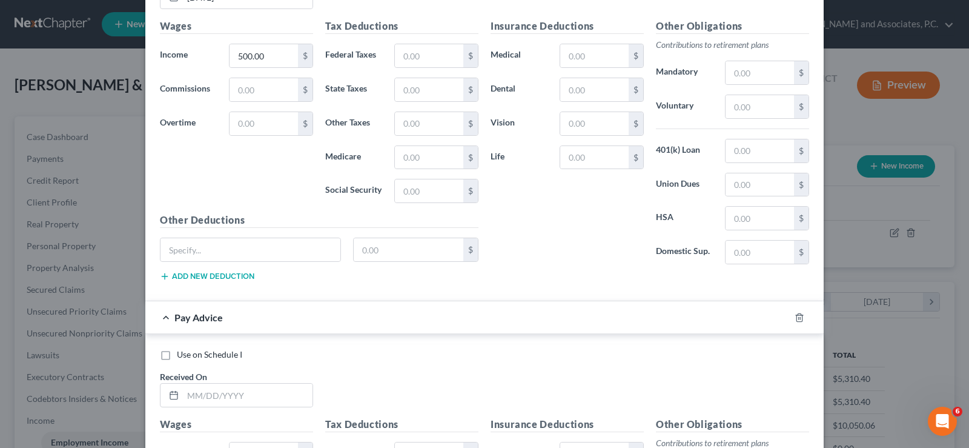
scroll to position [545, 0]
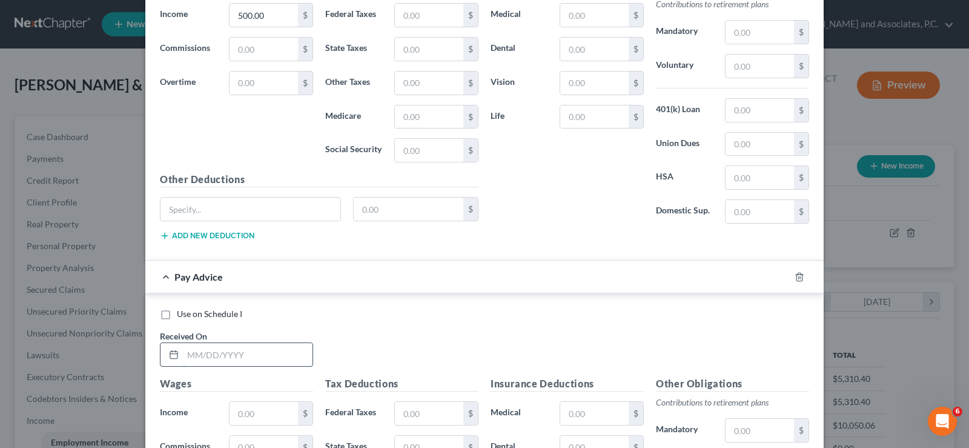
click at [220, 357] on input "text" at bounding box center [248, 354] width 130 height 23
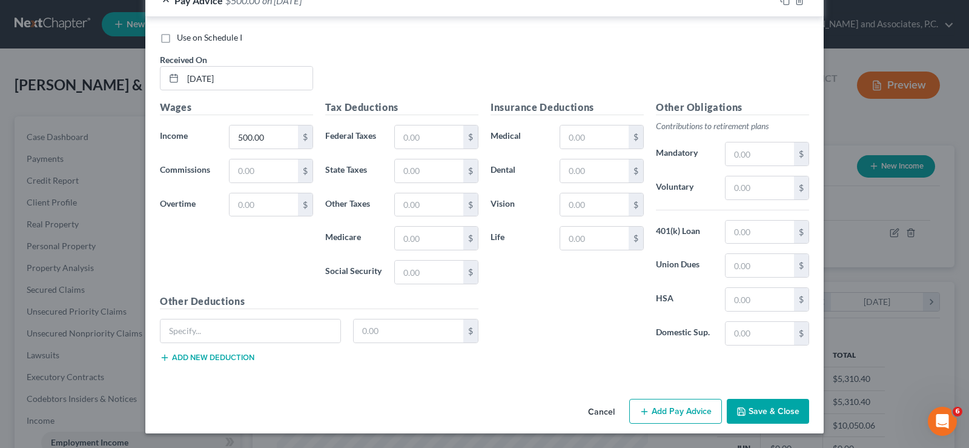
click at [689, 406] on button "Add Pay Advice" at bounding box center [675, 411] width 93 height 25
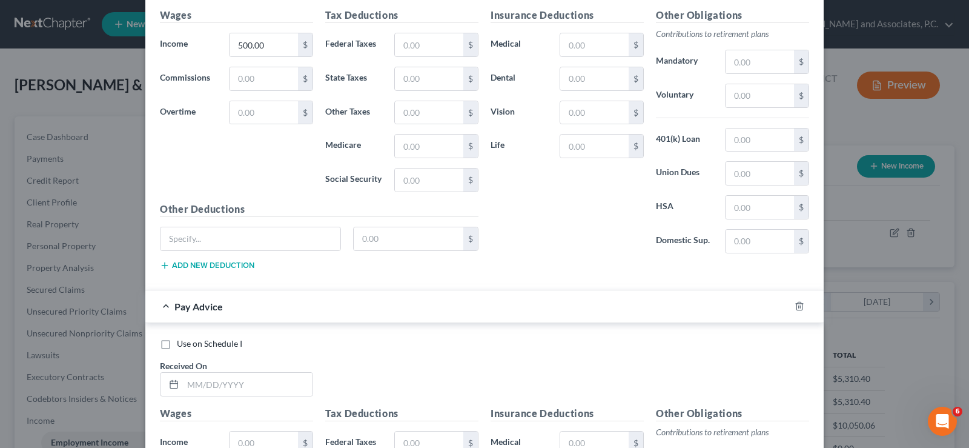
scroll to position [942, 0]
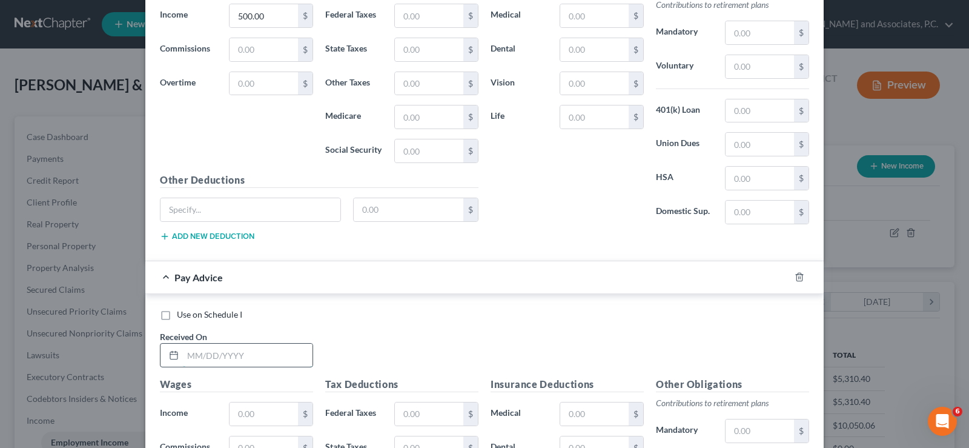
click at [225, 356] on input "text" at bounding box center [248, 354] width 130 height 23
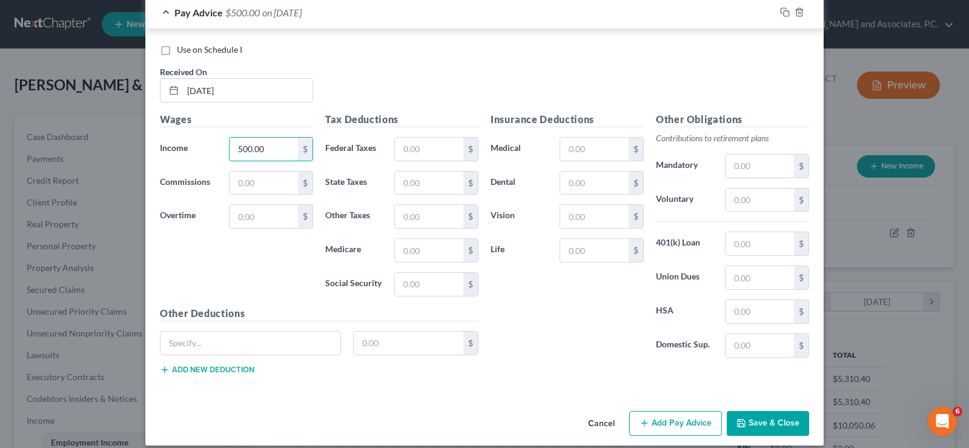
scroll to position [1219, 0]
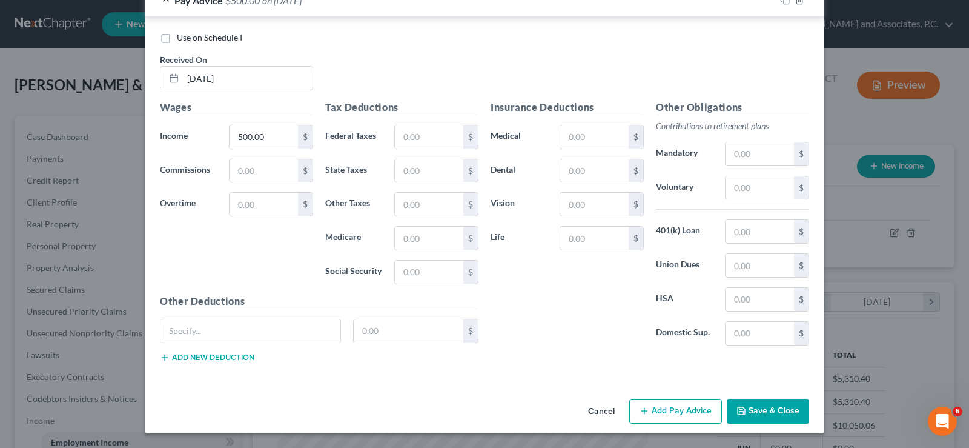
click at [663, 412] on button "Add Pay Advice" at bounding box center [675, 411] width 93 height 25
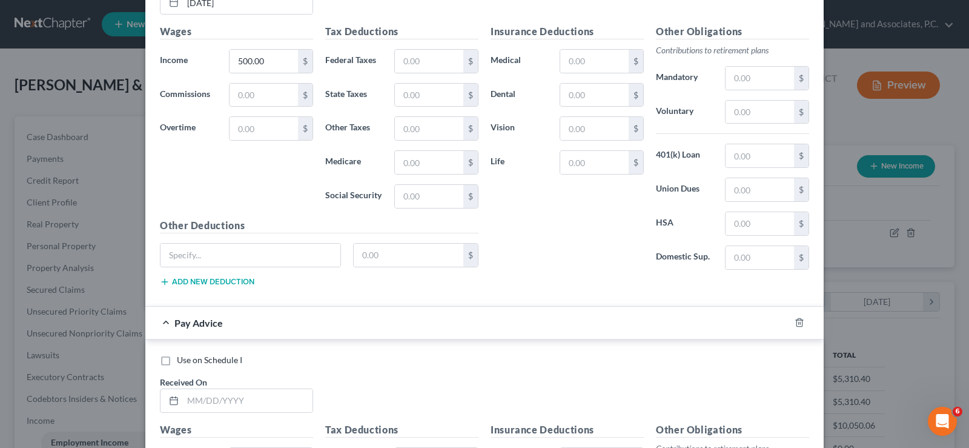
scroll to position [1461, 0]
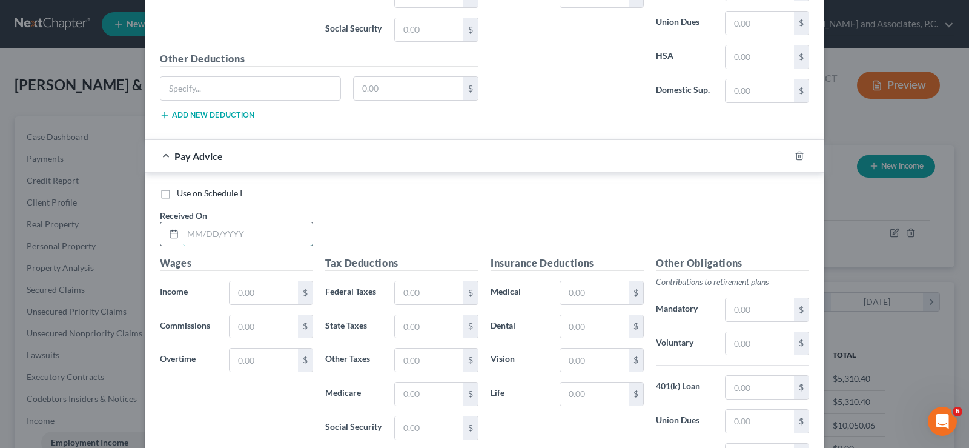
click at [257, 238] on input "text" at bounding box center [248, 233] width 130 height 23
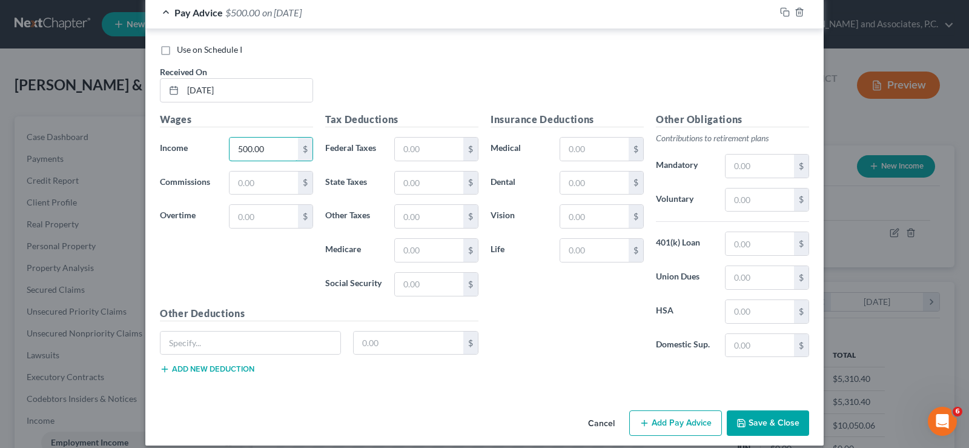
scroll to position [1617, 0]
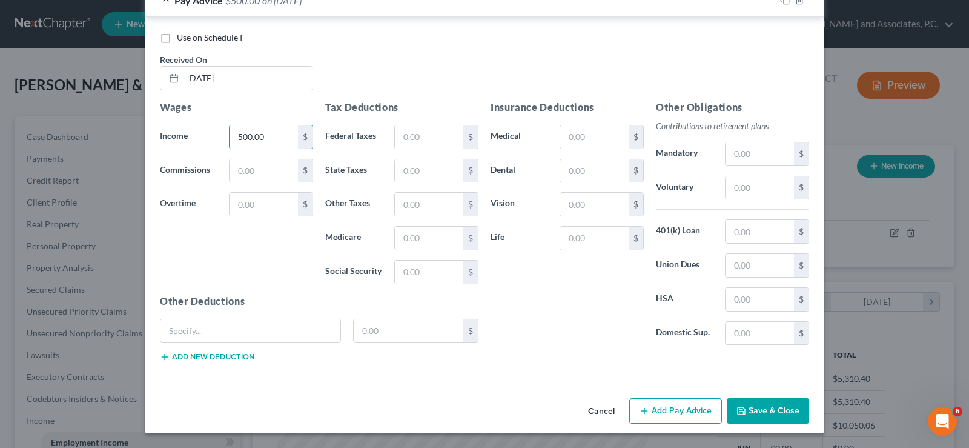
click at [649, 407] on button "Add Pay Advice" at bounding box center [675, 410] width 93 height 25
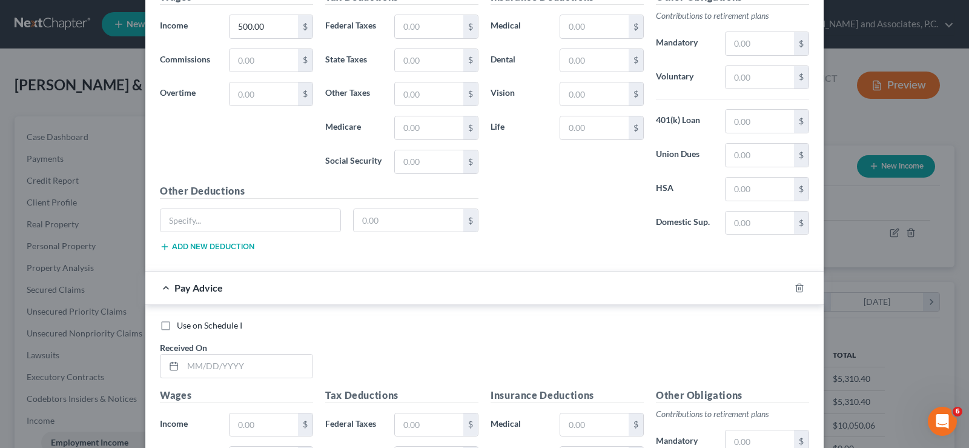
scroll to position [1859, 0]
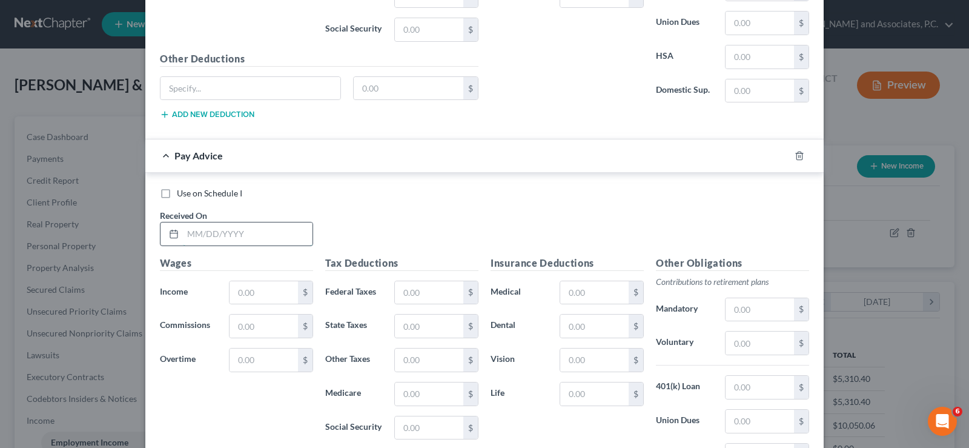
click at [236, 234] on input "text" at bounding box center [248, 233] width 130 height 23
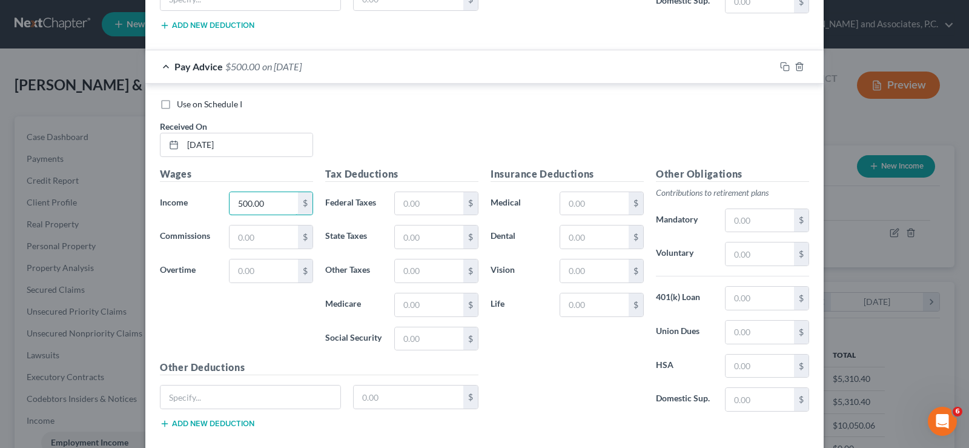
scroll to position [2014, 0]
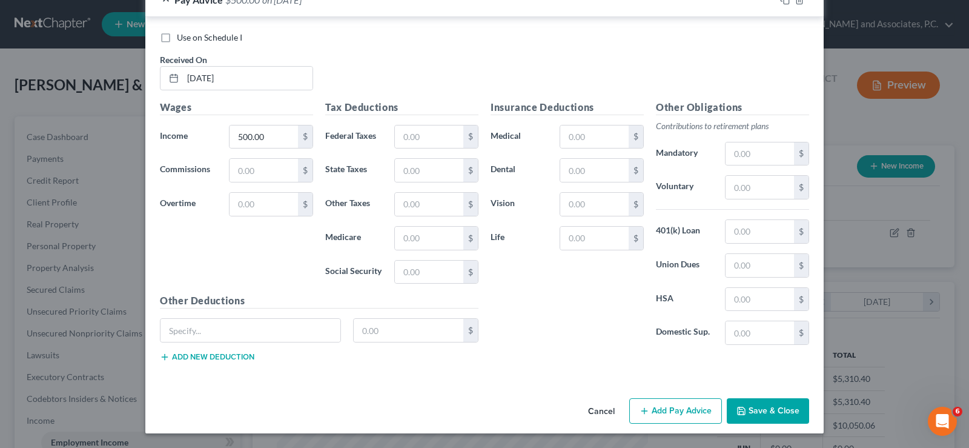
click at [661, 409] on button "Add Pay Advice" at bounding box center [675, 410] width 93 height 25
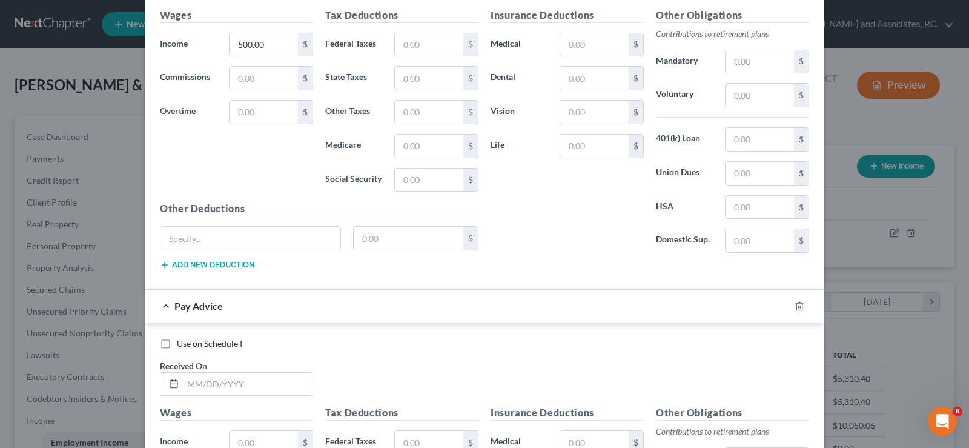
scroll to position [2136, 0]
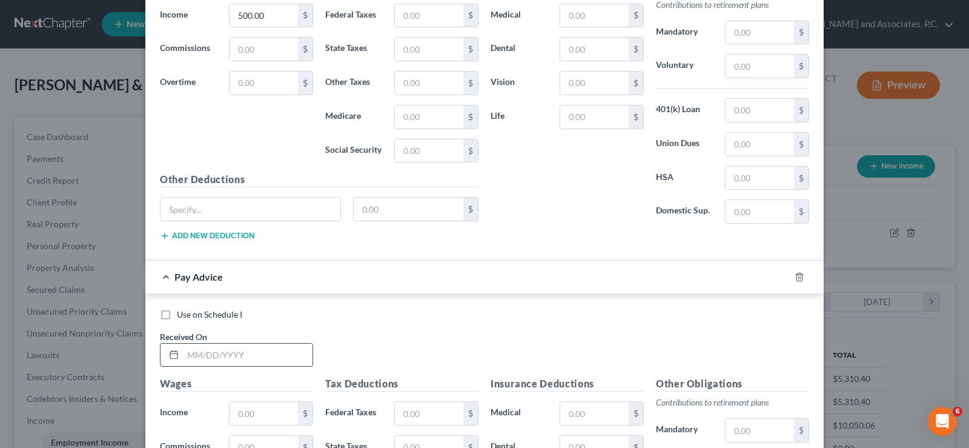
click at [256, 363] on input "text" at bounding box center [248, 354] width 130 height 23
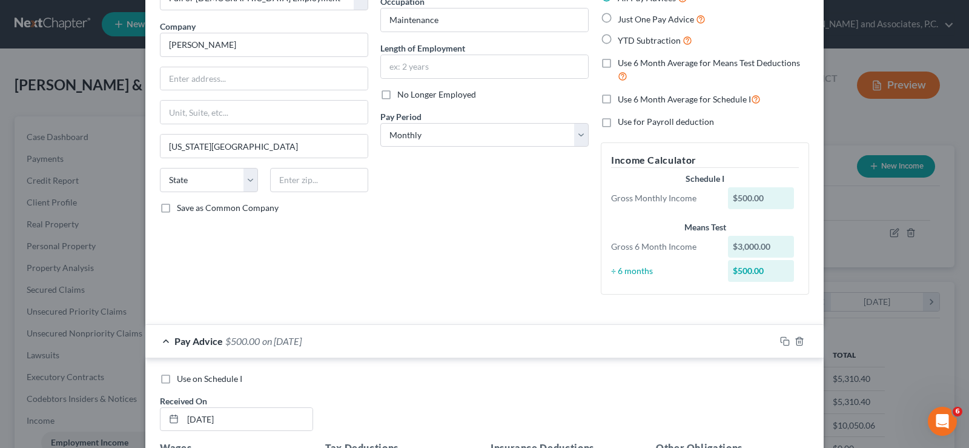
scroll to position [0, 0]
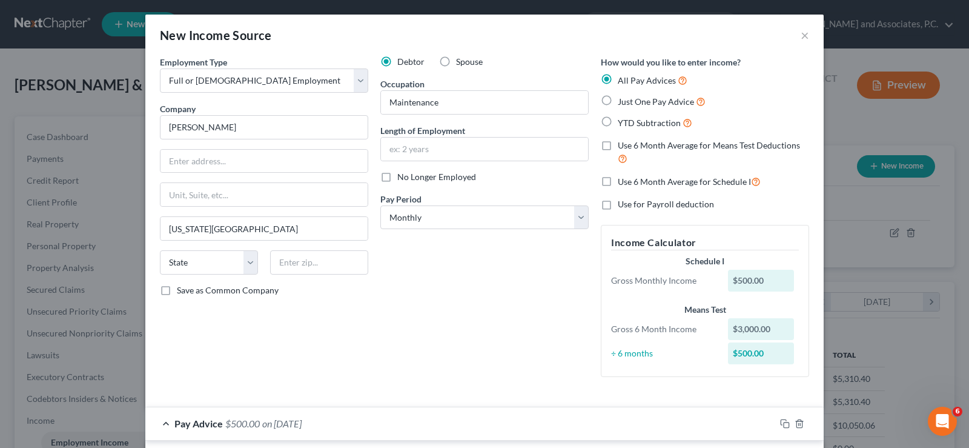
click at [618, 145] on label "Use 6 Month Average for Means Test Deductions" at bounding box center [713, 152] width 191 height 26
click at [623, 145] on input "Use 6 Month Average for Means Test Deductions" at bounding box center [627, 143] width 8 height 8
click at [618, 182] on label "Use 6 Month Average for Schedule I" at bounding box center [689, 181] width 143 height 14
click at [623, 182] on input "Use 6 Month Average for Schedule I" at bounding box center [627, 178] width 8 height 8
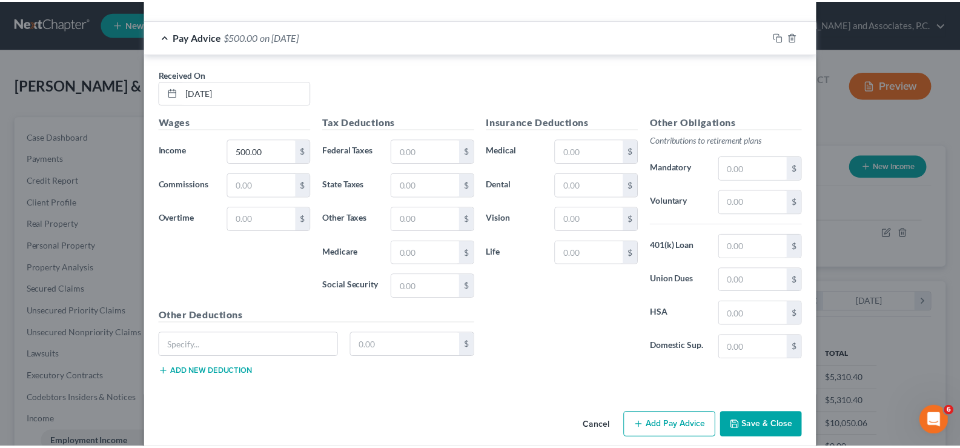
scroll to position [2306, 0]
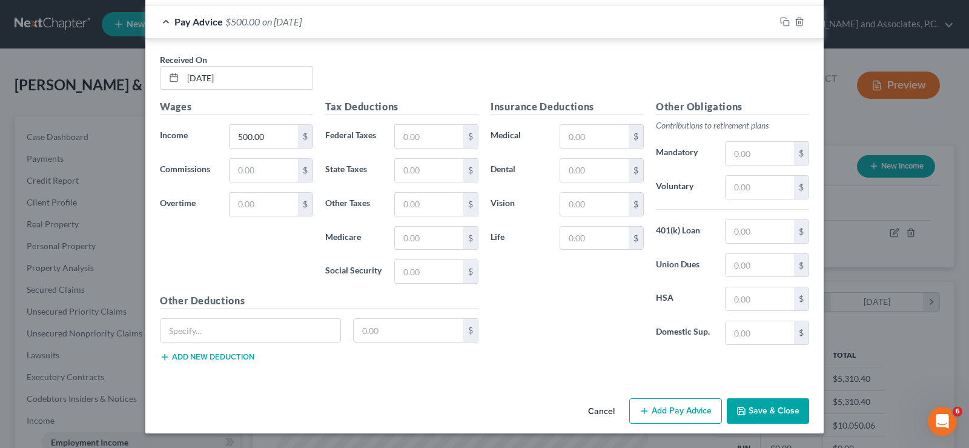
click at [781, 411] on button "Save & Close" at bounding box center [768, 410] width 82 height 25
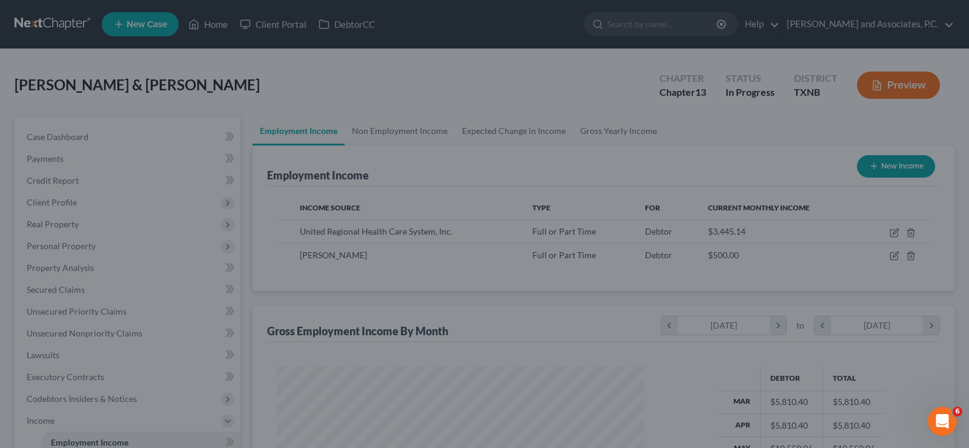
scroll to position [605459, 605284]
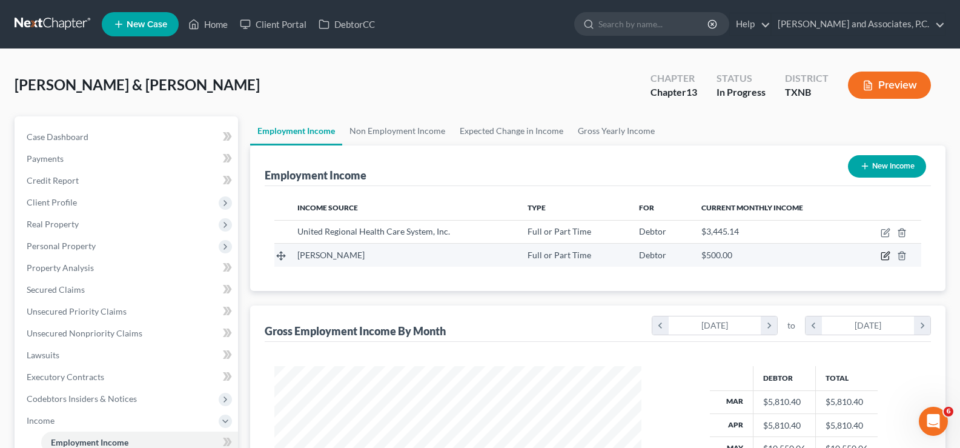
click at [884, 254] on icon "button" at bounding box center [886, 256] width 10 height 10
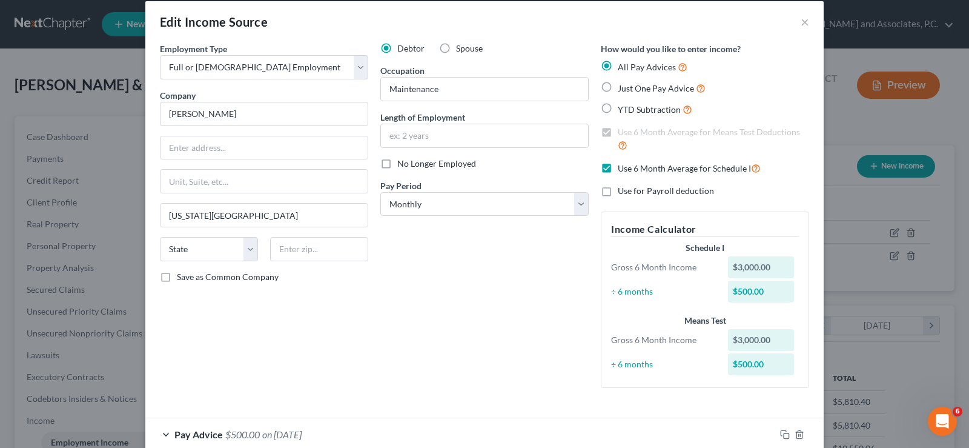
scroll to position [0, 0]
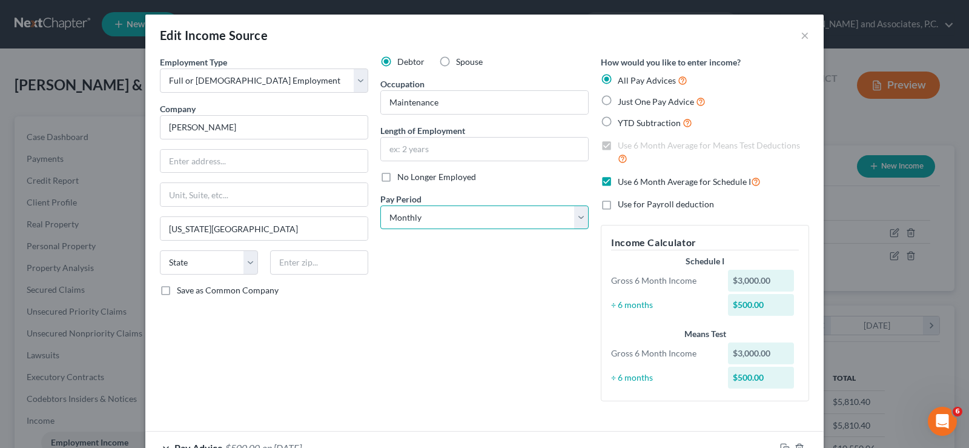
click at [573, 220] on select "Select Monthly Twice Monthly Every Other Week Weekly" at bounding box center [484, 217] width 208 height 24
click at [380, 205] on select "Select Monthly Twice Monthly Every Other Week Weekly" at bounding box center [484, 217] width 208 height 24
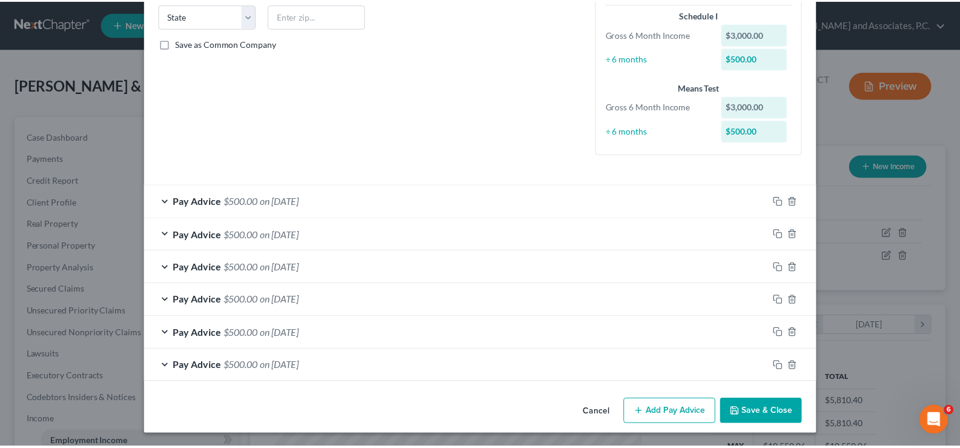
scroll to position [248, 0]
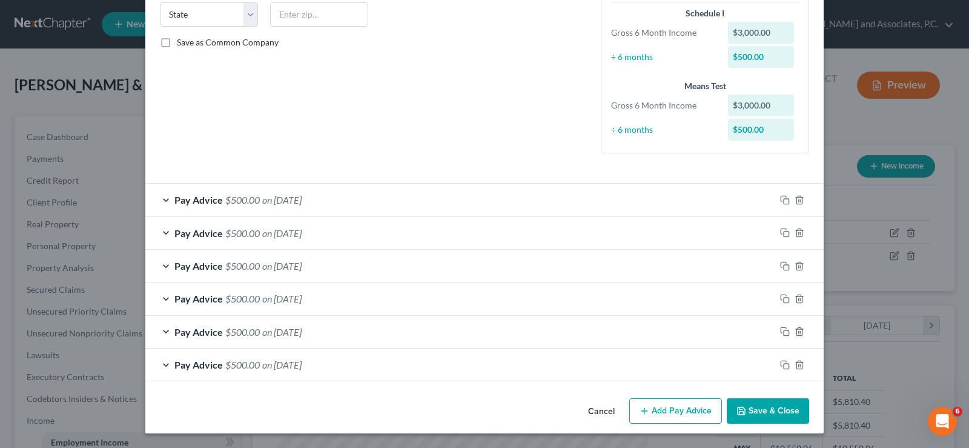
click at [751, 406] on button "Save & Close" at bounding box center [768, 410] width 82 height 25
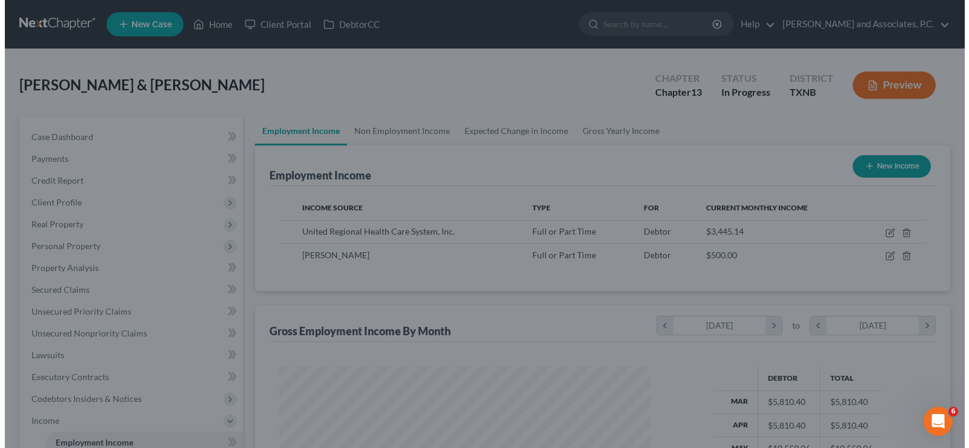
scroll to position [605459, 605284]
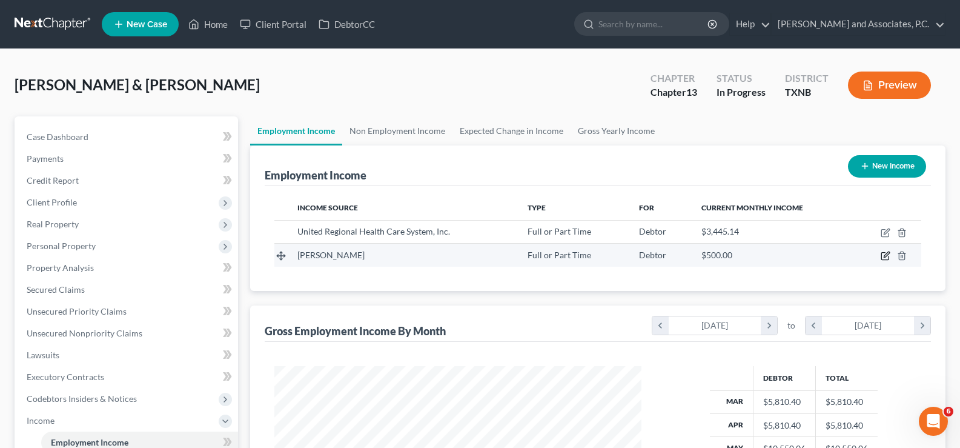
click at [886, 260] on icon "button" at bounding box center [884, 256] width 7 height 7
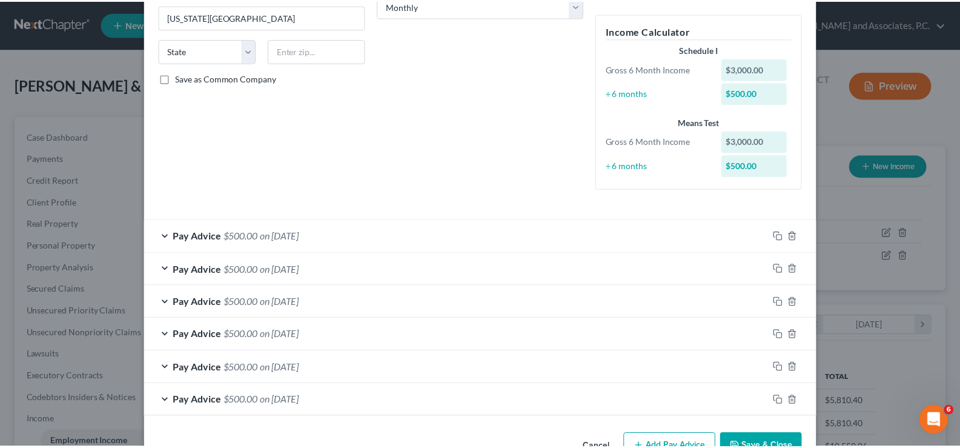
scroll to position [248, 0]
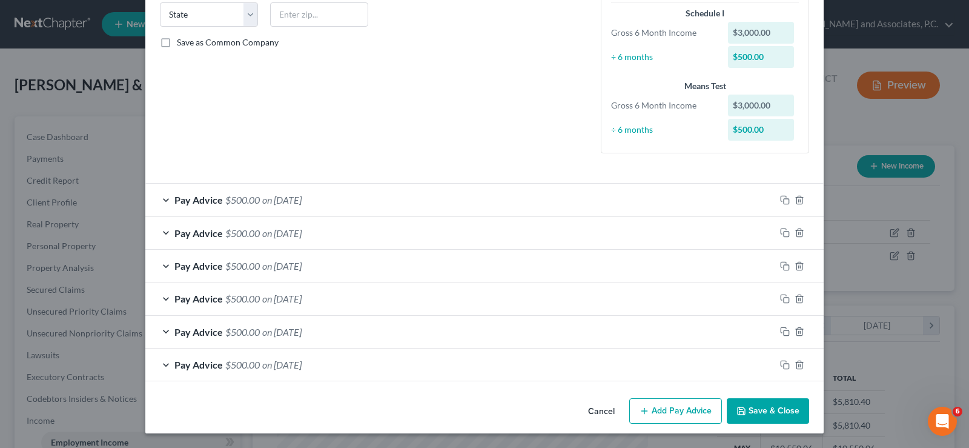
click at [739, 406] on icon "button" at bounding box center [742, 411] width 10 height 10
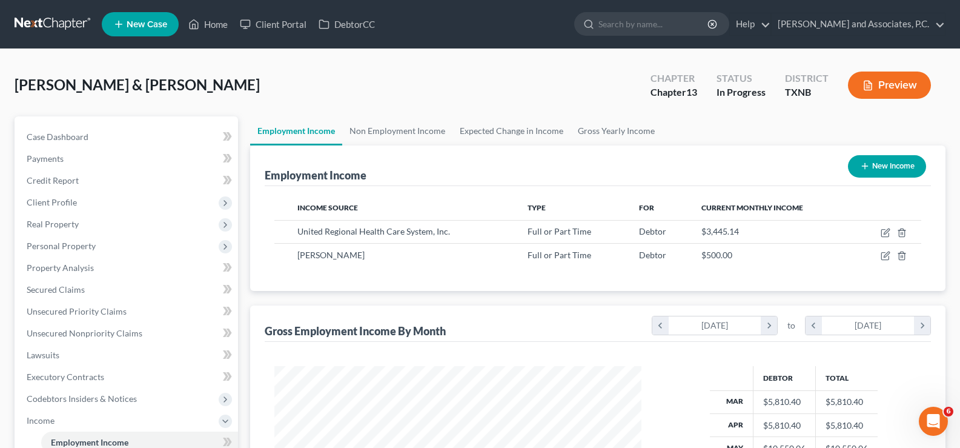
scroll to position [605459, 605284]
click at [217, 18] on link "Home" at bounding box center [207, 24] width 51 height 22
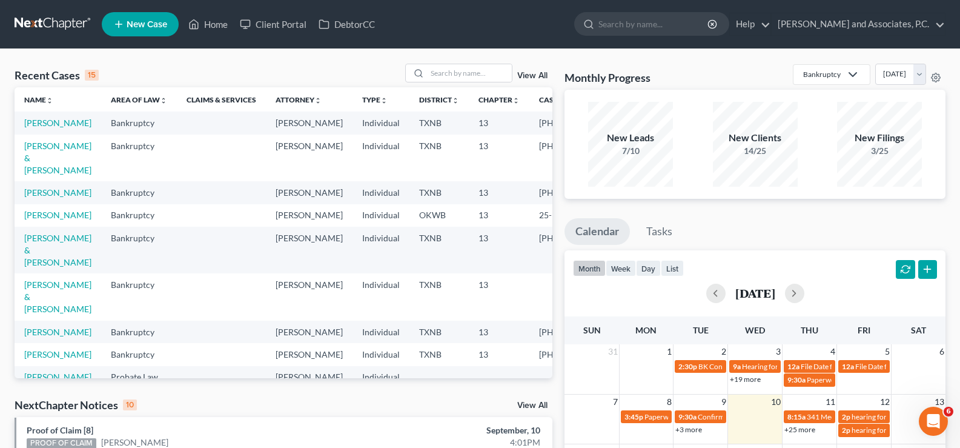
click at [33, 320] on td "[PERSON_NAME] & [PERSON_NAME]" at bounding box center [58, 296] width 87 height 47
click at [31, 314] on link "[PERSON_NAME] & [PERSON_NAME]" at bounding box center [57, 296] width 67 height 35
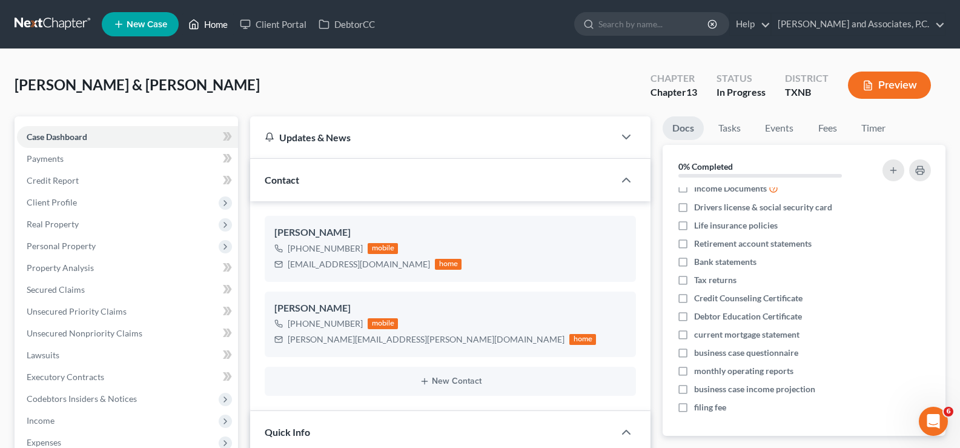
click at [207, 21] on link "Home" at bounding box center [207, 24] width 51 height 22
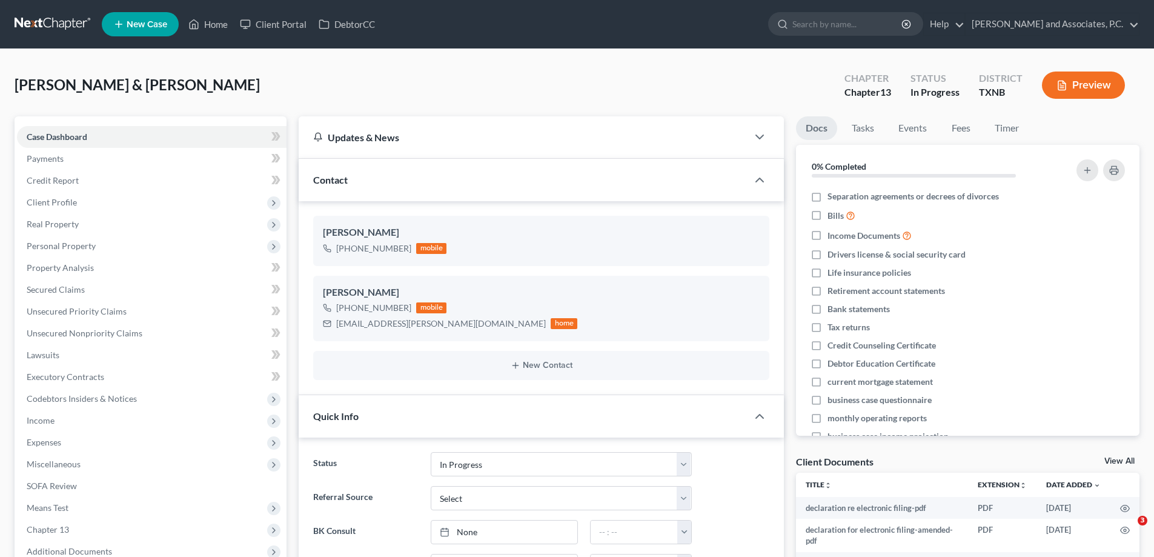
select select "7"
select select "0"
drag, startPoint x: 221, startPoint y: 21, endPoint x: 277, endPoint y: 146, distance: 137.2
click at [221, 21] on link "Home" at bounding box center [207, 24] width 51 height 22
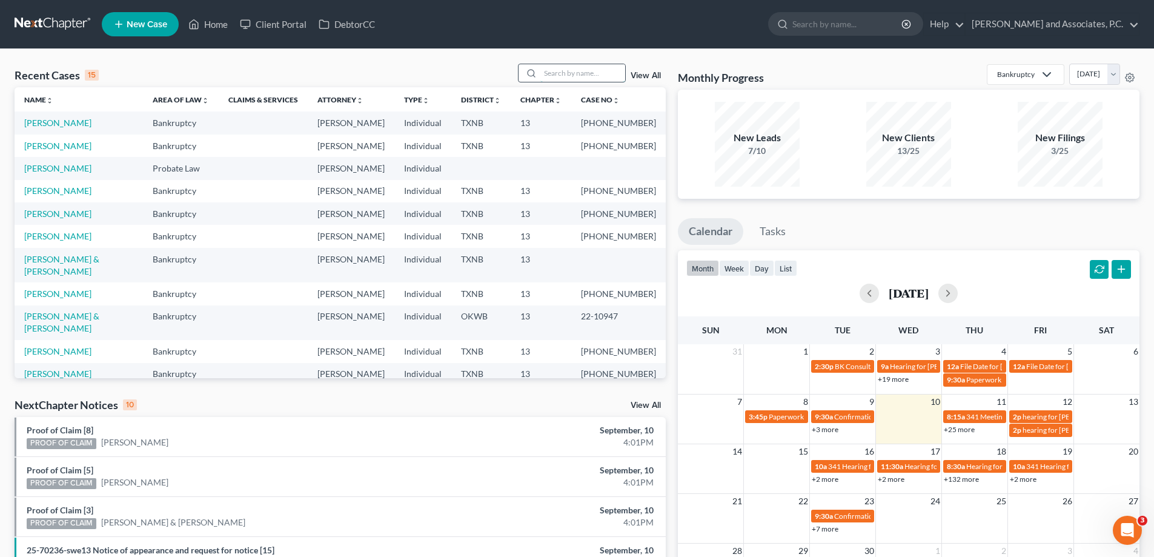
click at [574, 68] on input "search" at bounding box center [582, 73] width 85 height 18
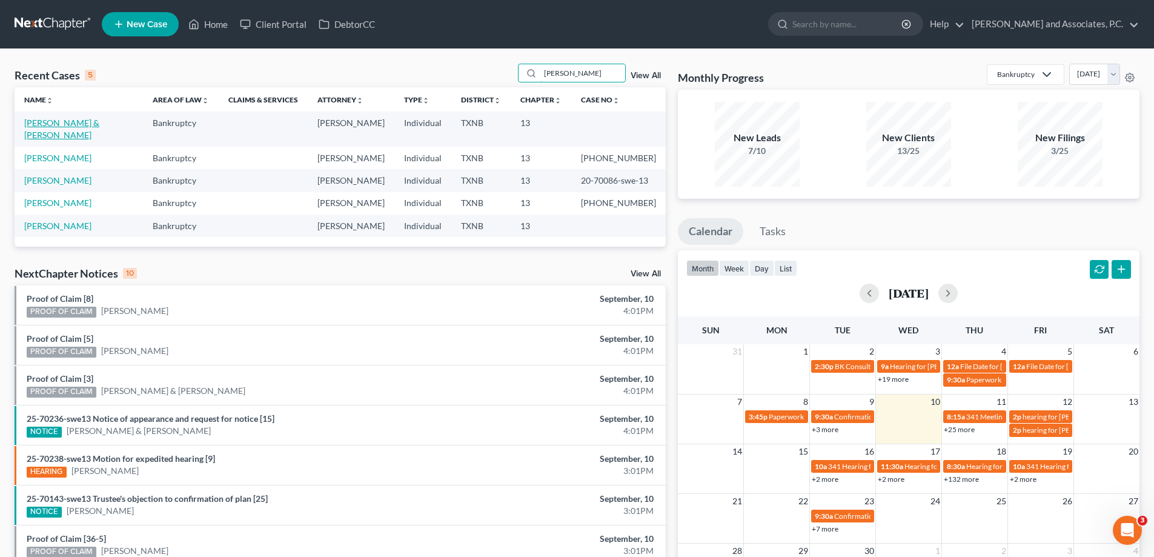
type input "poore"
click at [85, 122] on link "[PERSON_NAME] & [PERSON_NAME]" at bounding box center [61, 129] width 75 height 22
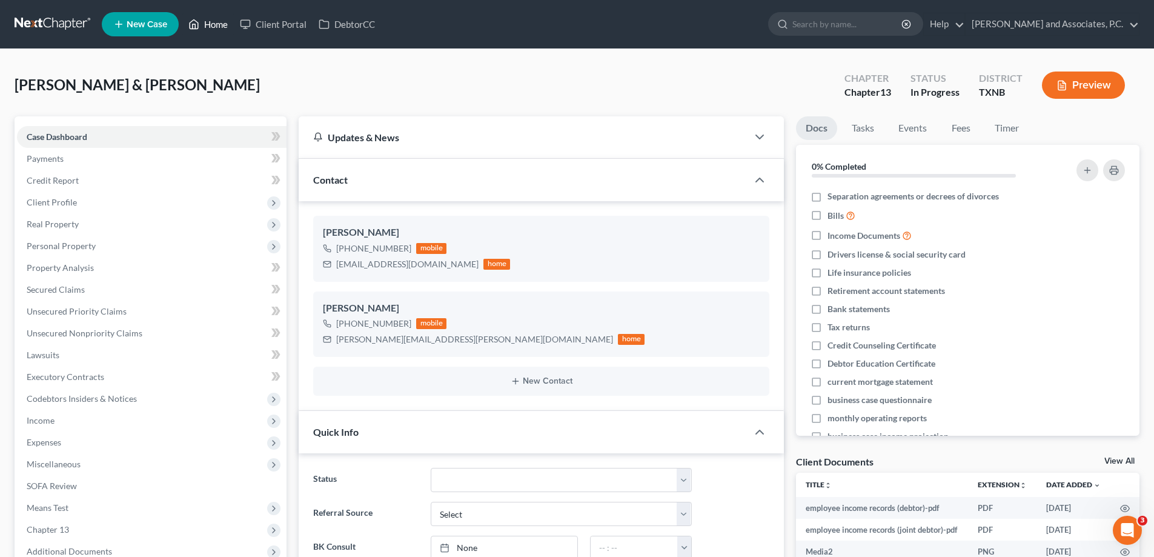
click at [203, 22] on link "Home" at bounding box center [207, 24] width 51 height 22
